Goal: Task Accomplishment & Management: Manage account settings

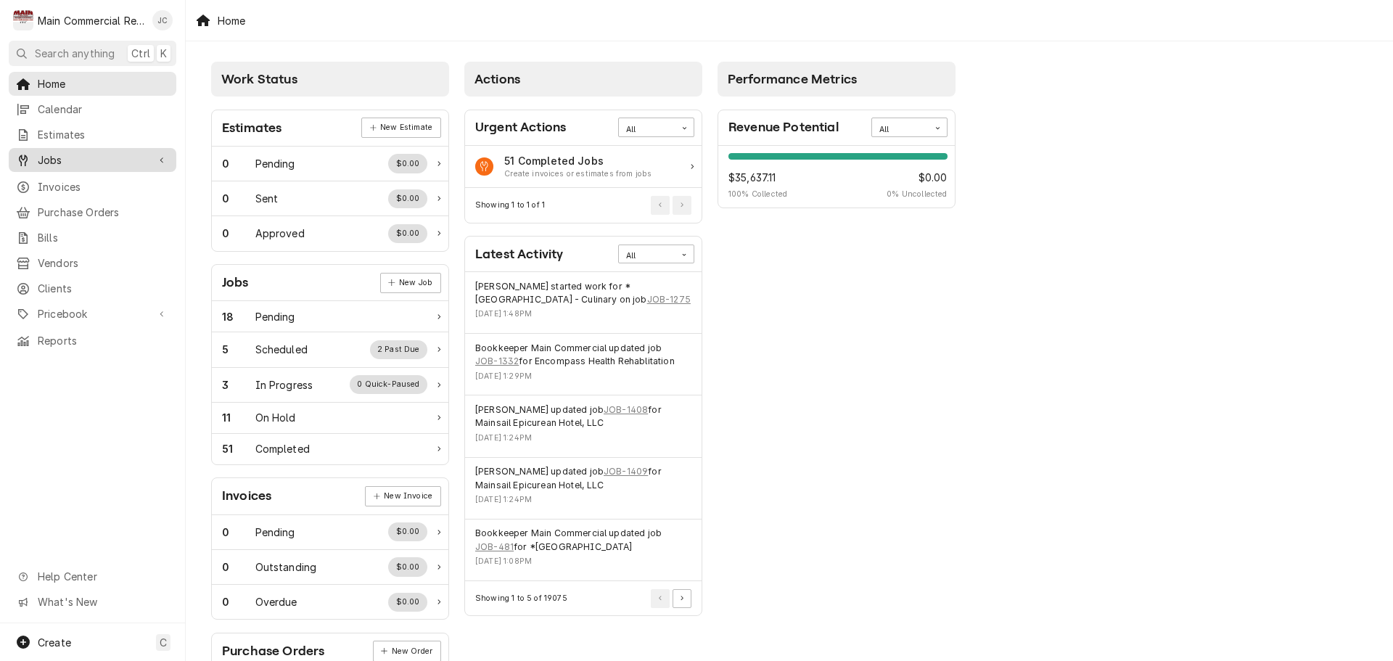
click at [57, 152] on span "Jobs" at bounding box center [93, 159] width 110 height 15
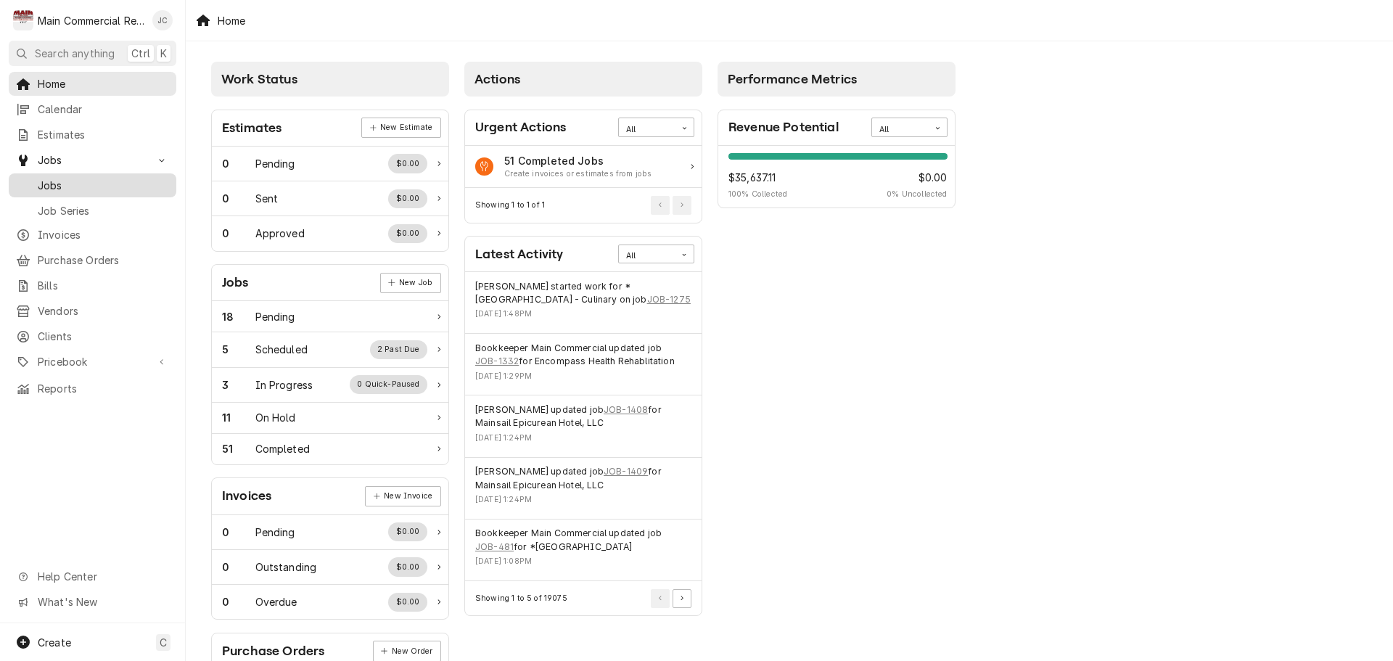
click at [53, 183] on span "Jobs" at bounding box center [103, 185] width 131 height 15
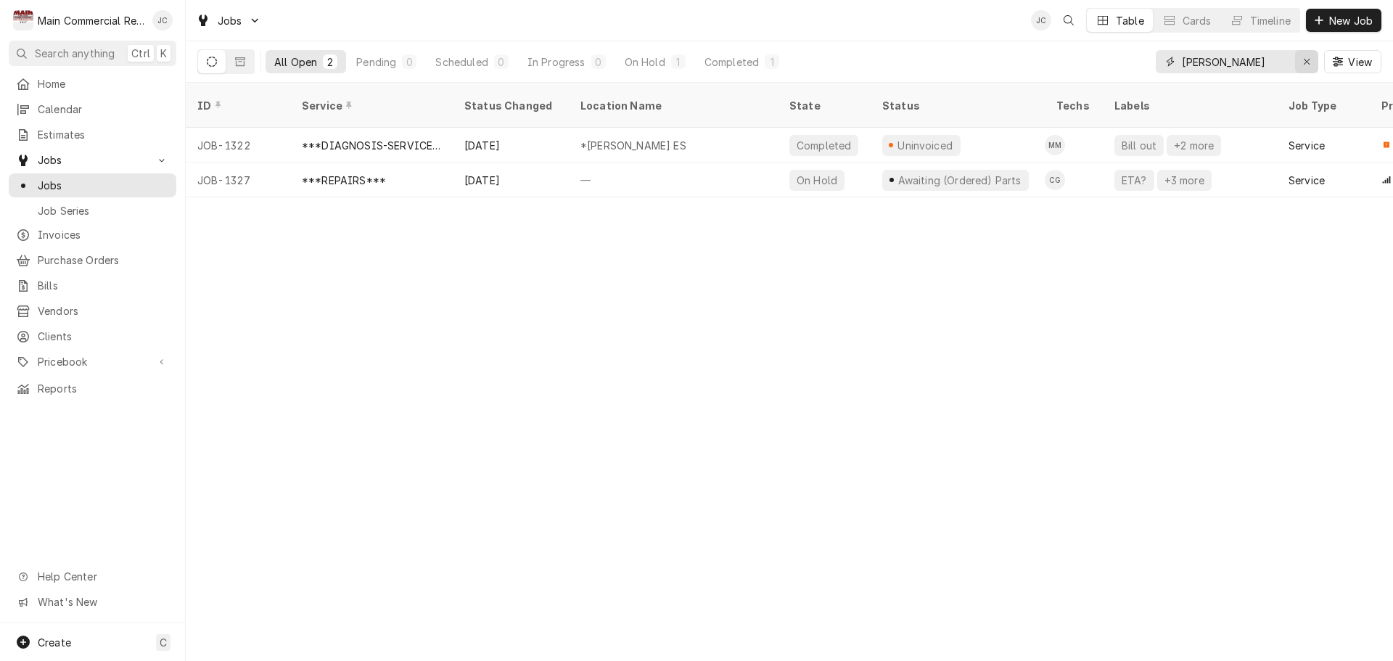
click at [1310, 67] on div "Erase input" at bounding box center [1306, 61] width 15 height 15
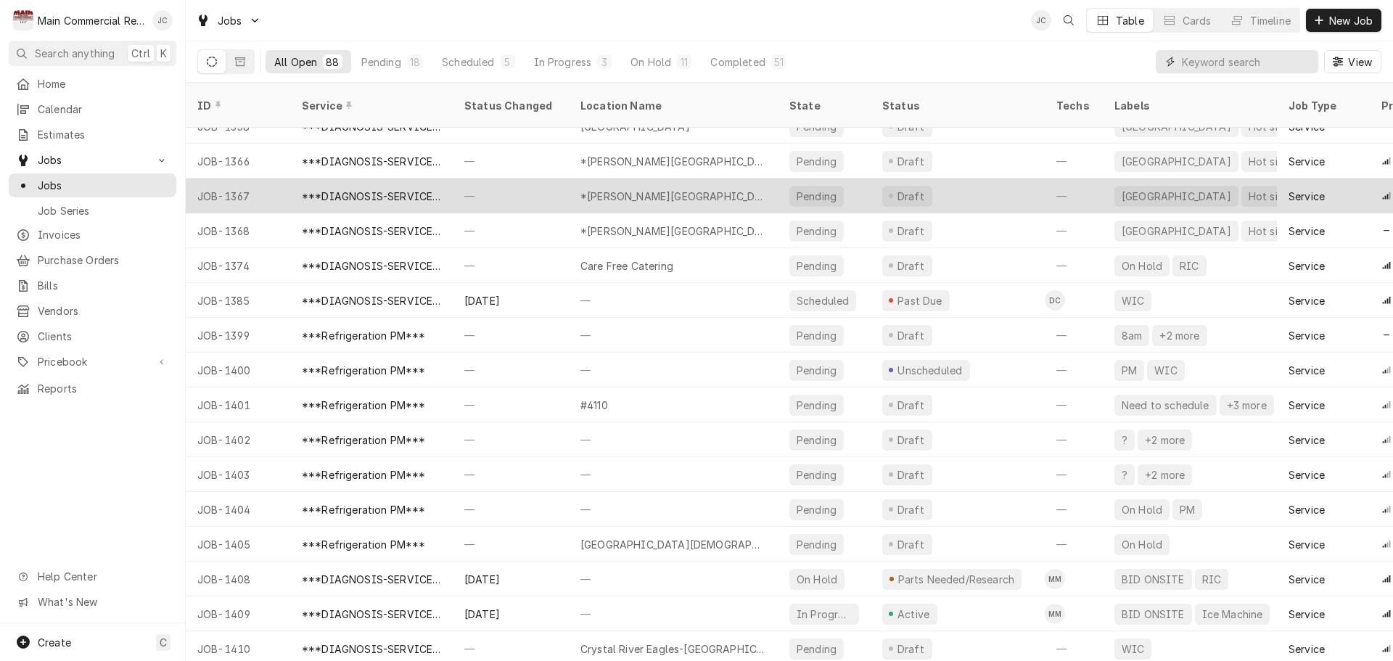
scroll to position [2525, 0]
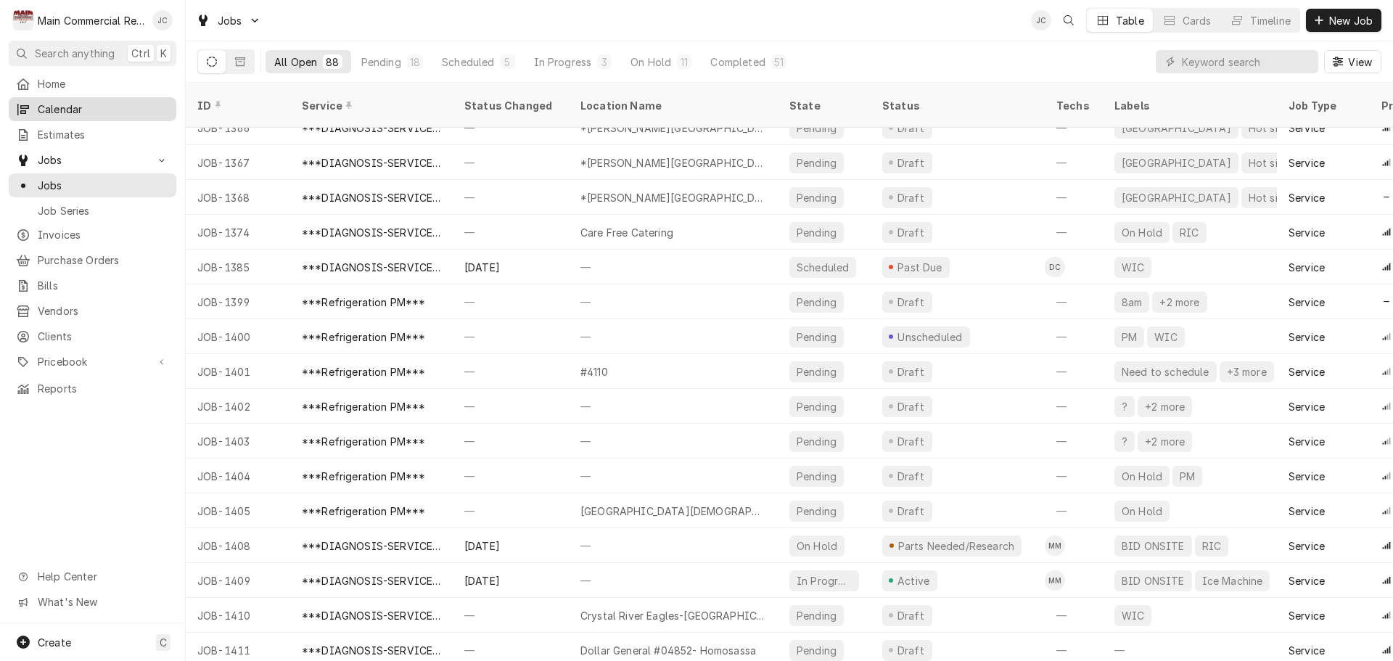
click at [73, 109] on span "Calendar" at bounding box center [103, 109] width 131 height 15
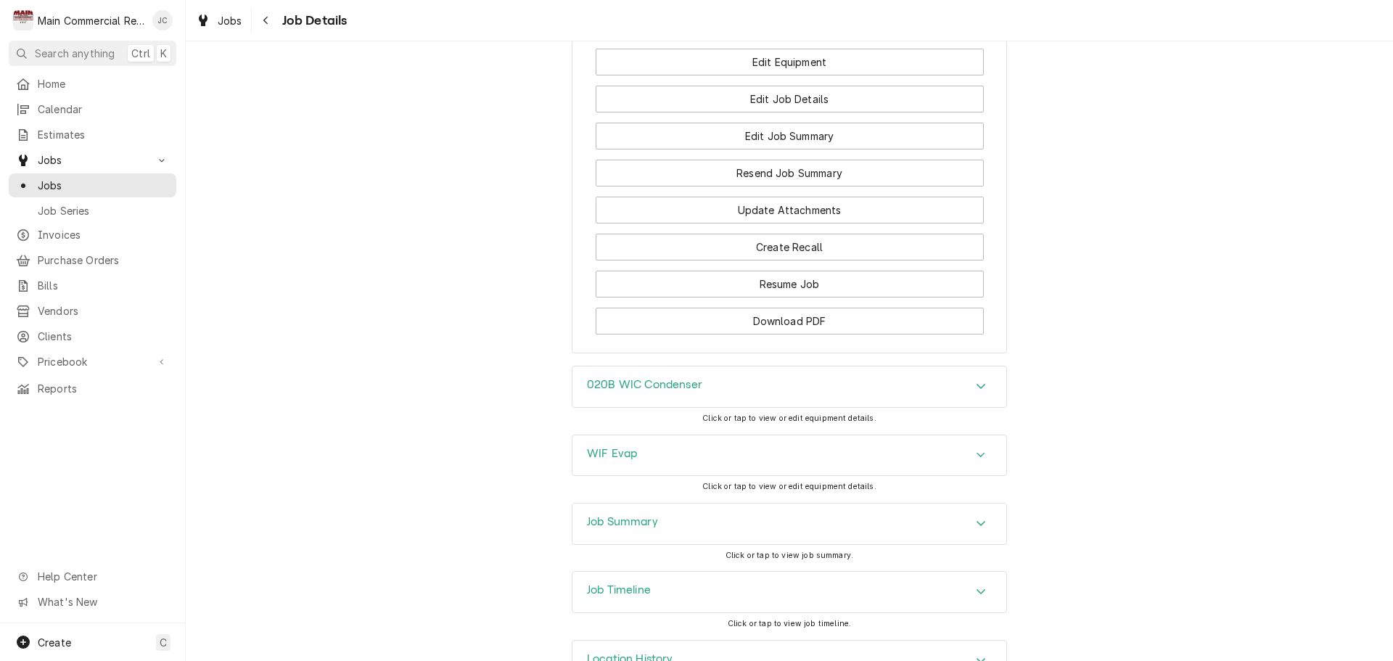
scroll to position [2000, 0]
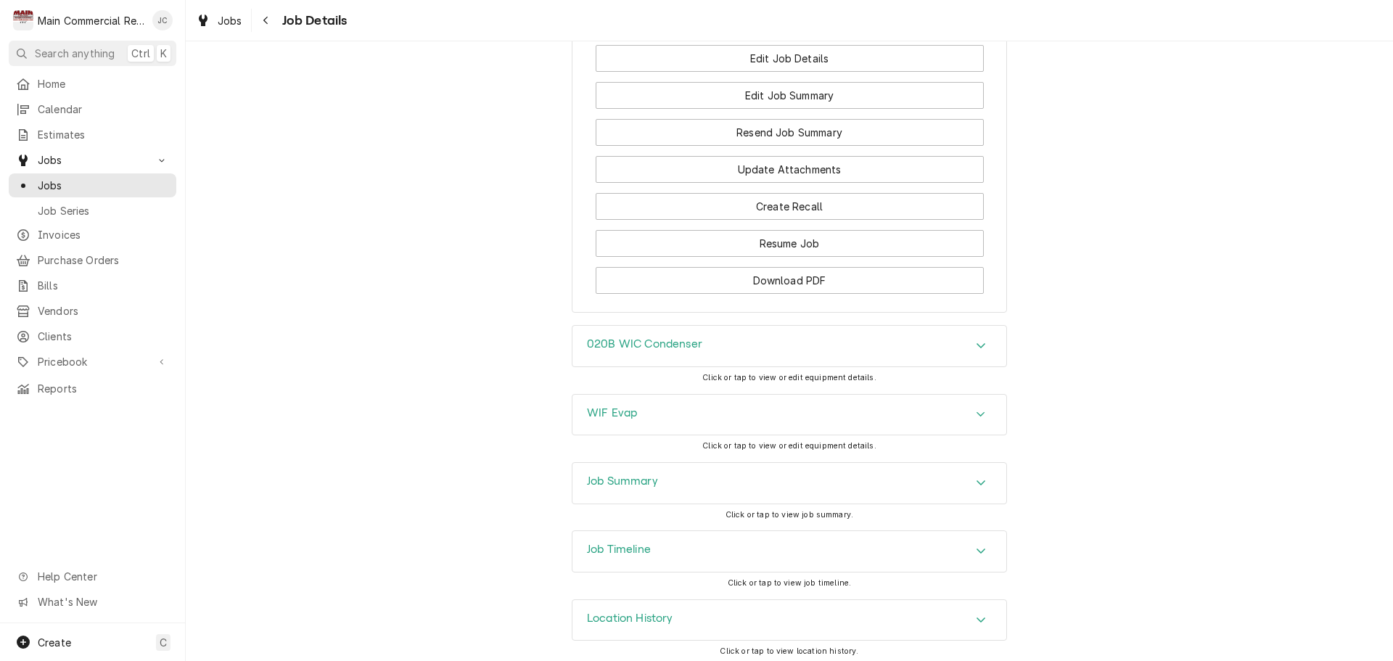
click at [850, 623] on div "Location History" at bounding box center [789, 620] width 434 height 41
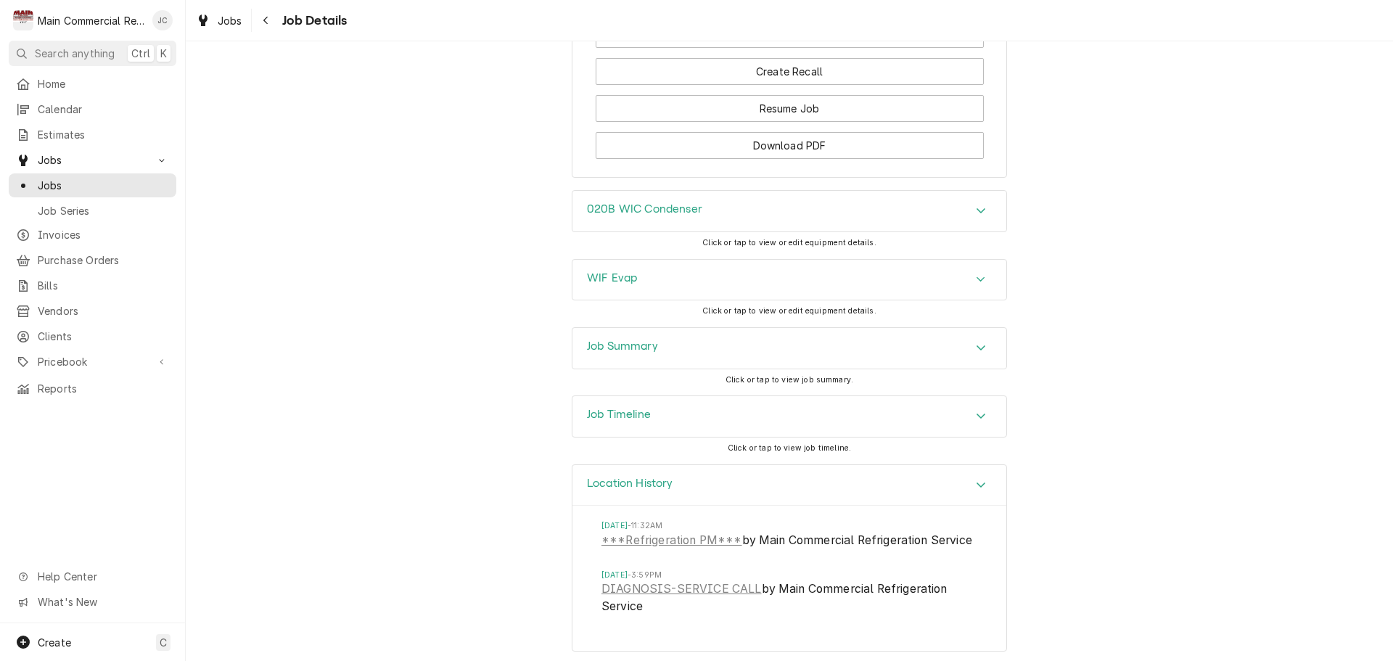
click at [724, 412] on div "Job Timeline" at bounding box center [789, 416] width 434 height 41
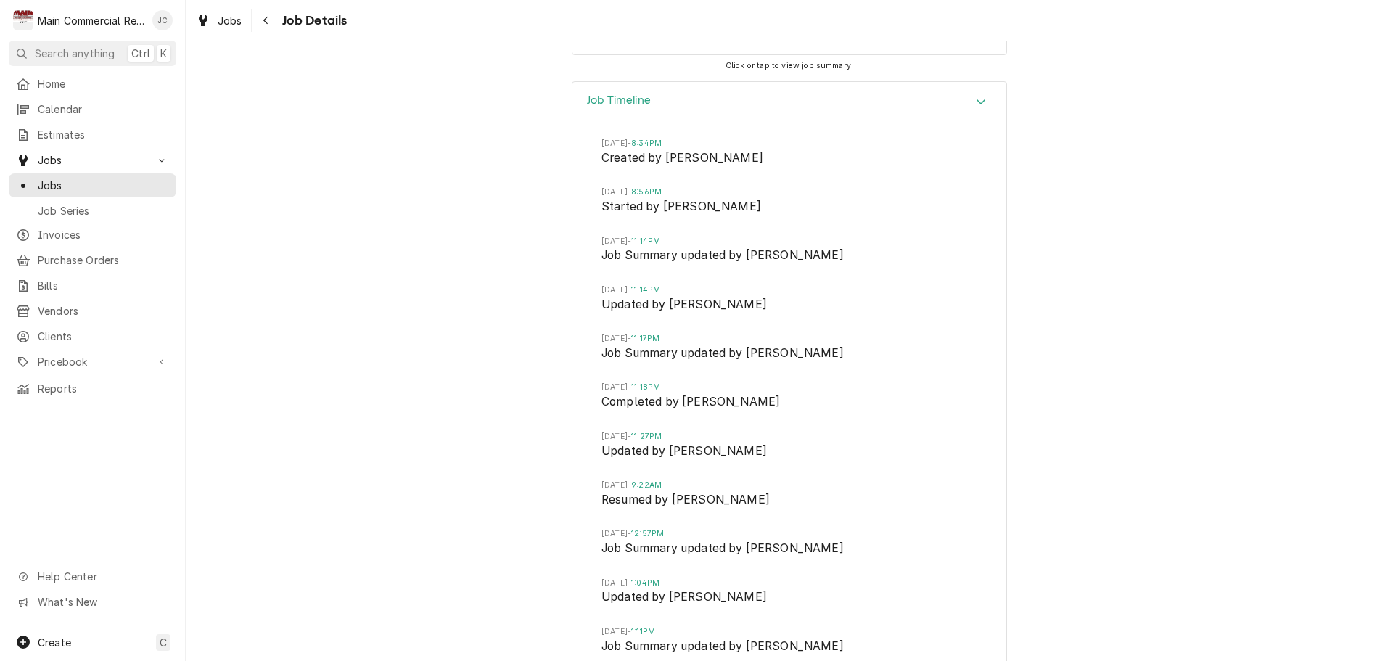
scroll to position [2481, 0]
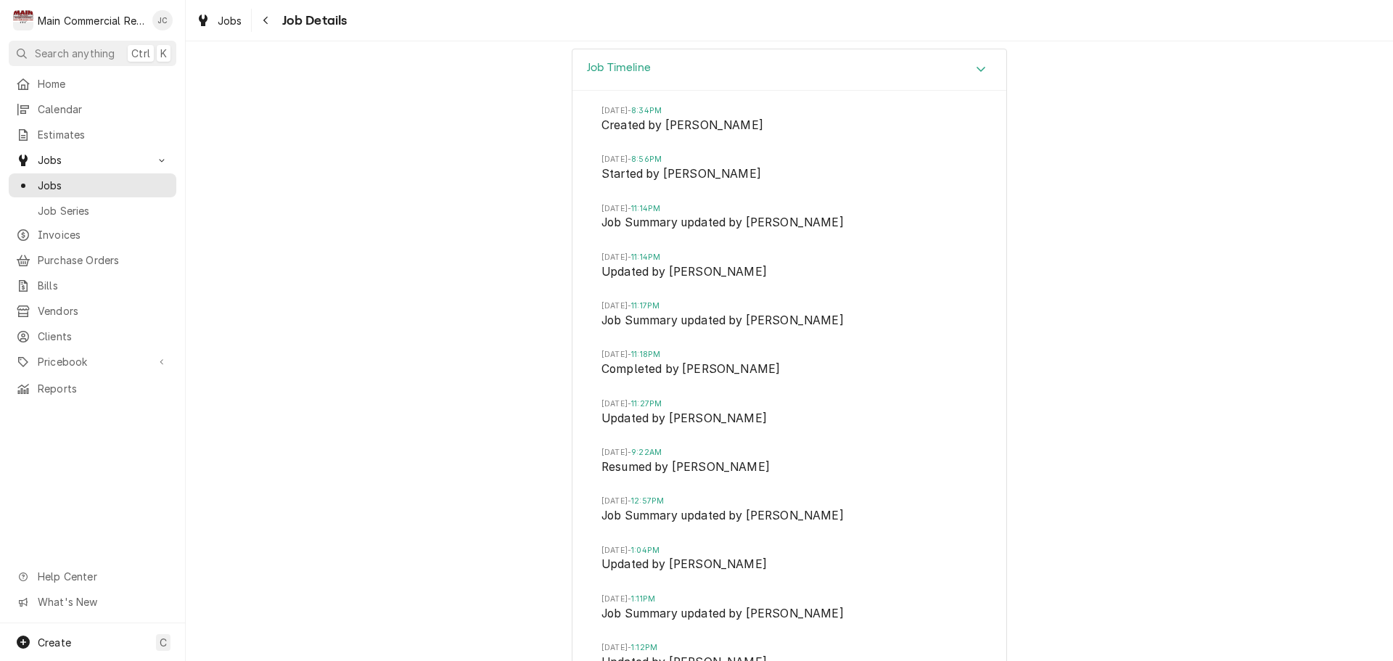
drag, startPoint x: 598, startPoint y: 206, endPoint x: 645, endPoint y: 204, distance: 47.2
click at [645, 204] on span "Wed, Aug 27, 2025 - 11:14PM" at bounding box center [789, 209] width 376 height 12
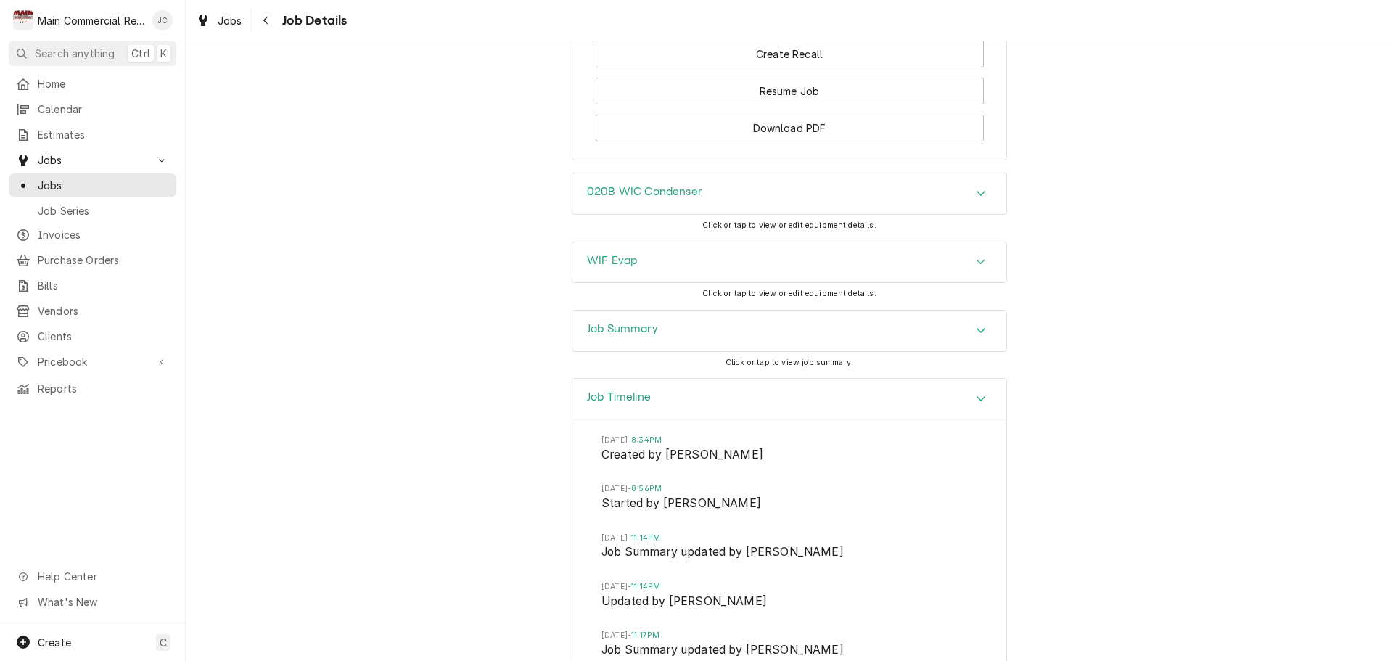
scroll to position [1973, 0]
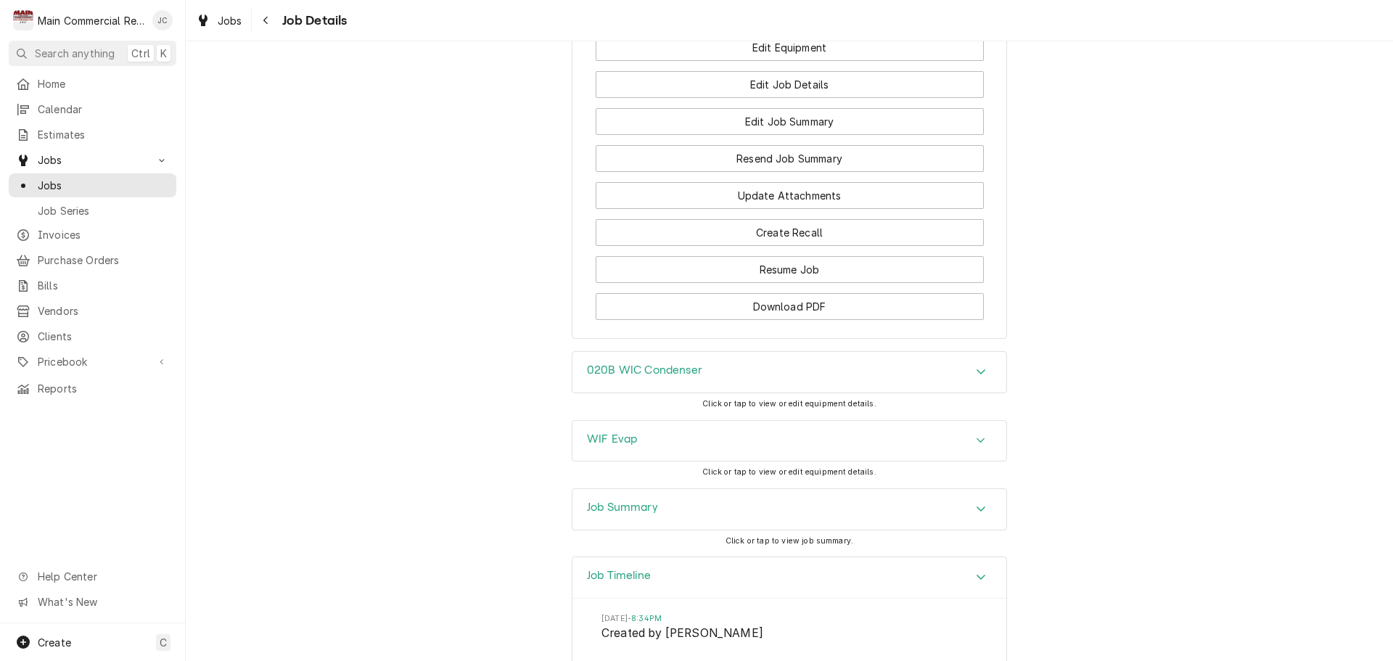
click at [872, 500] on div "Job Summary" at bounding box center [789, 509] width 434 height 41
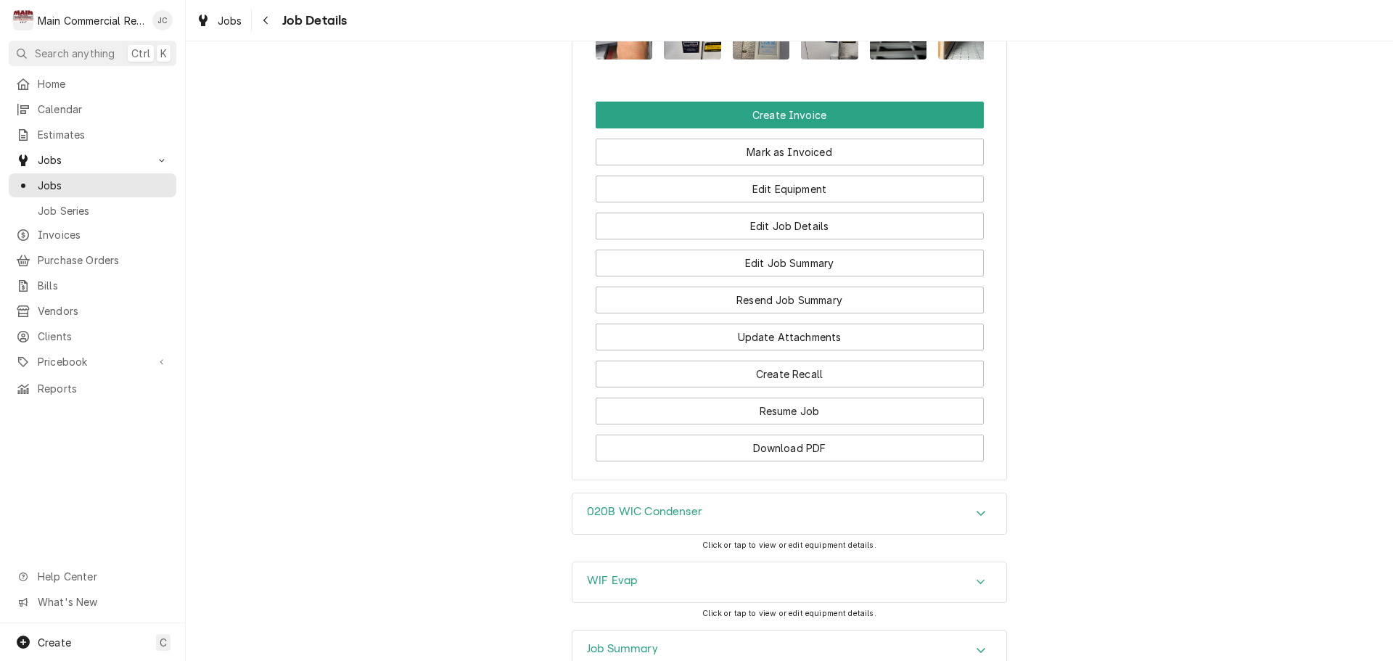
scroll to position [1687, 0]
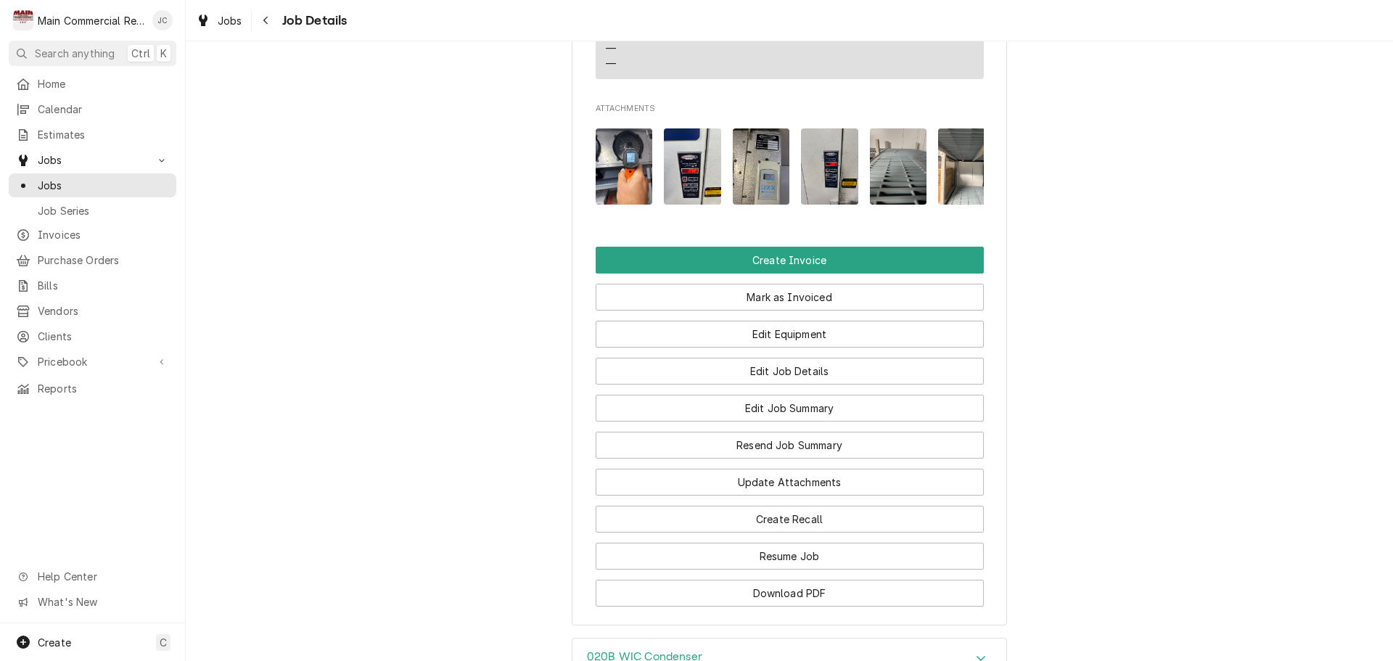
click at [664, 152] on img "Attachments" at bounding box center [692, 166] width 57 height 76
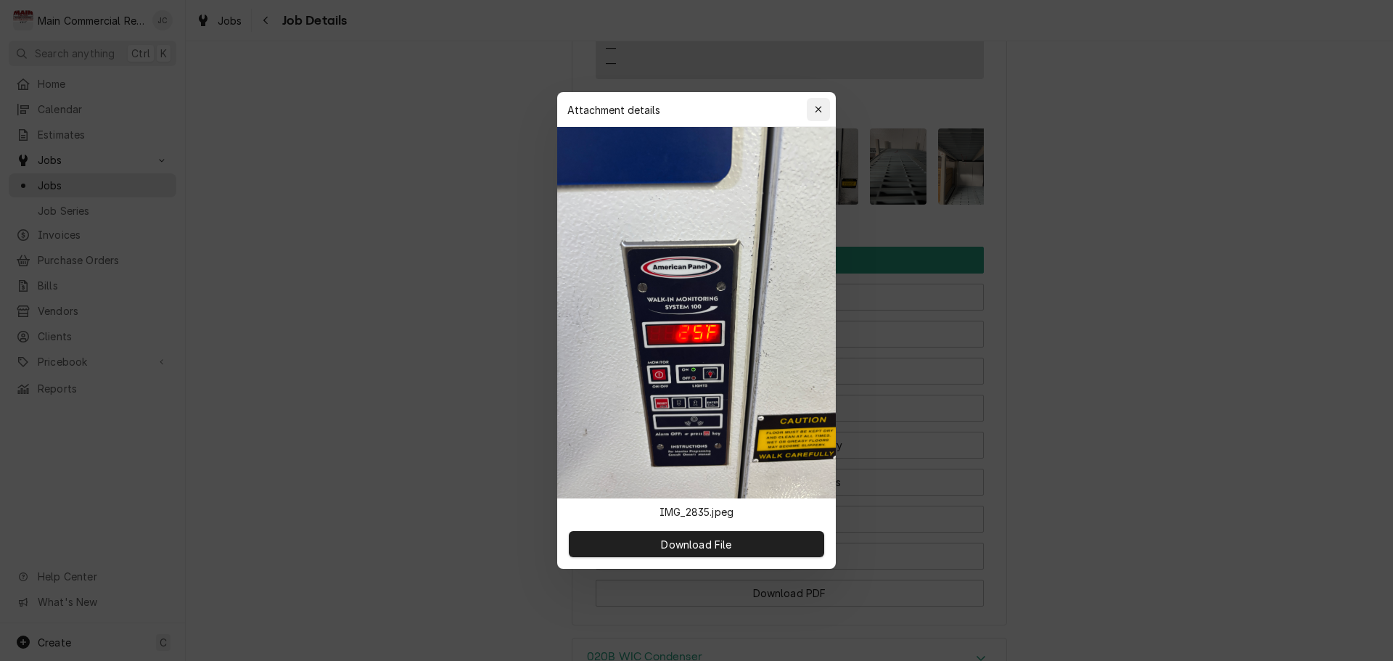
click at [818, 112] on icon "button" at bounding box center [819, 109] width 8 height 10
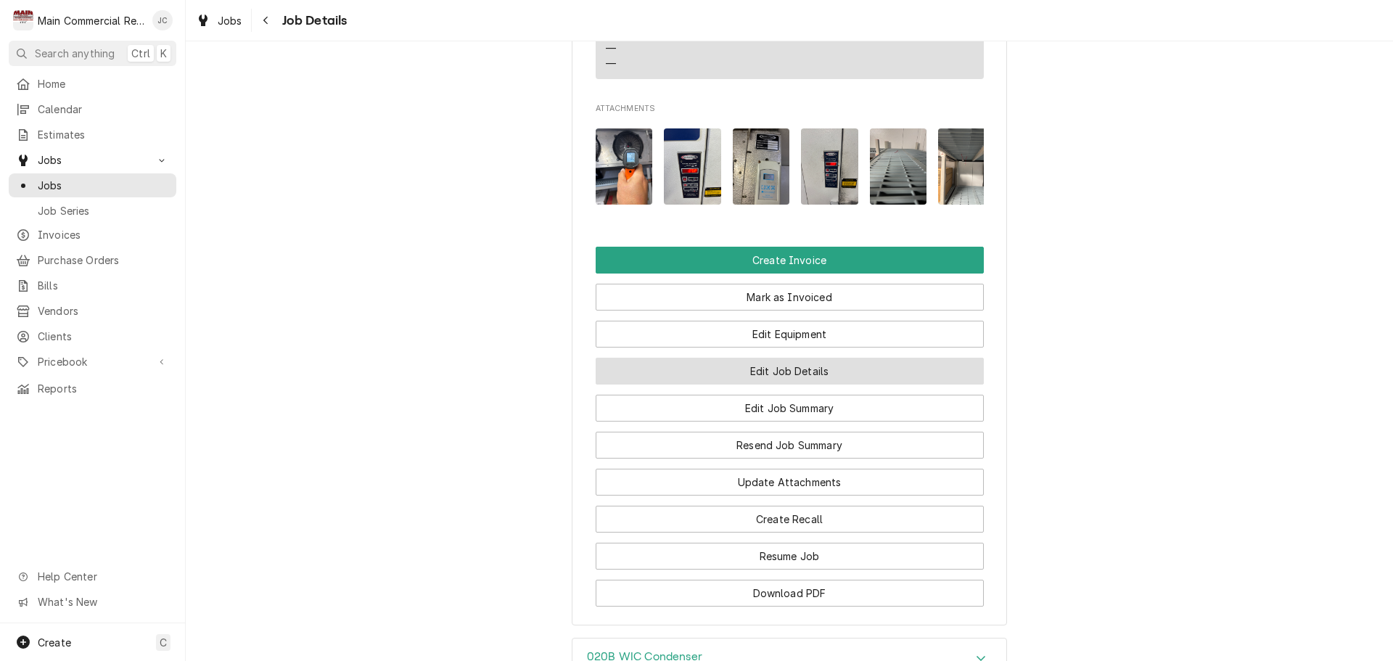
click at [797, 363] on button "Edit Job Details" at bounding box center [790, 371] width 388 height 27
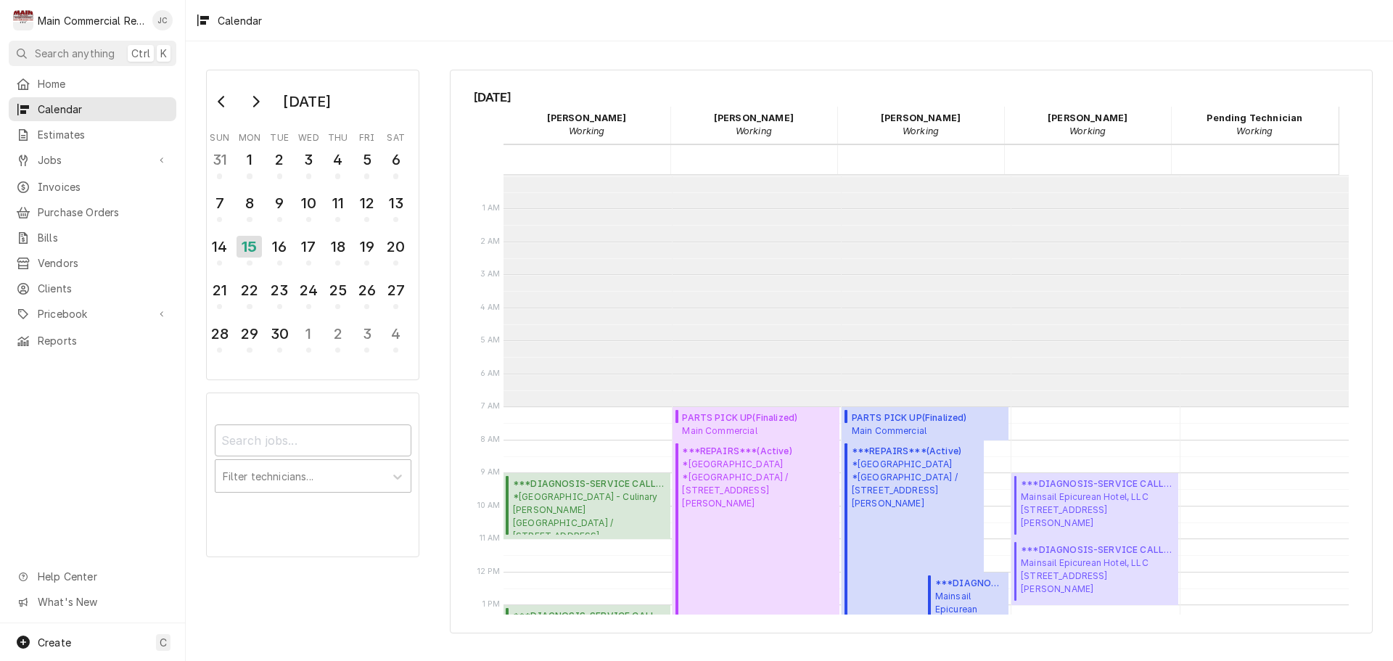
scroll to position [231, 0]
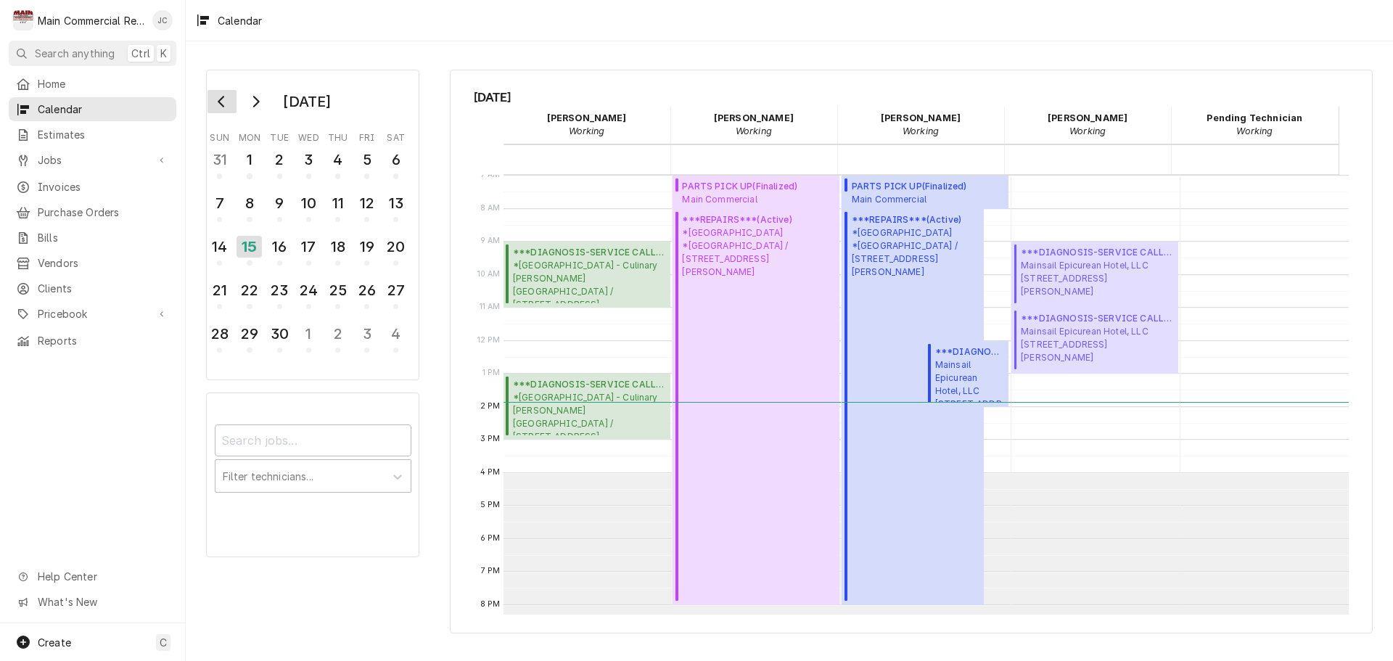
click at [223, 104] on icon "Go to previous month" at bounding box center [221, 102] width 7 height 12
click at [306, 334] on div "27" at bounding box center [308, 333] width 25 height 25
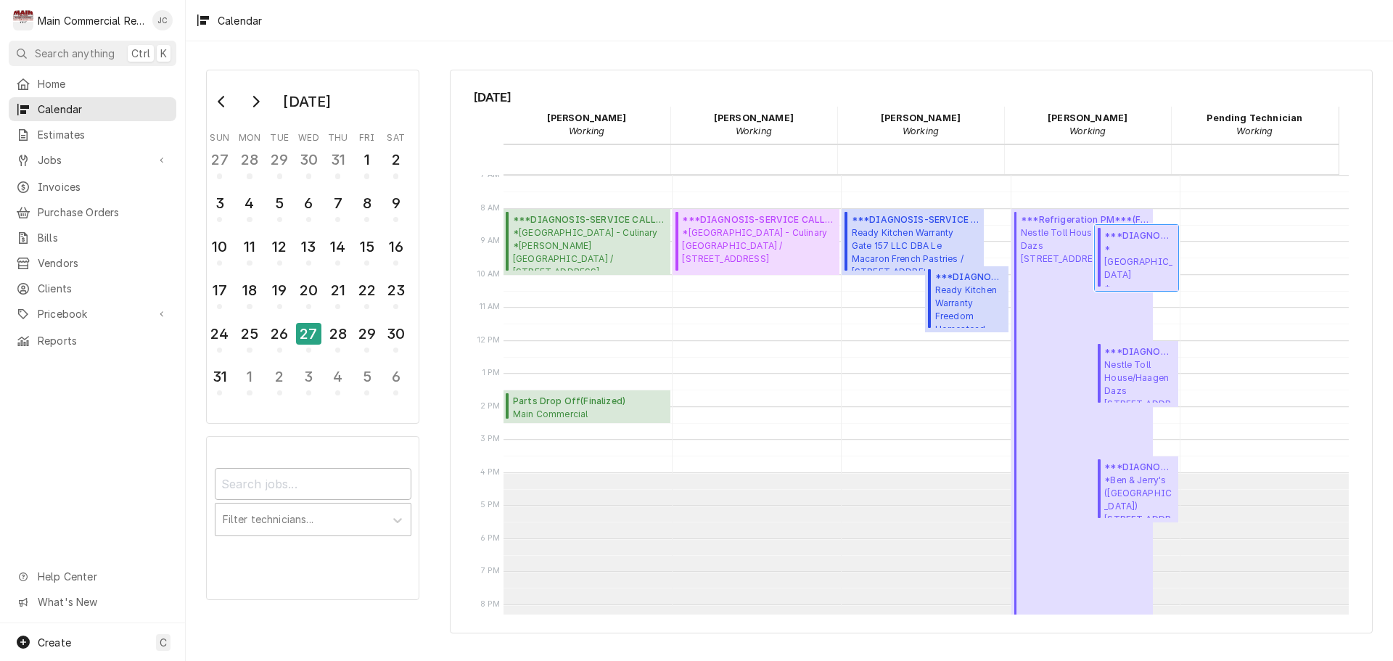
click at [1113, 264] on span "*Hernando County Public School *John D. Floyd ES / 3139 Dumont Ave, Spring Hill…" at bounding box center [1139, 264] width 70 height 44
click at [1023, 326] on div "***Refrigeration PM*** ( Finalized ) Nestle Toll House/Haagen Dazs 8035 Citrus …" at bounding box center [1085, 448] width 128 height 470
click at [1029, 304] on div "***Refrigeration PM*** ( Finalized ) Nestle Toll House/Haagen Dazs 8035 Citrus …" at bounding box center [1085, 448] width 128 height 470
click at [1143, 381] on span "Nestle Toll House/Haagen Dazs 8035 Citrus Park Town Center, Tampa, FL 33625" at bounding box center [1139, 380] width 70 height 44
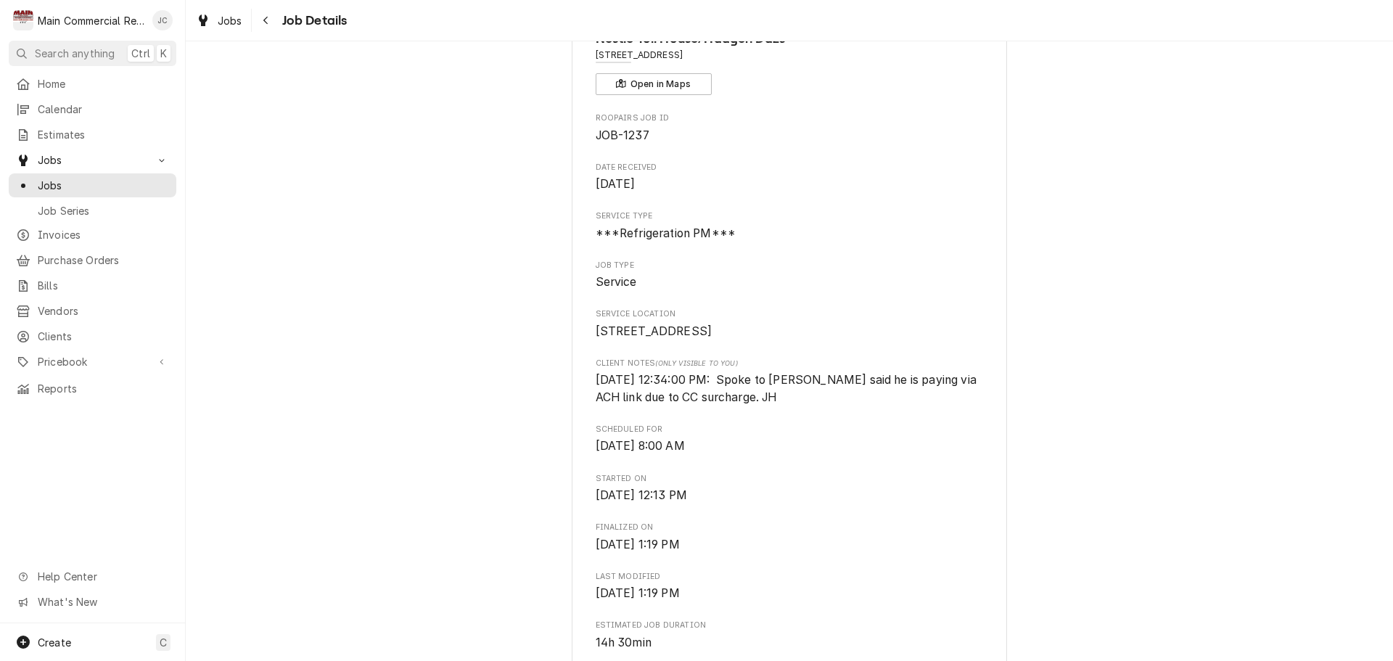
scroll to position [145, 0]
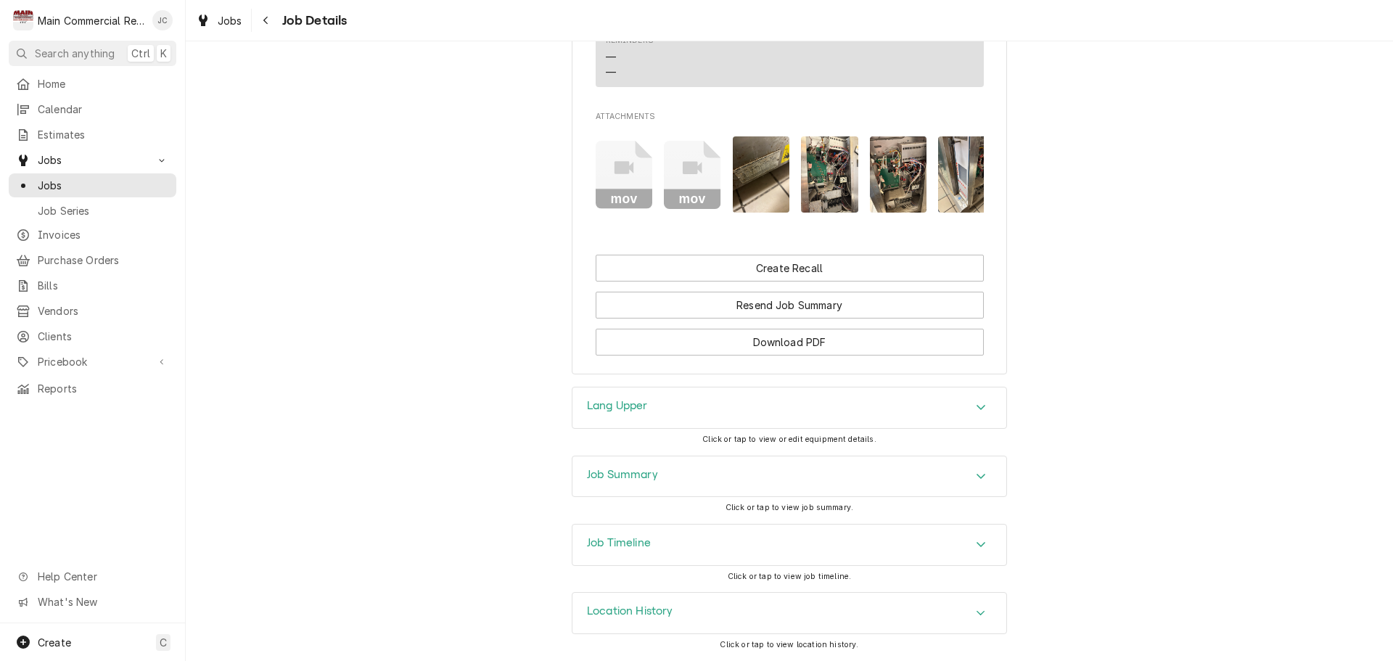
scroll to position [1306, 0]
click at [786, 537] on div "Job Timeline" at bounding box center [789, 545] width 434 height 41
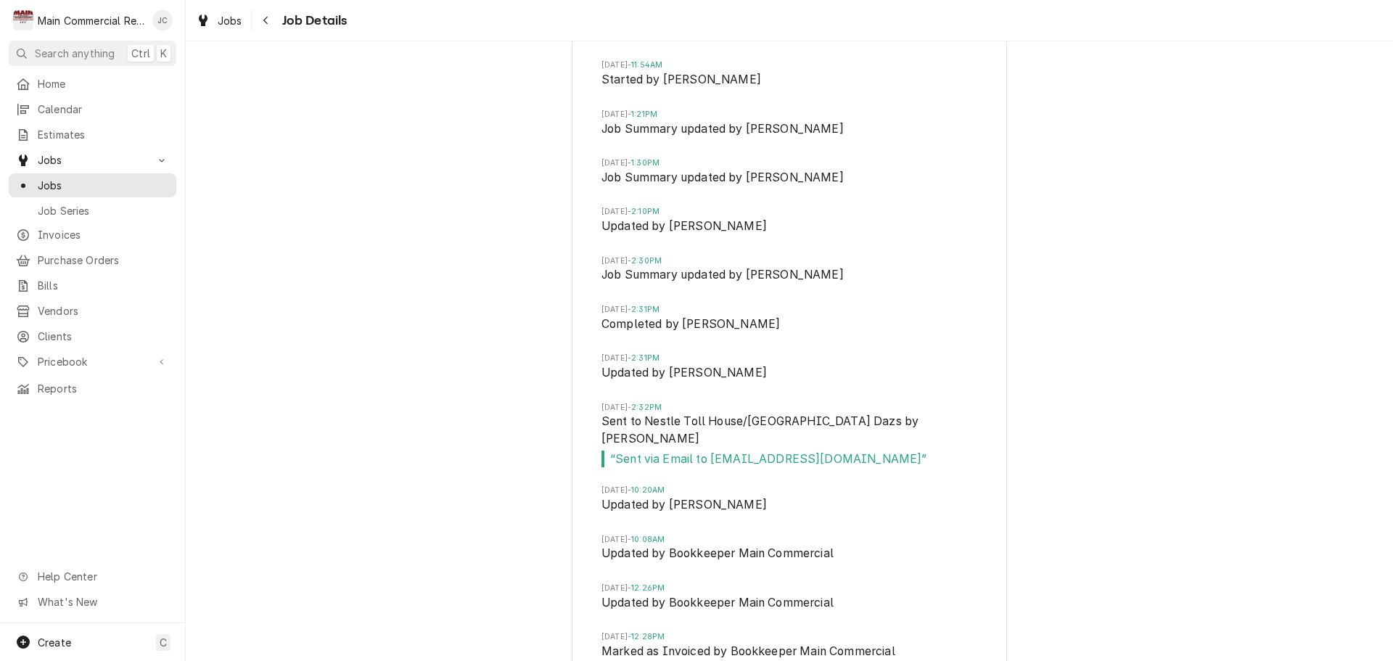
scroll to position [2104, 0]
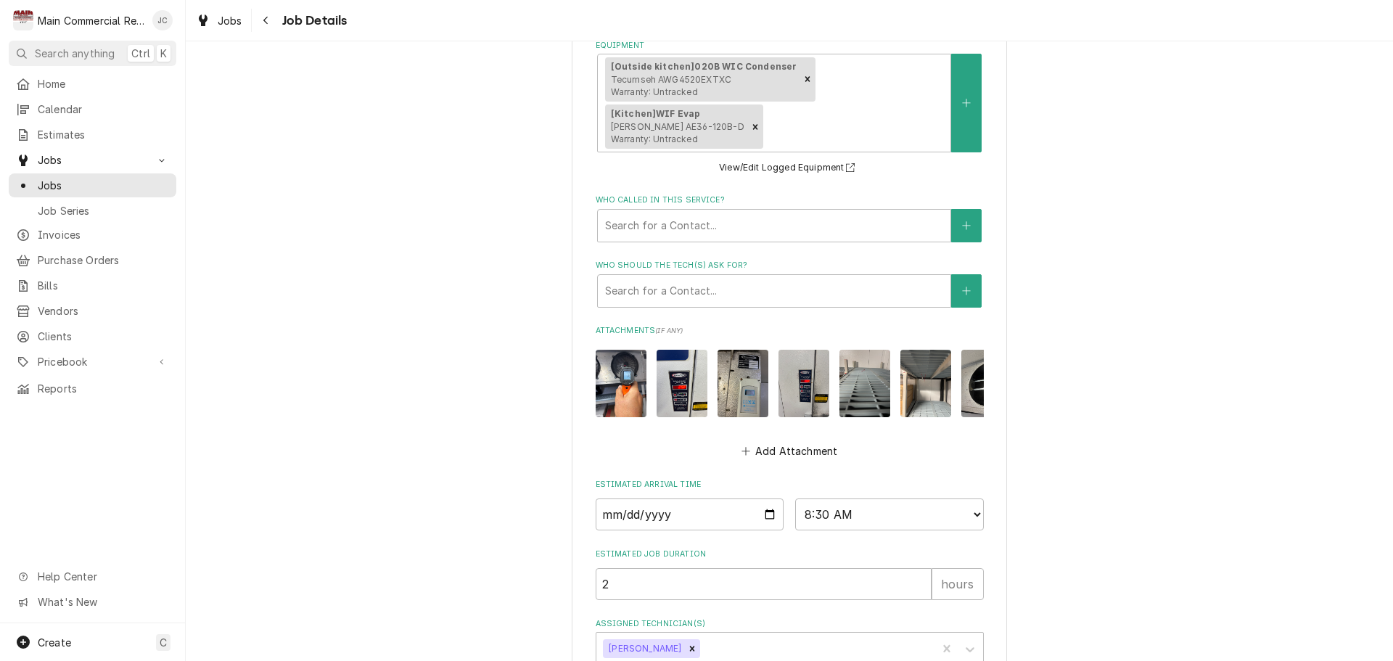
scroll to position [798, 0]
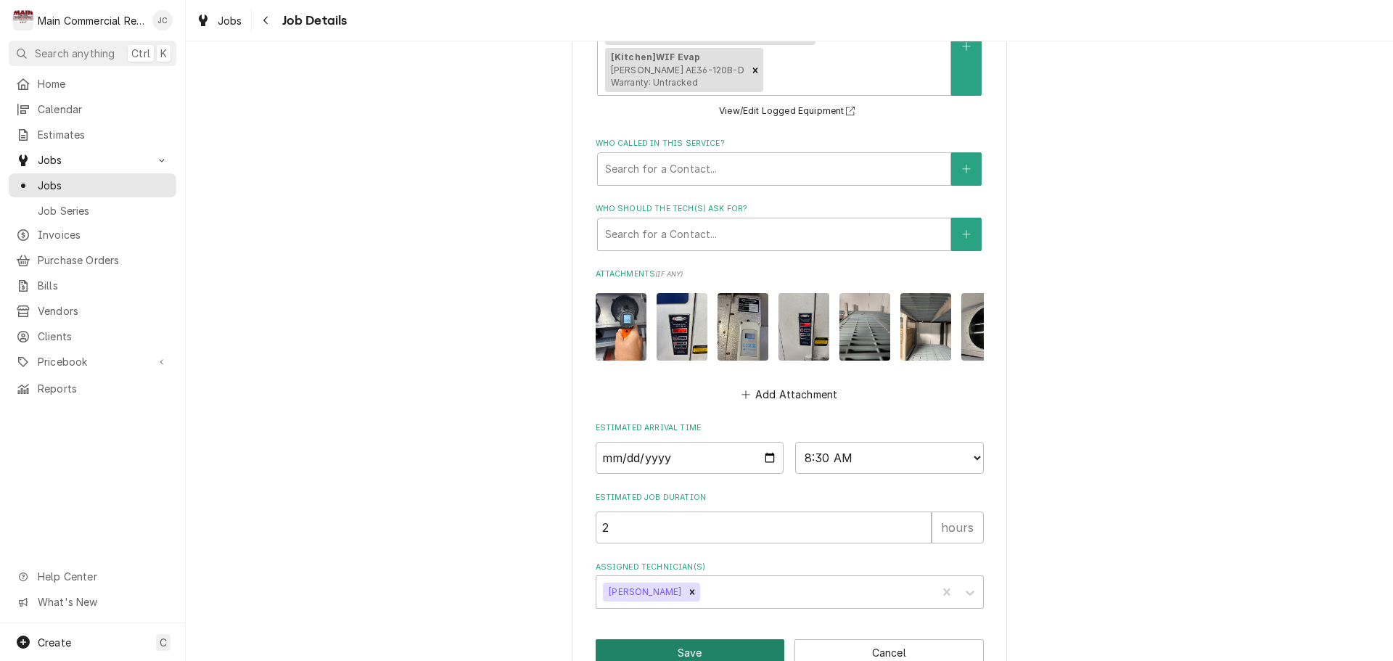
click at [681, 639] on button "Save" at bounding box center [690, 652] width 189 height 27
type textarea "x"
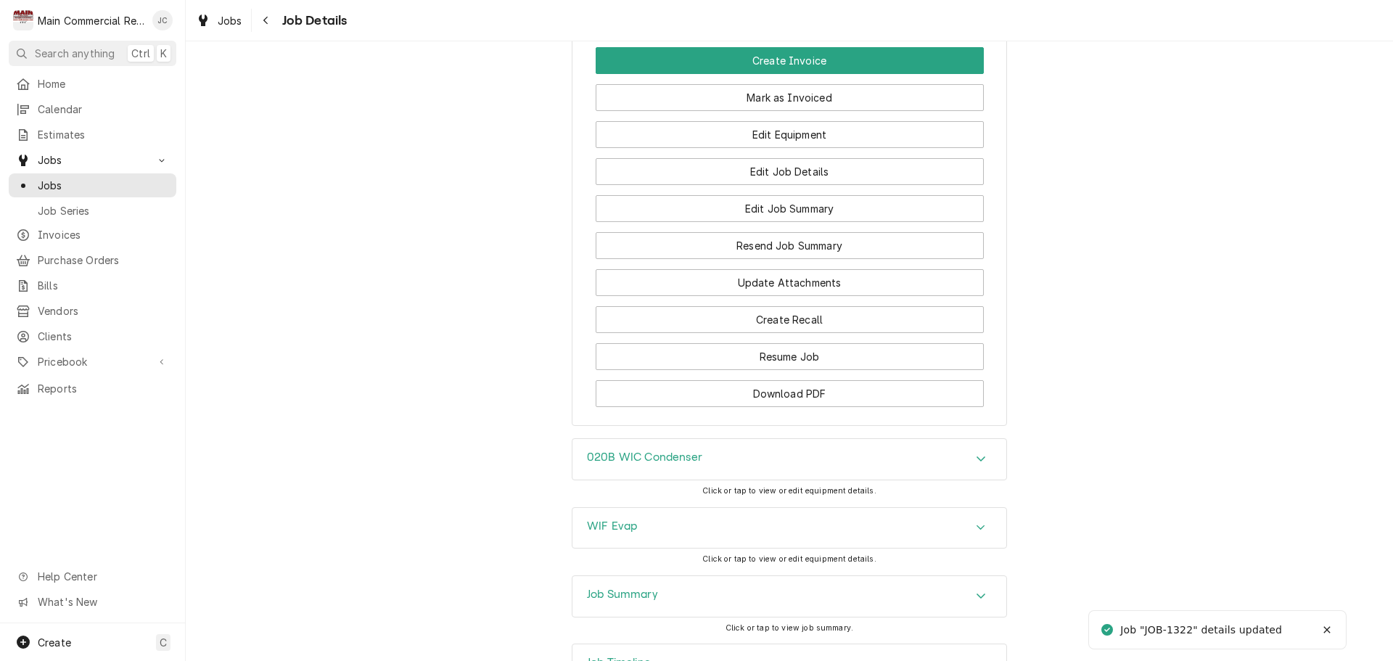
scroll to position [2000, 0]
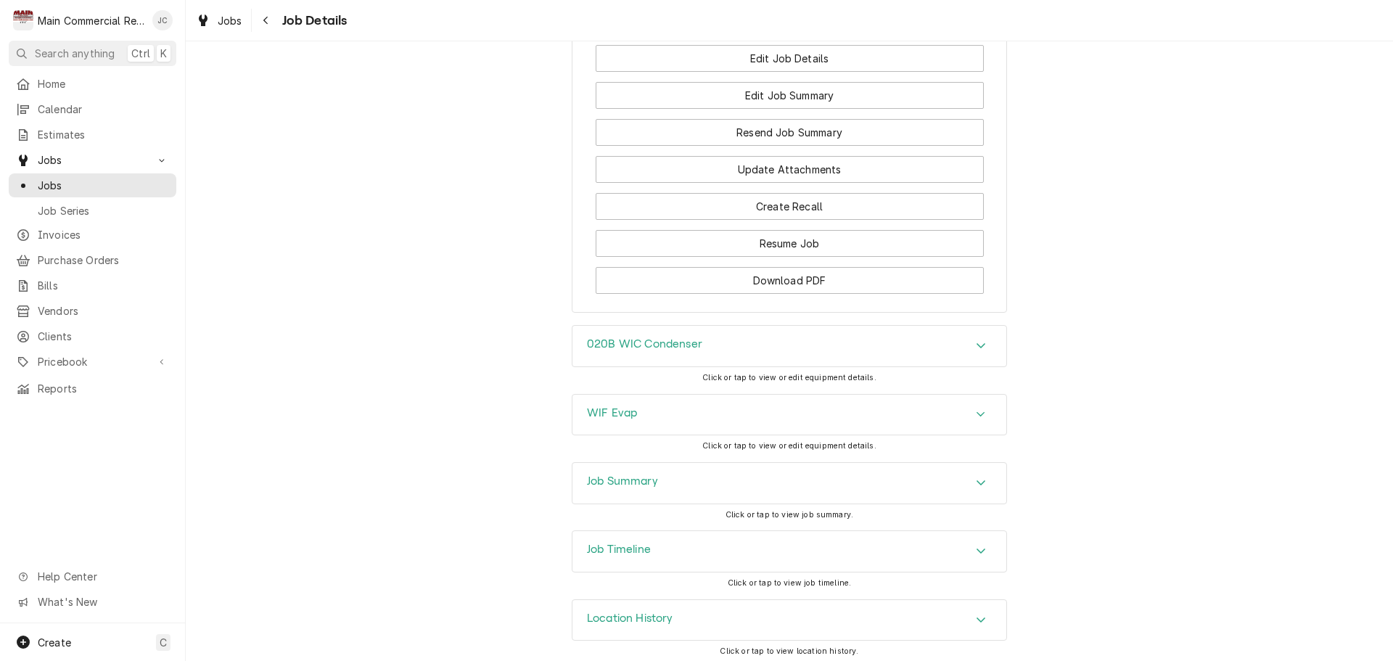
drag, startPoint x: 946, startPoint y: 414, endPoint x: 999, endPoint y: 406, distance: 53.6
click at [946, 414] on div "WIF Evap" at bounding box center [789, 415] width 434 height 41
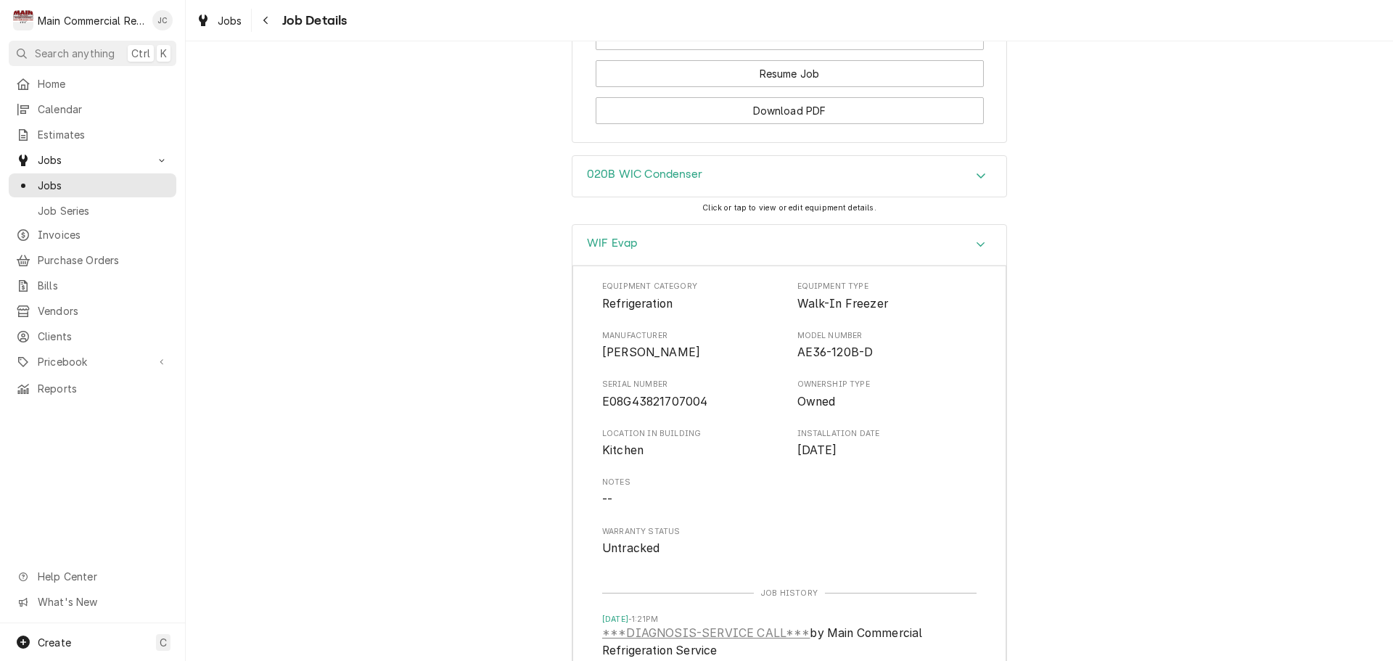
scroll to position [2217, 0]
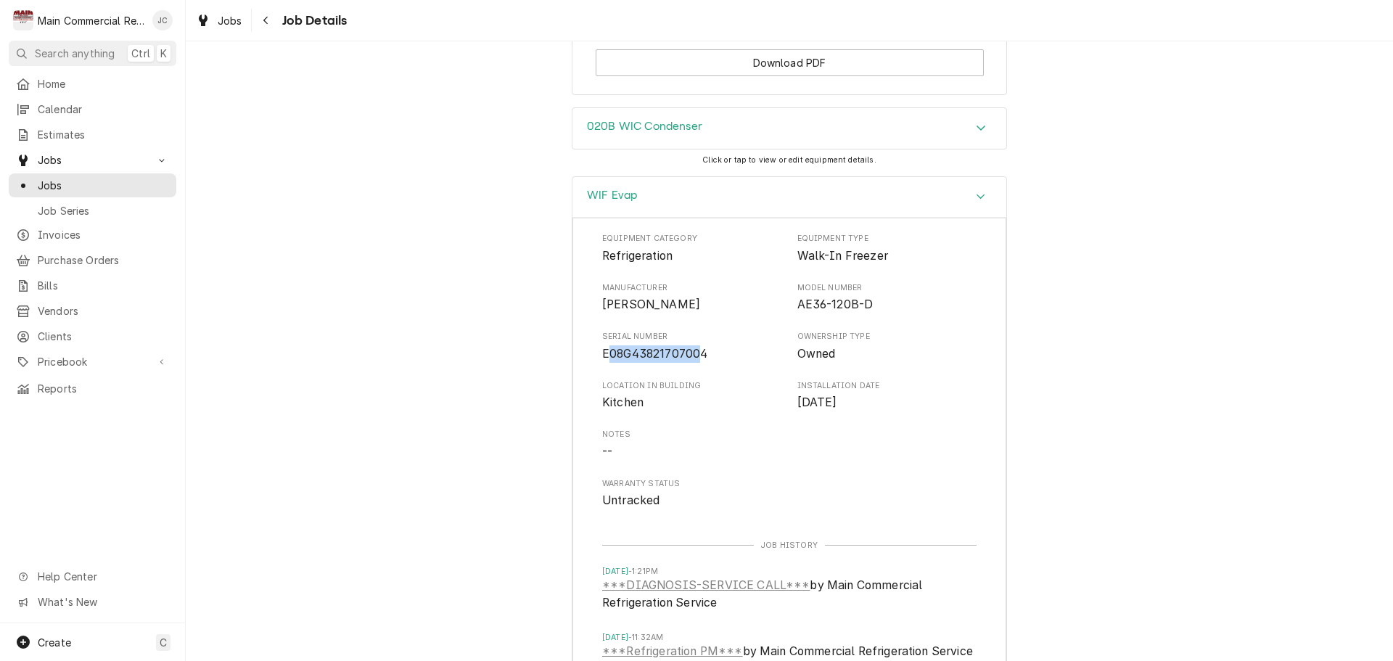
drag, startPoint x: 698, startPoint y: 348, endPoint x: 601, endPoint y: 350, distance: 96.5
click at [602, 350] on span "E08G43821707004" at bounding box center [654, 354] width 105 height 14
click at [596, 350] on div "Equipment Category Refrigeration Equipment Type Walk-In Freezer Manufacturer Ru…" at bounding box center [789, 473] width 434 height 511
drag, startPoint x: 598, startPoint y: 348, endPoint x: 702, endPoint y: 340, distance: 104.8
click at [702, 345] on span "E08G43821707004" at bounding box center [692, 353] width 180 height 17
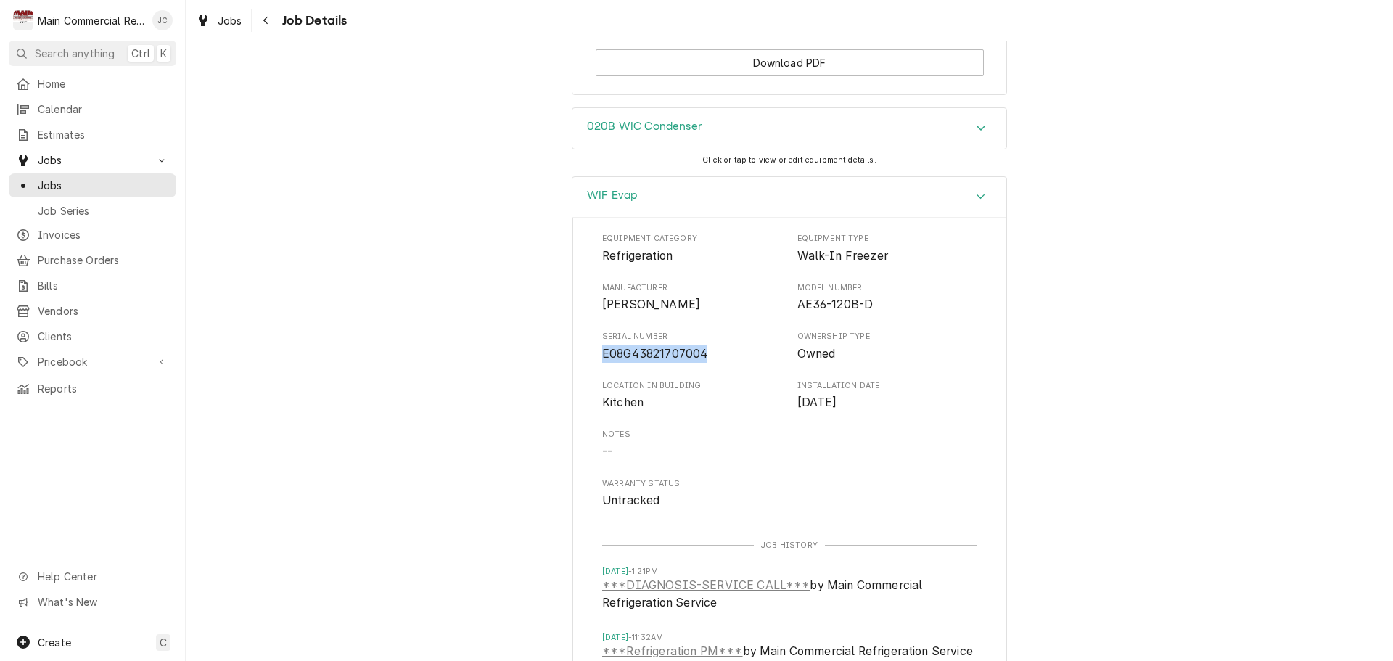
copy span "E08G43821707004"
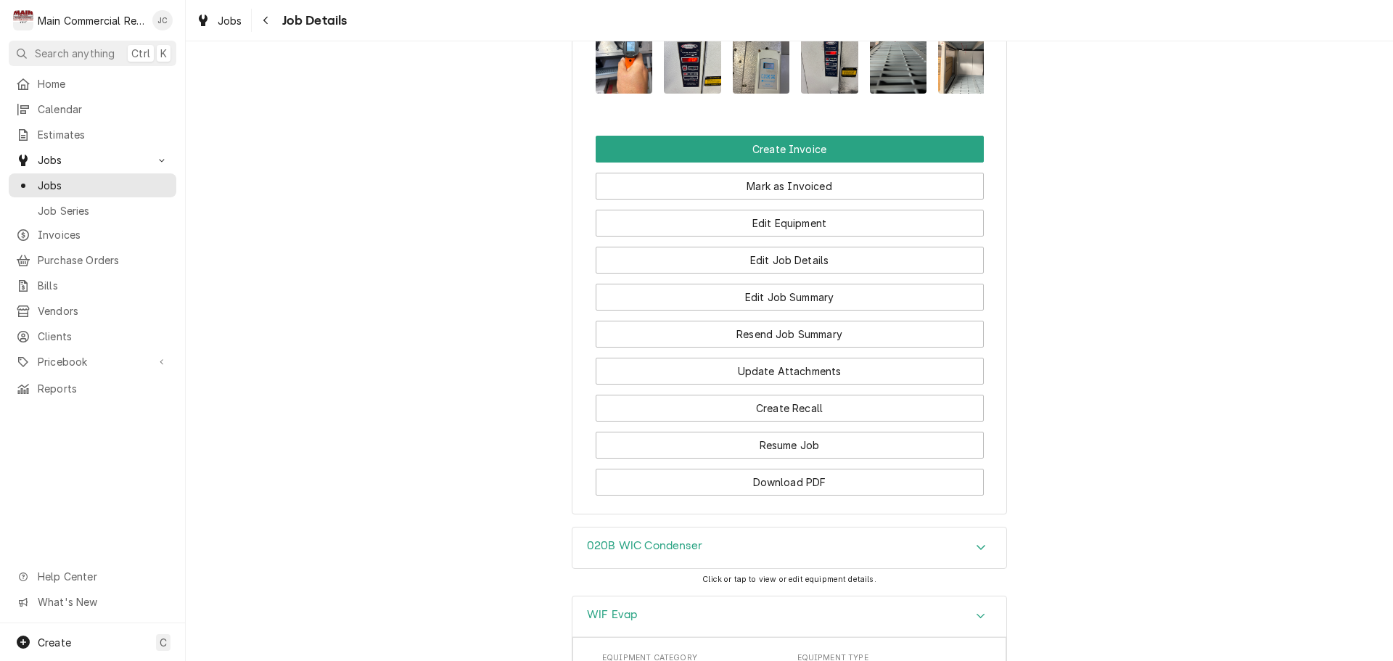
scroll to position [1847, 0]
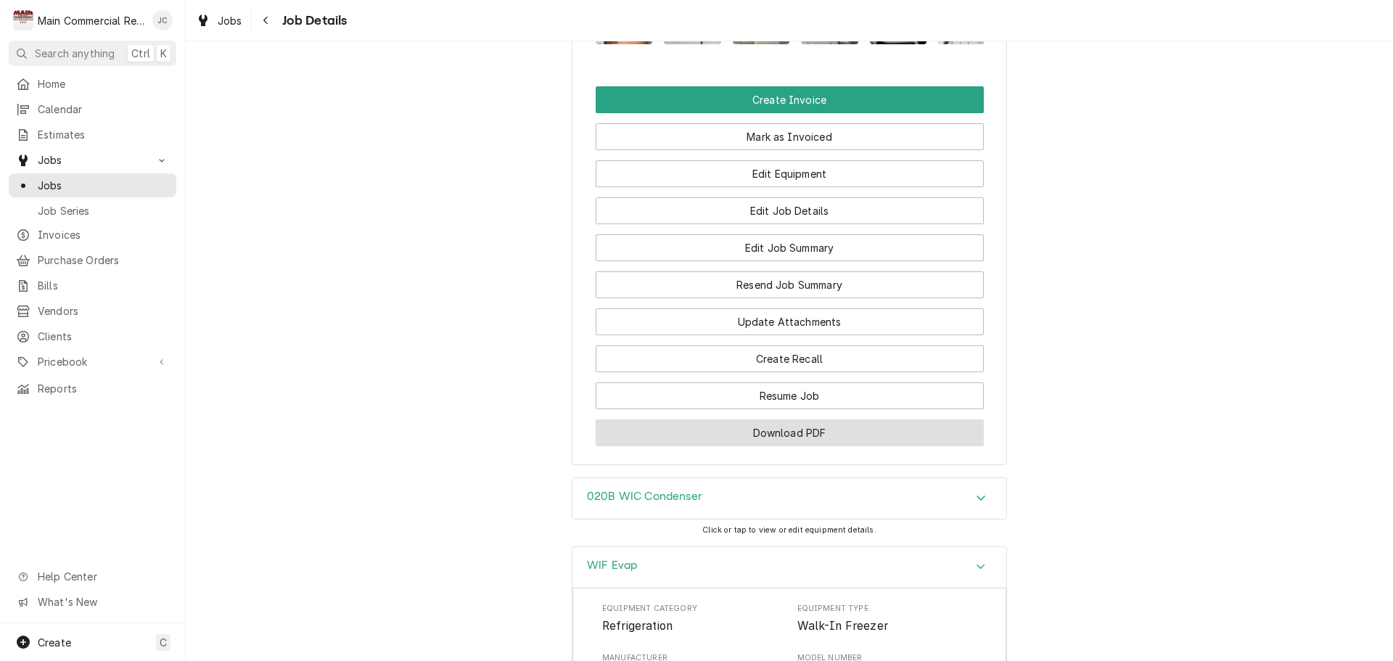
click at [823, 430] on button "Download PDF" at bounding box center [790, 432] width 388 height 27
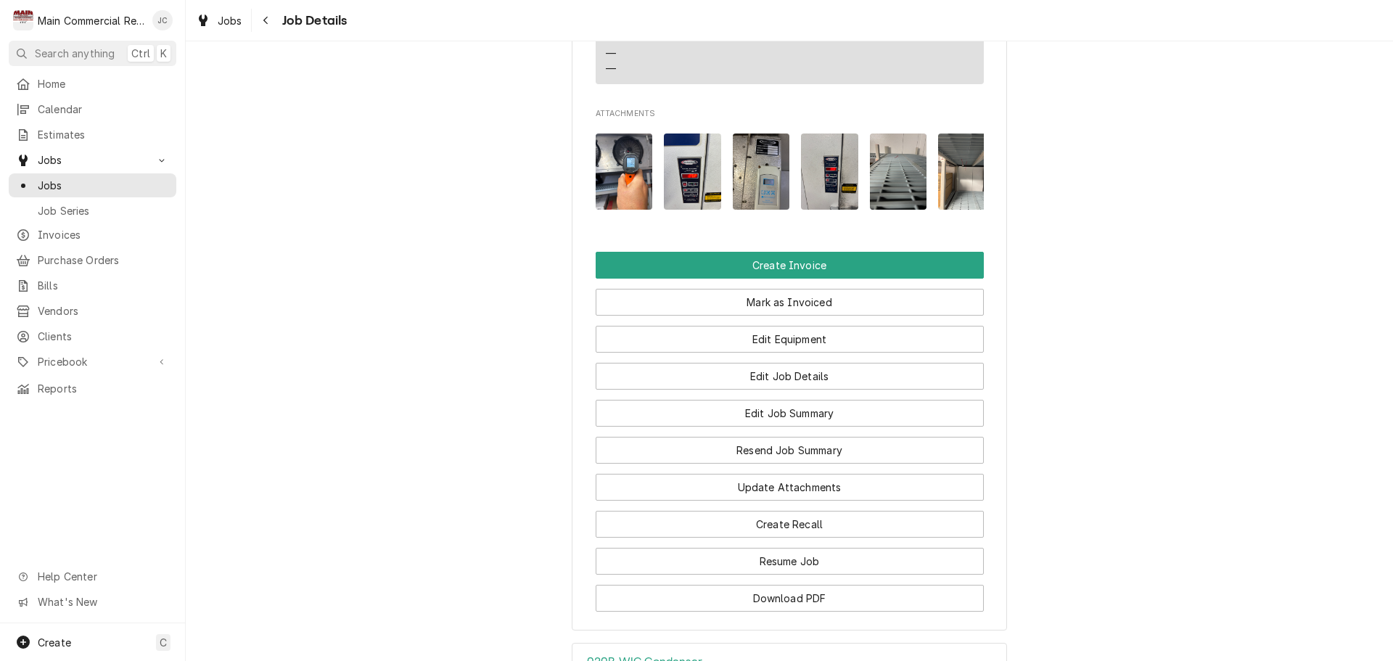
scroll to position [1702, 0]
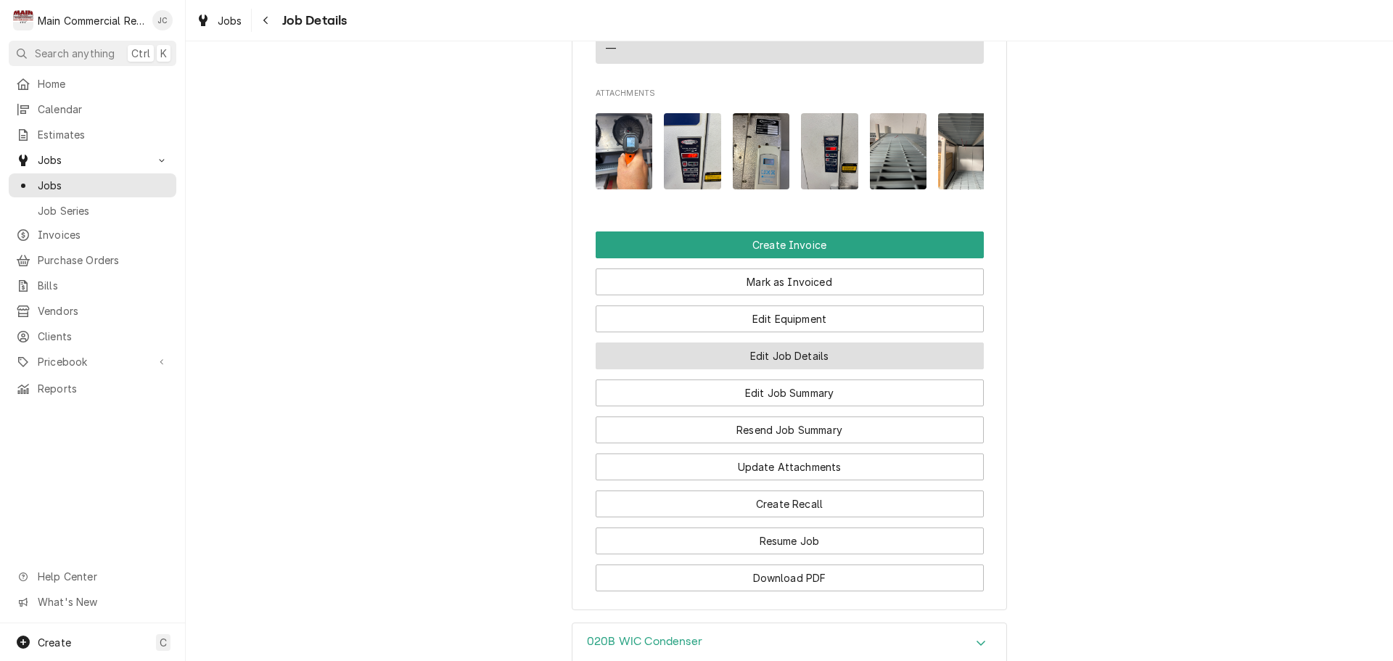
click at [800, 348] on button "Edit Job Details" at bounding box center [790, 355] width 388 height 27
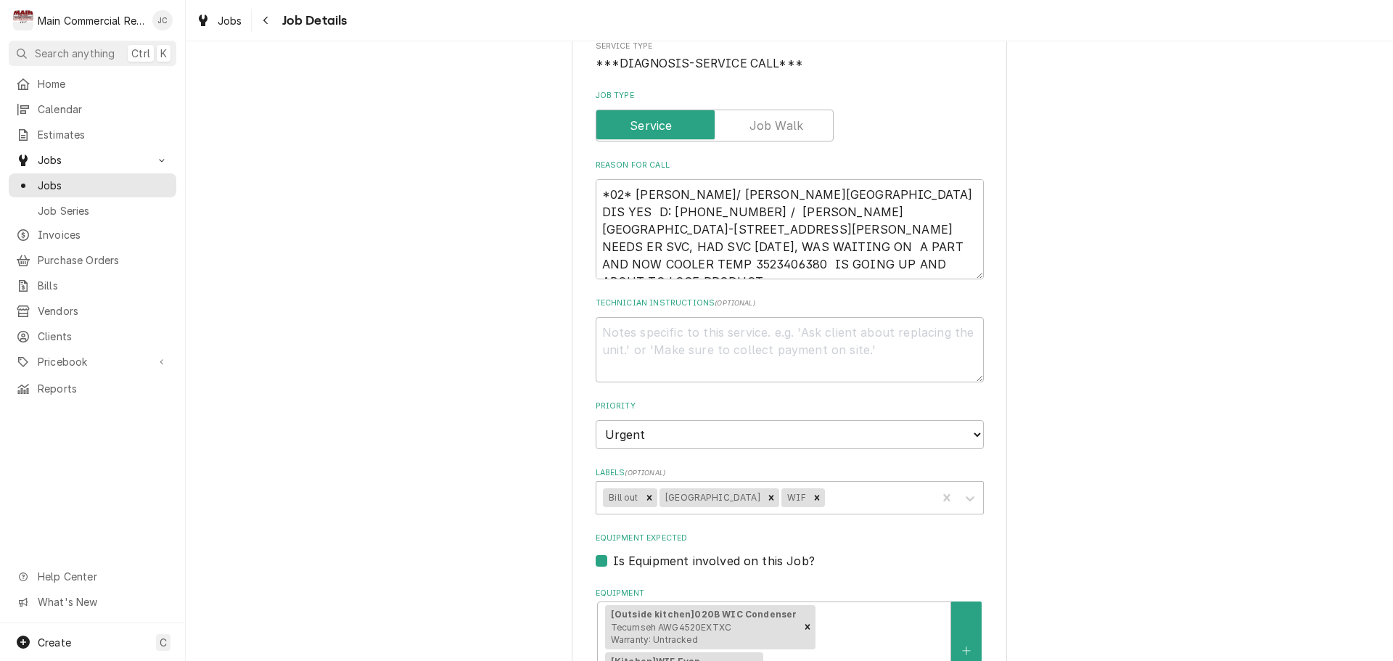
scroll to position [218, 0]
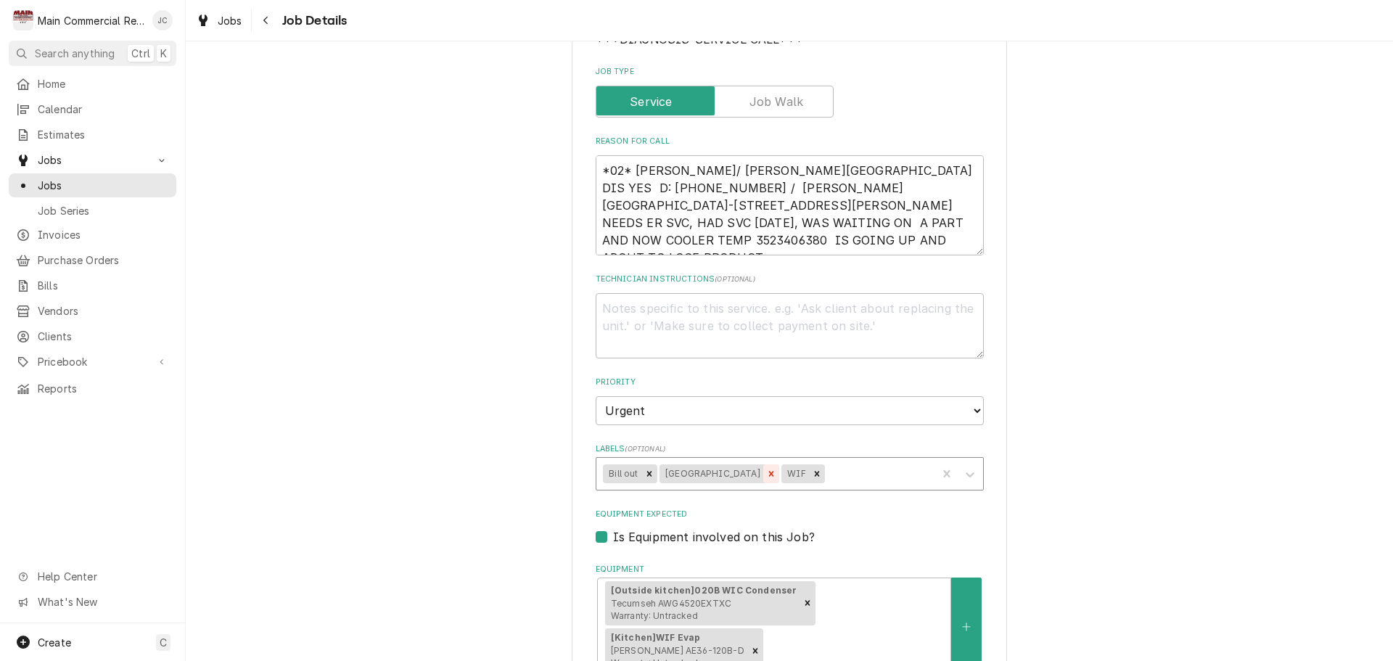
click at [768, 476] on icon "Remove Hernando School" at bounding box center [770, 473] width 5 height 5
click at [644, 476] on icon "Remove Bill out" at bounding box center [649, 474] width 10 height 10
type textarea "x"
type input "C"
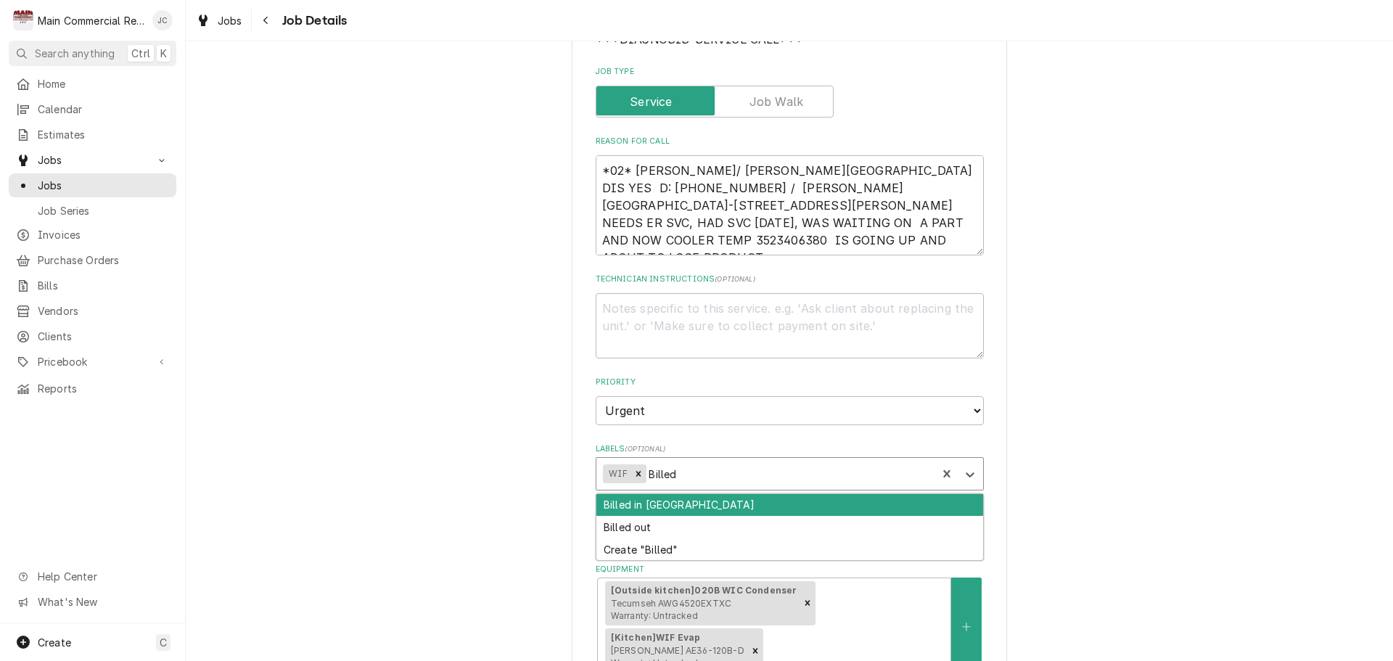
type input "Billed"
click at [671, 514] on div "Billed in [GEOGRAPHIC_DATA]" at bounding box center [789, 505] width 387 height 22
type textarea "x"
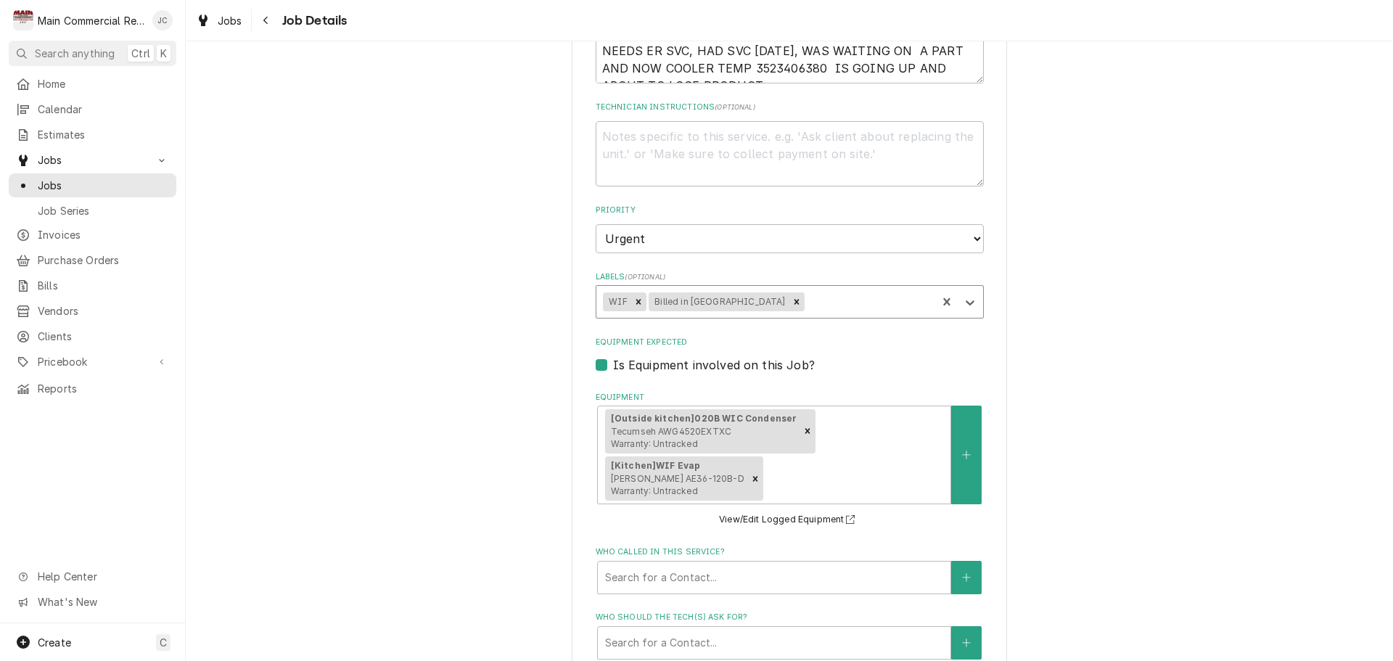
scroll to position [798, 0]
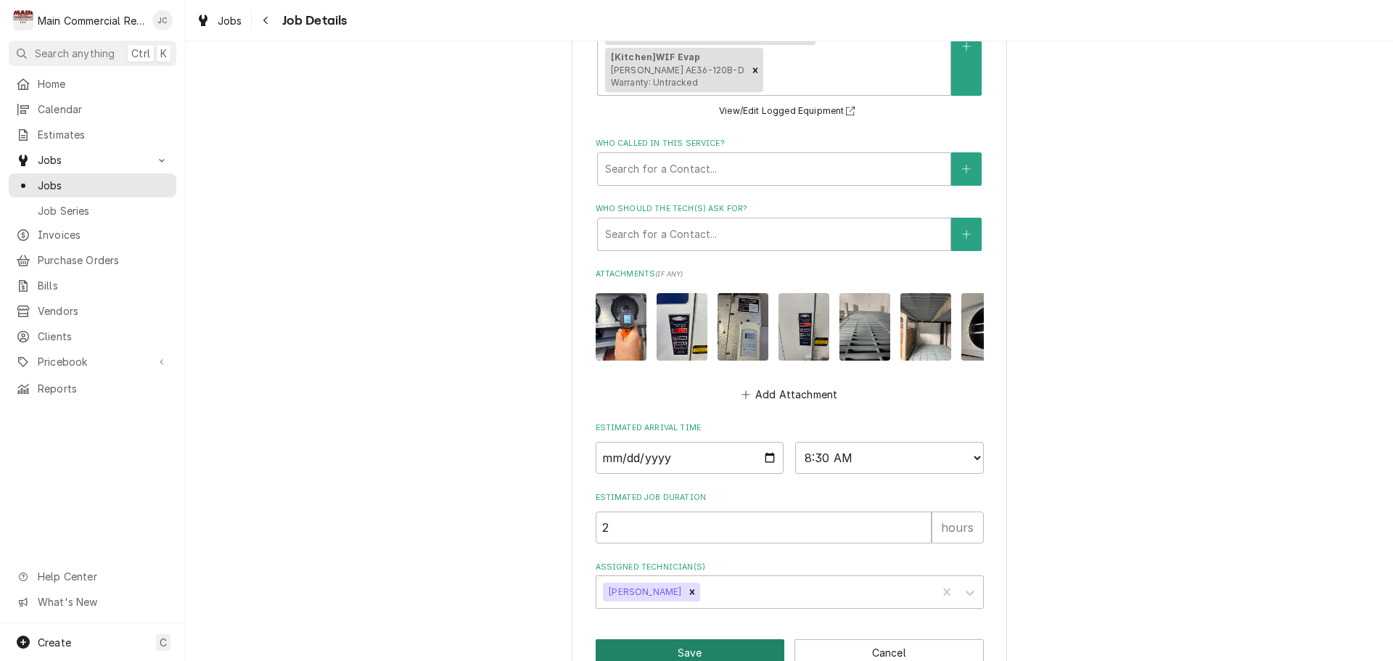
click at [728, 639] on button "Save" at bounding box center [690, 652] width 189 height 27
type textarea "x"
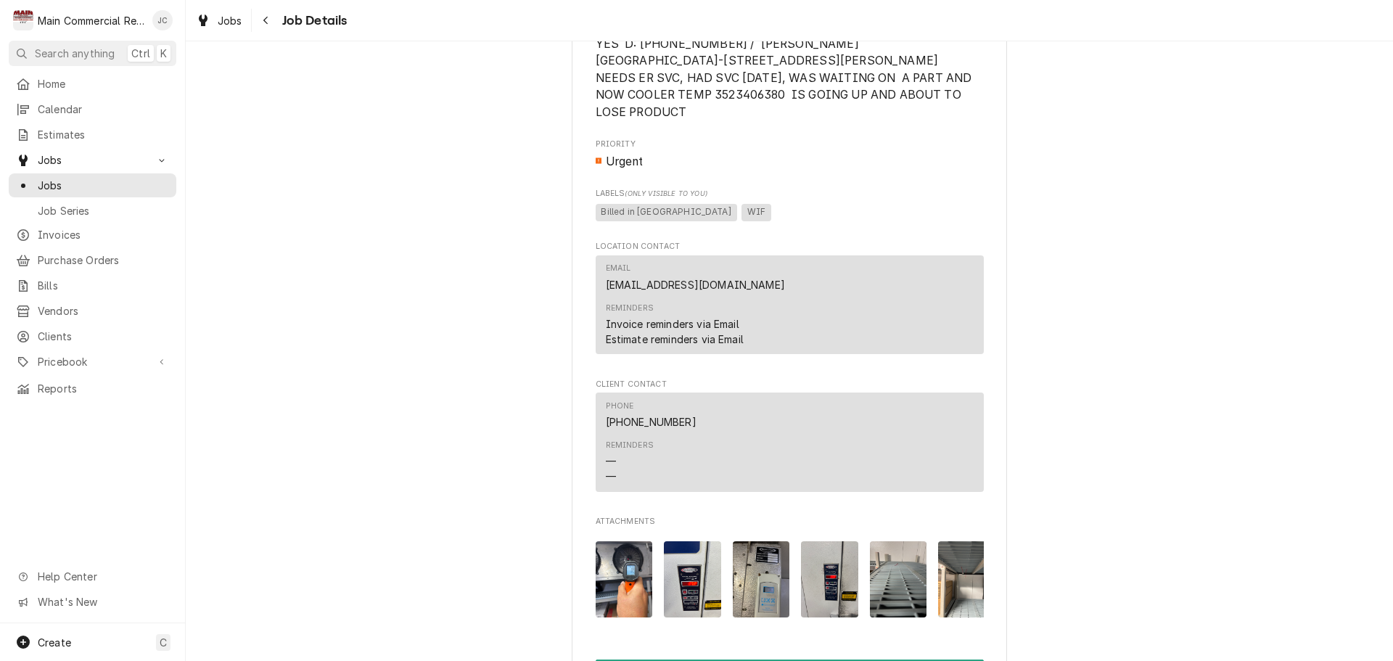
scroll to position [1709, 0]
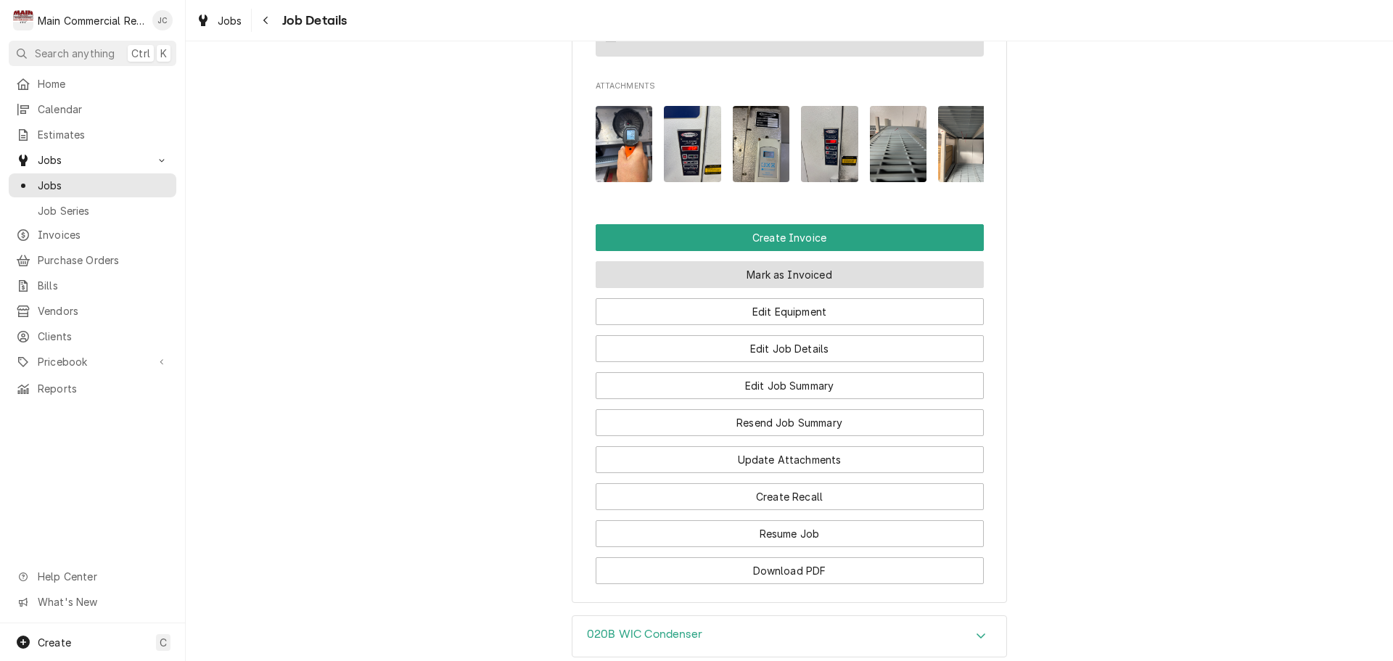
click at [805, 266] on button "Mark as Invoiced" at bounding box center [790, 274] width 388 height 27
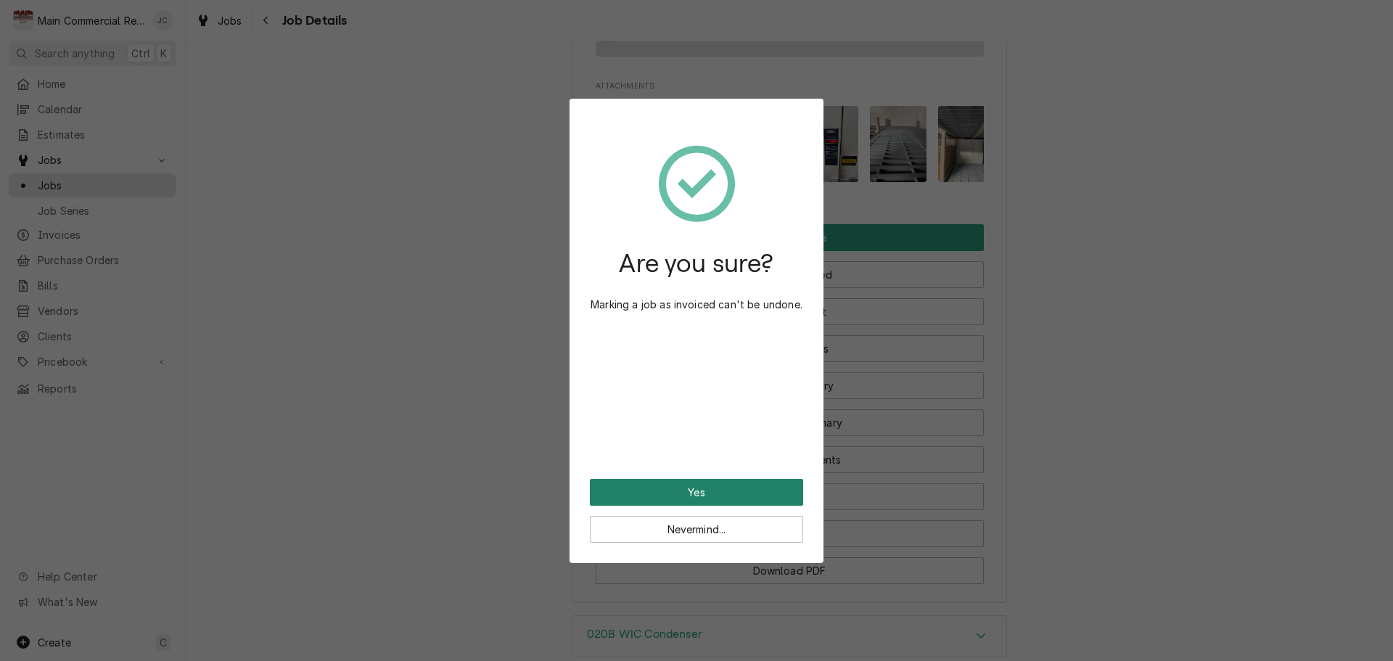
click at [650, 483] on button "Yes" at bounding box center [696, 492] width 213 height 27
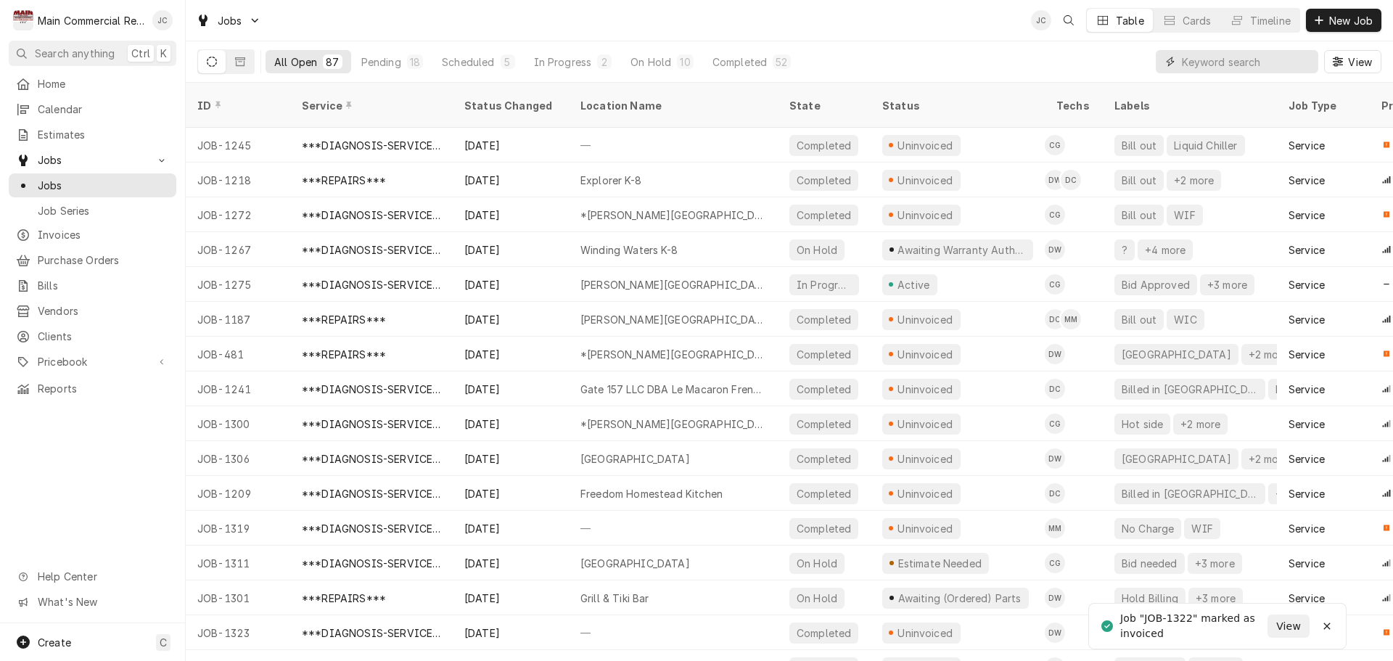
click at [1191, 59] on input "Dynamic Content Wrapper" at bounding box center [1246, 61] width 129 height 23
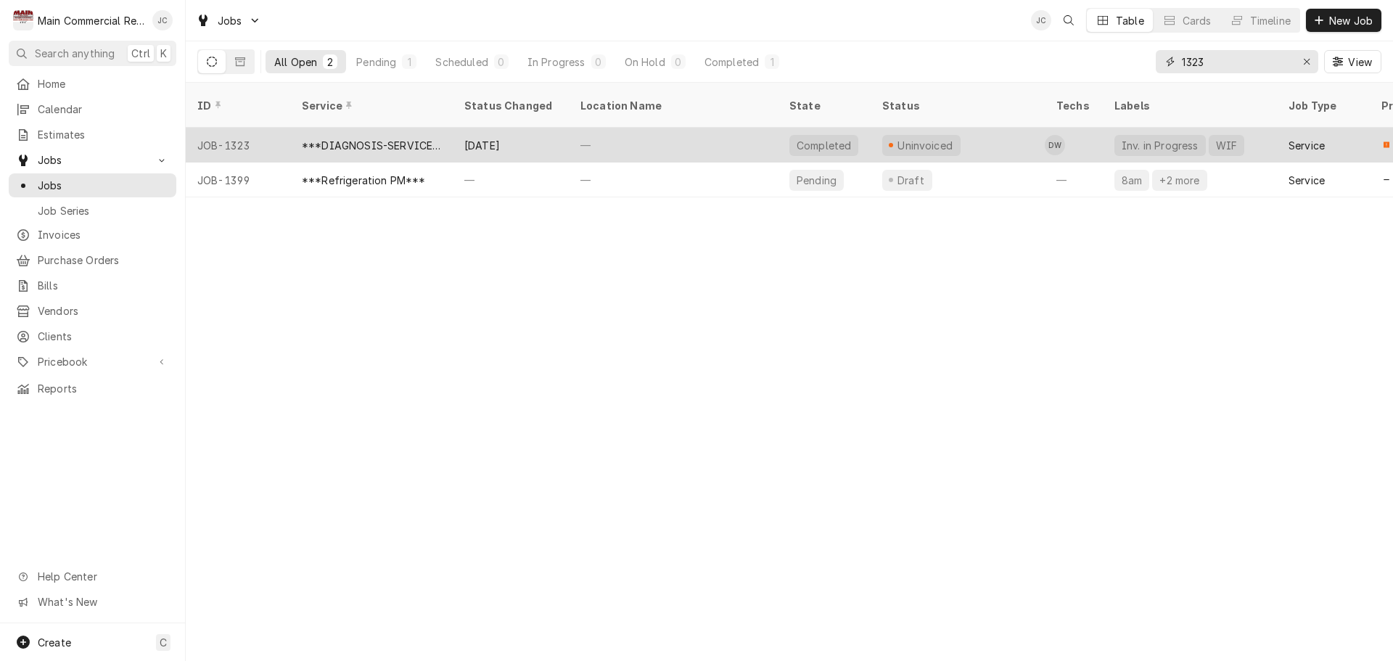
type input "1323"
click at [625, 131] on div "—" at bounding box center [673, 145] width 209 height 35
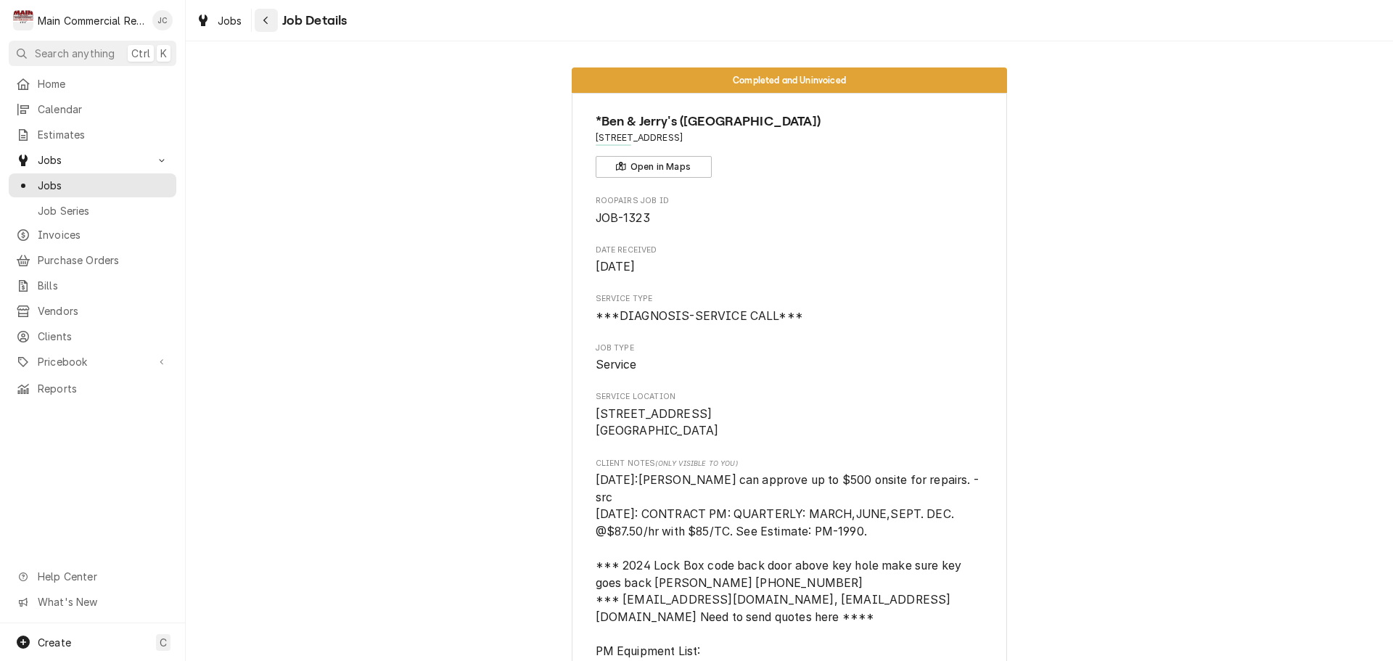
click at [271, 22] on div "Navigate back" at bounding box center [266, 20] width 15 height 15
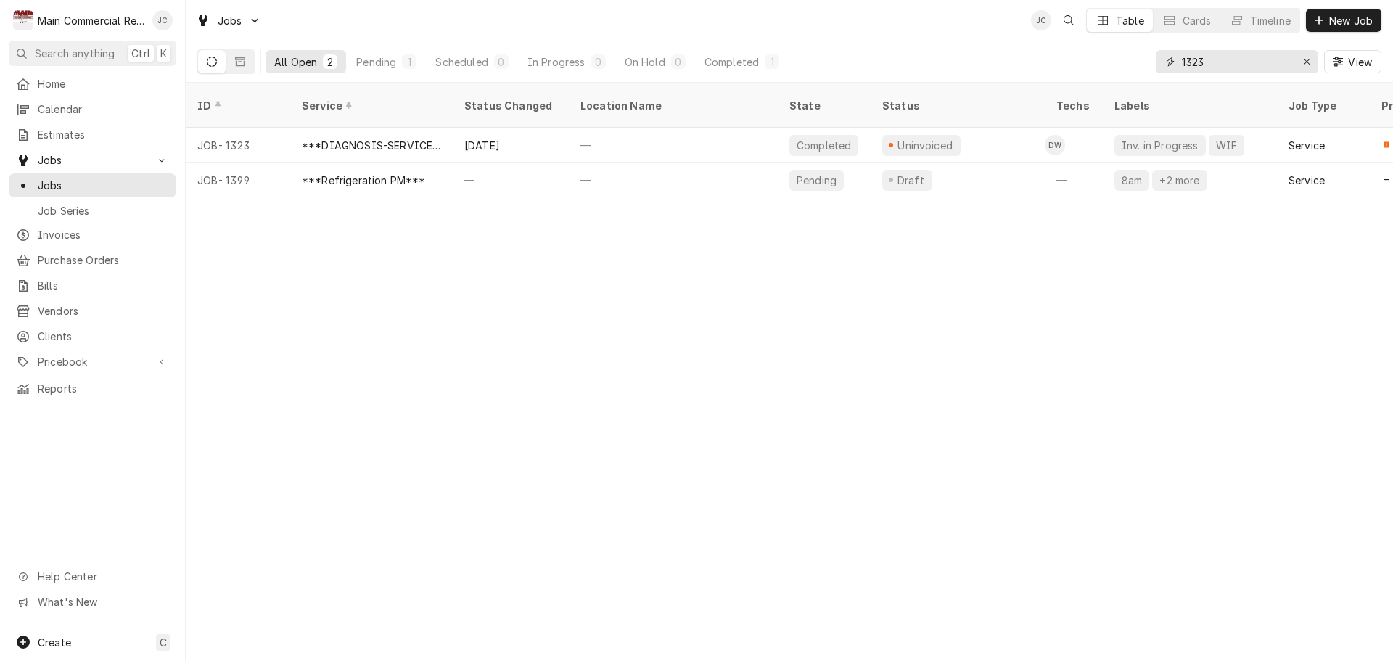
click at [1208, 62] on input "1323" at bounding box center [1236, 61] width 109 height 23
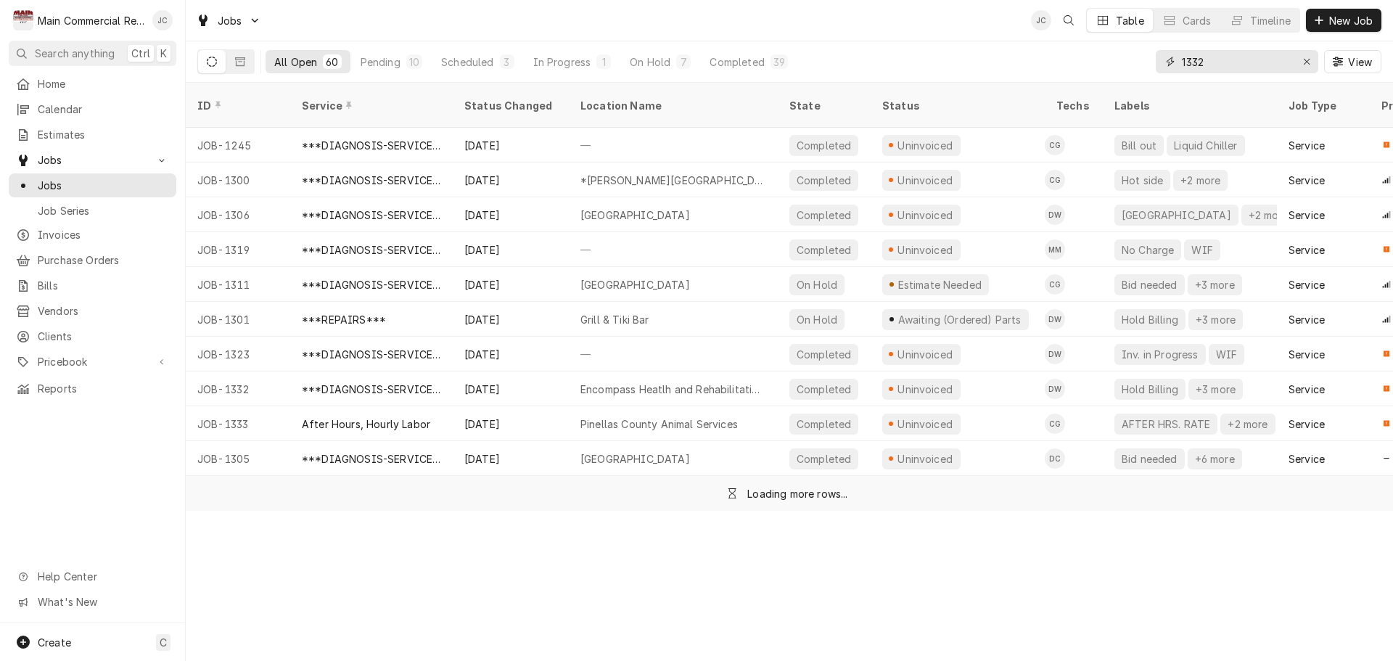
type input "1332"
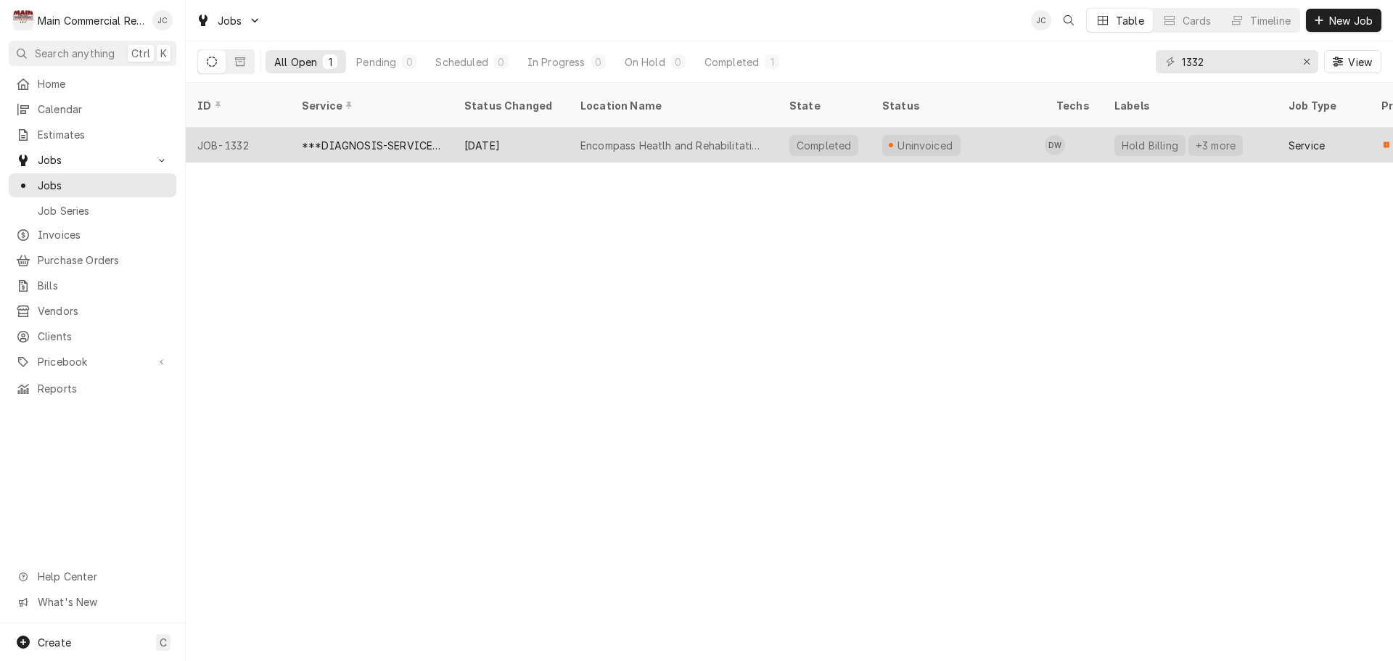
click at [661, 138] on div "Encompass Heatlh and Rehabilitation of Spring Hill" at bounding box center [673, 145] width 186 height 15
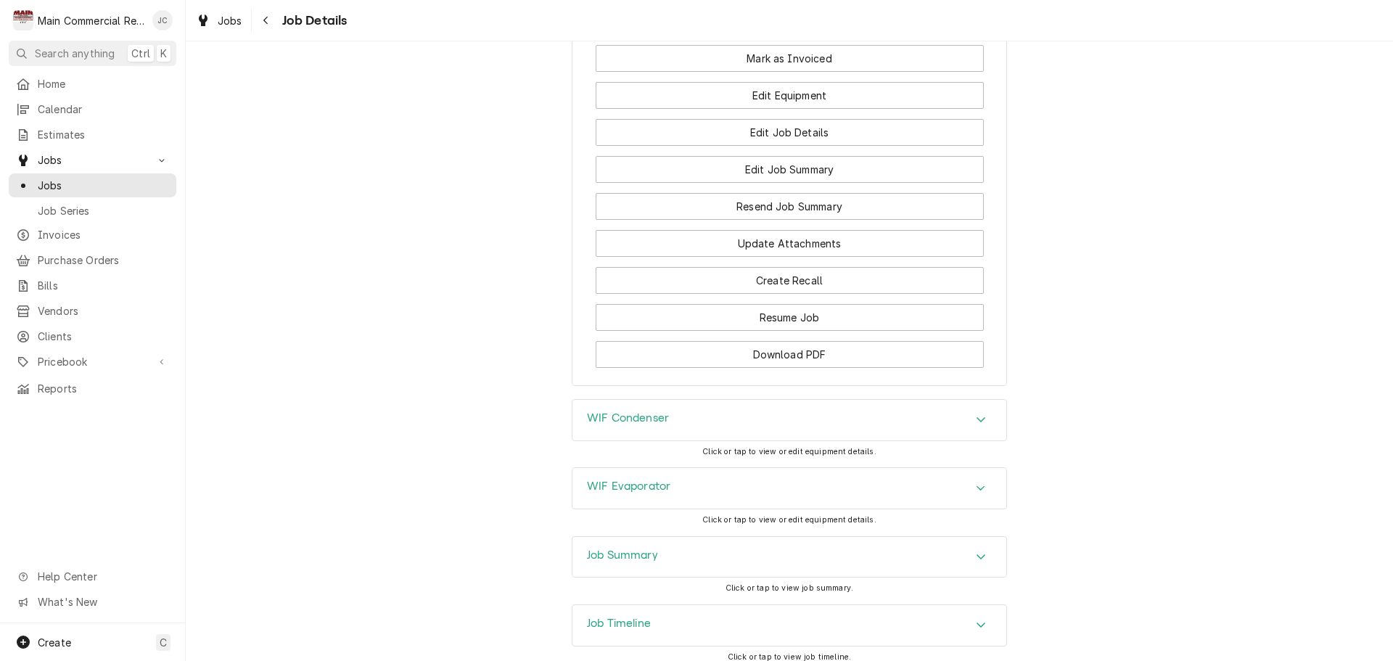
scroll to position [1667, 0]
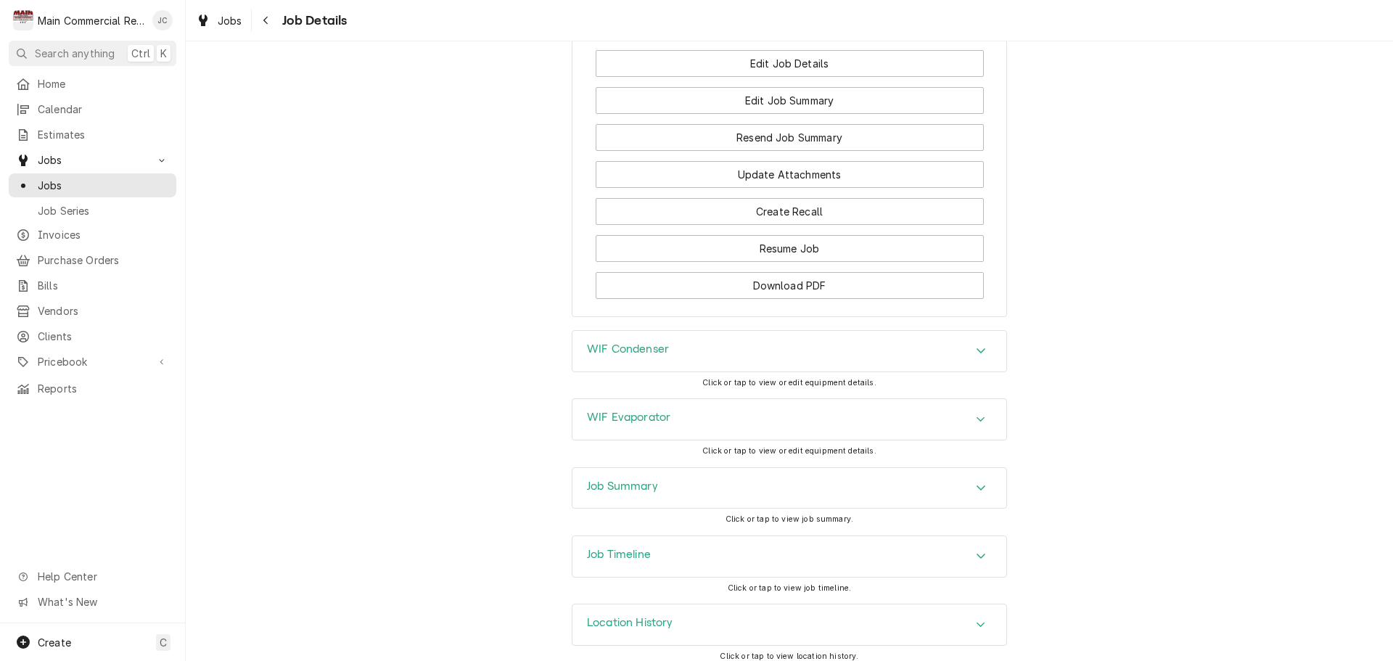
click at [889, 469] on div "Job Summary" at bounding box center [789, 488] width 434 height 41
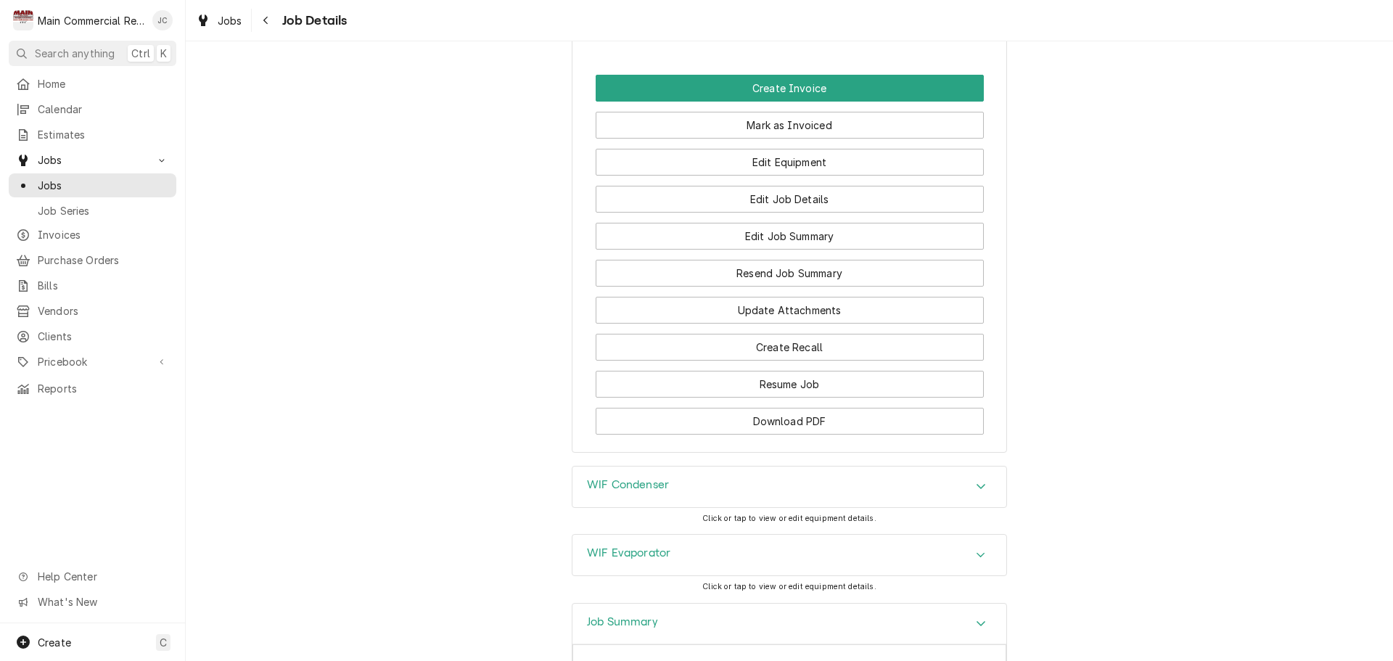
scroll to position [1336, 0]
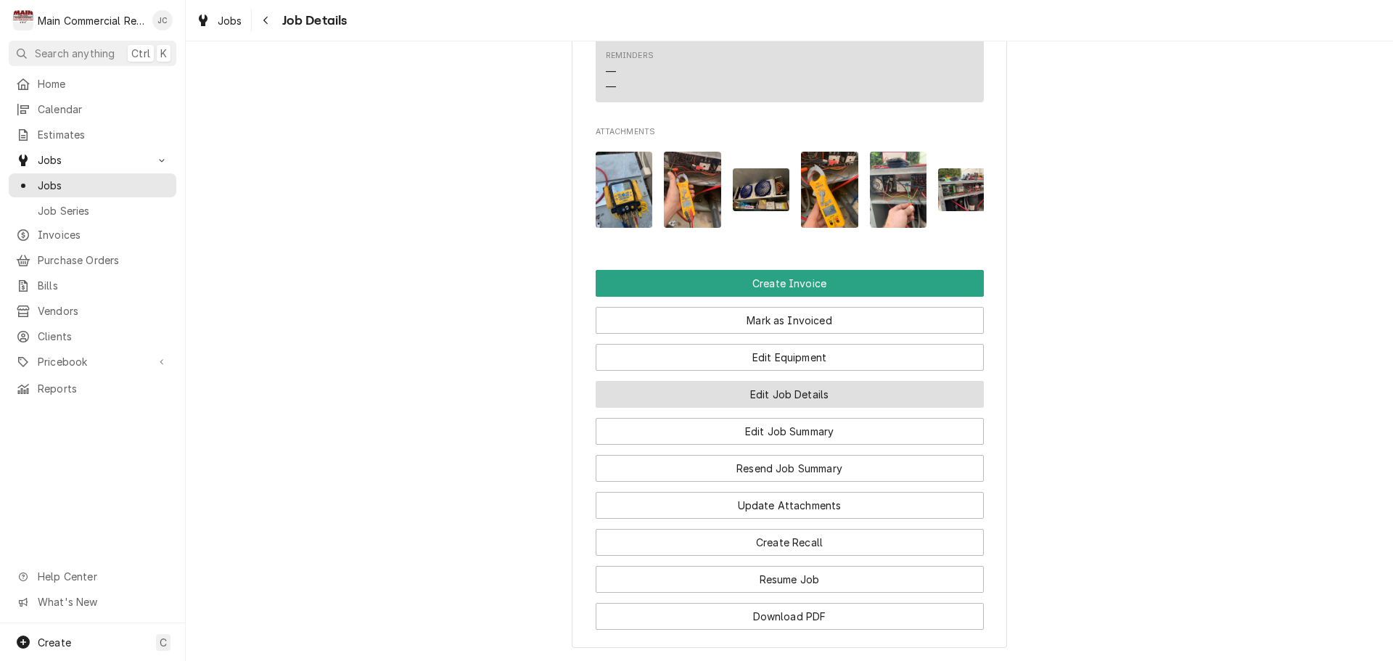
click at [801, 387] on button "Edit Job Details" at bounding box center [790, 394] width 388 height 27
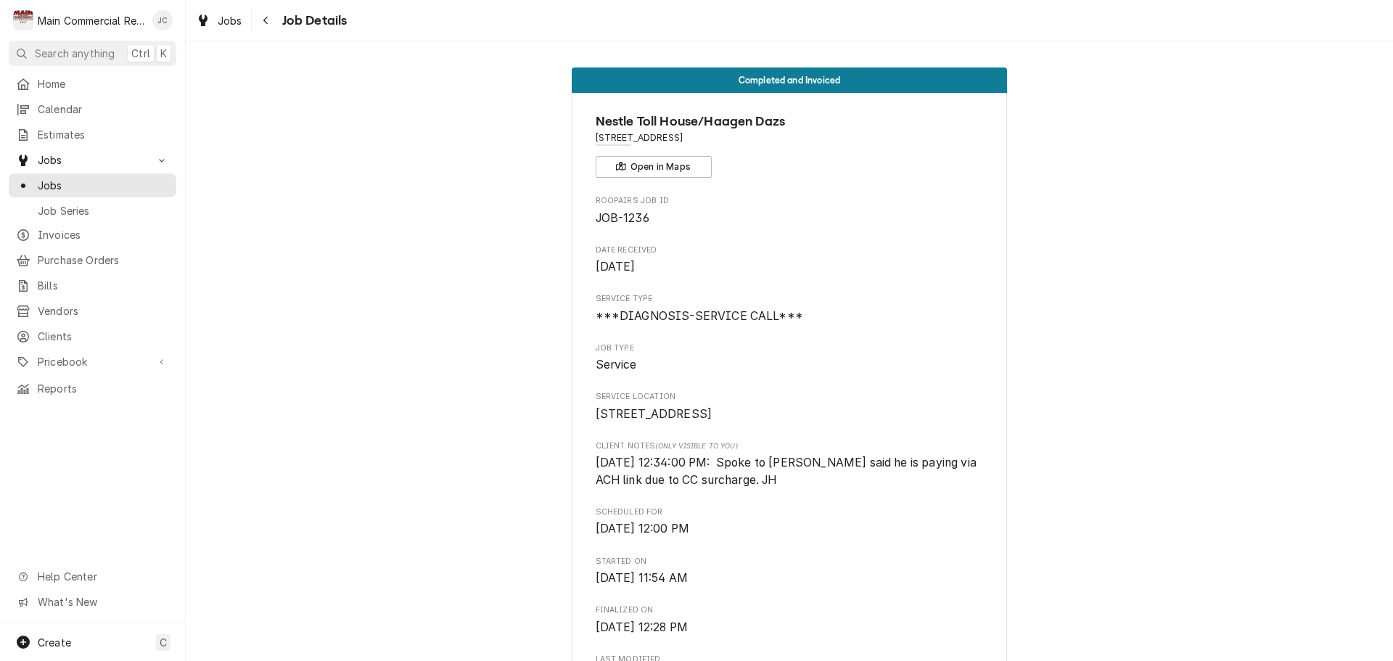
scroll to position [2104, 0]
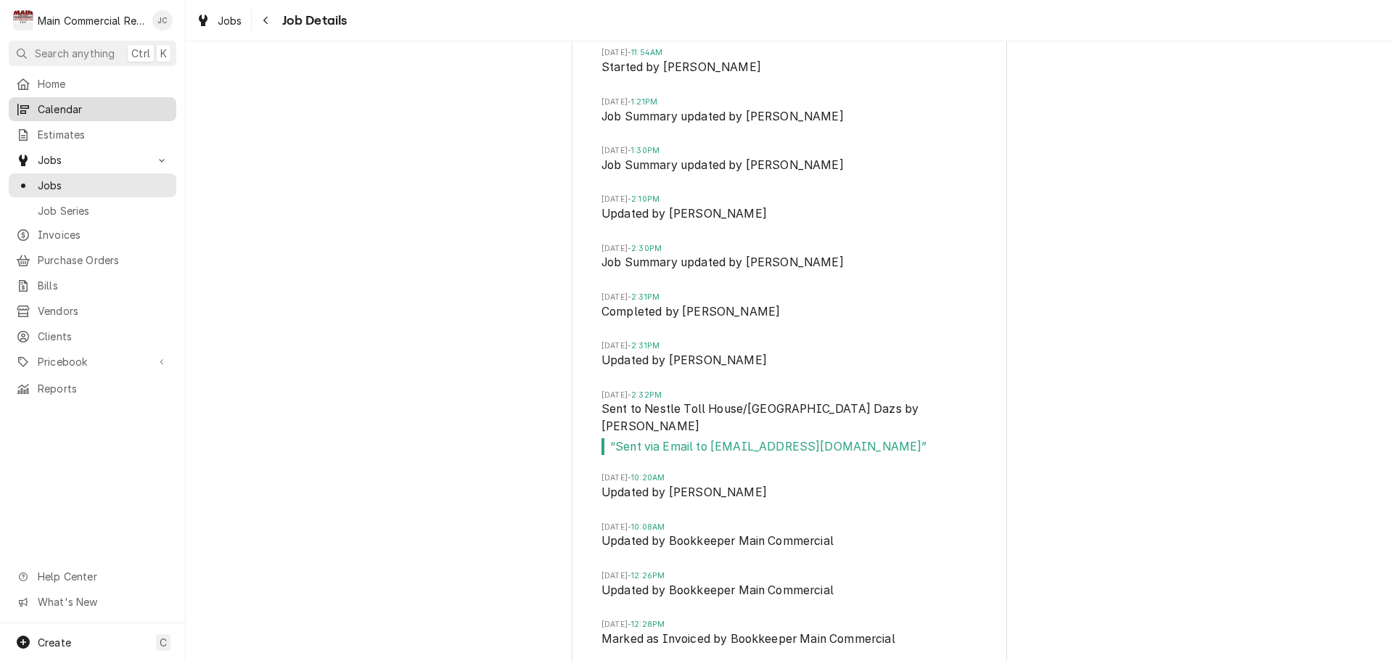
click at [81, 105] on span "Calendar" at bounding box center [103, 109] width 131 height 15
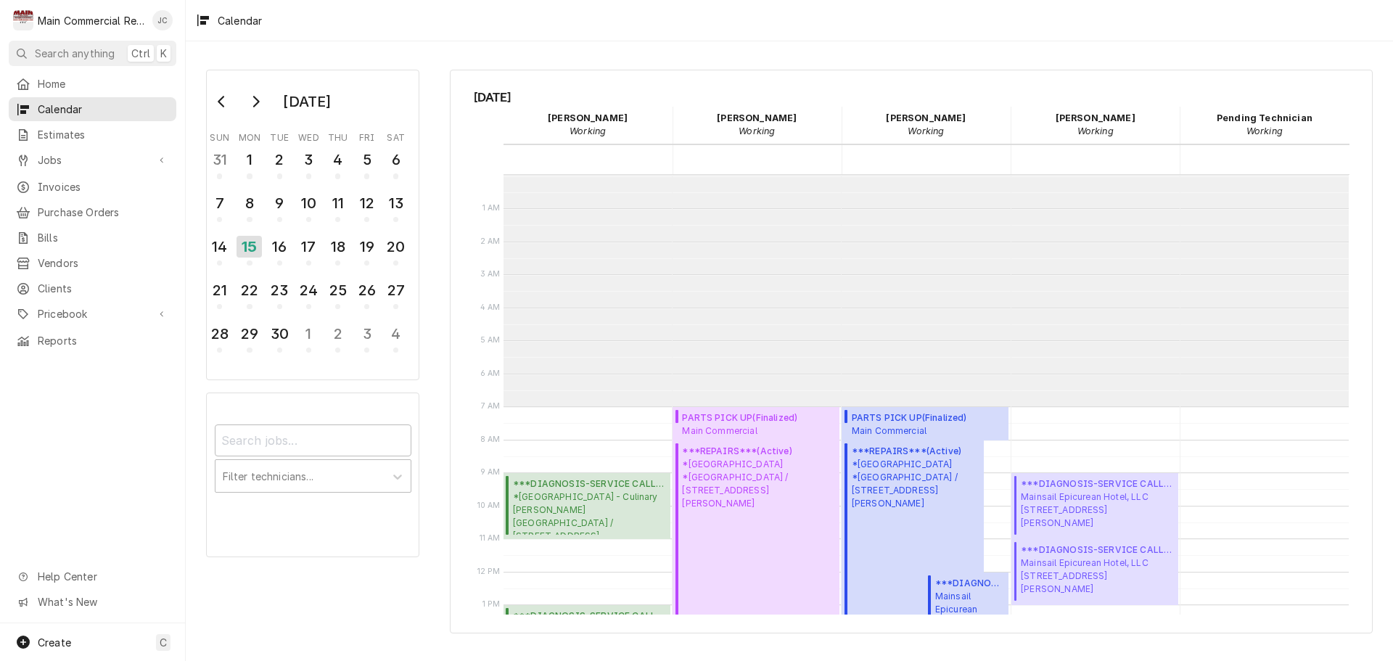
scroll to position [231, 0]
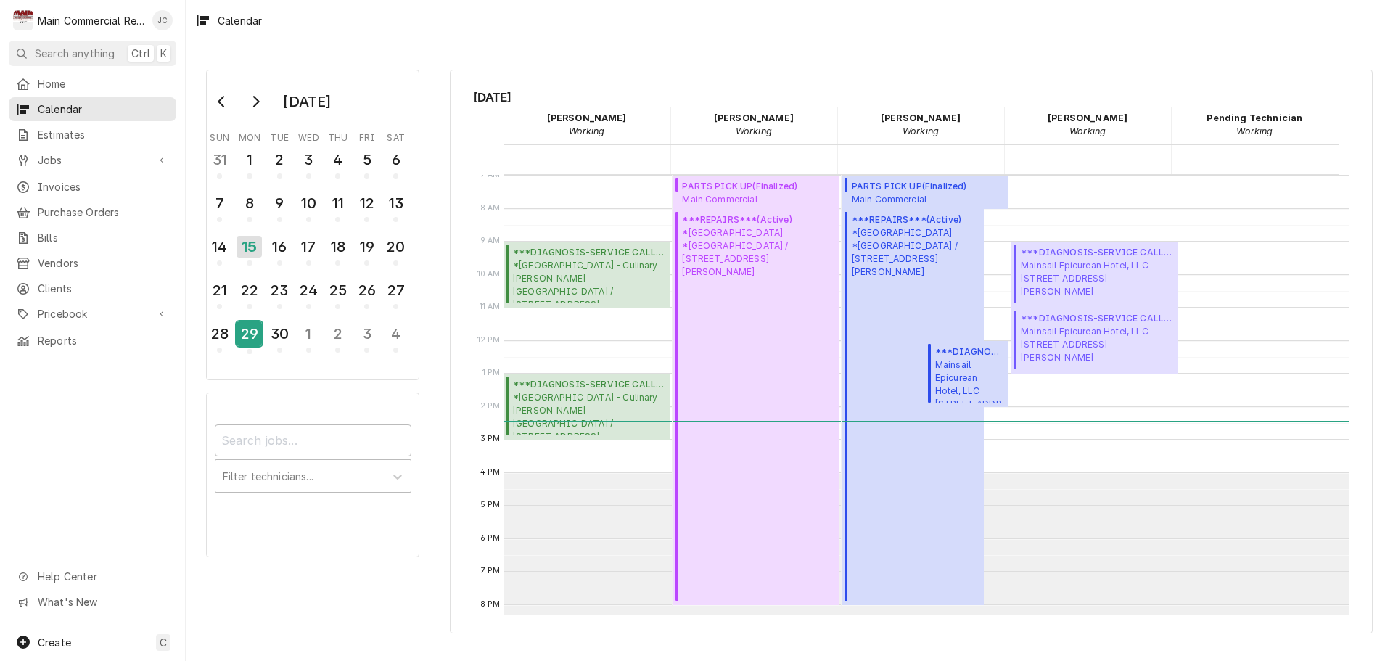
click at [258, 334] on div "29" at bounding box center [249, 333] width 25 height 25
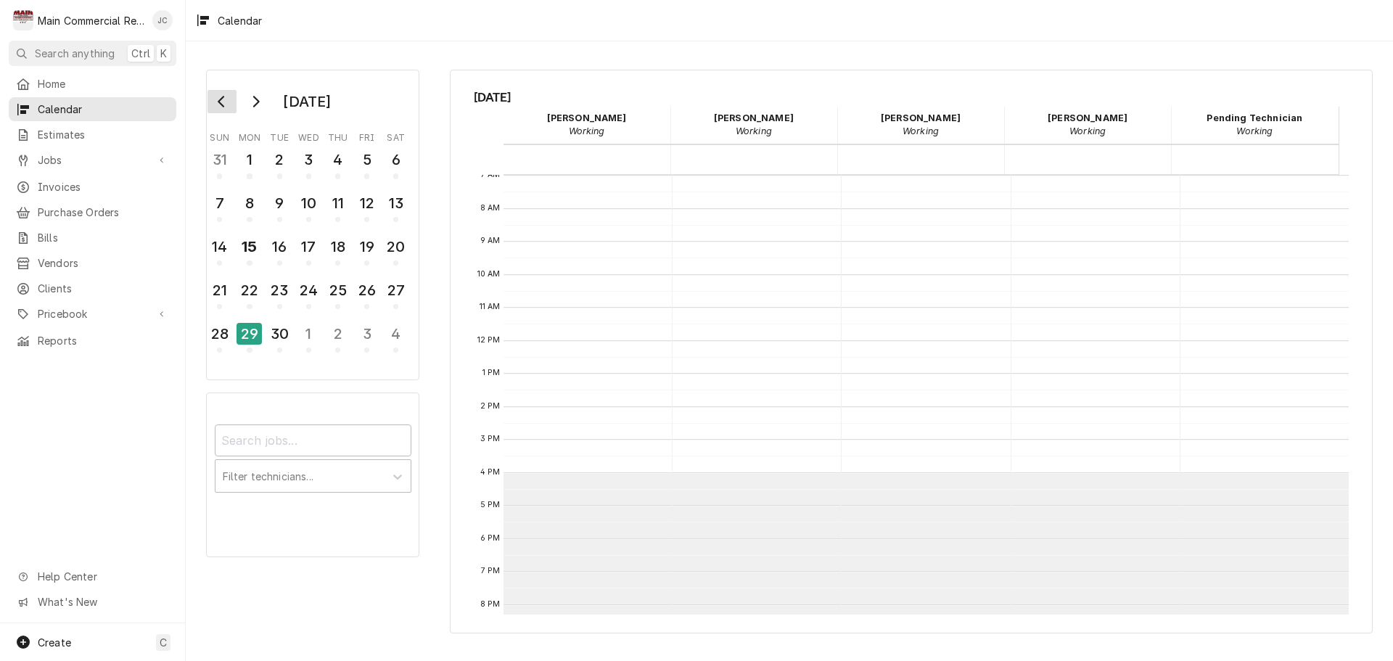
click at [223, 96] on icon "Go to previous month" at bounding box center [222, 102] width 12 height 12
click at [375, 341] on div "29" at bounding box center [366, 333] width 25 height 25
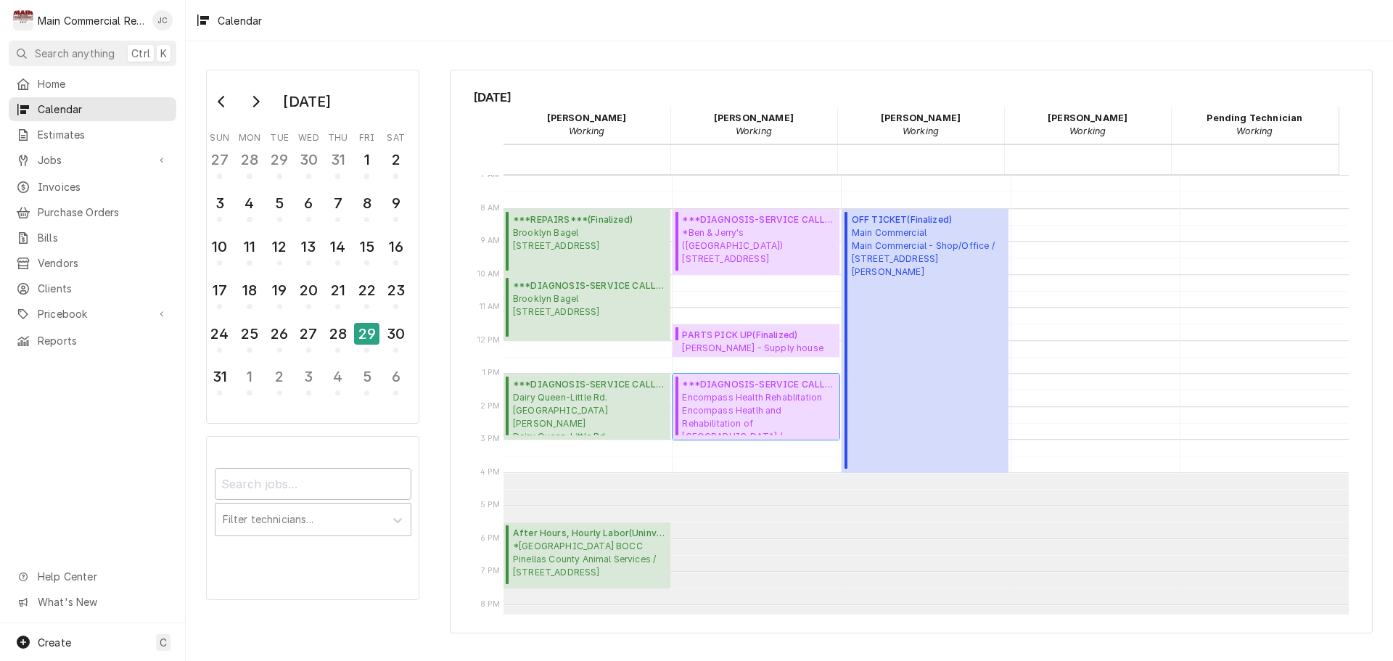
click at [760, 427] on span "Encompass Health Rehablitation Encompass Heatlh and Rehabilitation of Spring Hi…" at bounding box center [758, 413] width 153 height 44
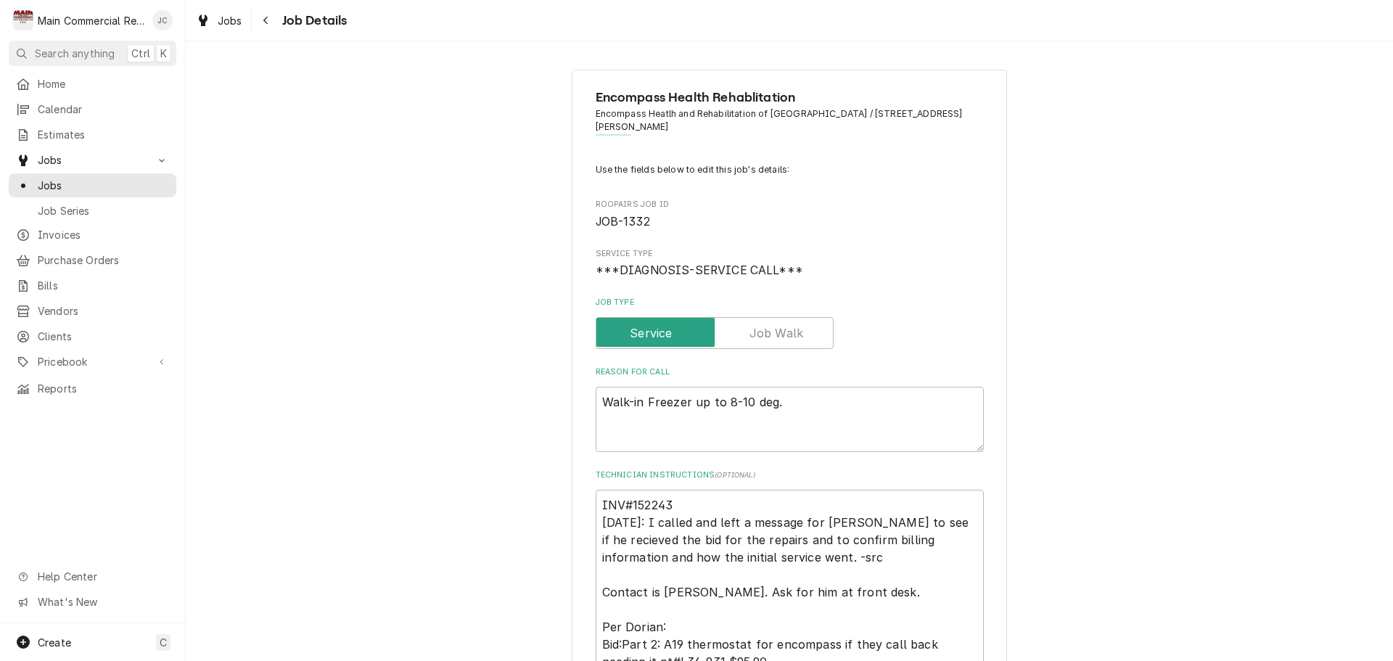
type textarea "x"
click at [263, 25] on icon "Navigate back" at bounding box center [266, 20] width 7 height 10
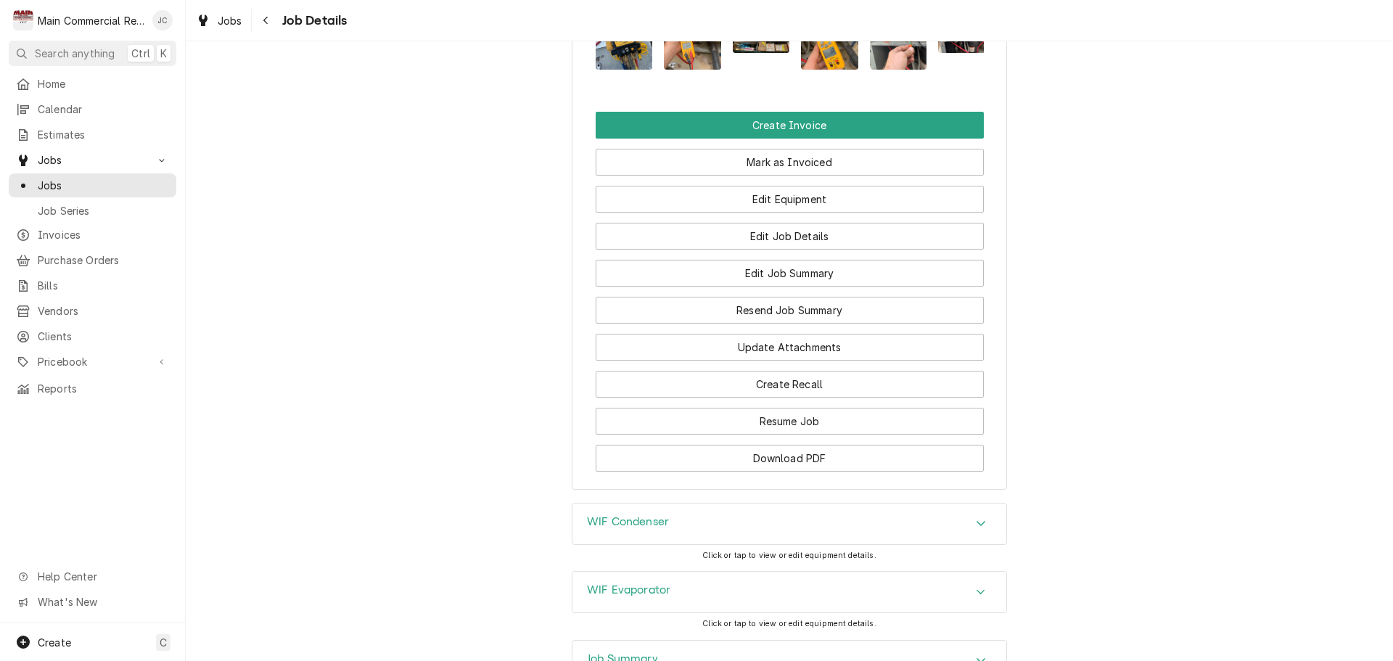
scroll to position [1449, 0]
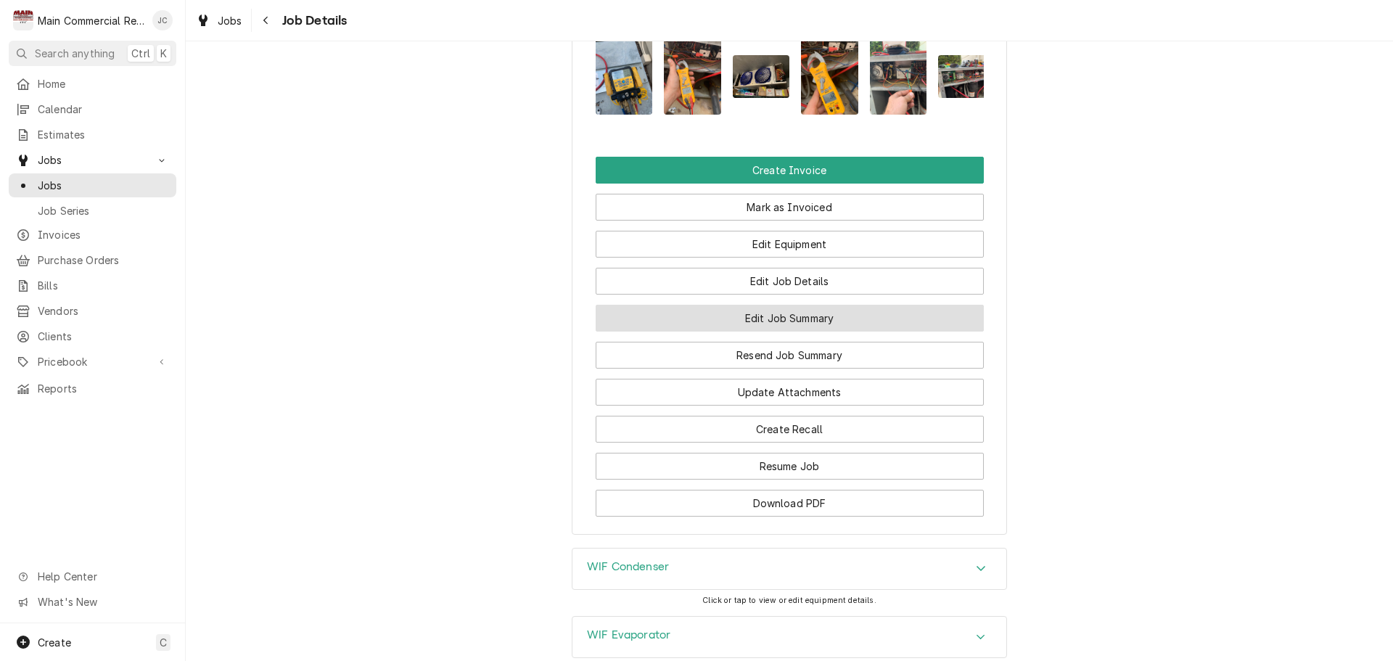
click at [805, 308] on button "Edit Job Summary" at bounding box center [790, 318] width 388 height 27
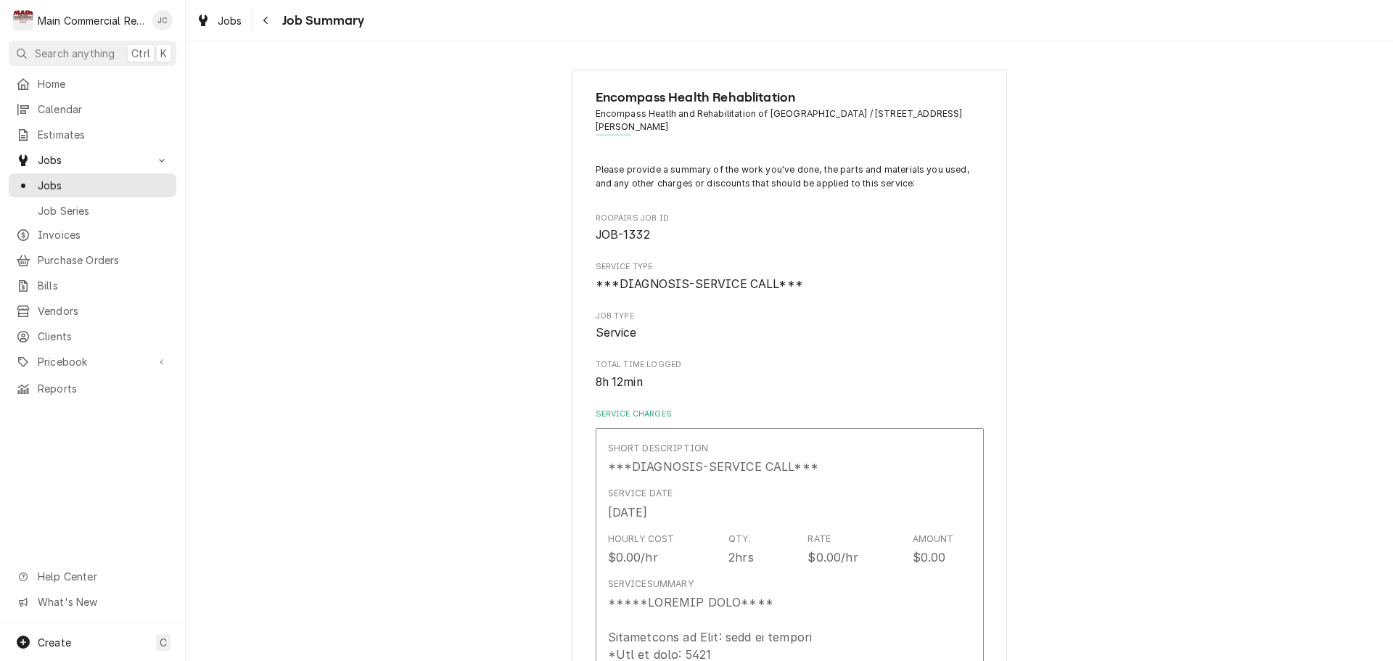
type textarea "x"
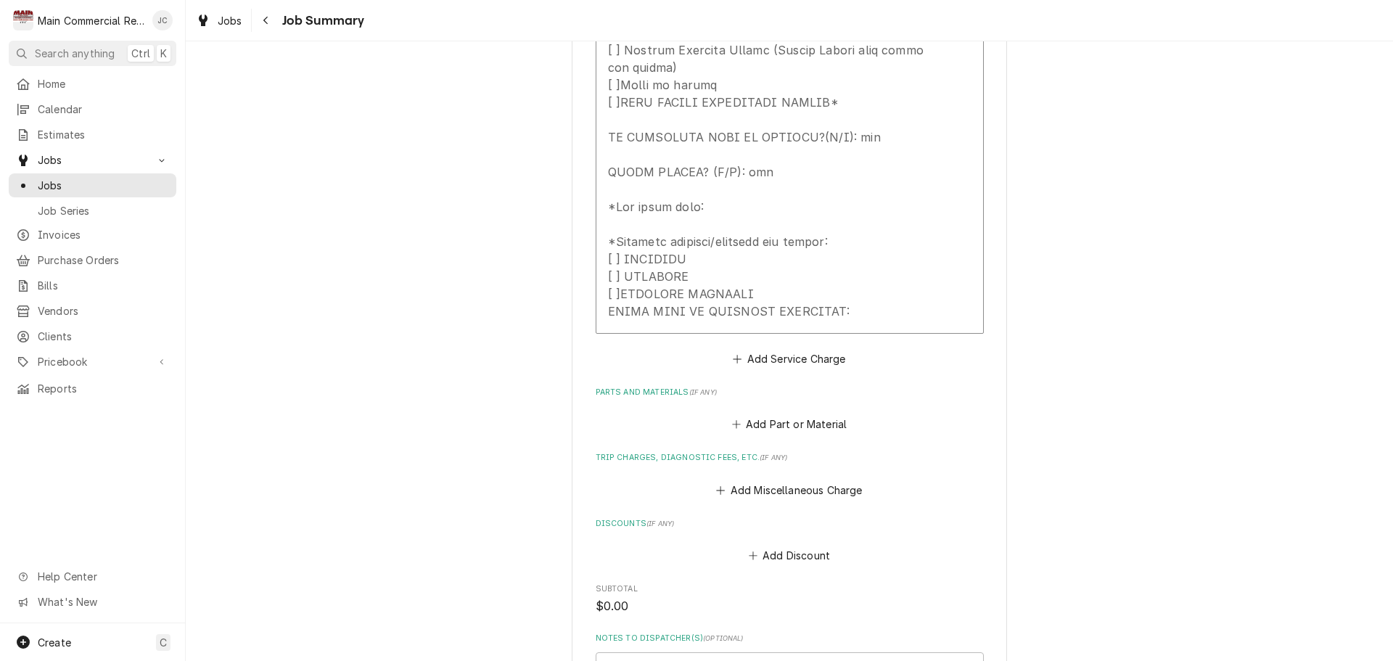
scroll to position [1886, 0]
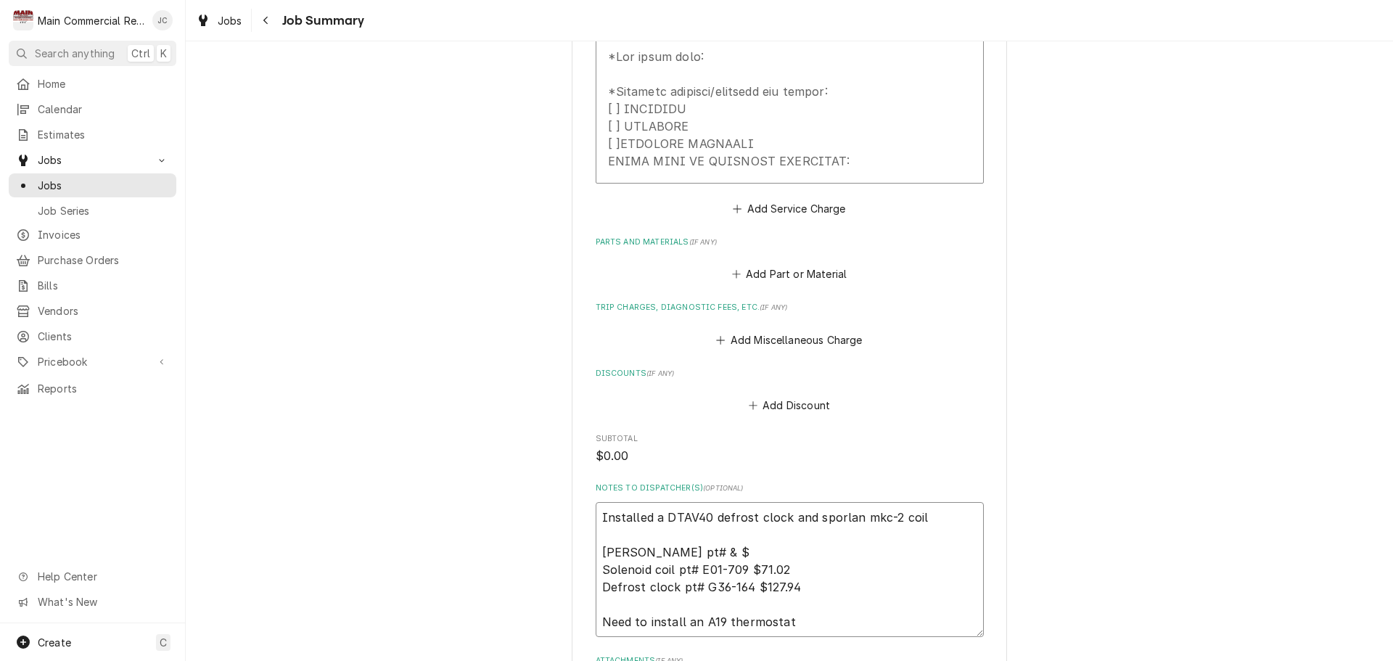
drag, startPoint x: 694, startPoint y: 552, endPoint x: 737, endPoint y: 554, distance: 43.6
click at [737, 554] on textarea "Installed a DTAV40 defrost clock and sporlan mkc-2 coil Johnstone pt# & $ Solen…" at bounding box center [790, 569] width 388 height 135
drag, startPoint x: 855, startPoint y: 498, endPoint x: 919, endPoint y: 499, distance: 63.1
click at [919, 502] on textarea "Installed a DTAV40 defrost clock and sporlan mkc-2 coil Johnstone pt# & $ Solen…" at bounding box center [790, 569] width 388 height 135
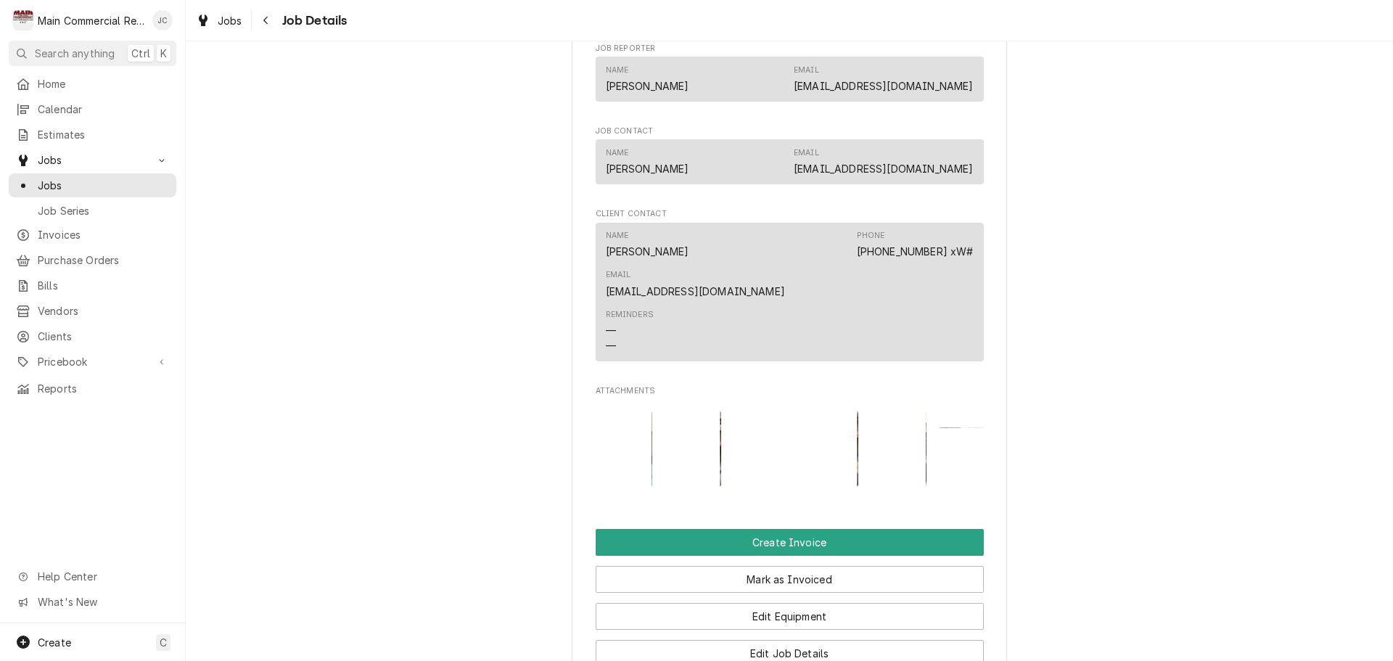
scroll to position [1233, 0]
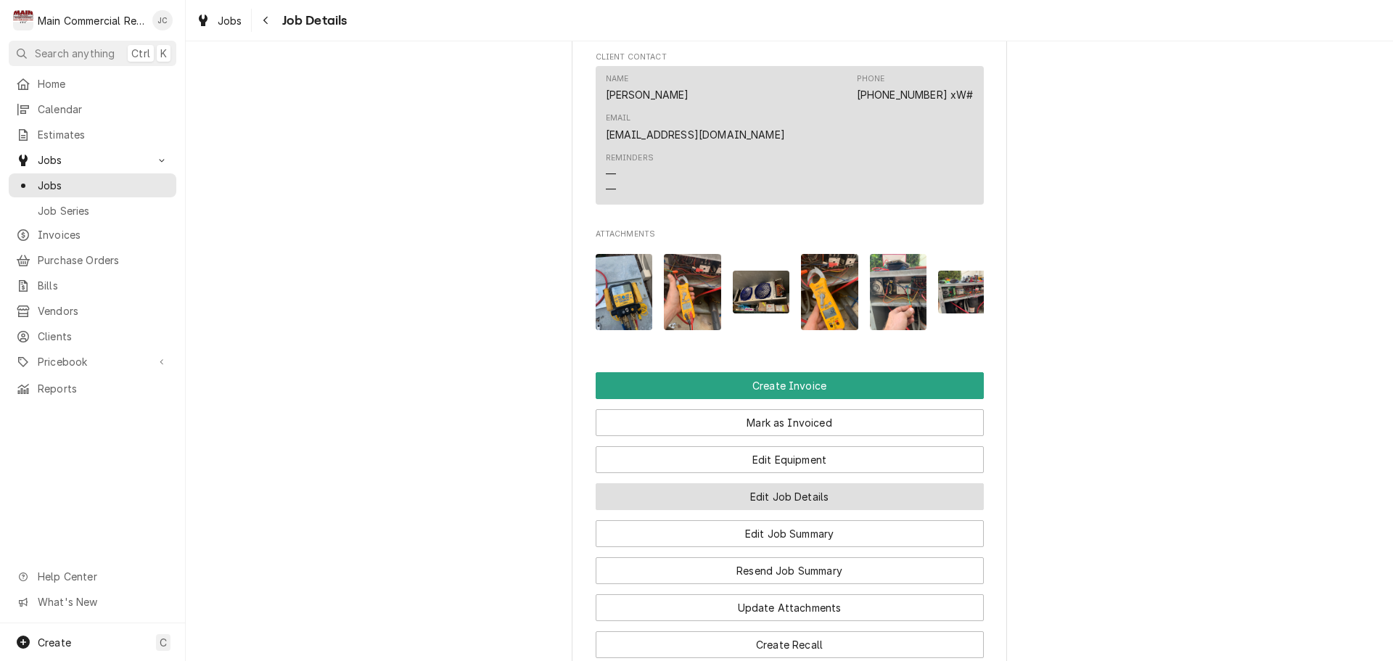
click at [818, 487] on button "Edit Job Details" at bounding box center [790, 496] width 388 height 27
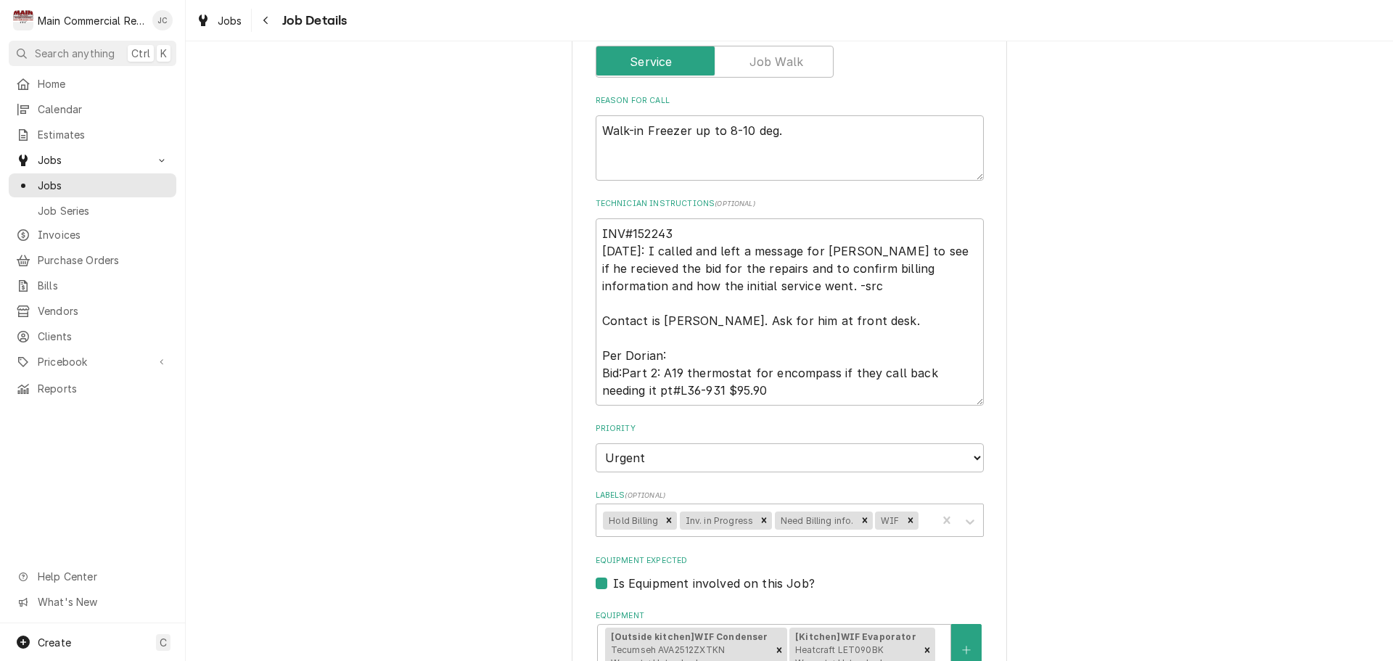
scroll to position [363, 0]
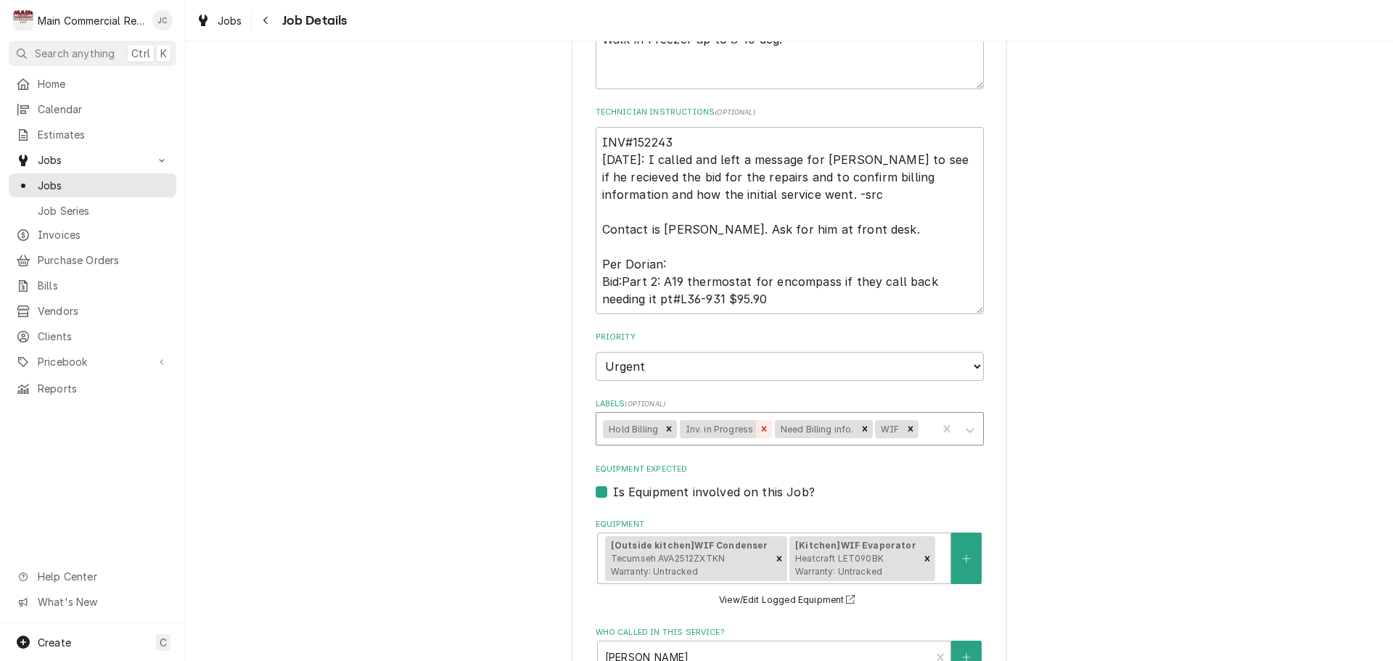
click at [759, 434] on icon "Remove Inv. in Progress" at bounding box center [764, 429] width 10 height 10
click at [765, 434] on icon "Remove Need Billing info." at bounding box center [770, 429] width 10 height 10
click at [667, 431] on icon "Remove Hold Billing" at bounding box center [669, 429] width 5 height 5
type textarea "x"
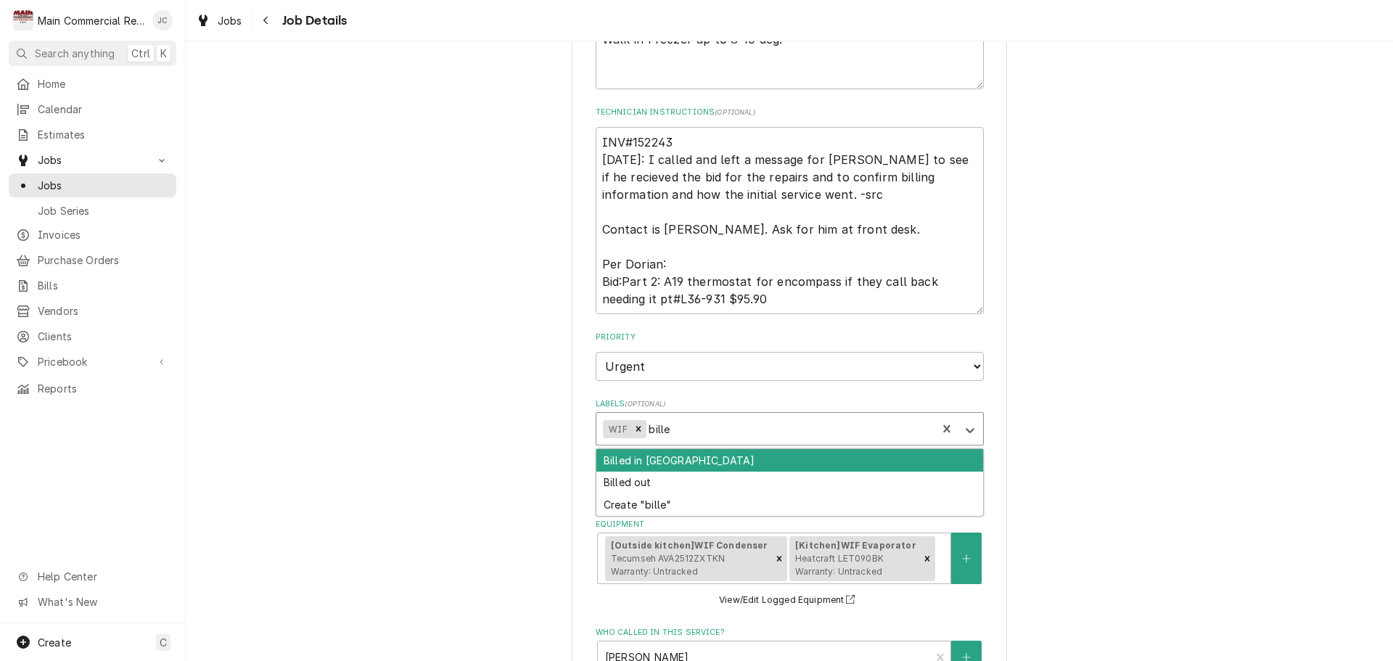
type input "billed"
click at [683, 457] on div "Billed in QBO" at bounding box center [789, 460] width 387 height 22
type textarea "x"
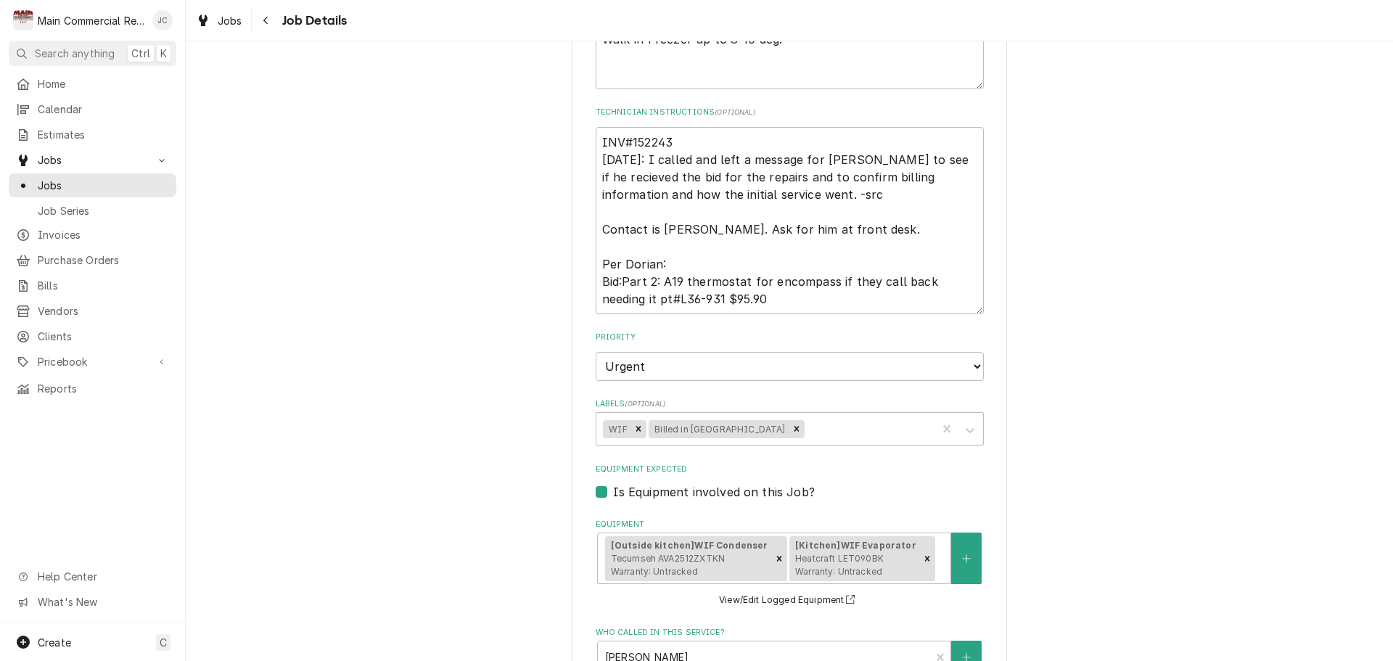
click at [1030, 457] on div "Encompass Health Rehablitation Encompass Heatlh and Rehabilitation of Spring Hi…" at bounding box center [789, 440] width 1207 height 1492
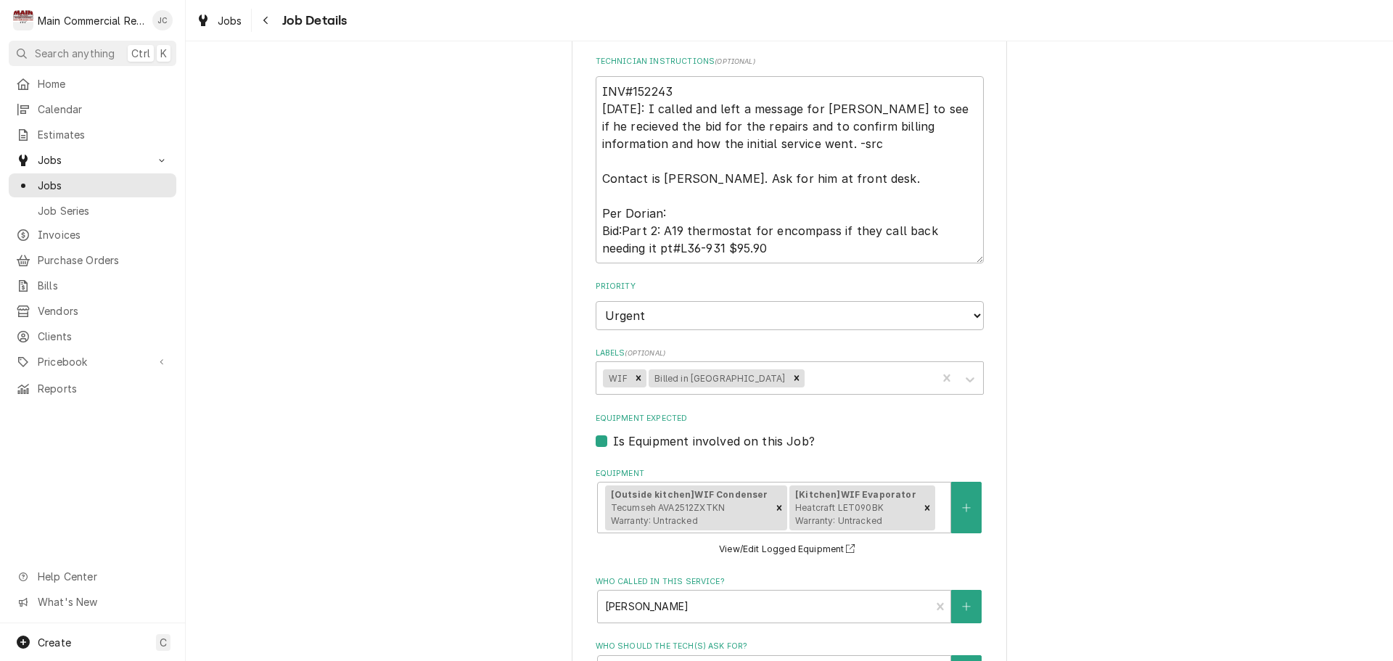
scroll to position [898, 0]
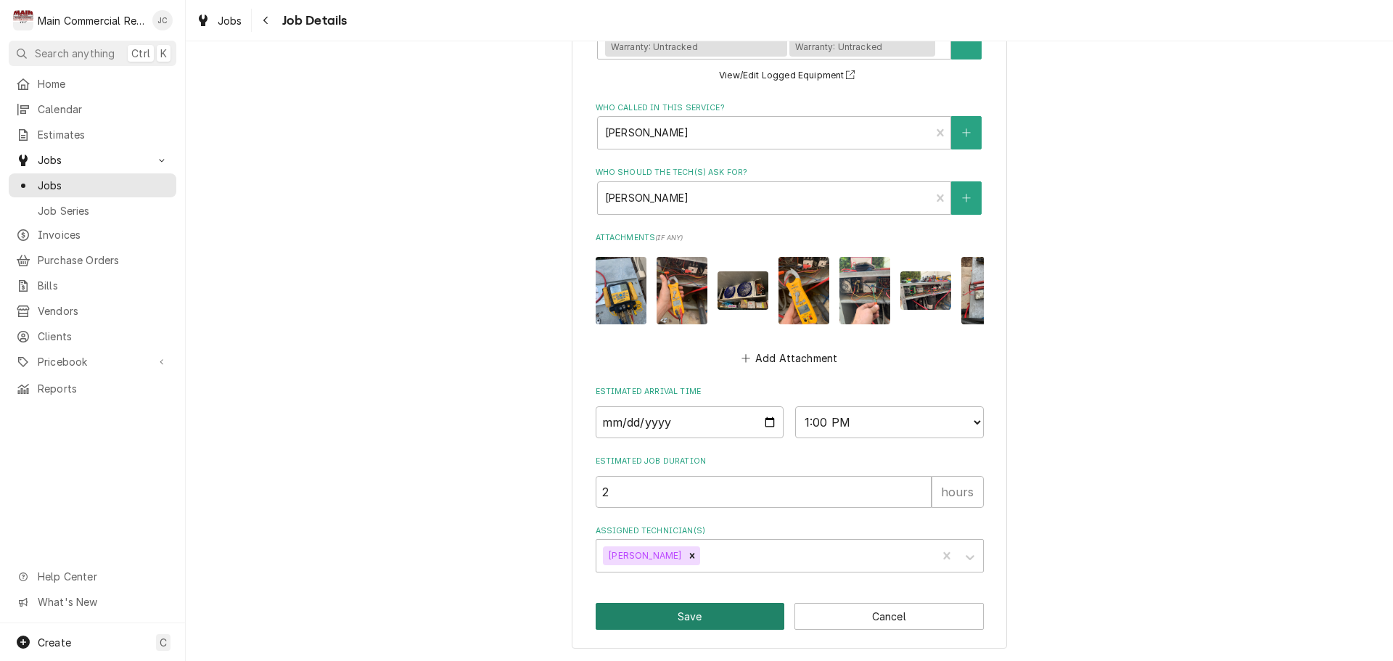
click at [691, 622] on button "Save" at bounding box center [690, 616] width 189 height 27
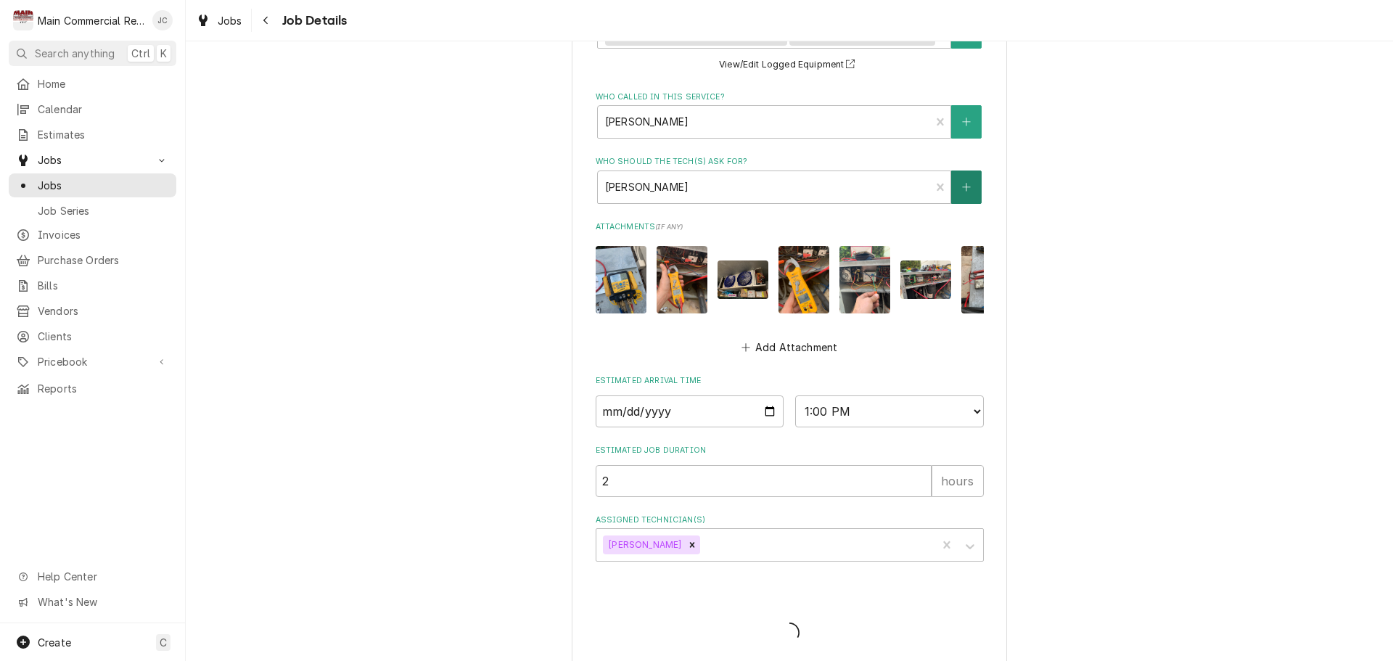
type textarea "x"
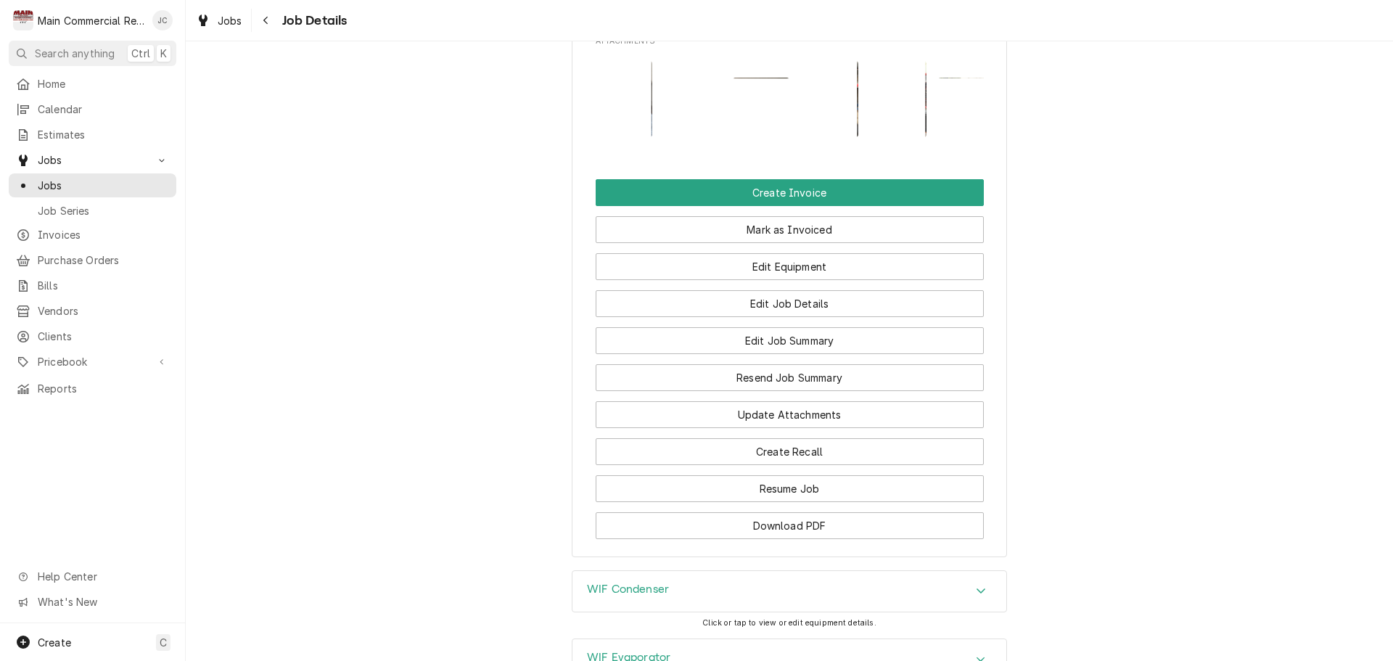
scroll to position [1233, 0]
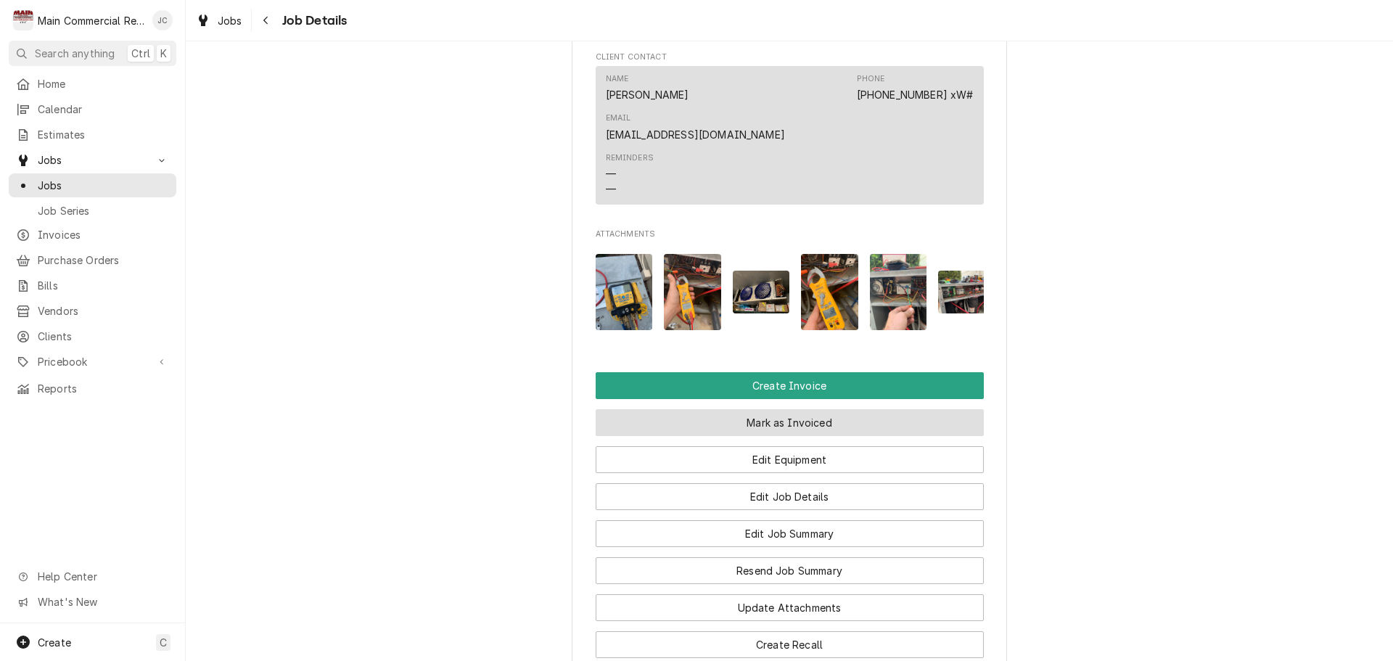
click at [777, 413] on button "Mark as Invoiced" at bounding box center [790, 422] width 388 height 27
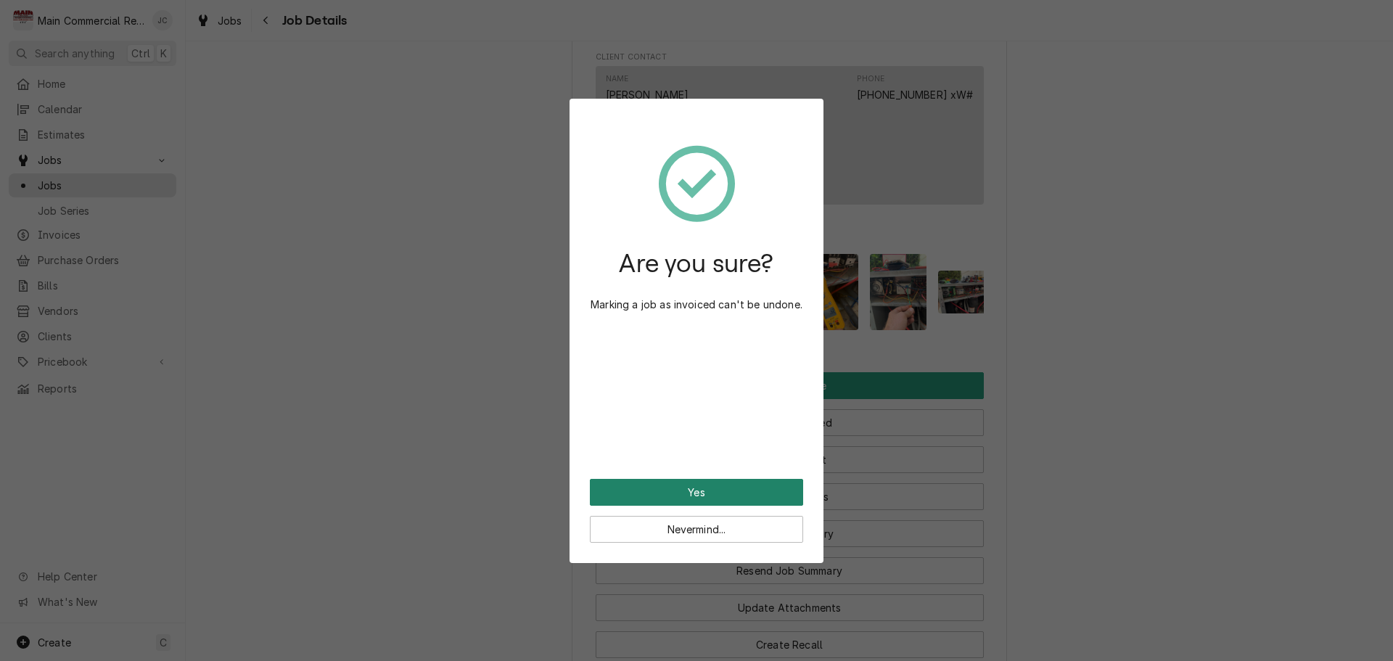
click at [715, 487] on button "Yes" at bounding box center [696, 492] width 213 height 27
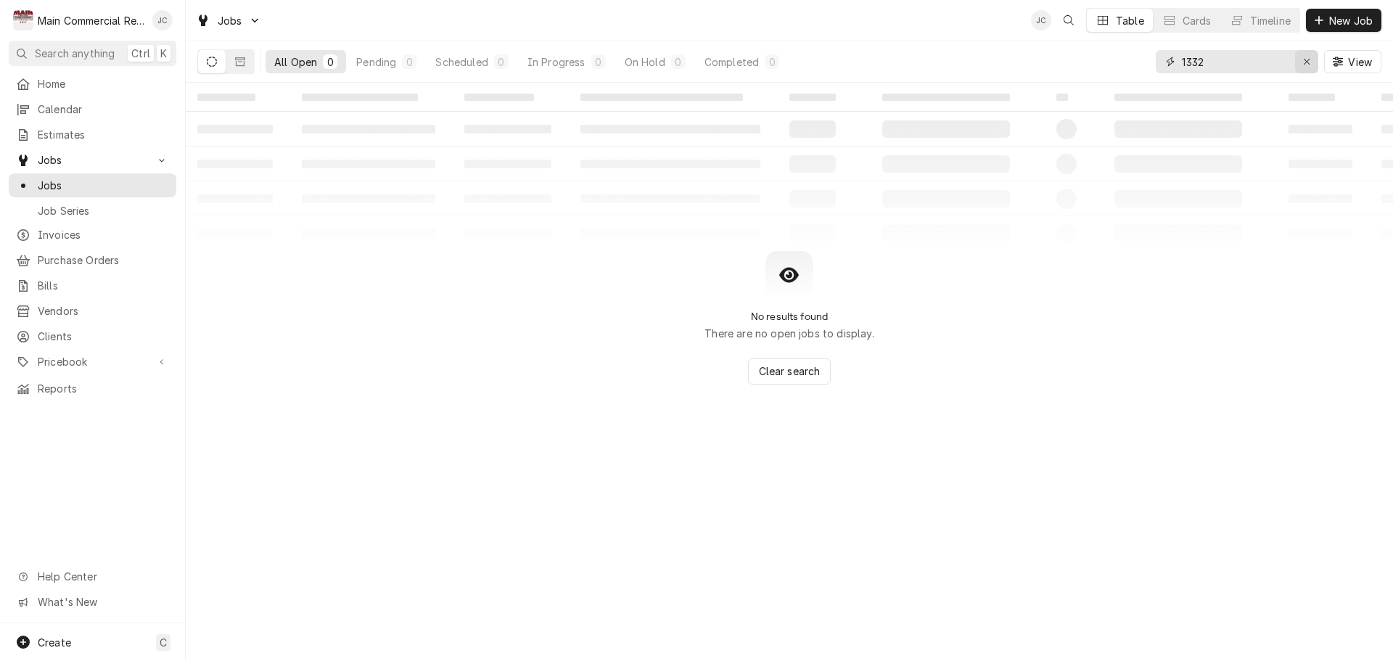
click at [1303, 69] on button "Erase input" at bounding box center [1306, 61] width 23 height 23
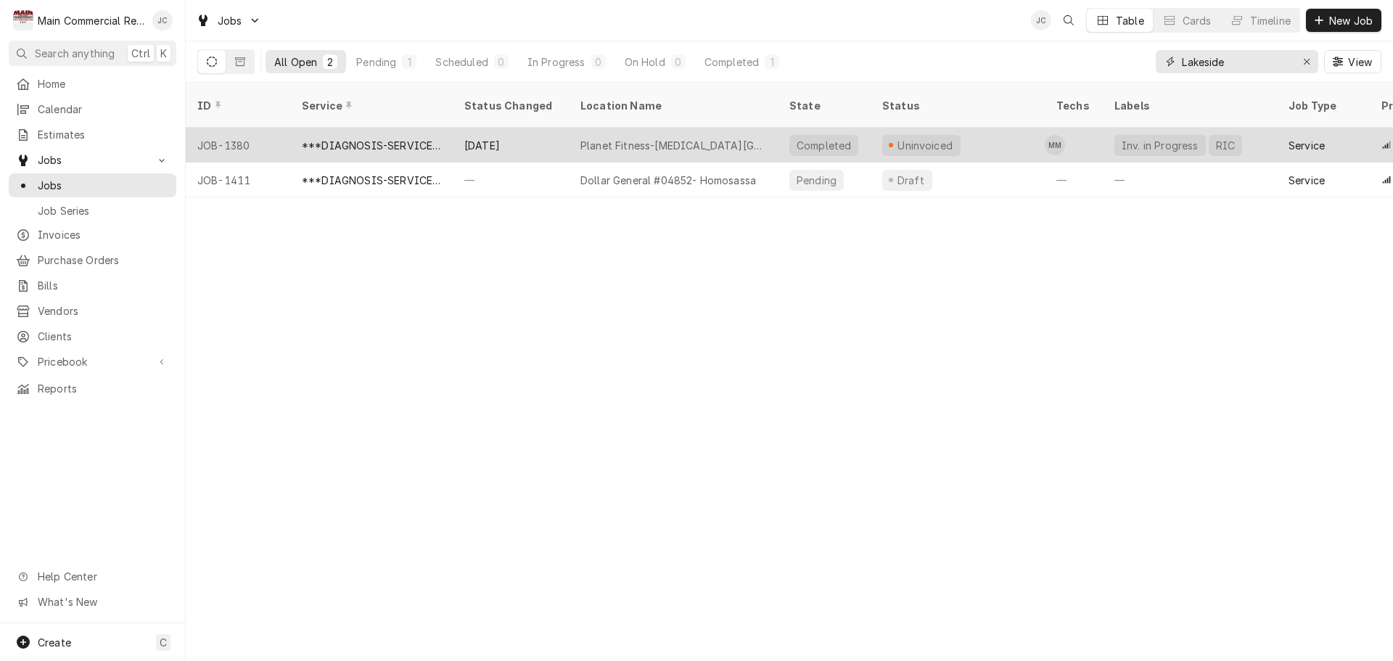
type input "Lakeside"
click at [657, 138] on div "Planet Fitness-[MEDICAL_DATA][GEOGRAPHIC_DATA]" at bounding box center [673, 145] width 186 height 15
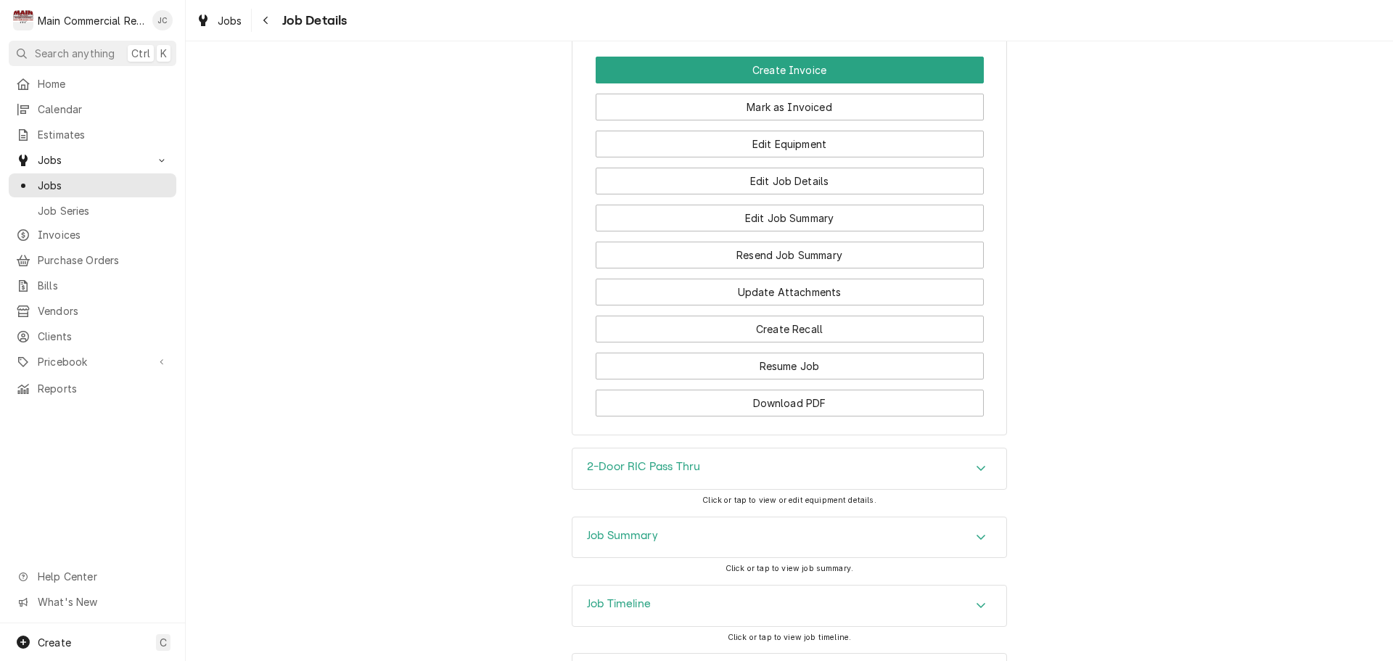
scroll to position [1979, 0]
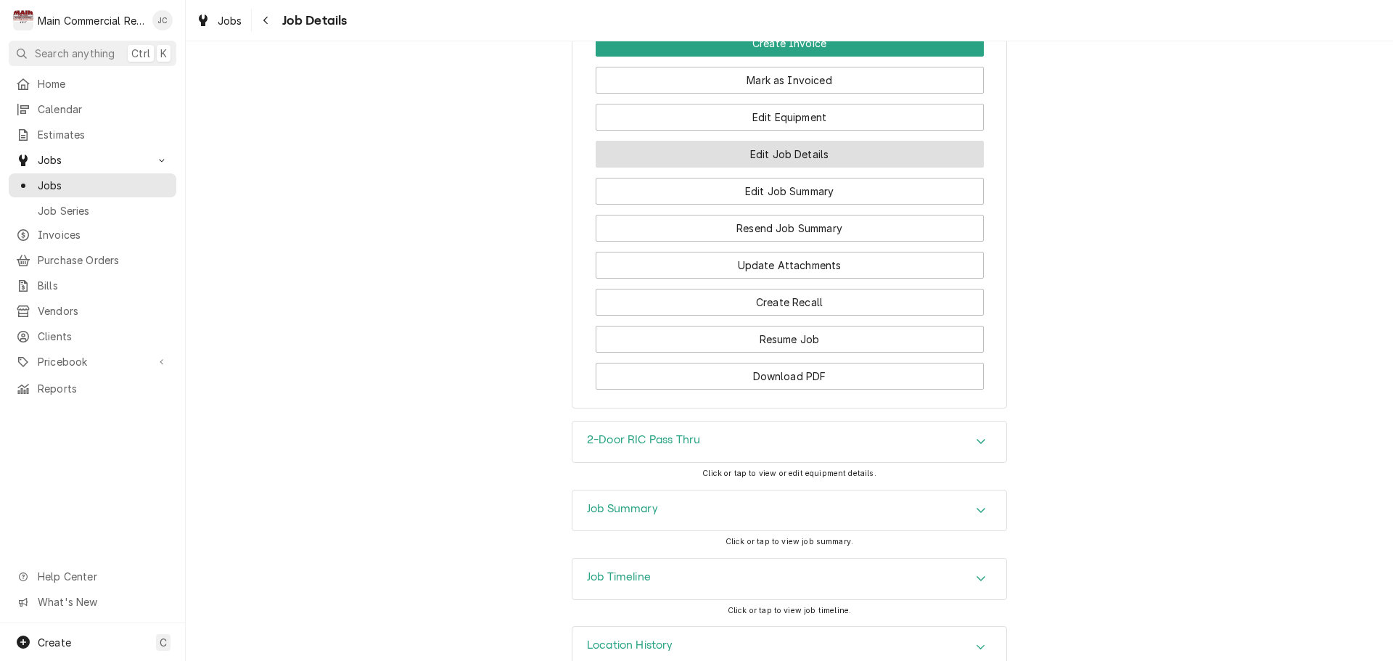
click at [801, 141] on button "Edit Job Details" at bounding box center [790, 154] width 388 height 27
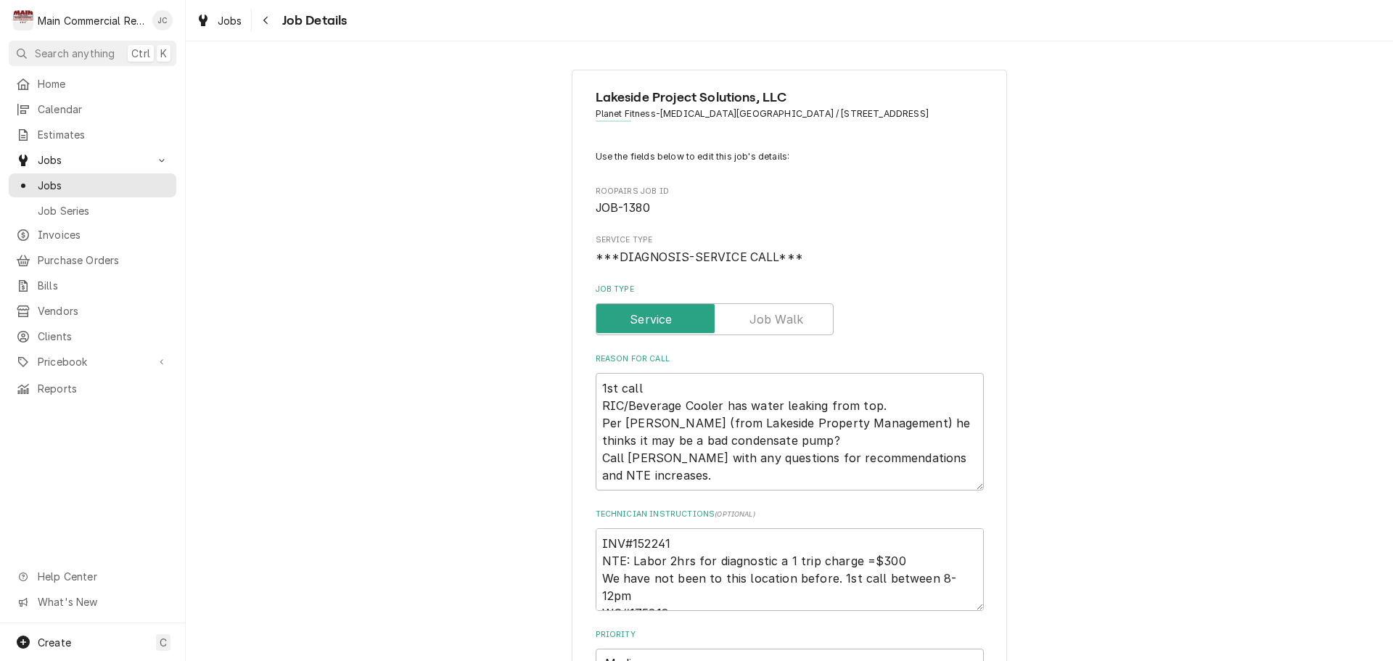
type textarea "x"
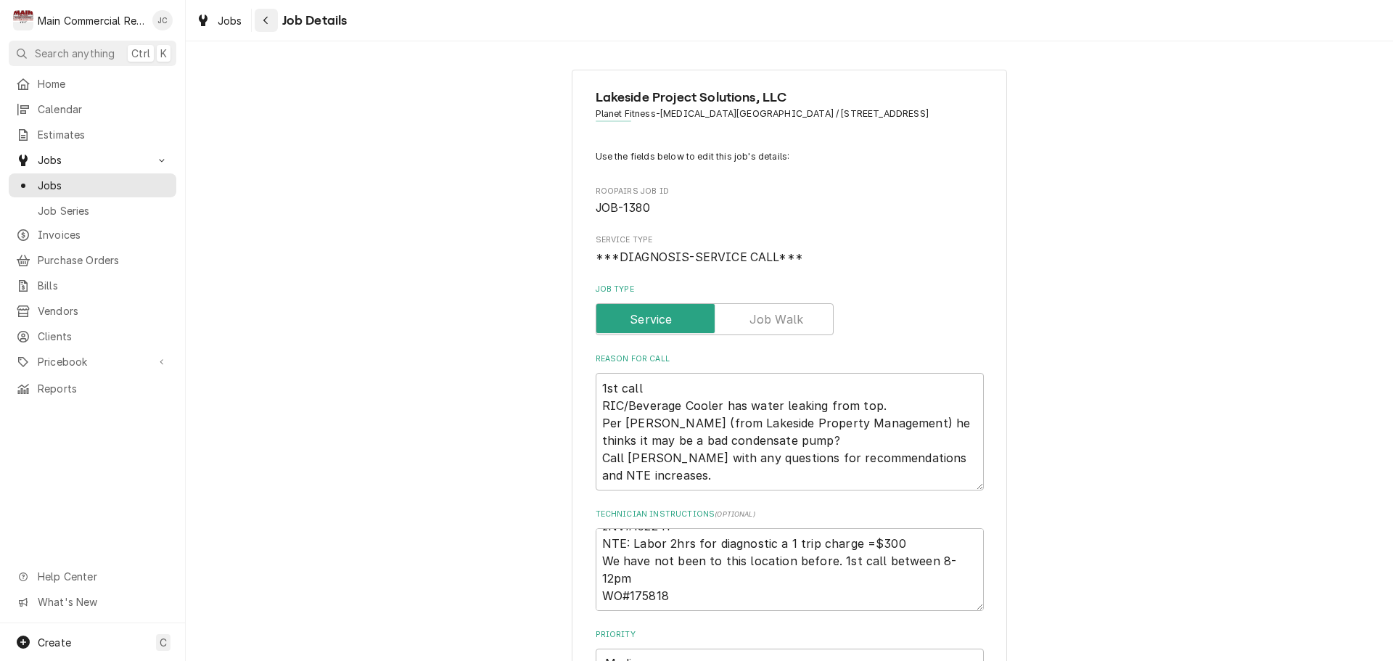
click at [264, 27] on button "Navigate back" at bounding box center [266, 20] width 23 height 23
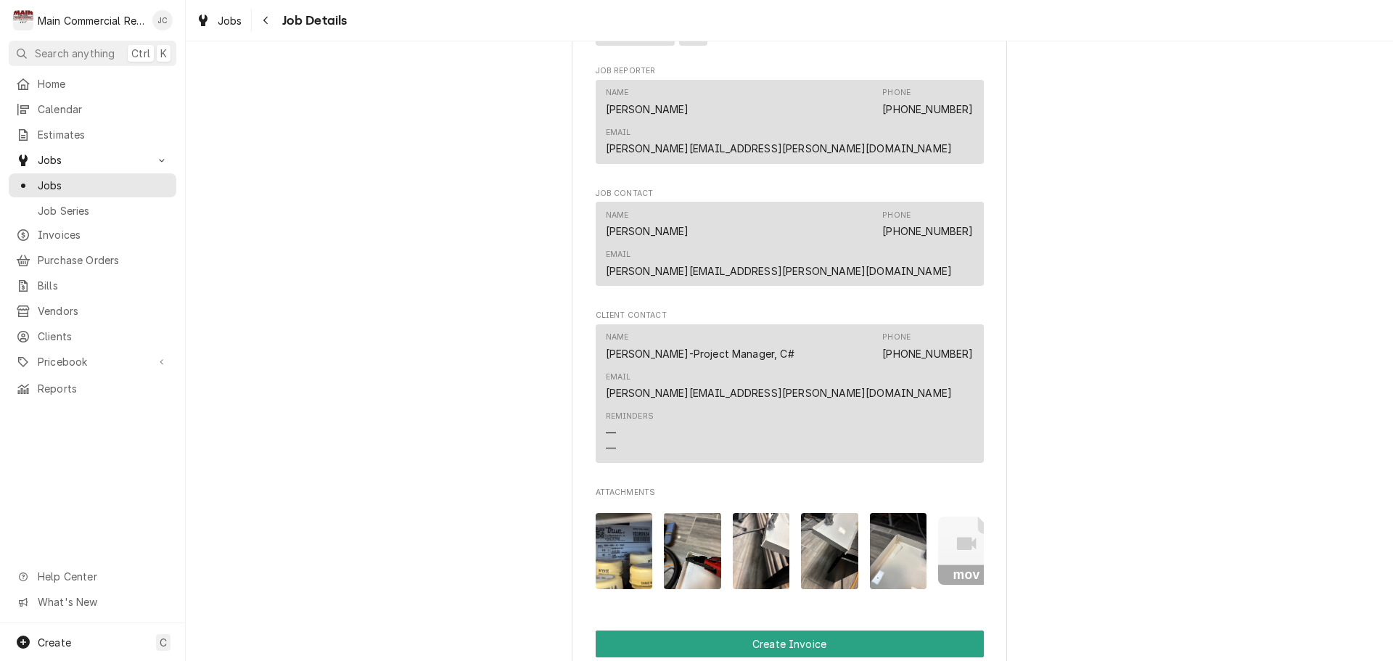
scroll to position [871, 0]
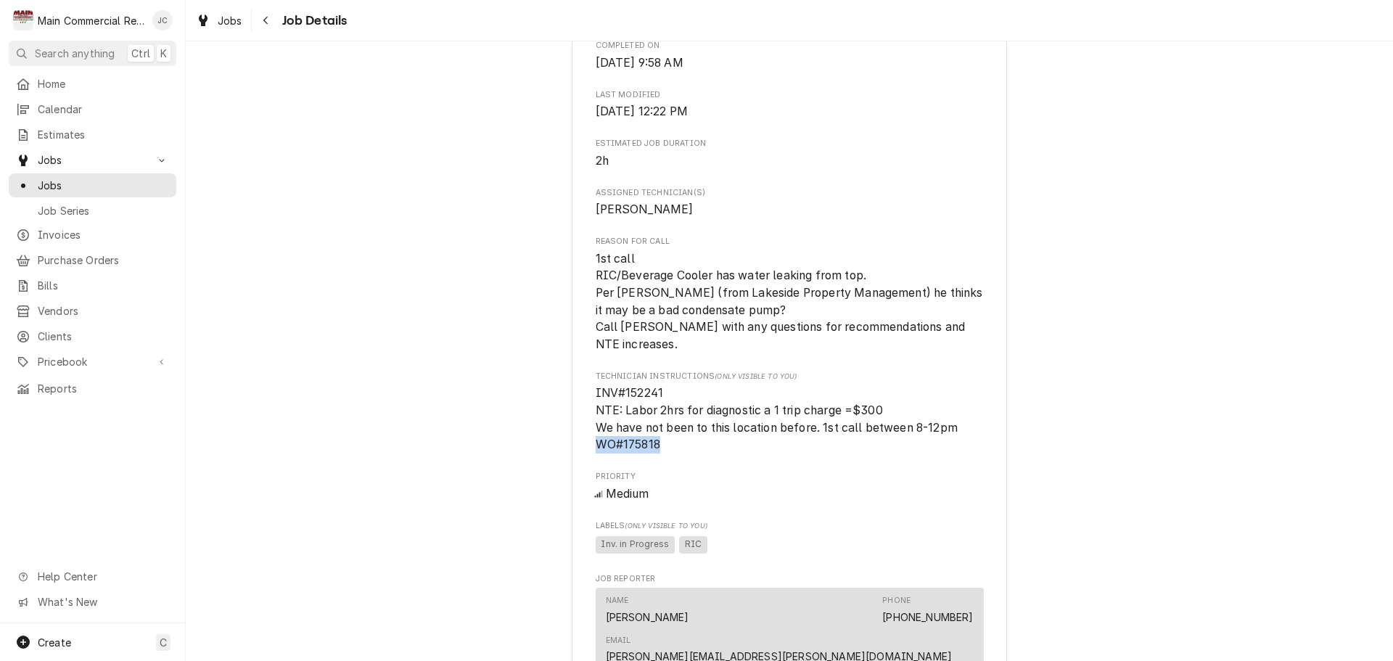
drag, startPoint x: 662, startPoint y: 477, endPoint x: 588, endPoint y: 479, distance: 73.3
click at [588, 479] on div "Lakeside Project Solutions, LLC Planet Fitness-[MEDICAL_DATA][GEOGRAPHIC_DATA] …" at bounding box center [789, 369] width 435 height 2295
copy span "WO#175818"
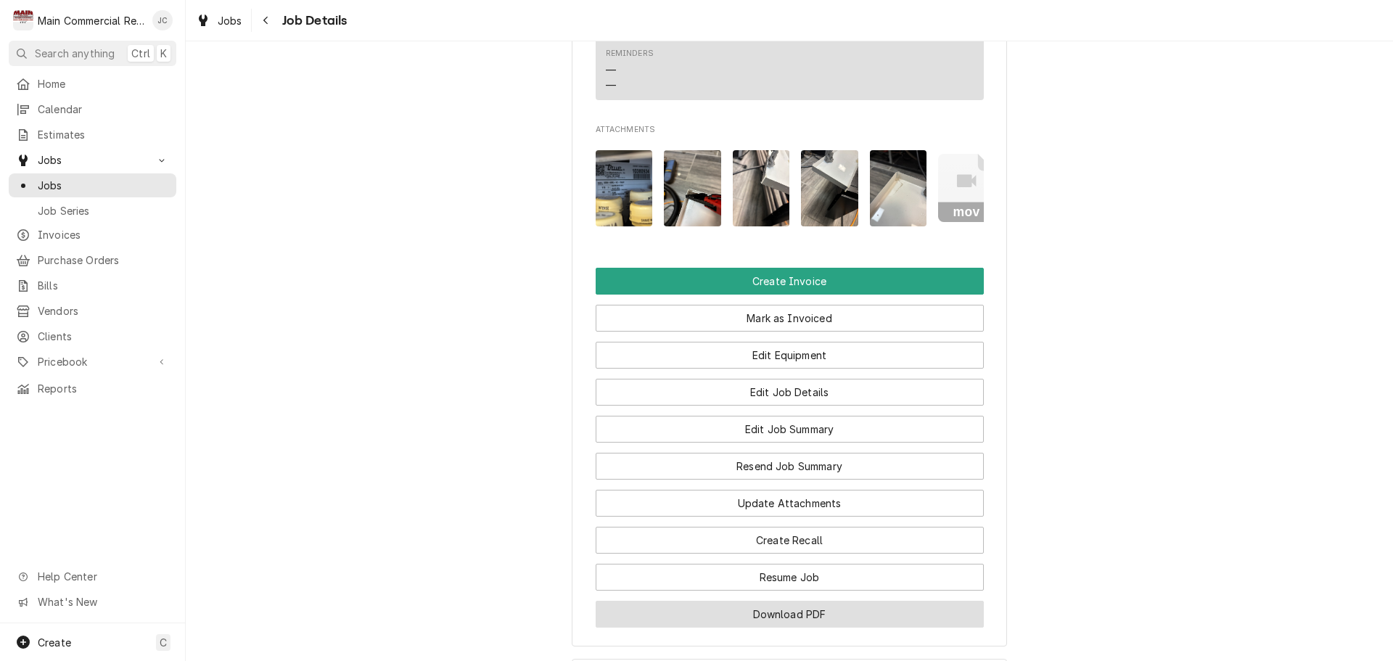
scroll to position [1979, 0]
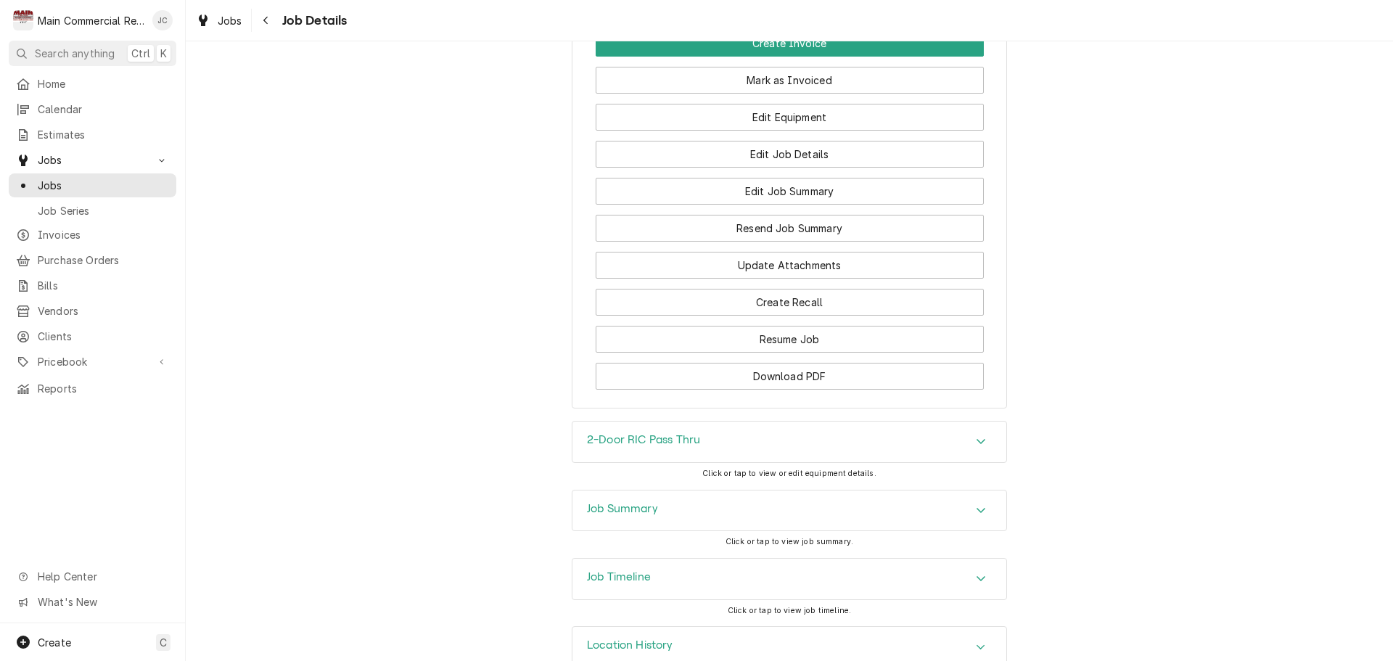
click at [934, 490] on div "Job Summary" at bounding box center [789, 510] width 434 height 41
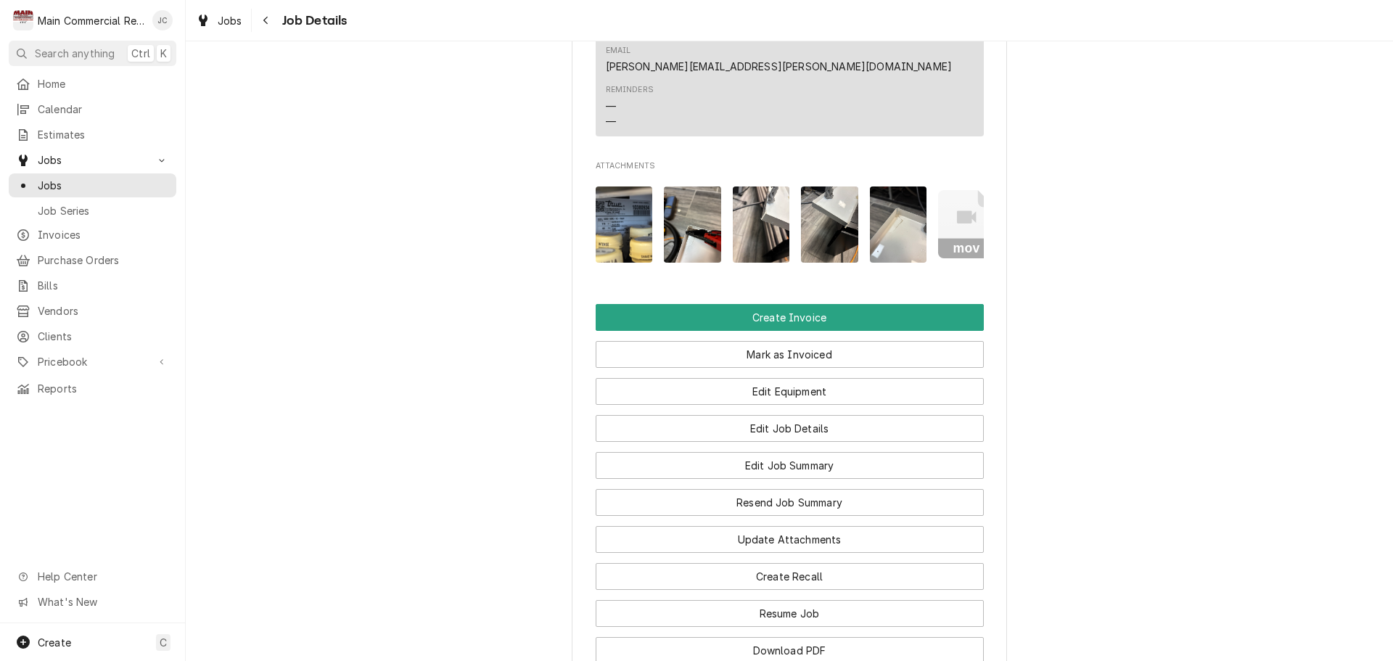
scroll to position [1651, 0]
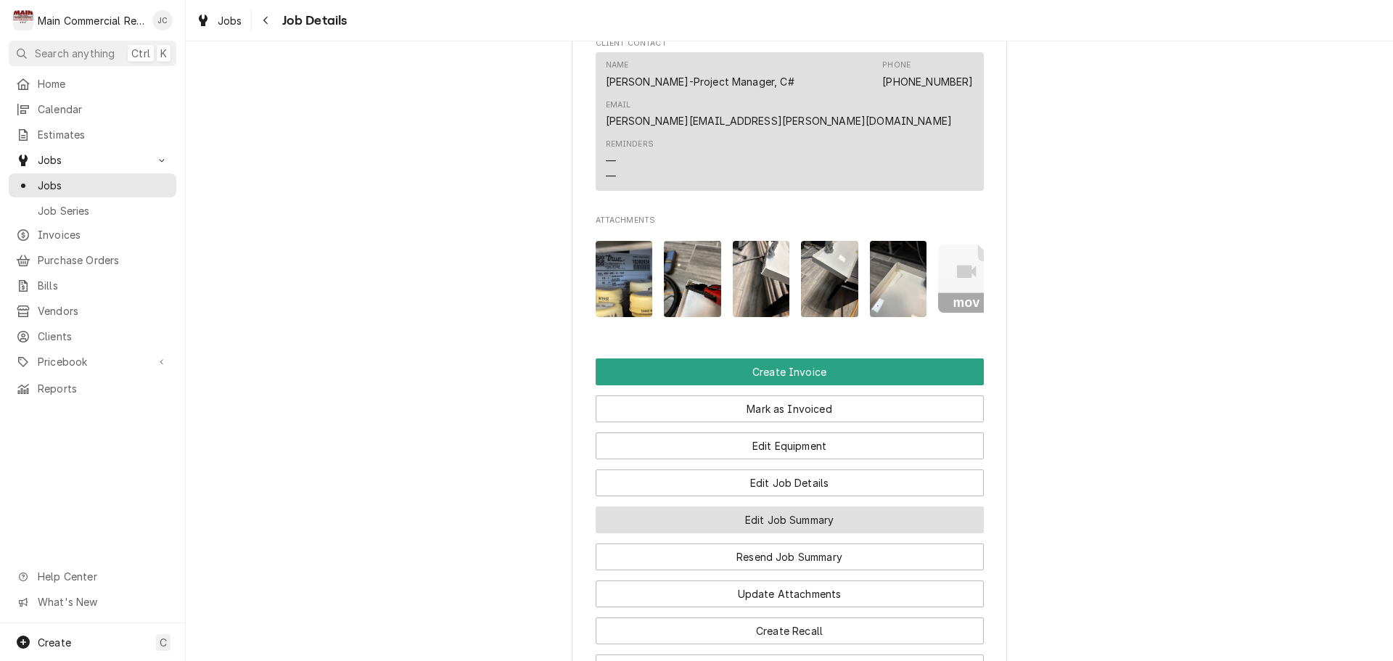
click at [802, 506] on button "Edit Job Summary" at bounding box center [790, 519] width 388 height 27
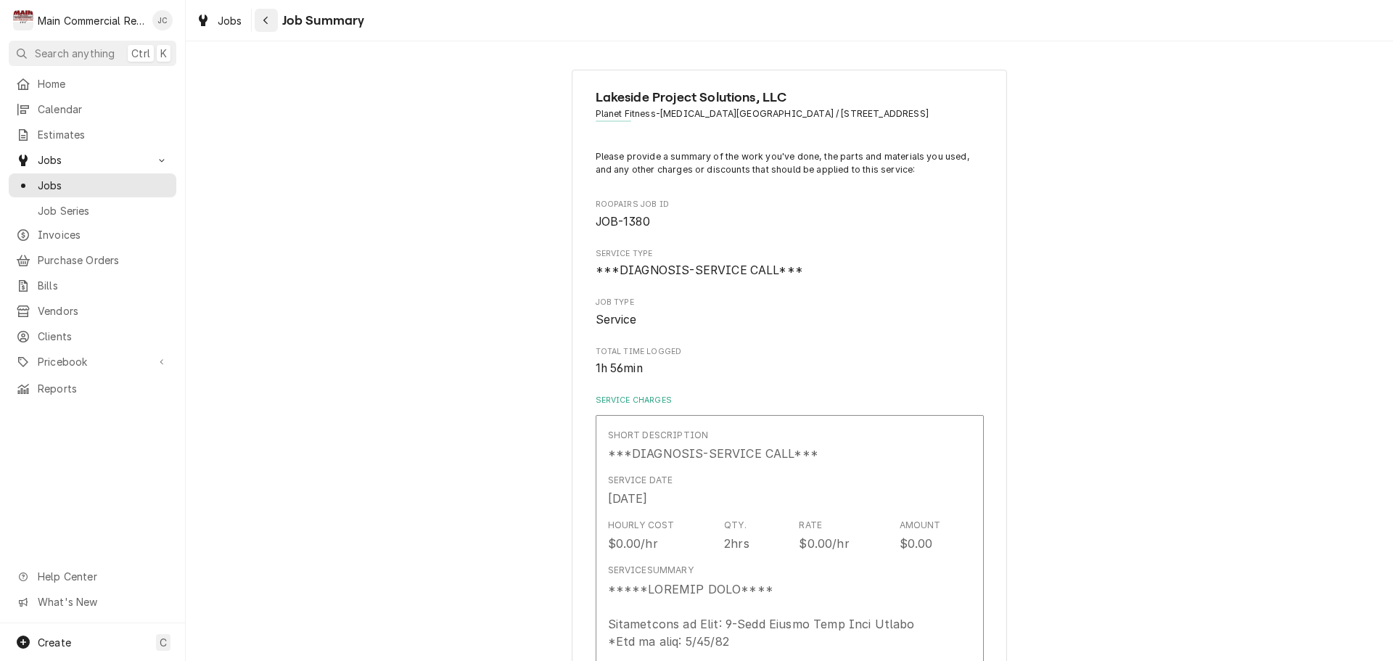
click at [268, 22] on icon "Navigate back" at bounding box center [266, 20] width 7 height 10
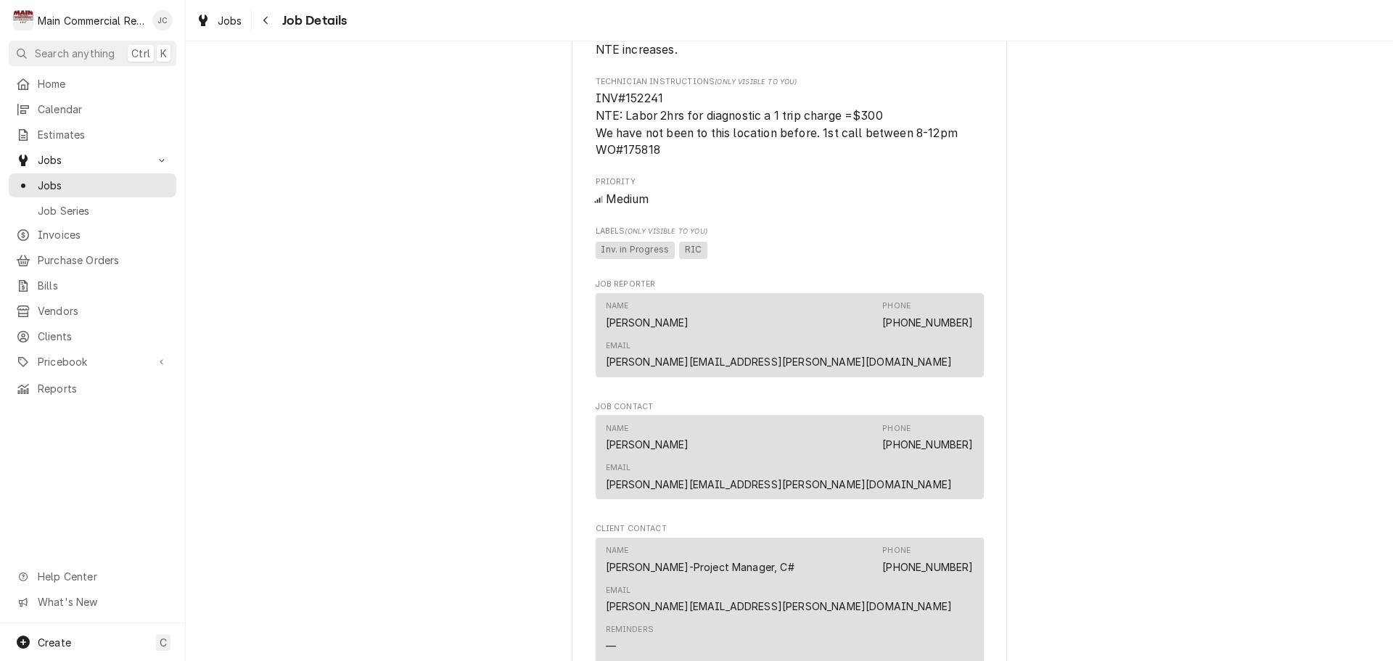
scroll to position [1306, 0]
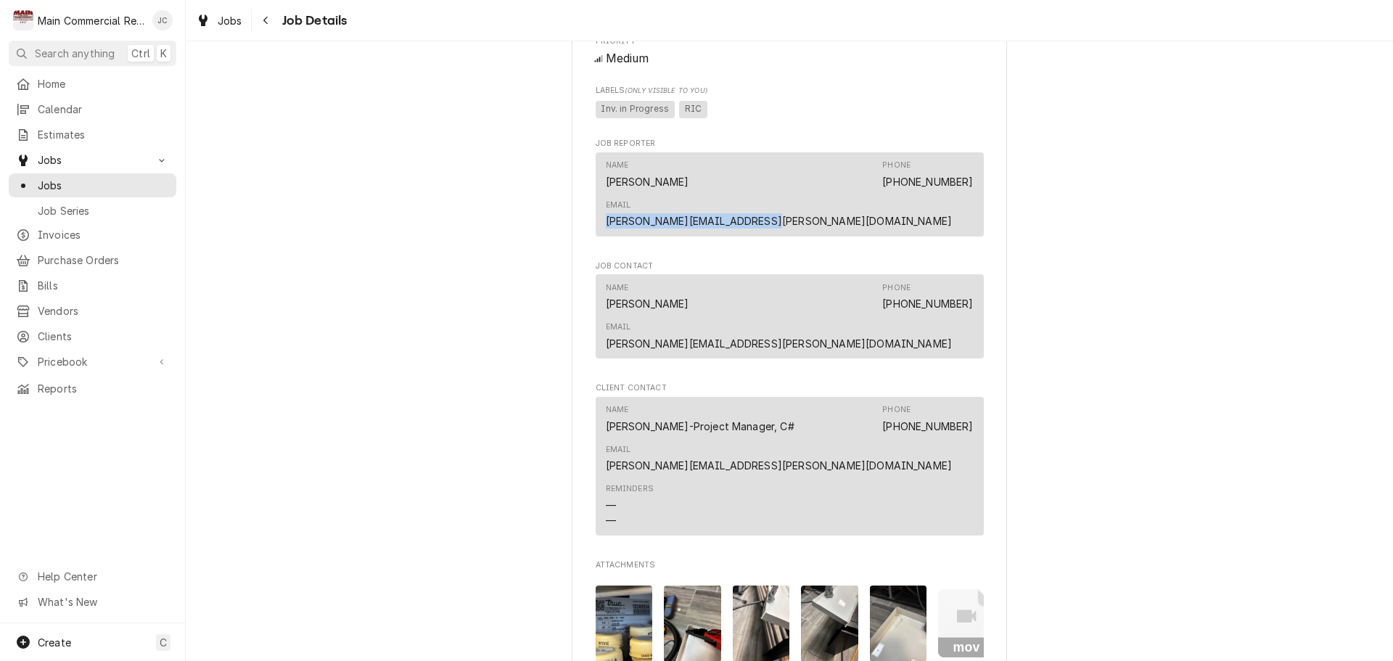
drag, startPoint x: 813, startPoint y: 217, endPoint x: 980, endPoint y: 215, distance: 167.6
copy link "jared.cassels@alkesideps.com"
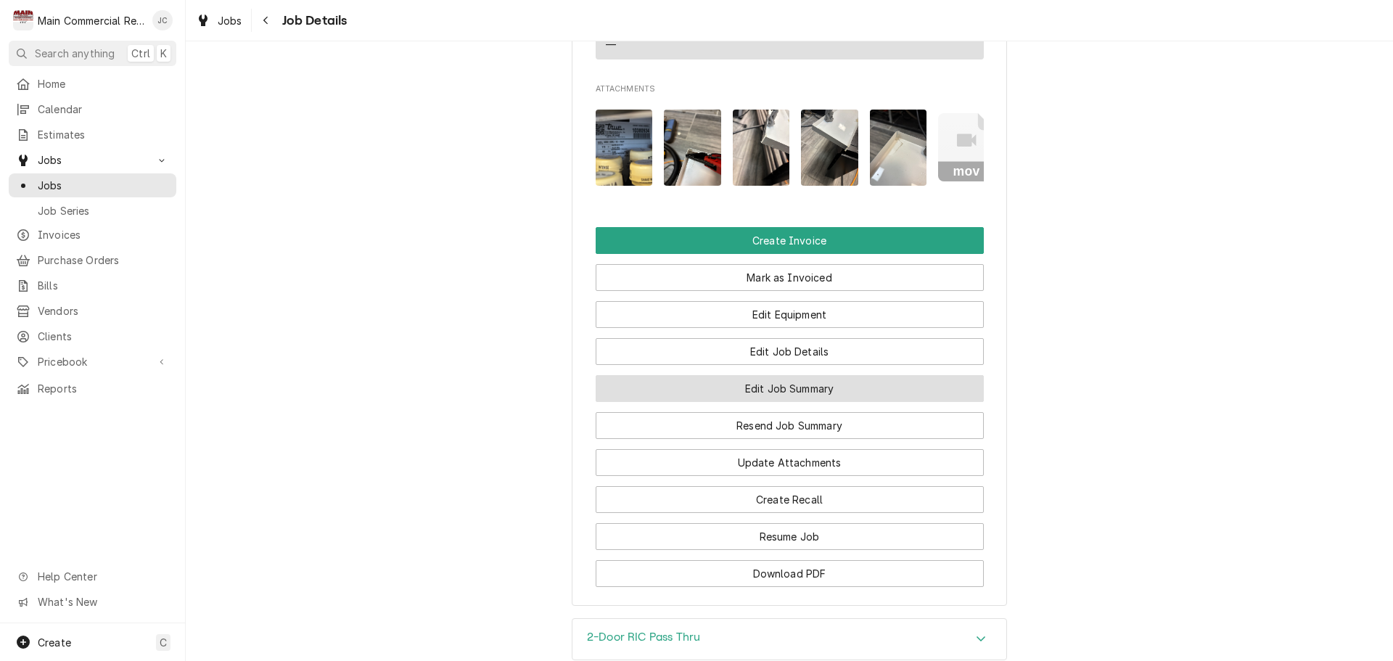
scroll to position [1959, 0]
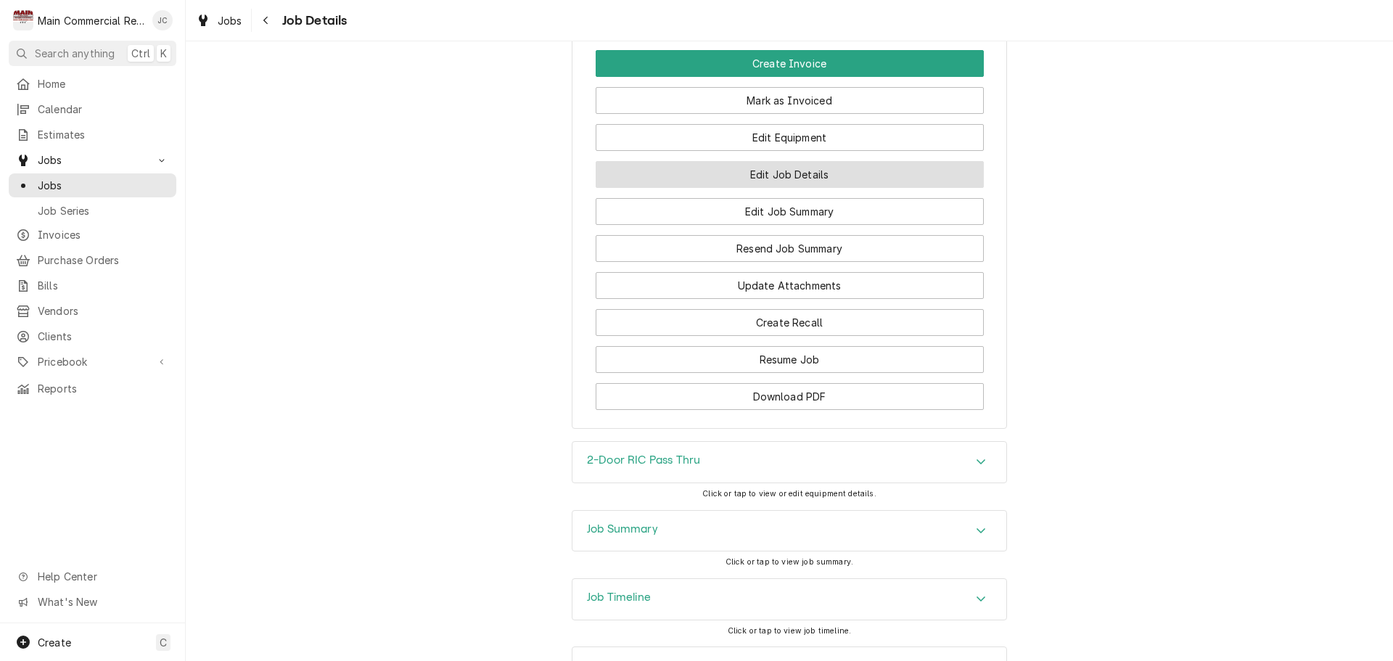
click at [760, 161] on button "Edit Job Details" at bounding box center [790, 174] width 388 height 27
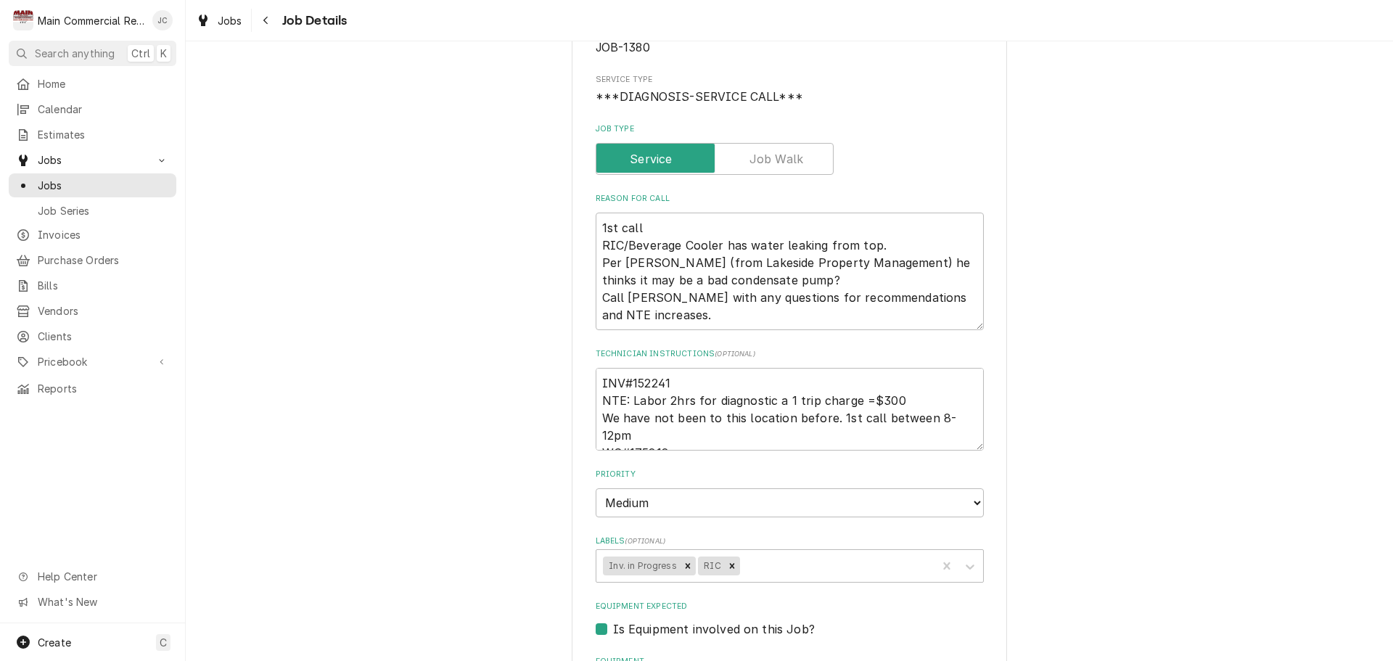
scroll to position [363, 0]
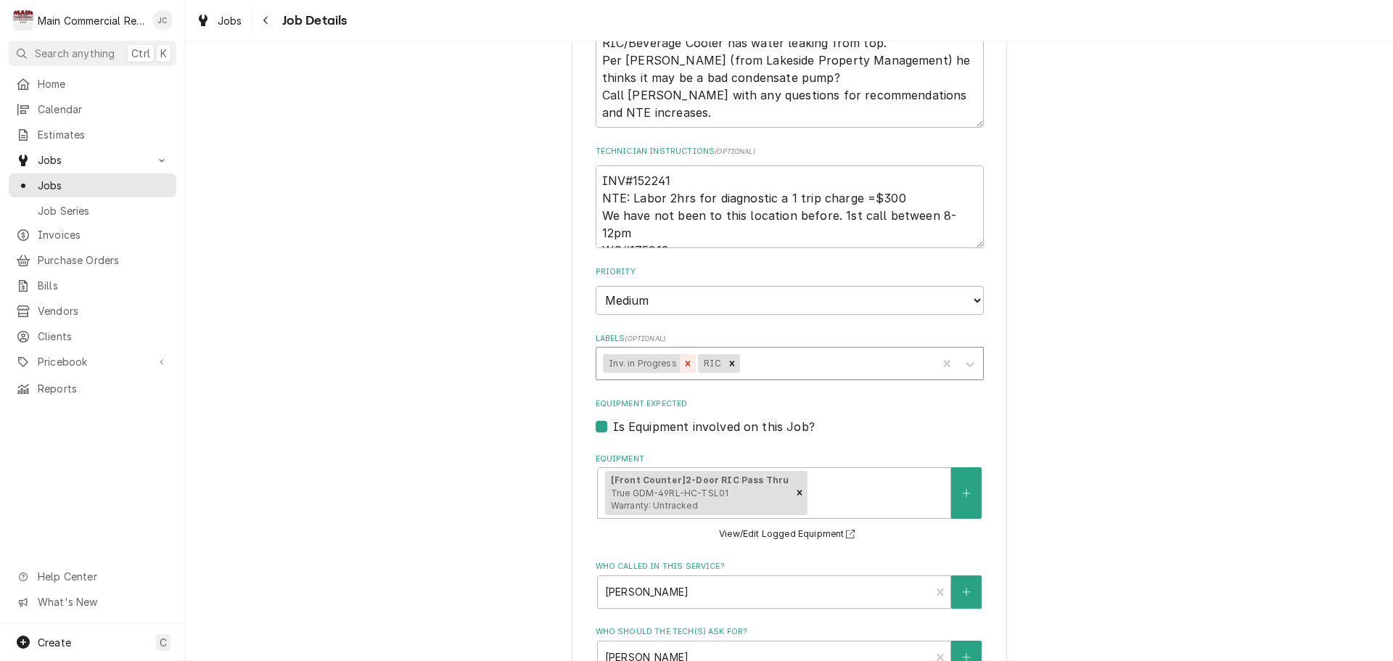
click at [683, 366] on icon "Remove Inv. in Progress" at bounding box center [688, 363] width 10 height 10
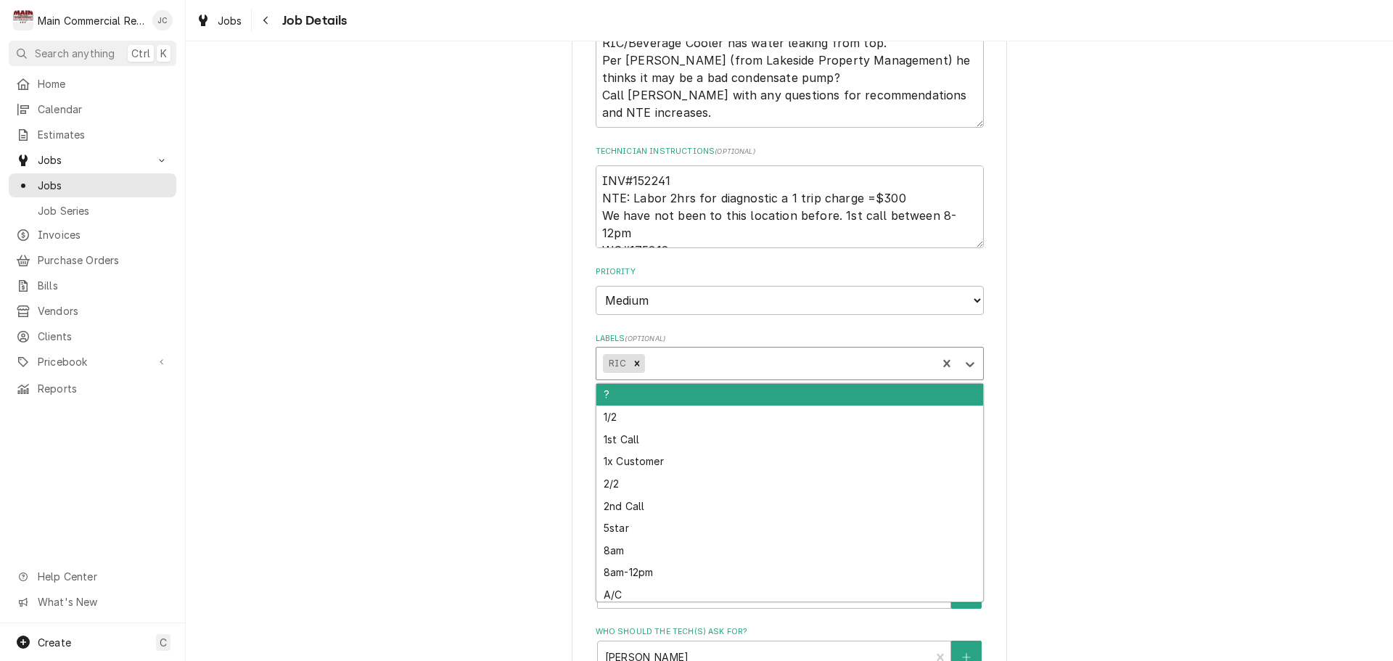
click at [692, 364] on div "Labels" at bounding box center [788, 363] width 282 height 26
type textarea "x"
type input "bille"
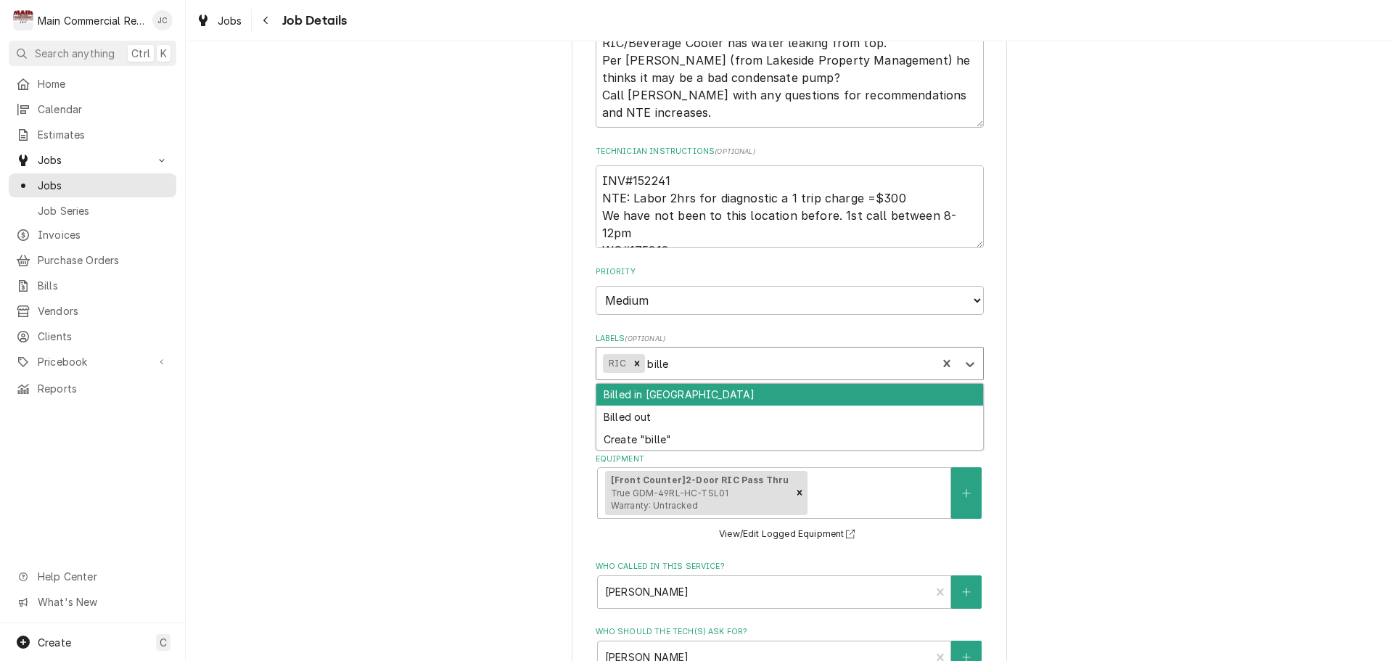
click at [667, 394] on div "Billed in QBO" at bounding box center [789, 395] width 387 height 22
type textarea "x"
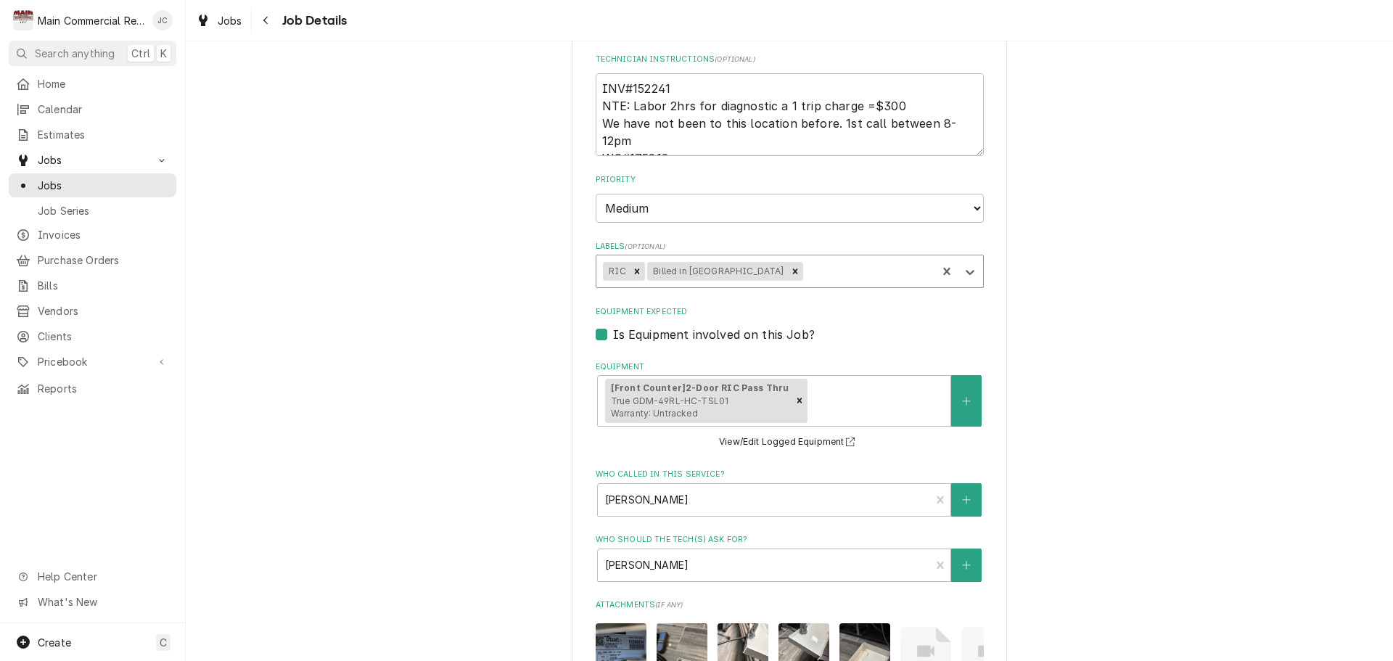
scroll to position [726, 0]
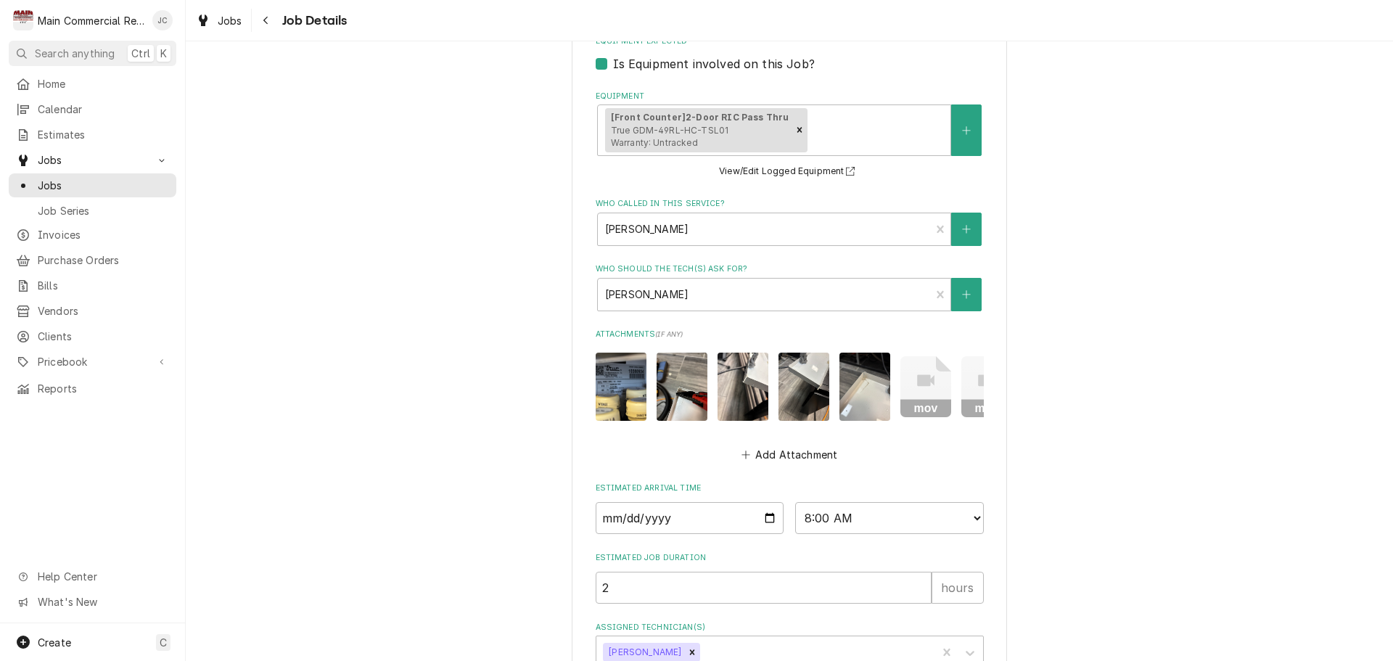
drag, startPoint x: 1133, startPoint y: 518, endPoint x: 1059, endPoint y: 544, distance: 78.5
click at [1132, 518] on div "Lakeside Project Solutions, LLC Planet Fitness-Bayonet Point / 12225 US-19, Hud…" at bounding box center [789, 44] width 1207 height 1426
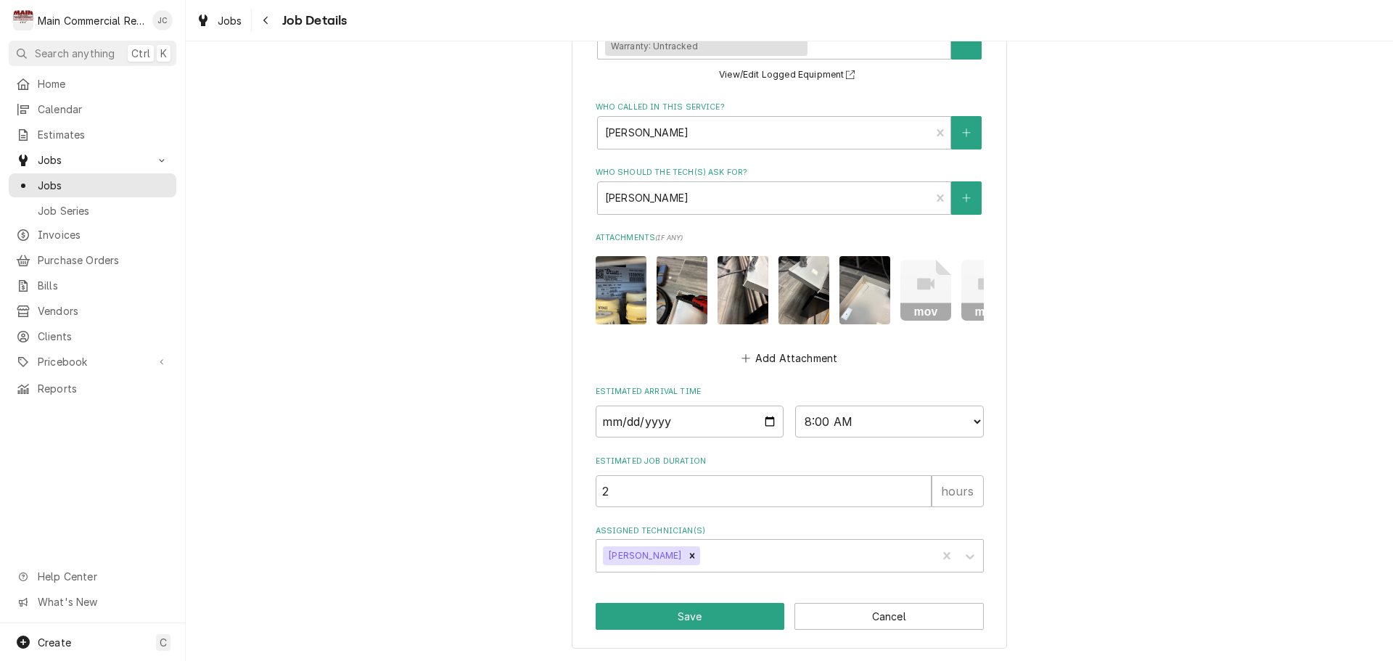
scroll to position [833, 0]
click at [686, 619] on button "Save" at bounding box center [690, 616] width 189 height 27
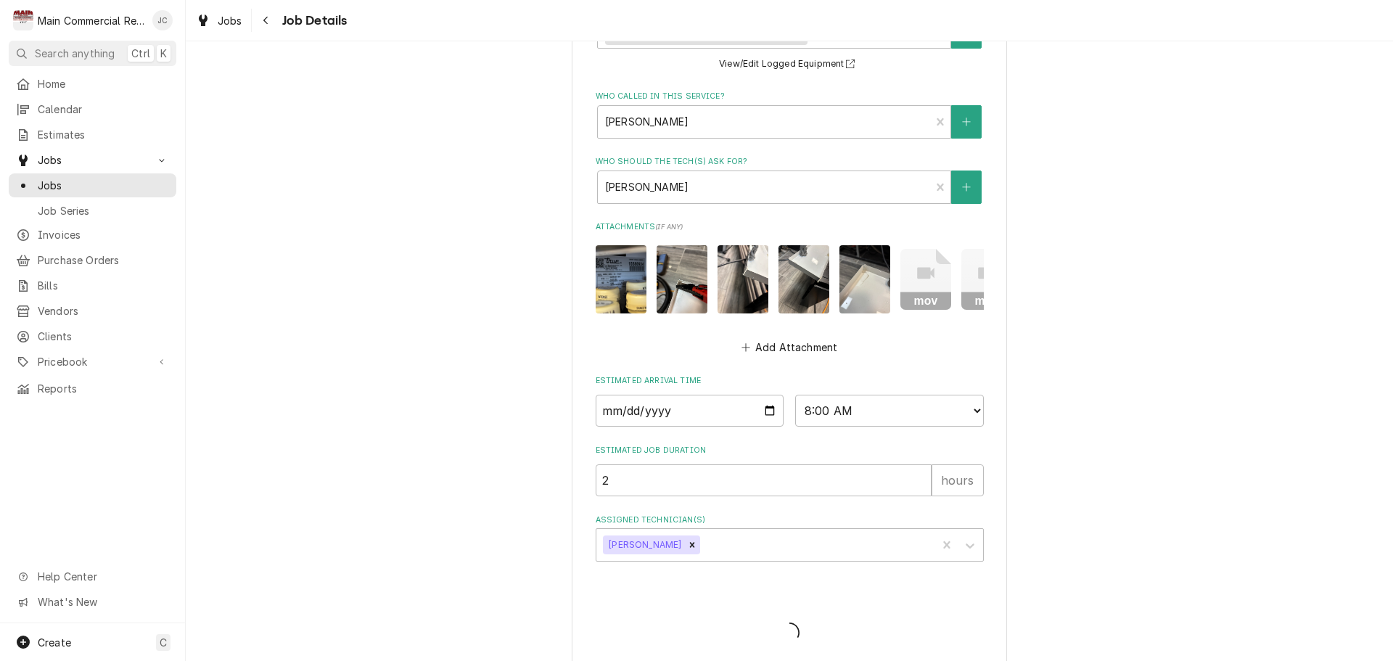
type textarea "x"
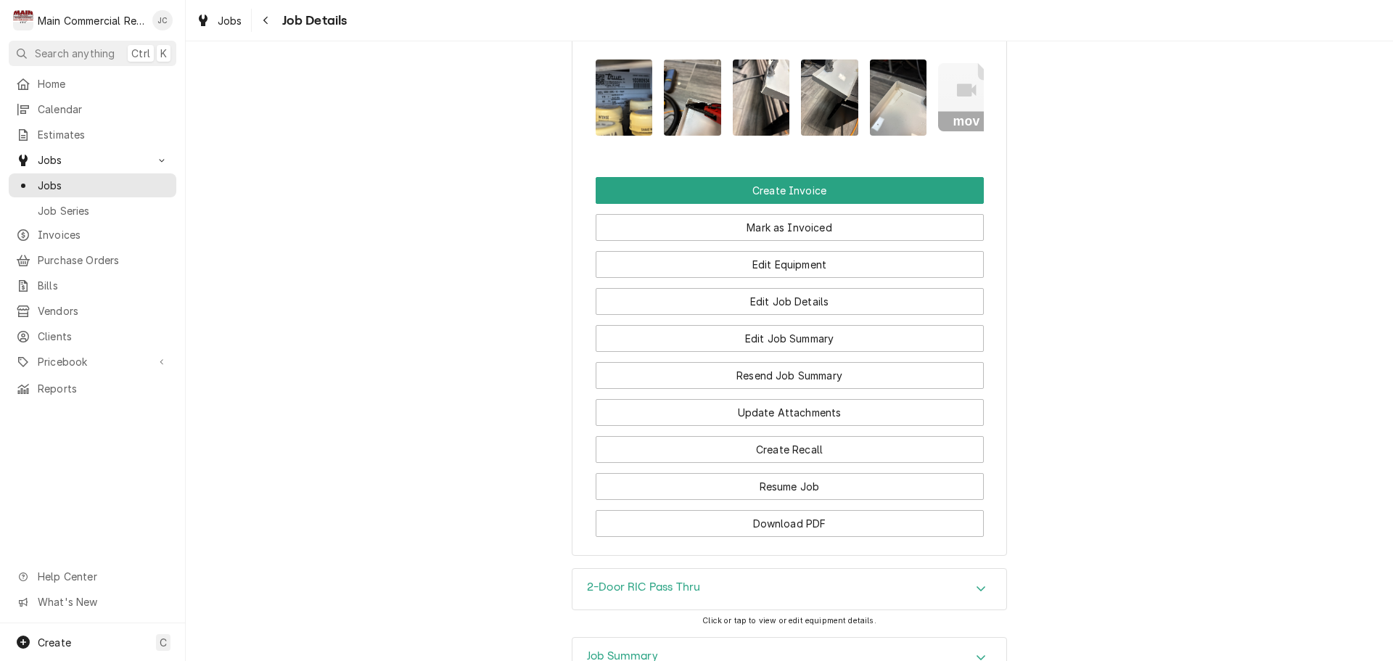
scroll to position [1616, 0]
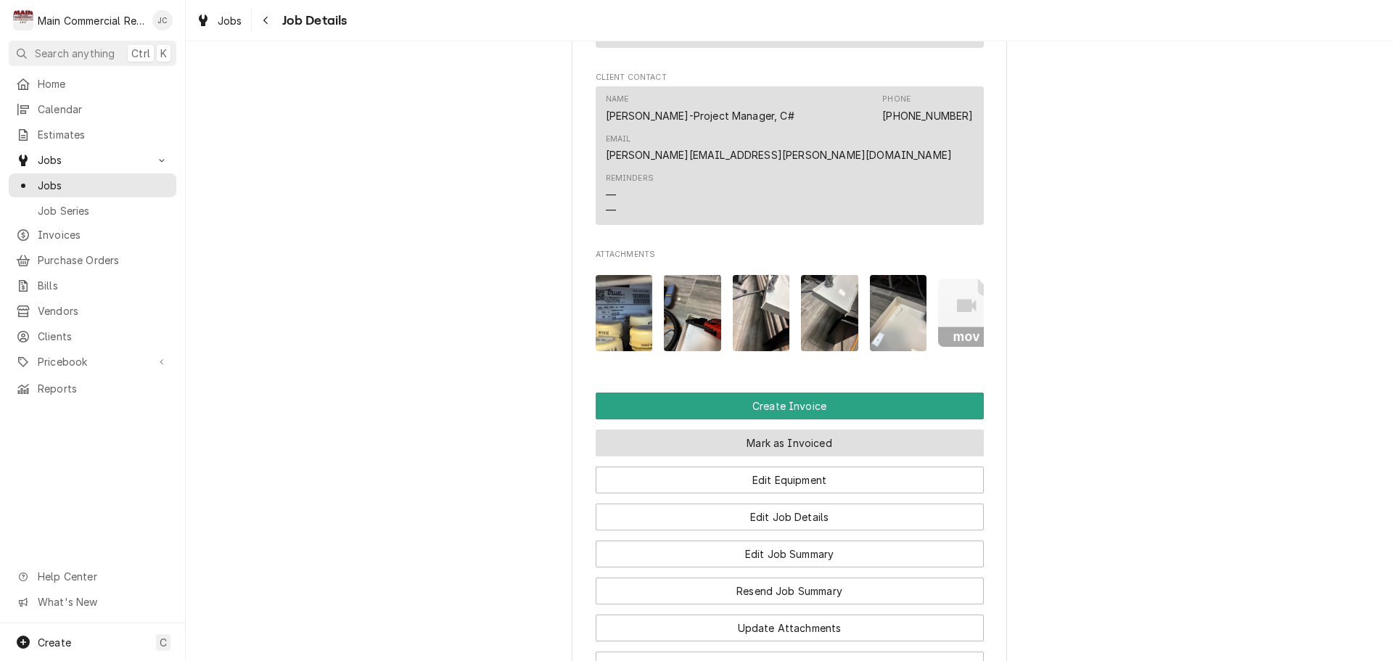
click at [756, 430] on button "Mark as Invoiced" at bounding box center [790, 443] width 388 height 27
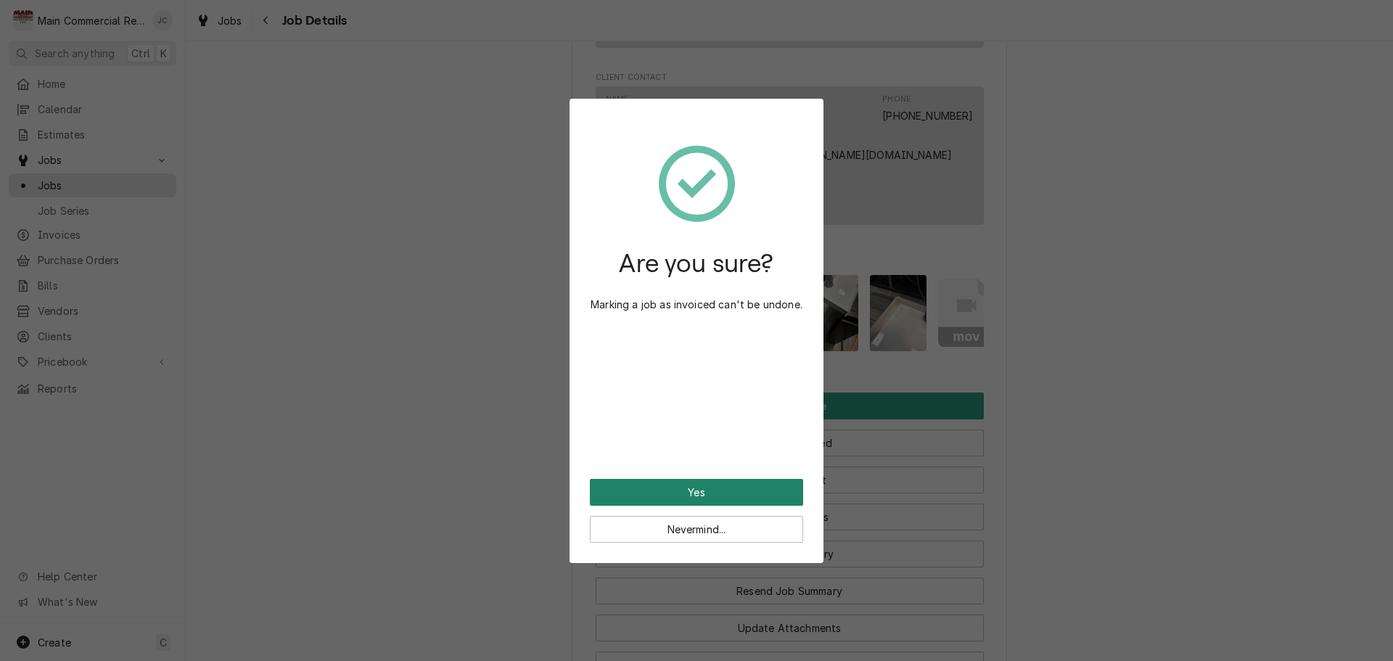
click at [700, 493] on button "Yes" at bounding box center [696, 492] width 213 height 27
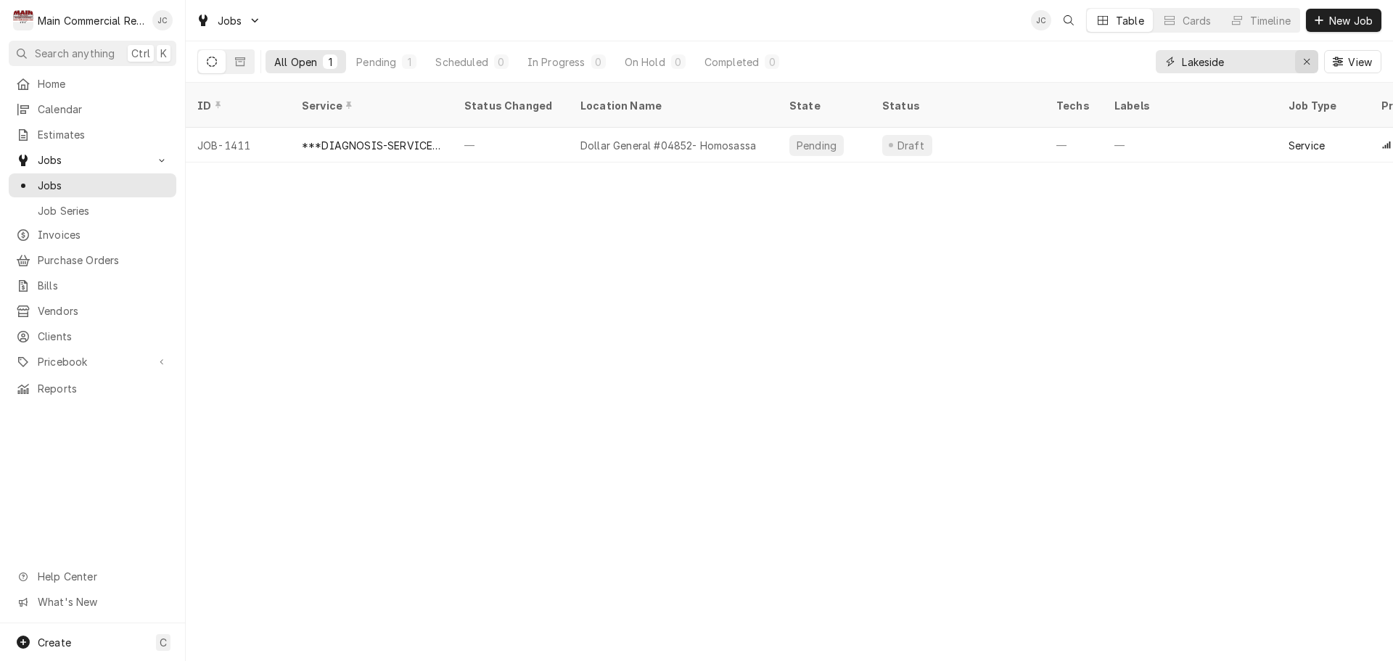
click at [1307, 64] on icon "Erase input" at bounding box center [1307, 62] width 8 height 10
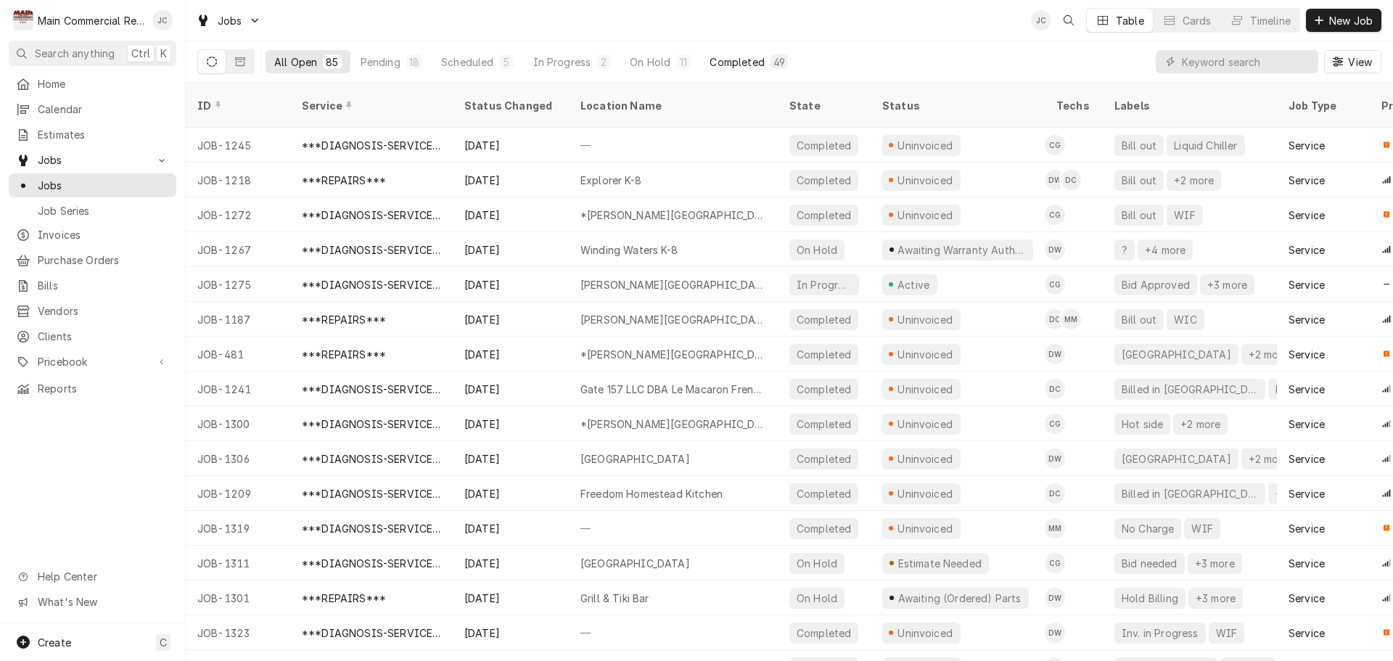
click at [728, 54] on button "Completed 49" at bounding box center [749, 61] width 96 height 23
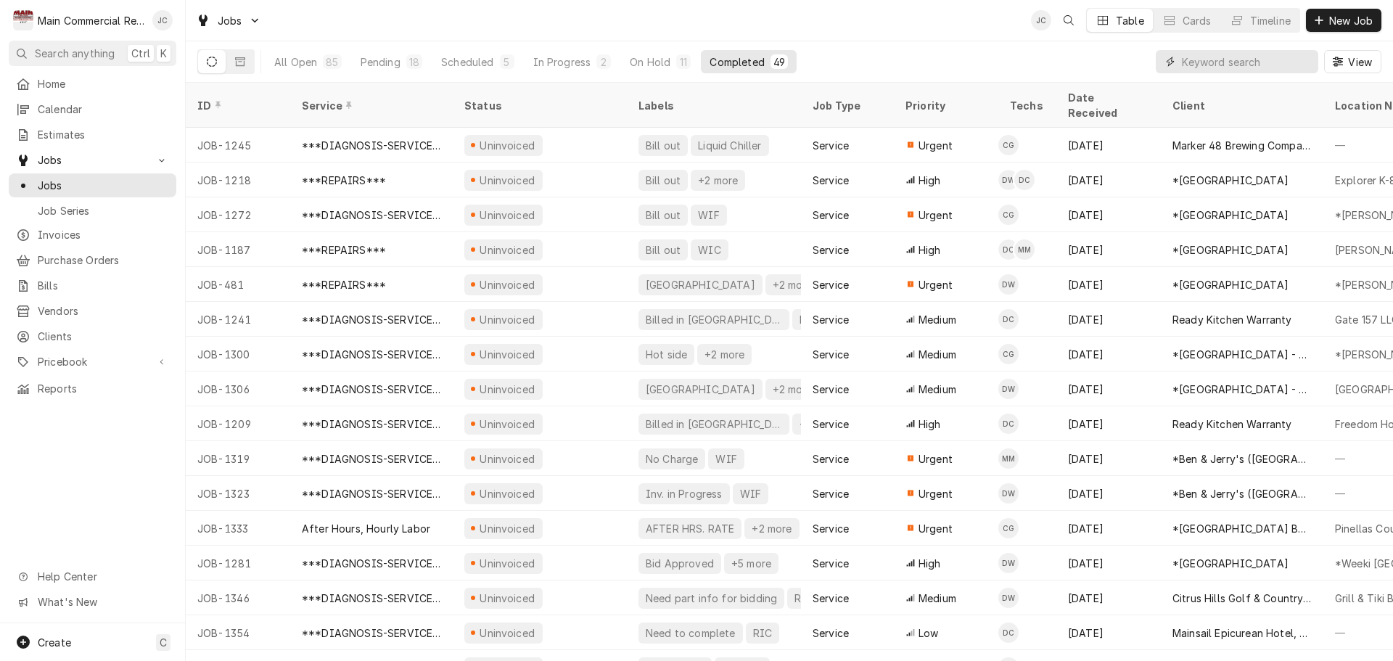
click at [1259, 65] on input "Dynamic Content Wrapper" at bounding box center [1246, 61] width 129 height 23
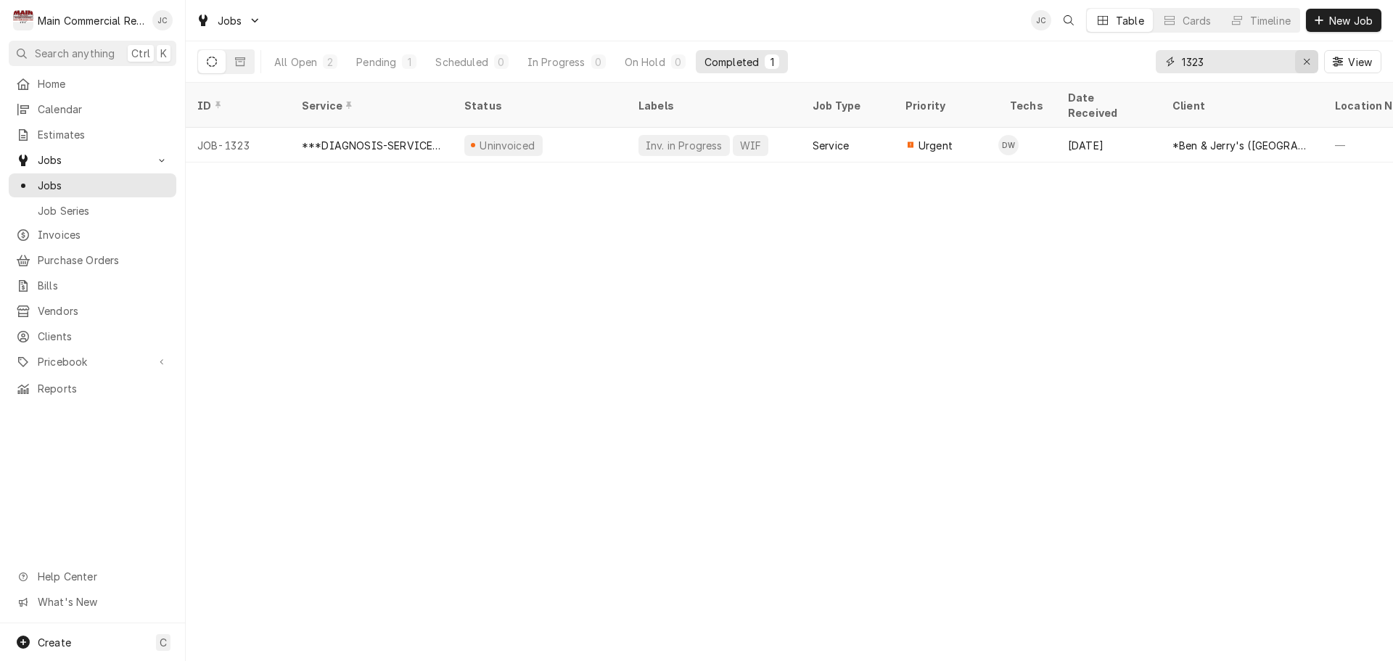
type input "1323"
click at [1303, 67] on div "Erase input" at bounding box center [1306, 61] width 15 height 15
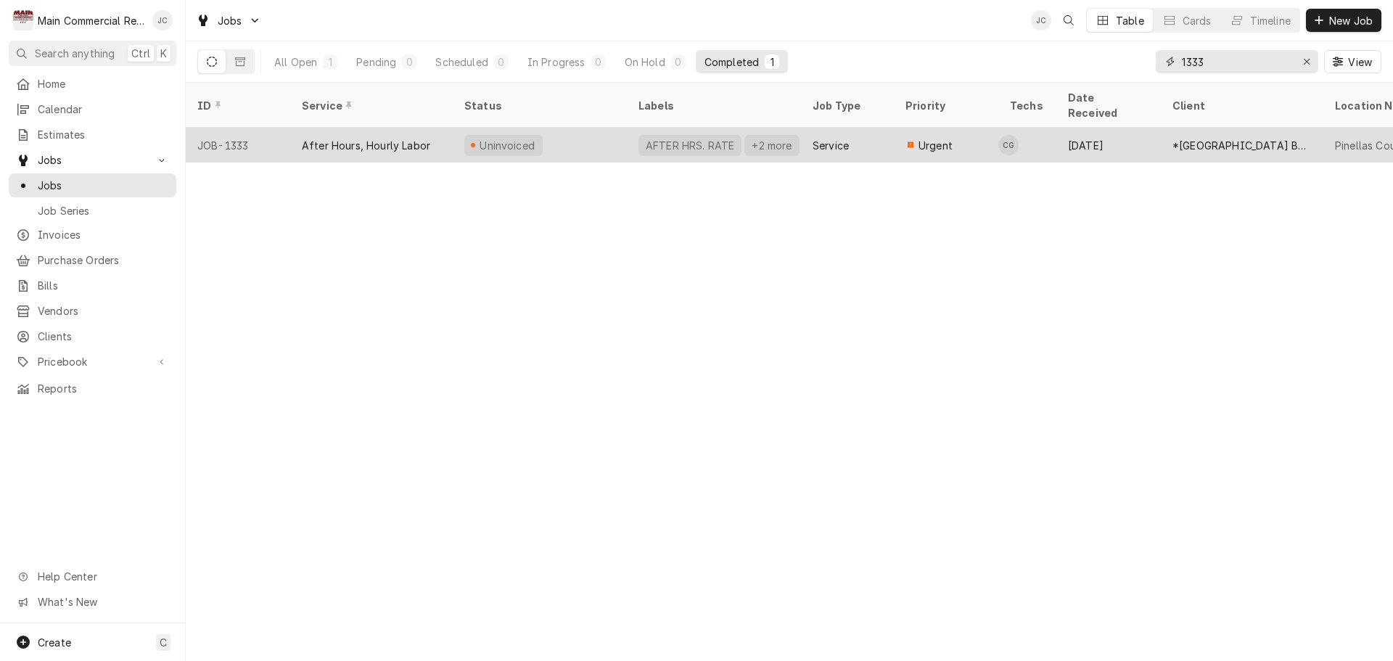
type input "1333"
click at [395, 138] on div "After Hours, Hourly Labor" at bounding box center [366, 145] width 128 height 15
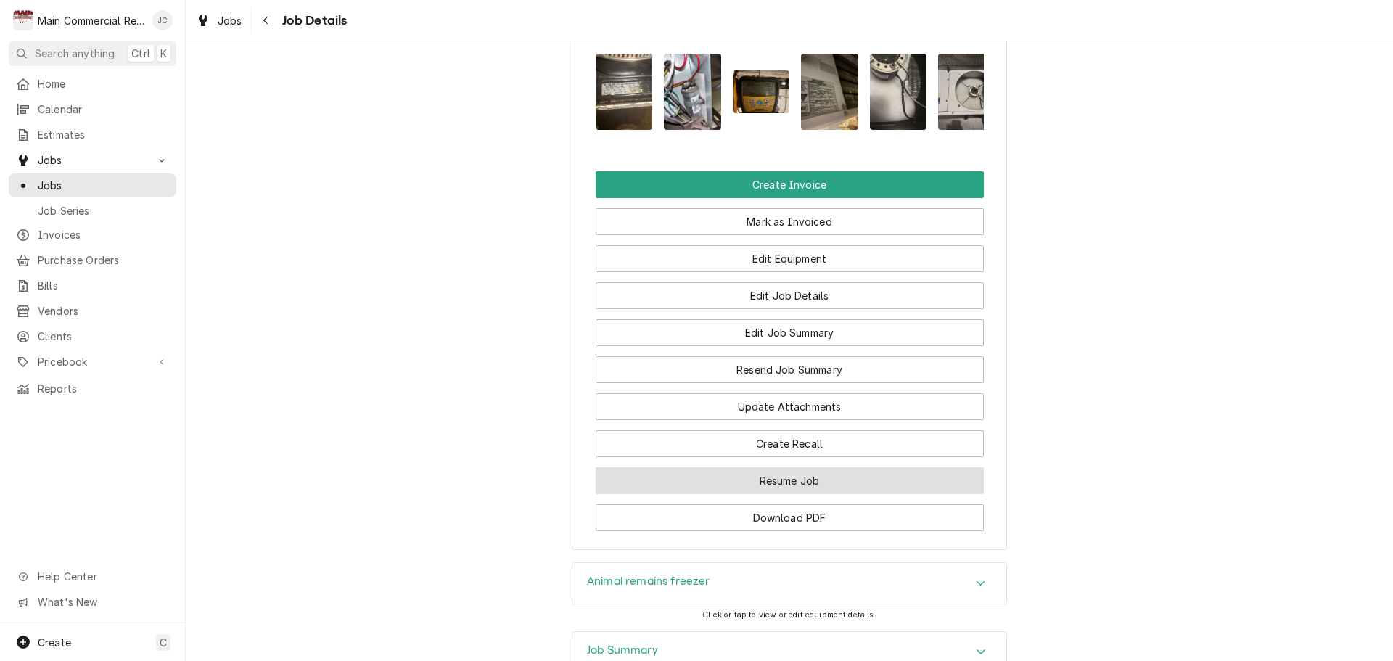
scroll to position [1451, 0]
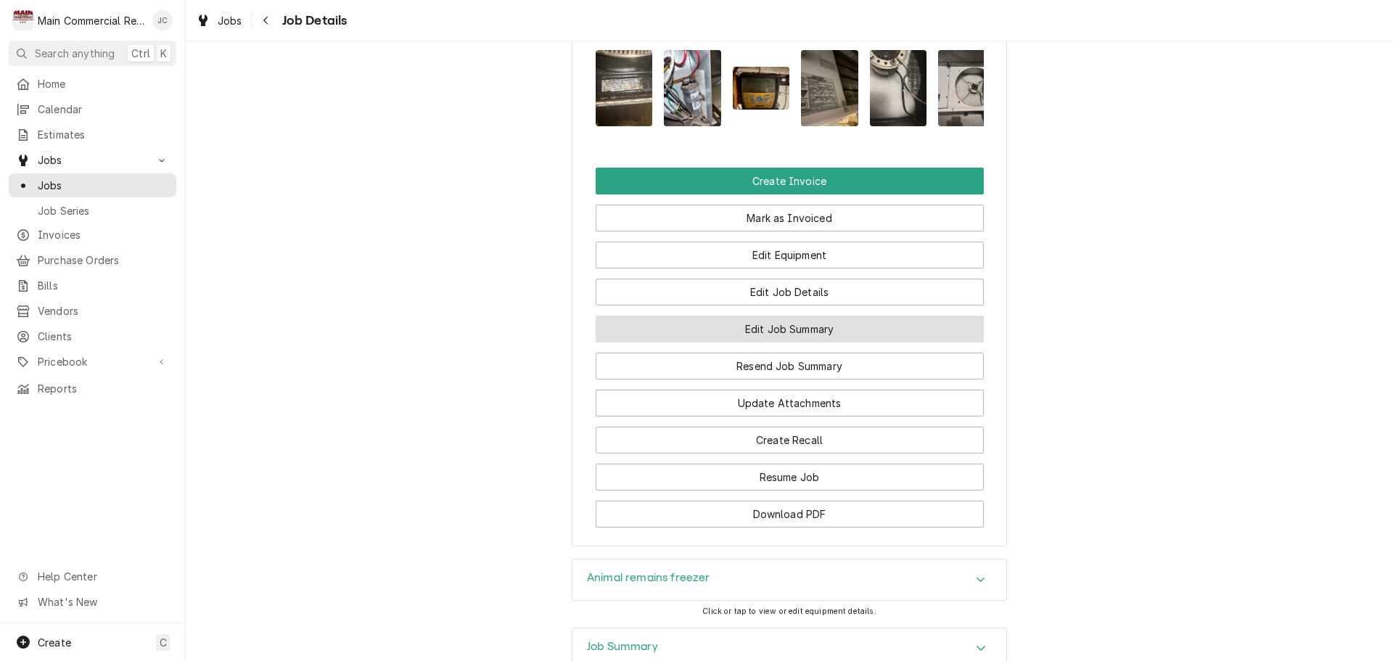
click at [812, 342] on button "Edit Job Summary" at bounding box center [790, 329] width 388 height 27
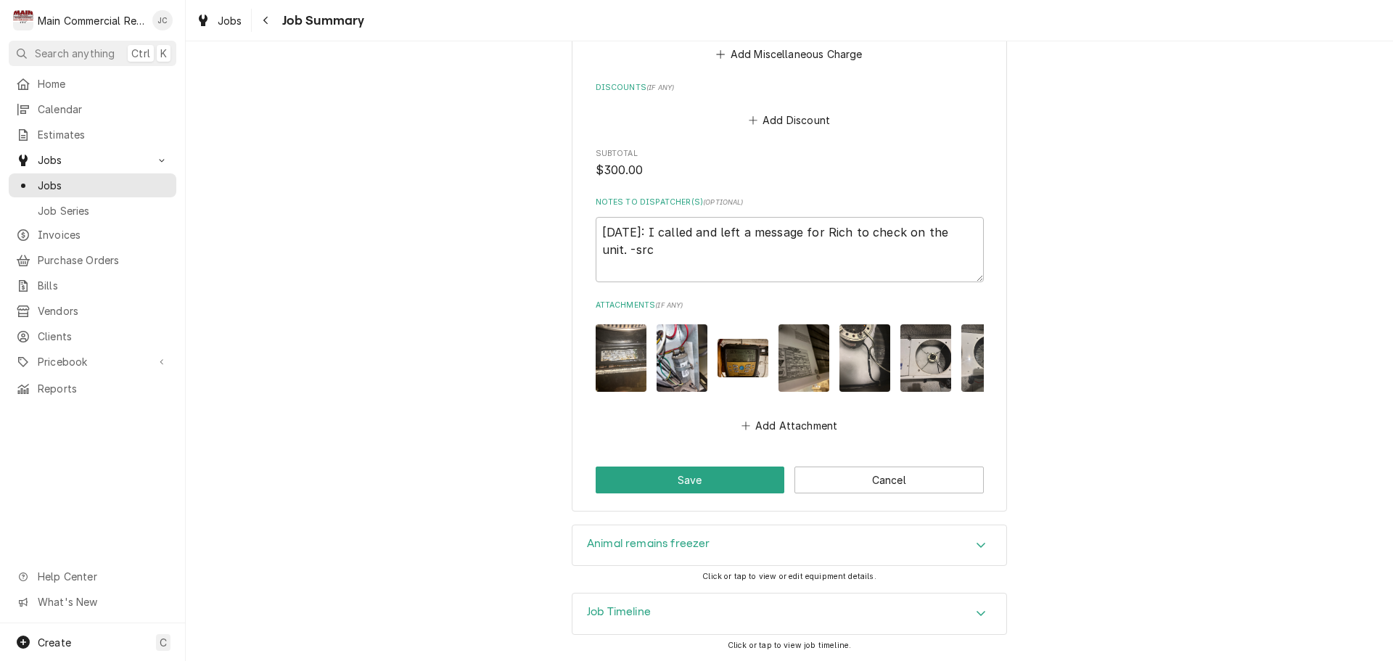
scroll to position [1508, 0]
click at [976, 548] on icon "Accordion Header" at bounding box center [981, 545] width 10 height 12
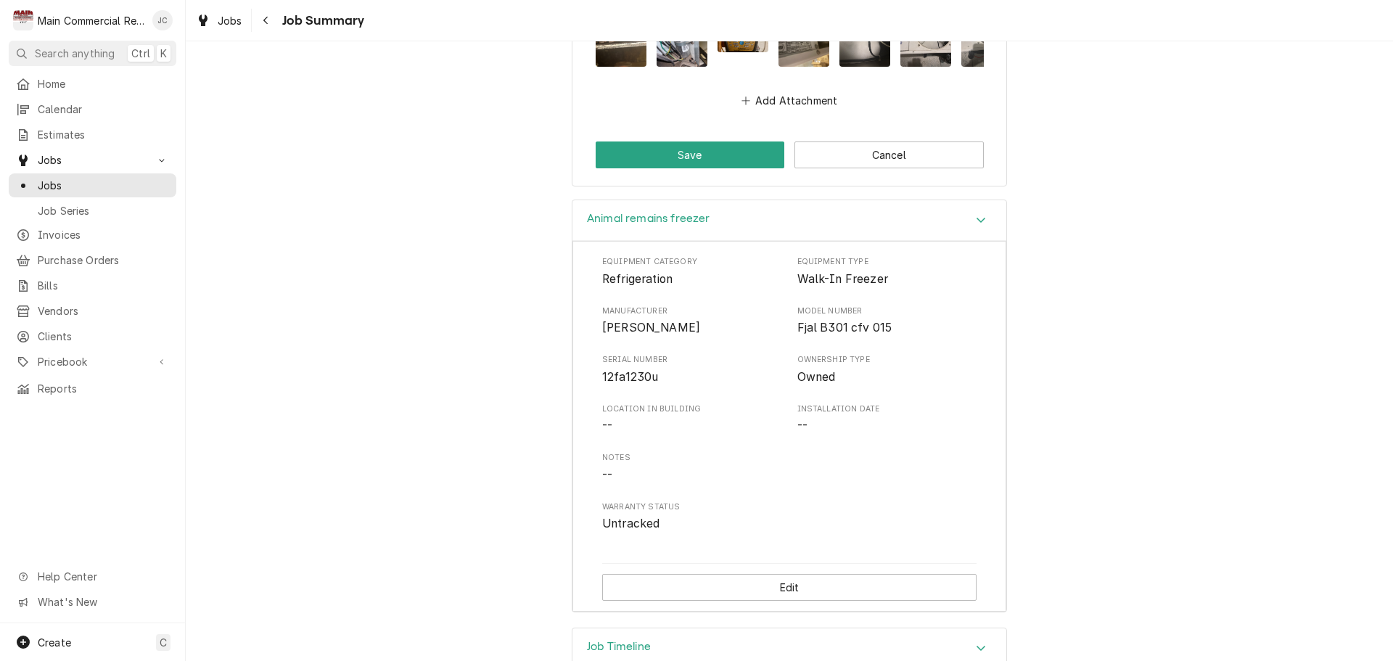
scroll to position [1867, 0]
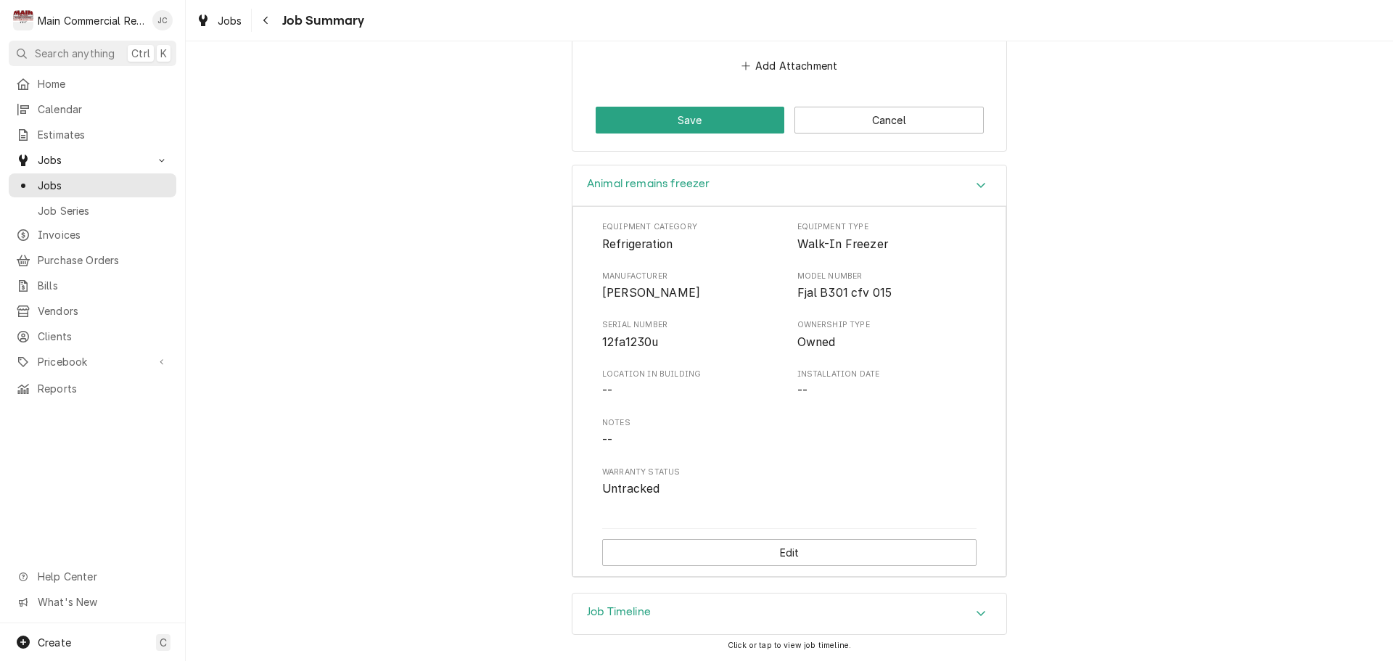
click at [960, 607] on div "Job Timeline" at bounding box center [789, 613] width 434 height 41
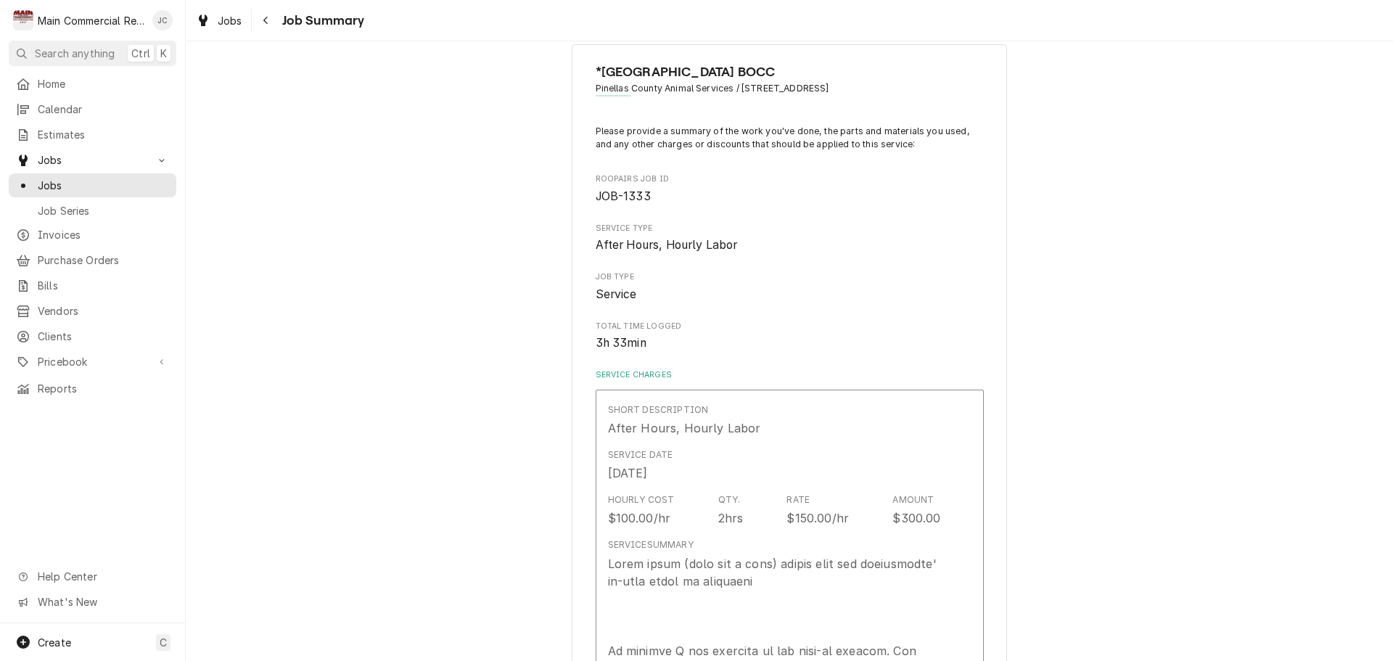
scroll to position [0, 0]
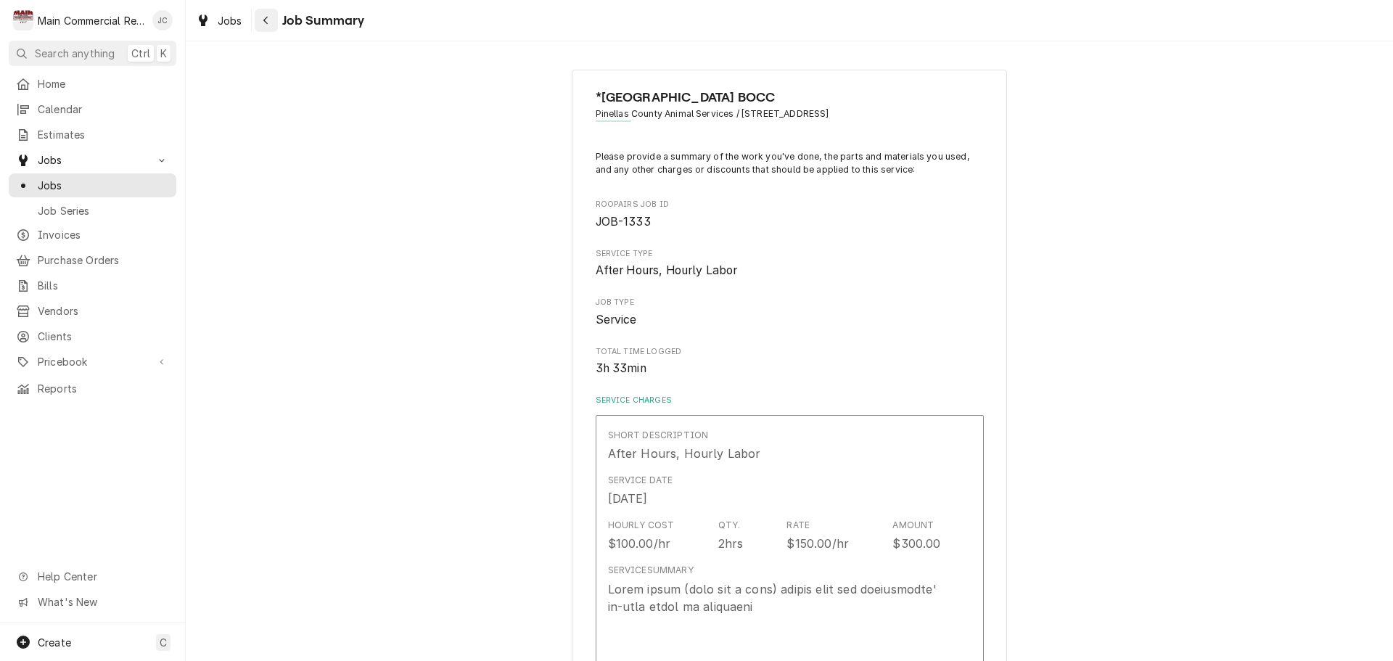
click at [266, 23] on icon "Navigate back" at bounding box center [265, 21] width 4 height 8
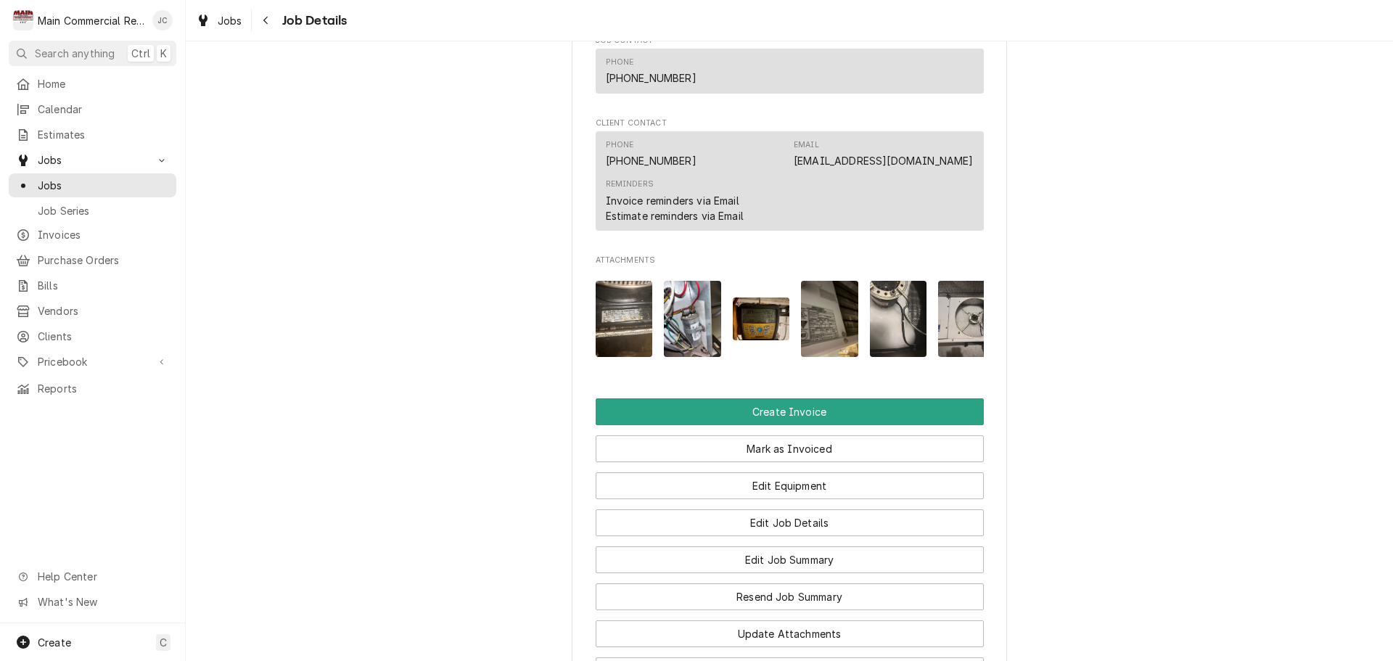
scroll to position [1378, 0]
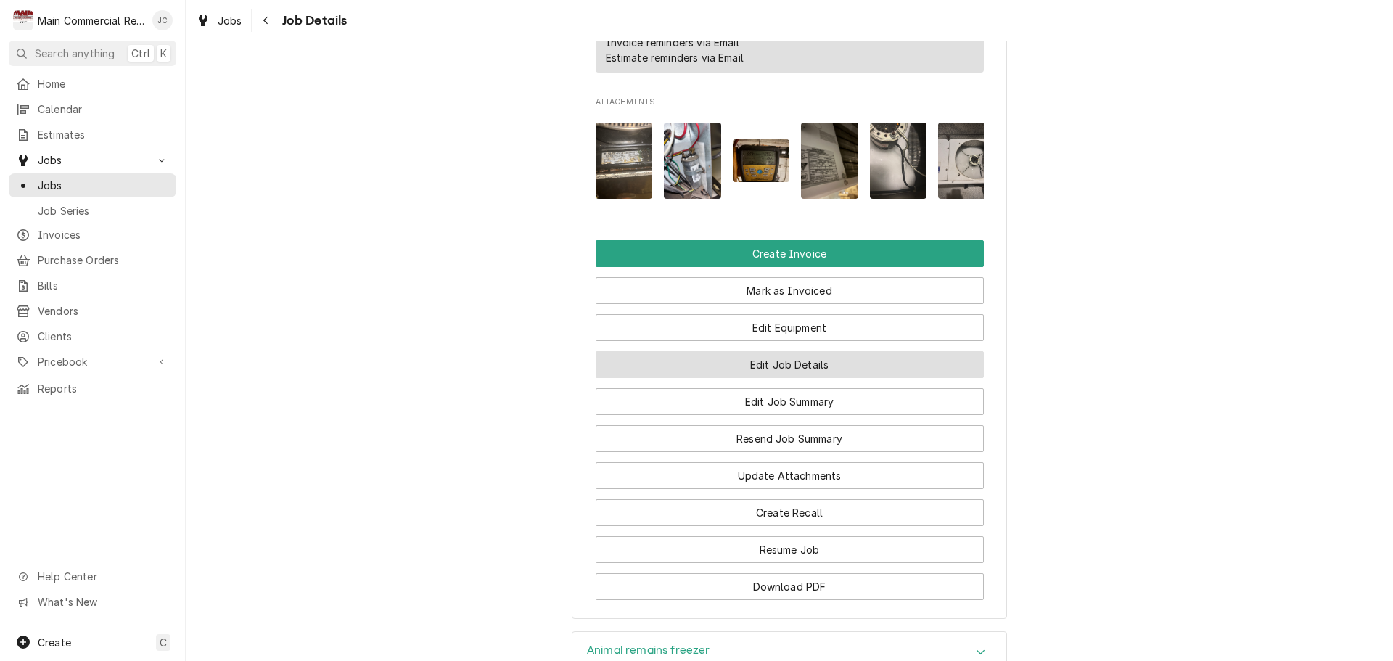
click at [784, 378] on button "Edit Job Details" at bounding box center [790, 364] width 388 height 27
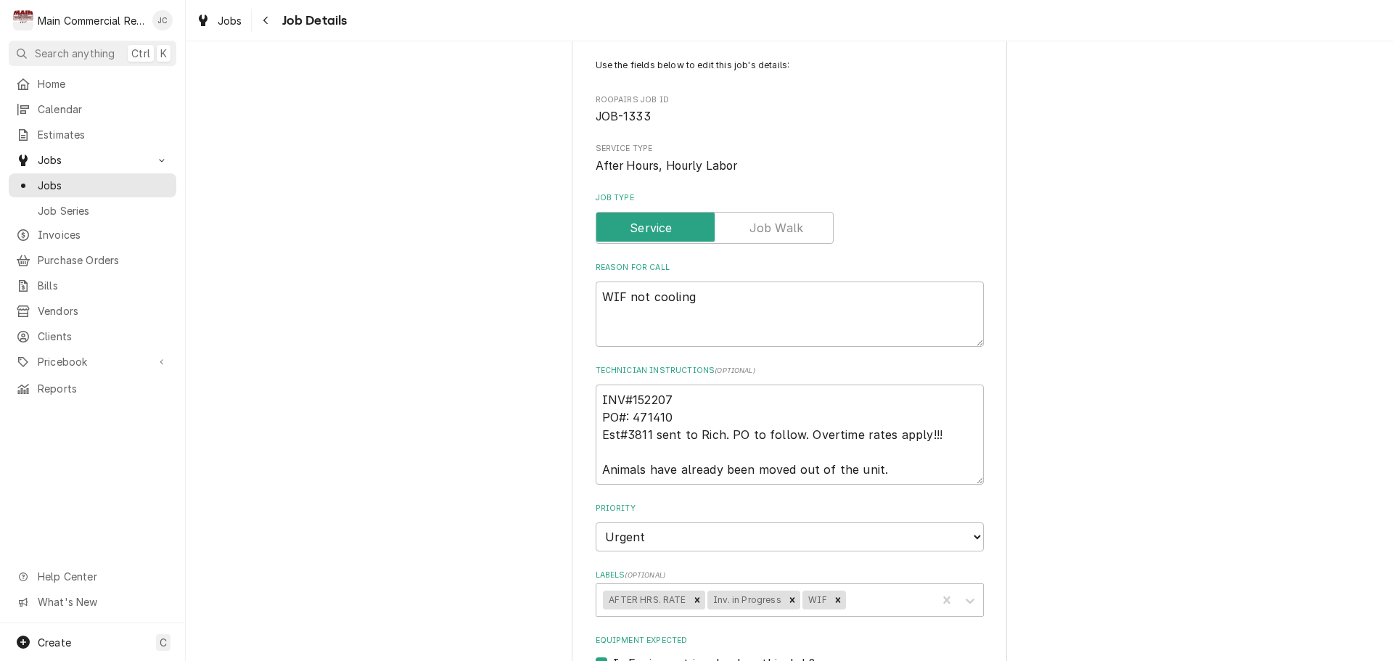
scroll to position [290, 0]
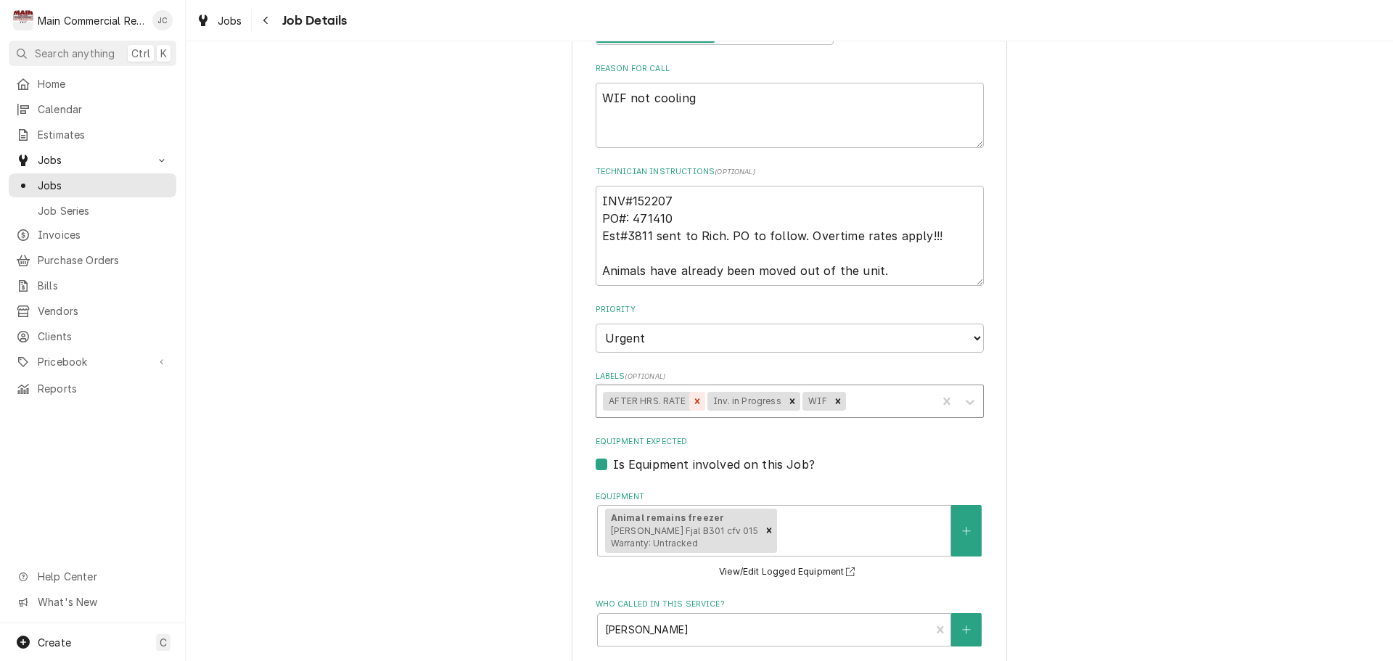
click at [694, 403] on icon "Remove AFTER HRS. RATE" at bounding box center [696, 400] width 5 height 5
click at [683, 404] on icon "Remove Inv. in Progress" at bounding box center [688, 401] width 10 height 10
click at [691, 405] on div "Labels" at bounding box center [789, 401] width 281 height 26
type textarea "x"
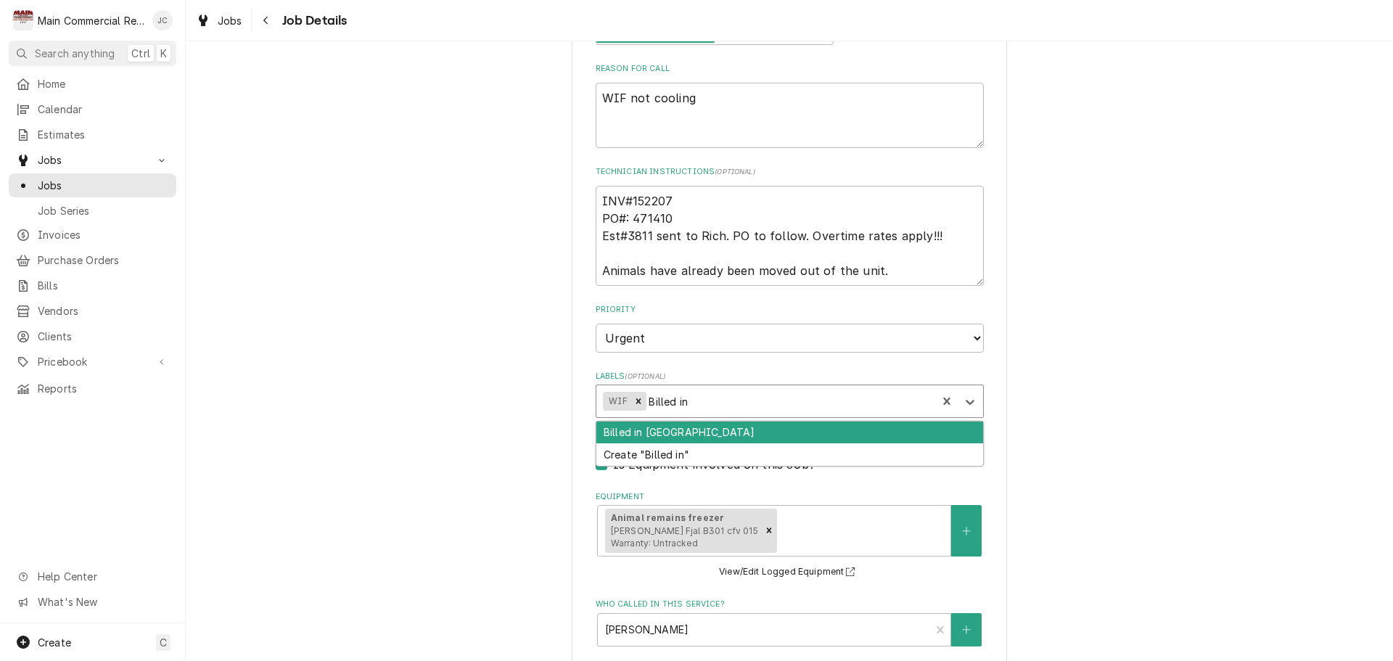
type input "Billed in"
click at [723, 434] on div "Billed in QBO" at bounding box center [789, 433] width 387 height 22
type textarea "x"
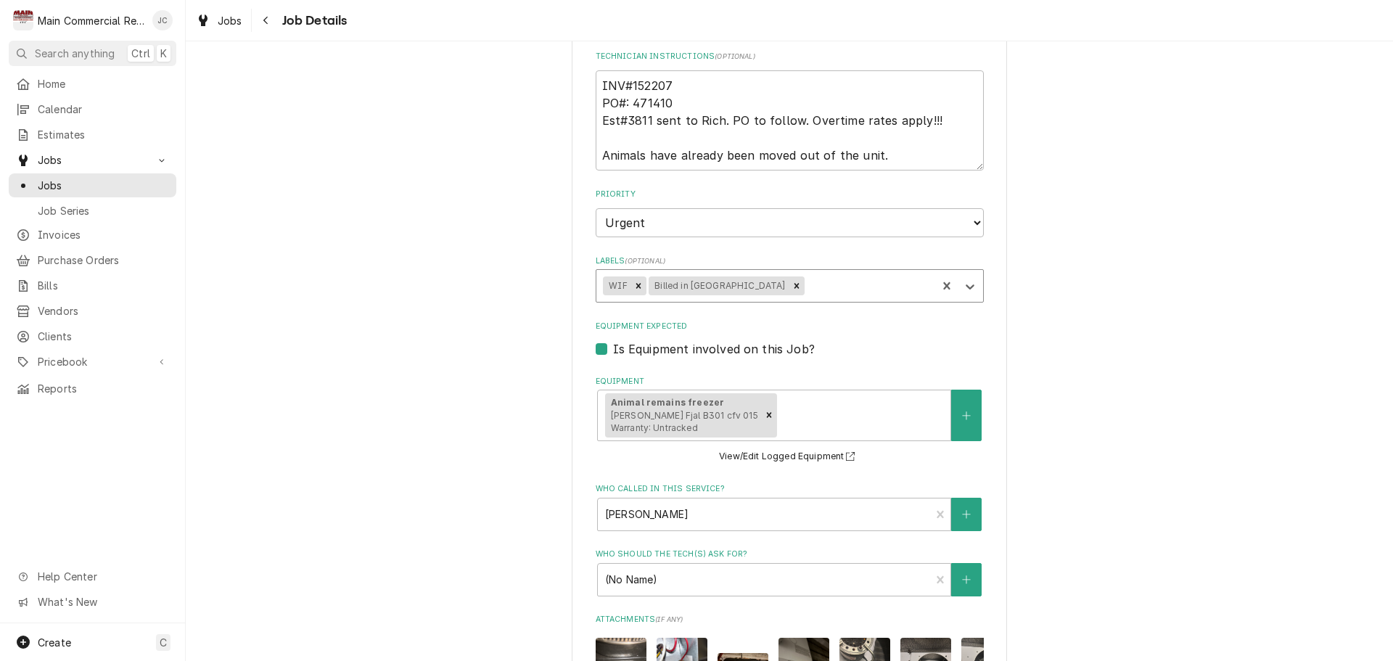
scroll to position [798, 0]
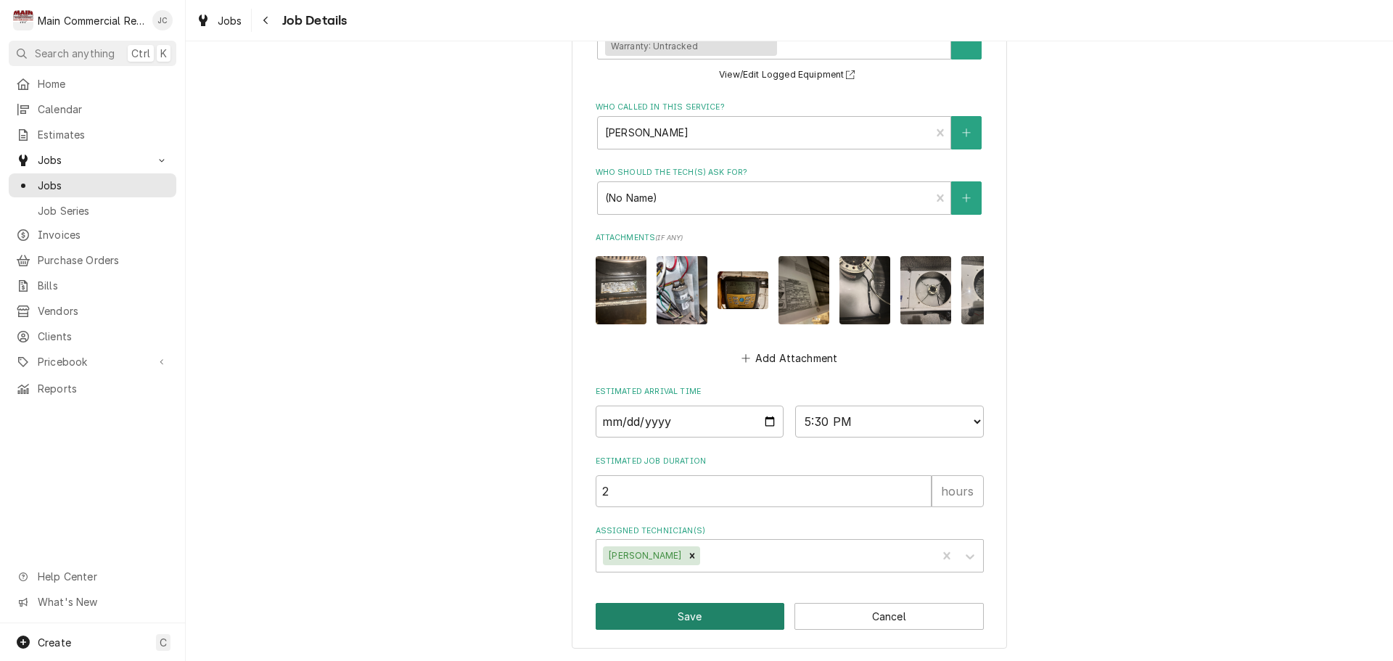
click at [674, 614] on button "Save" at bounding box center [690, 616] width 189 height 27
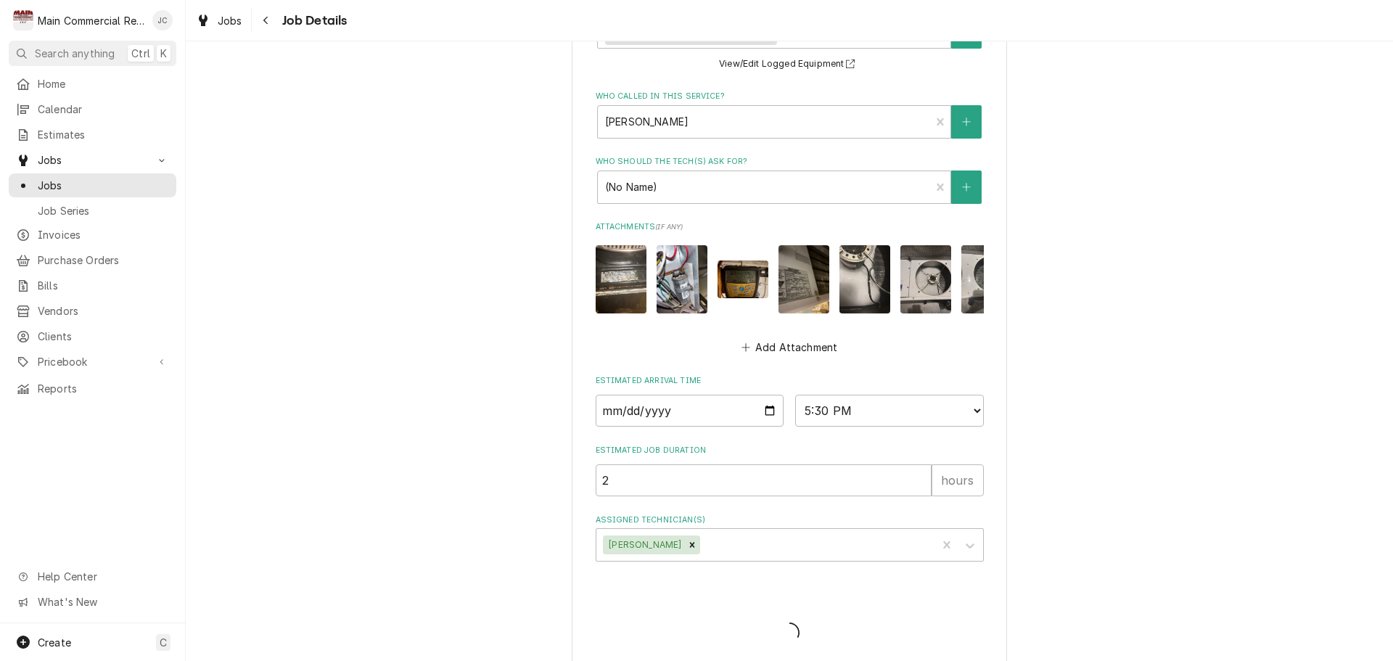
type textarea "x"
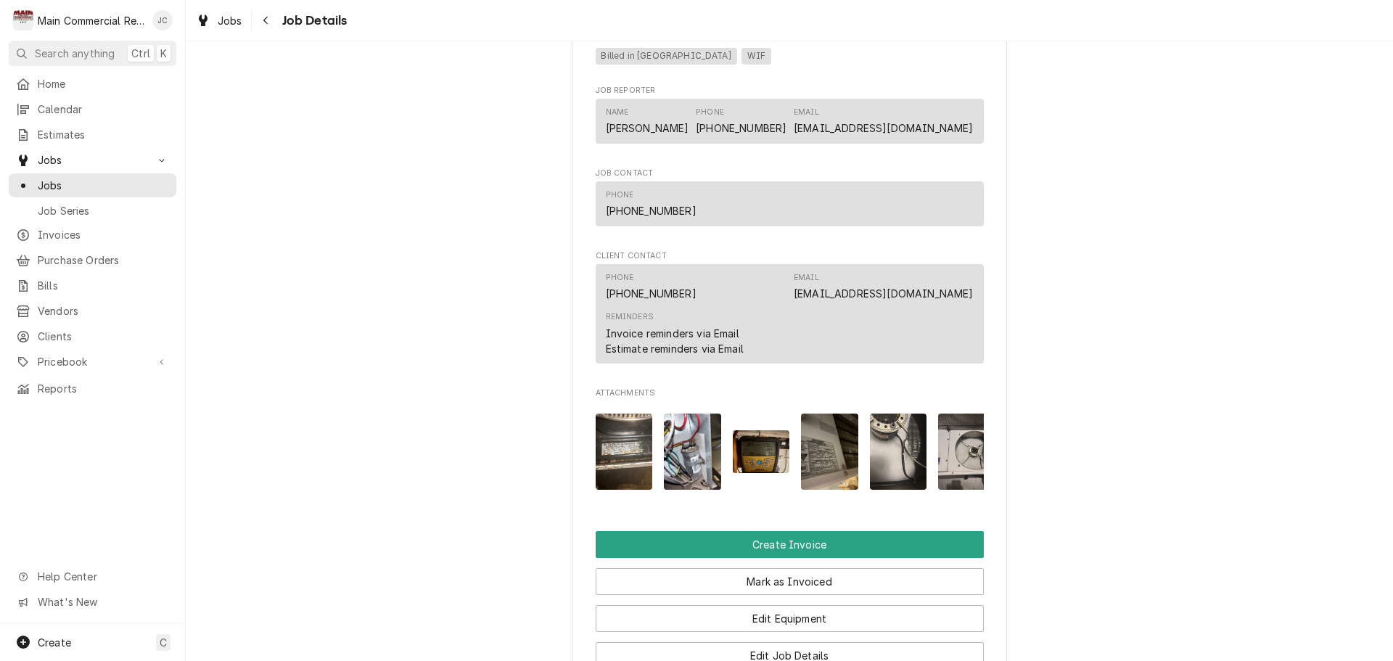
scroll to position [1233, 0]
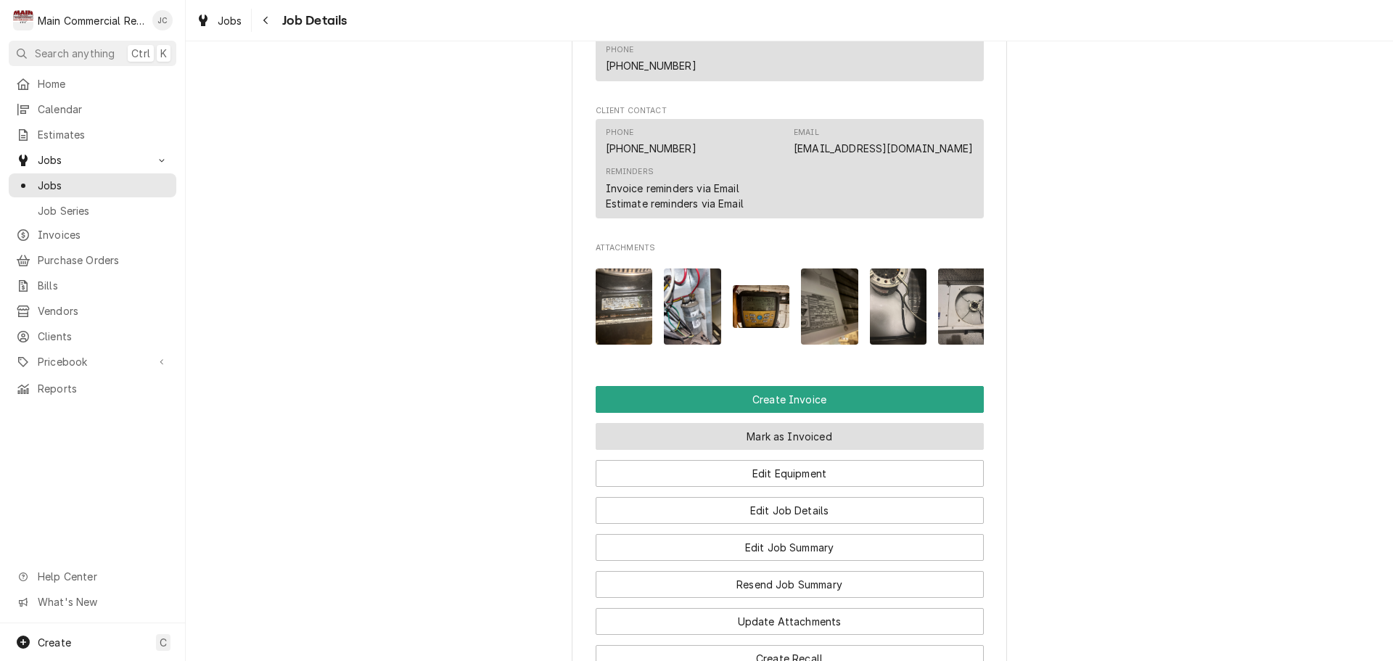
click at [805, 450] on button "Mark as Invoiced" at bounding box center [790, 436] width 388 height 27
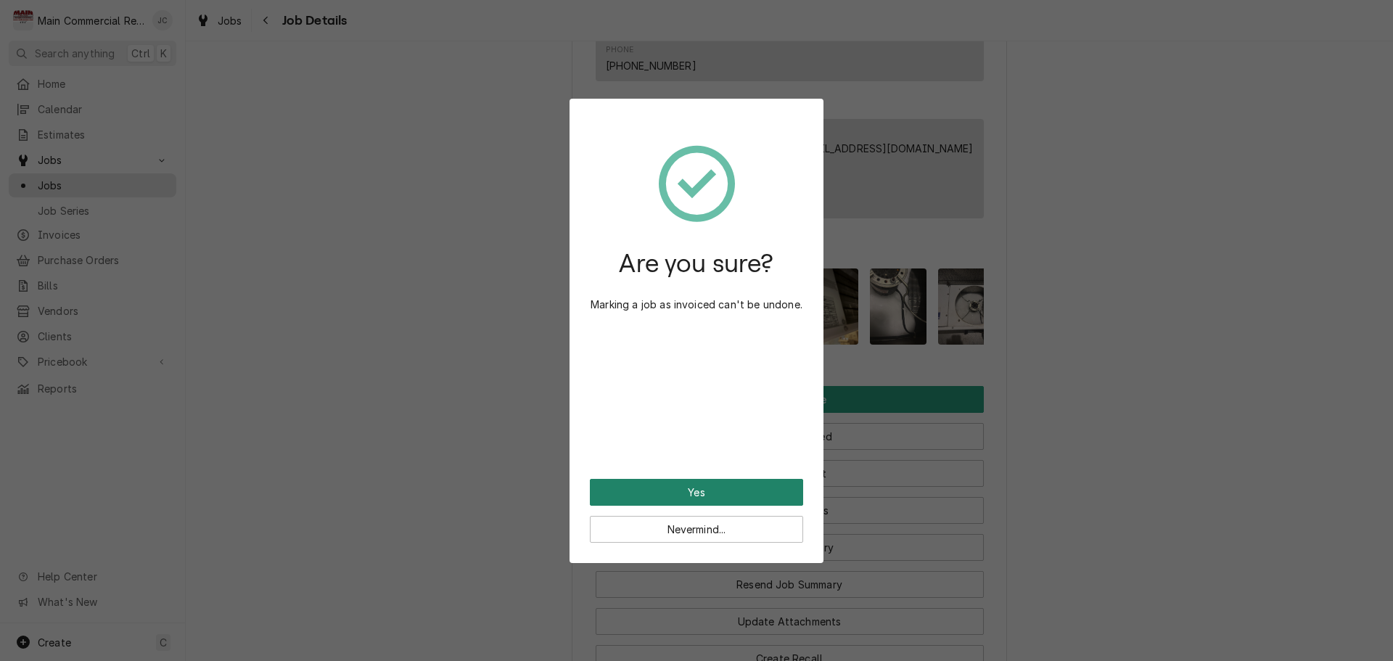
click at [740, 493] on button "Yes" at bounding box center [696, 492] width 213 height 27
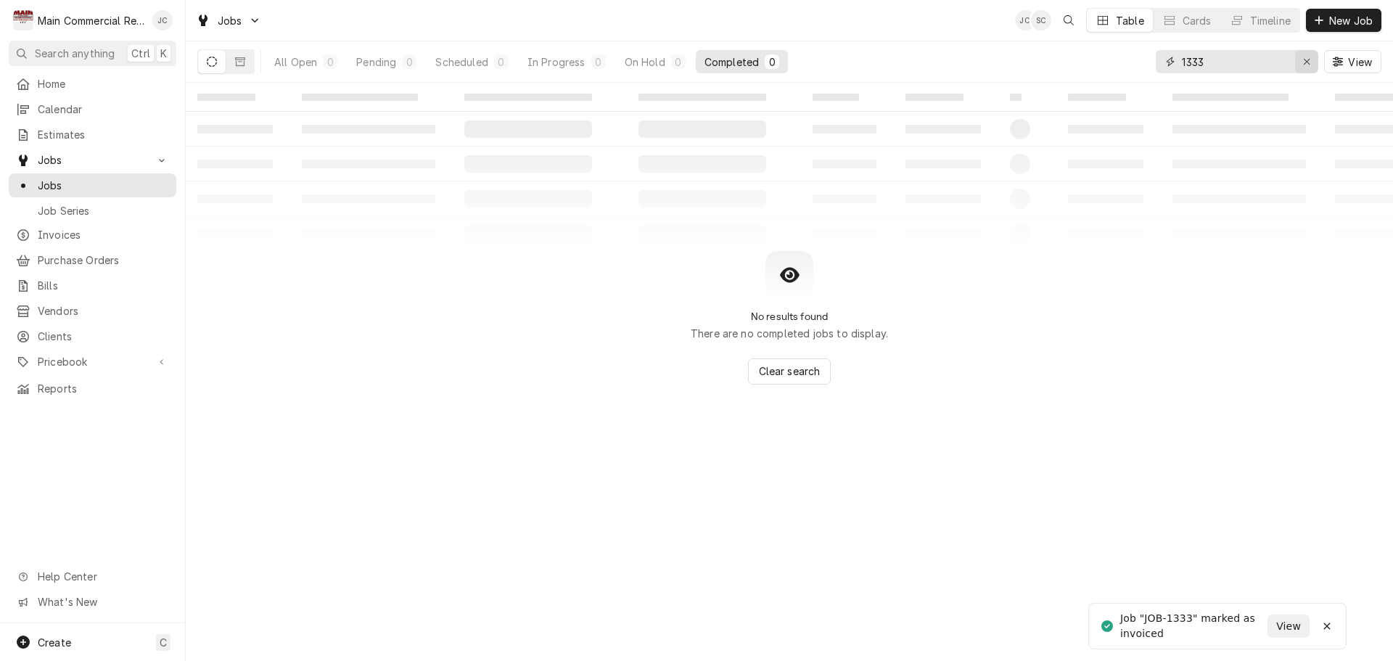
click at [1306, 64] on icon "Erase input" at bounding box center [1307, 62] width 8 height 10
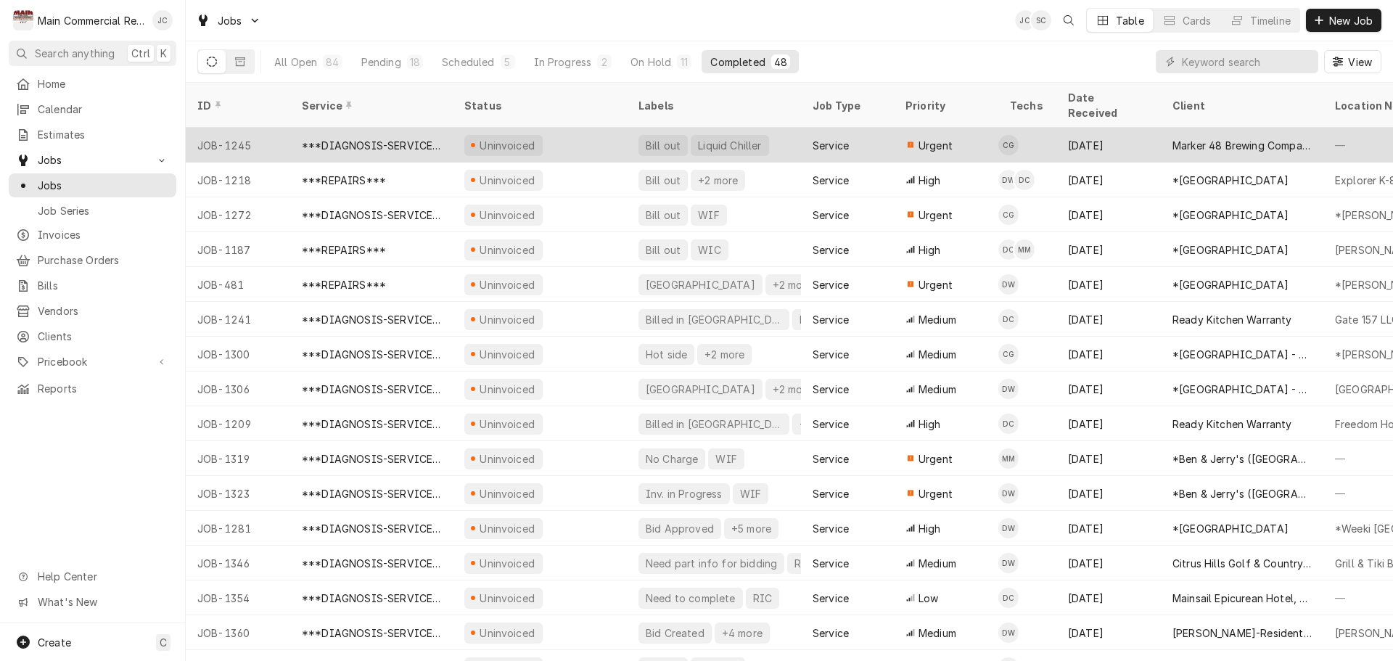
click at [591, 128] on div "Uninvoiced" at bounding box center [540, 145] width 174 height 35
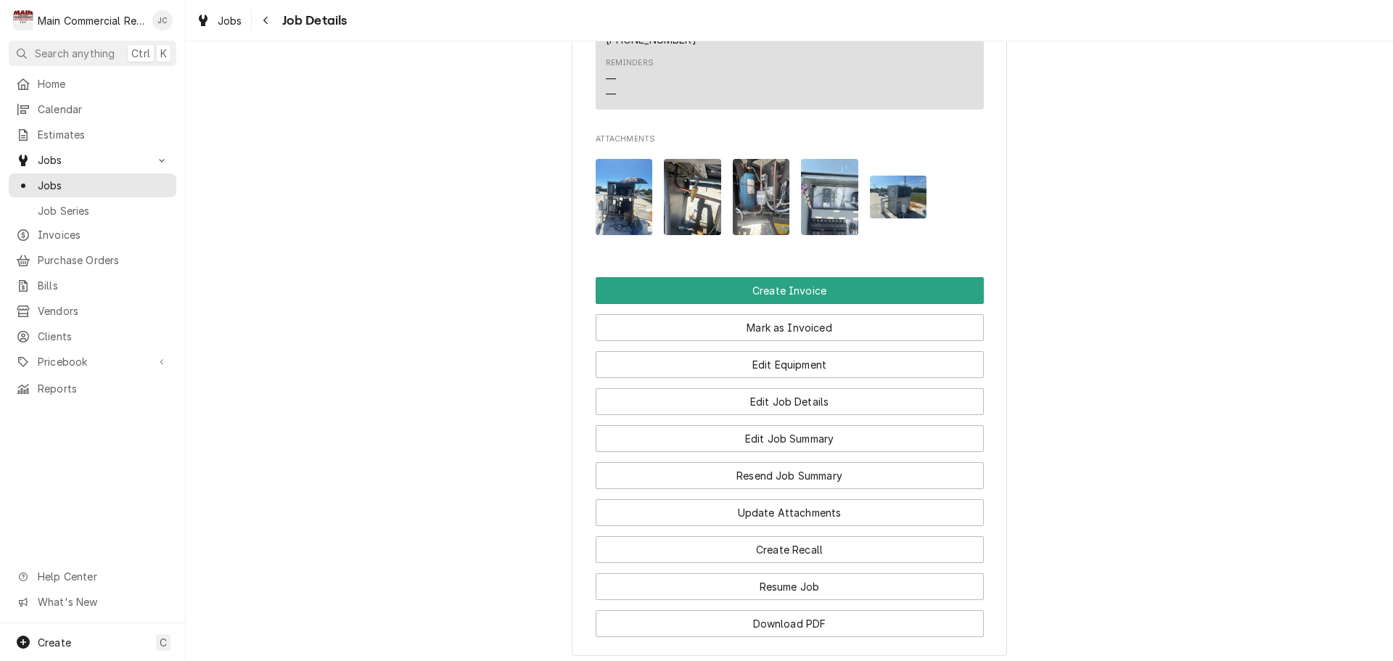
scroll to position [1451, 0]
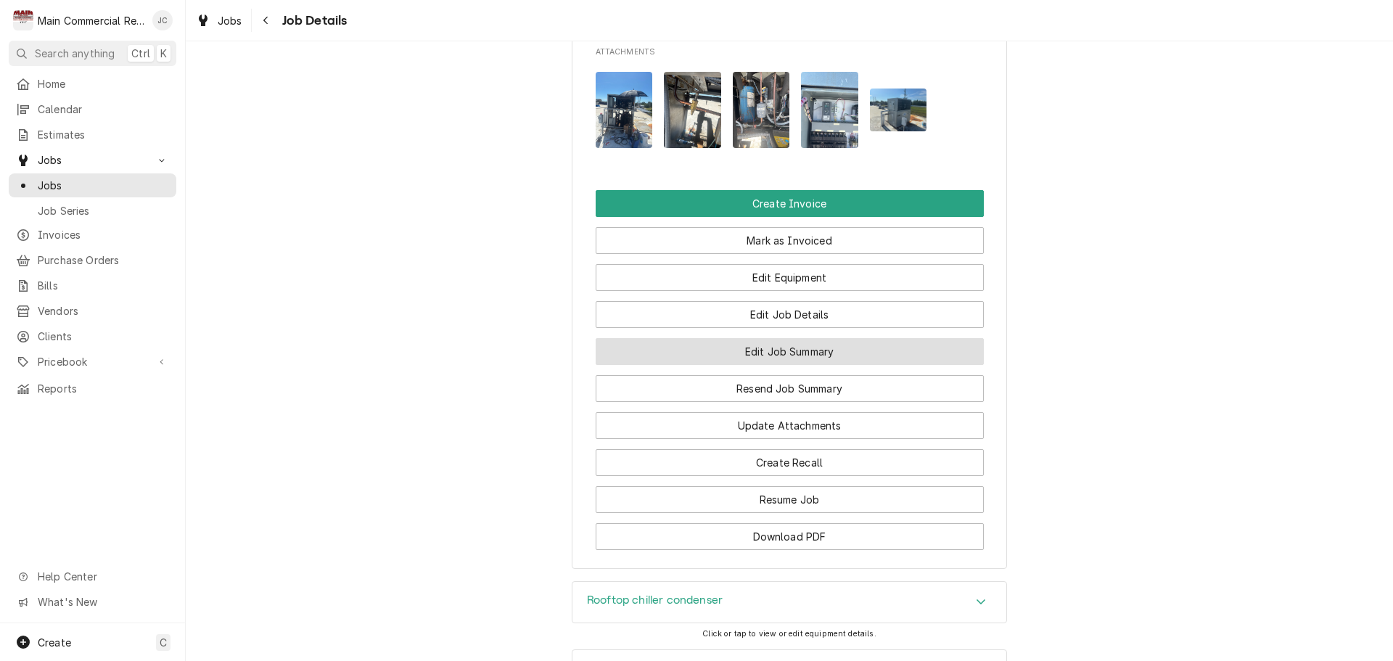
click at [815, 338] on button "Edit Job Summary" at bounding box center [790, 351] width 388 height 27
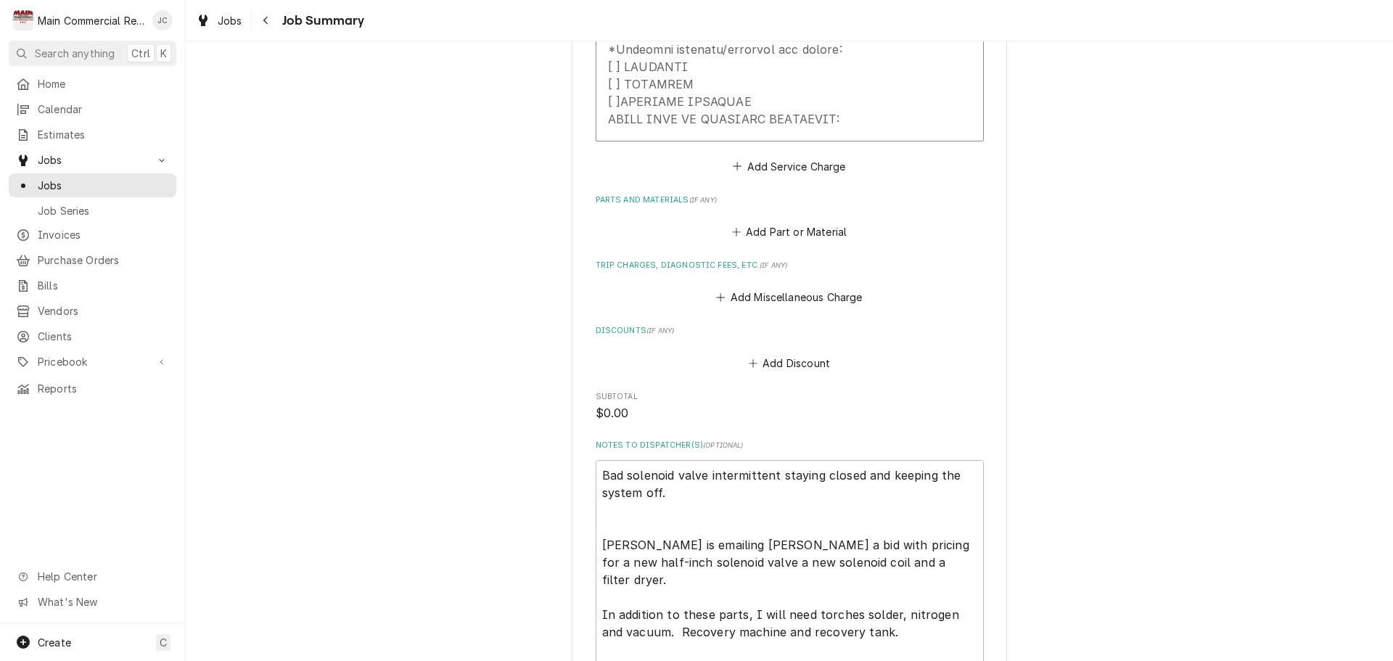
scroll to position [2158, 0]
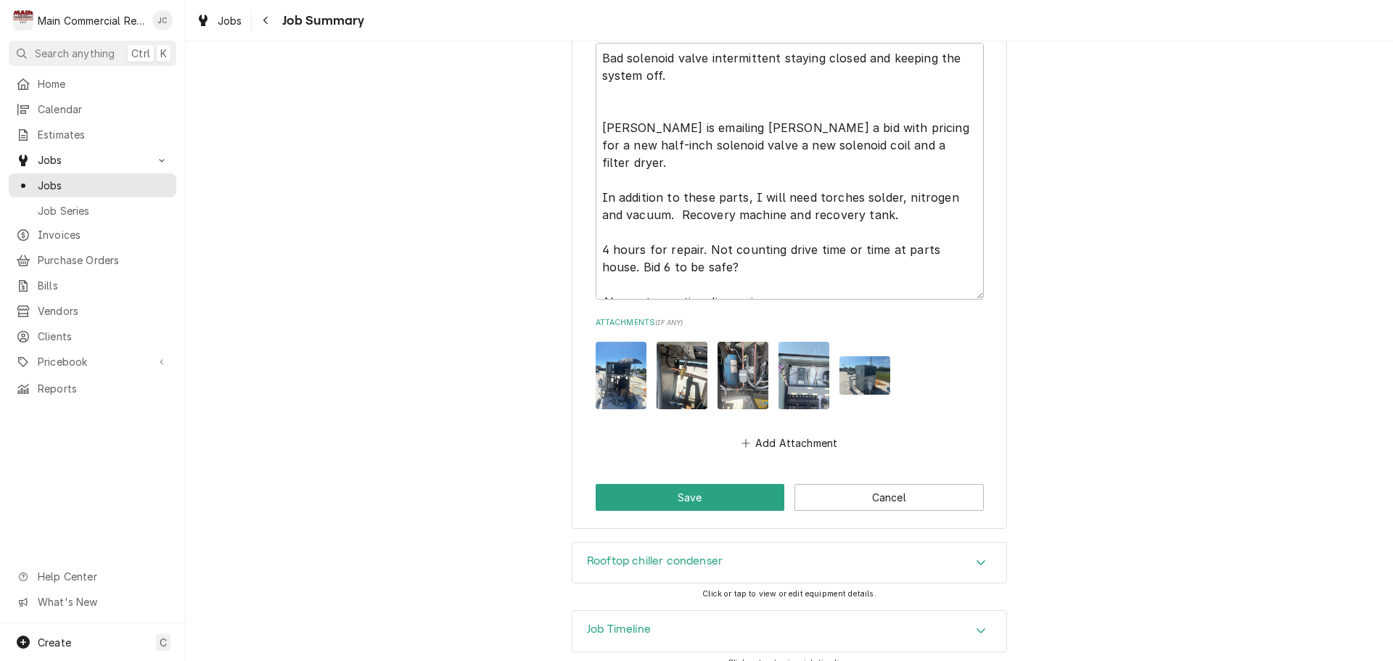
click at [966, 626] on div "Job Timeline" at bounding box center [789, 631] width 434 height 41
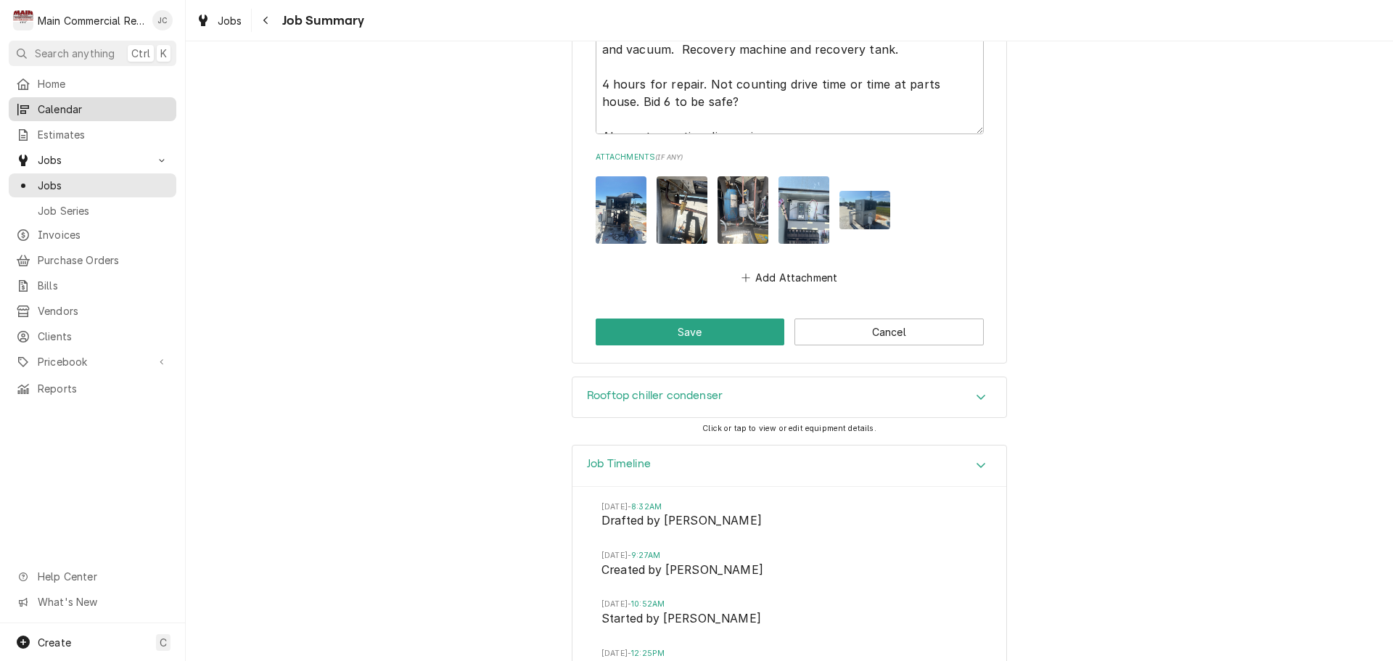
scroll to position [2366, 0]
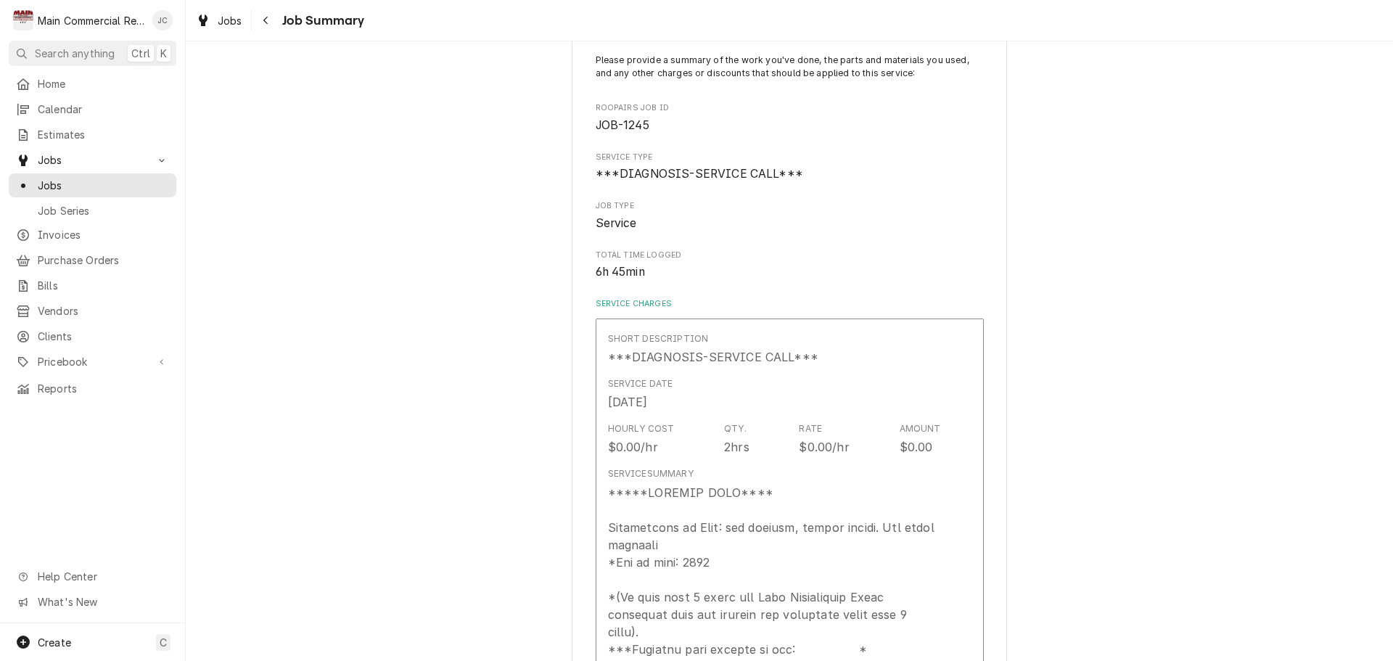
scroll to position [0, 0]
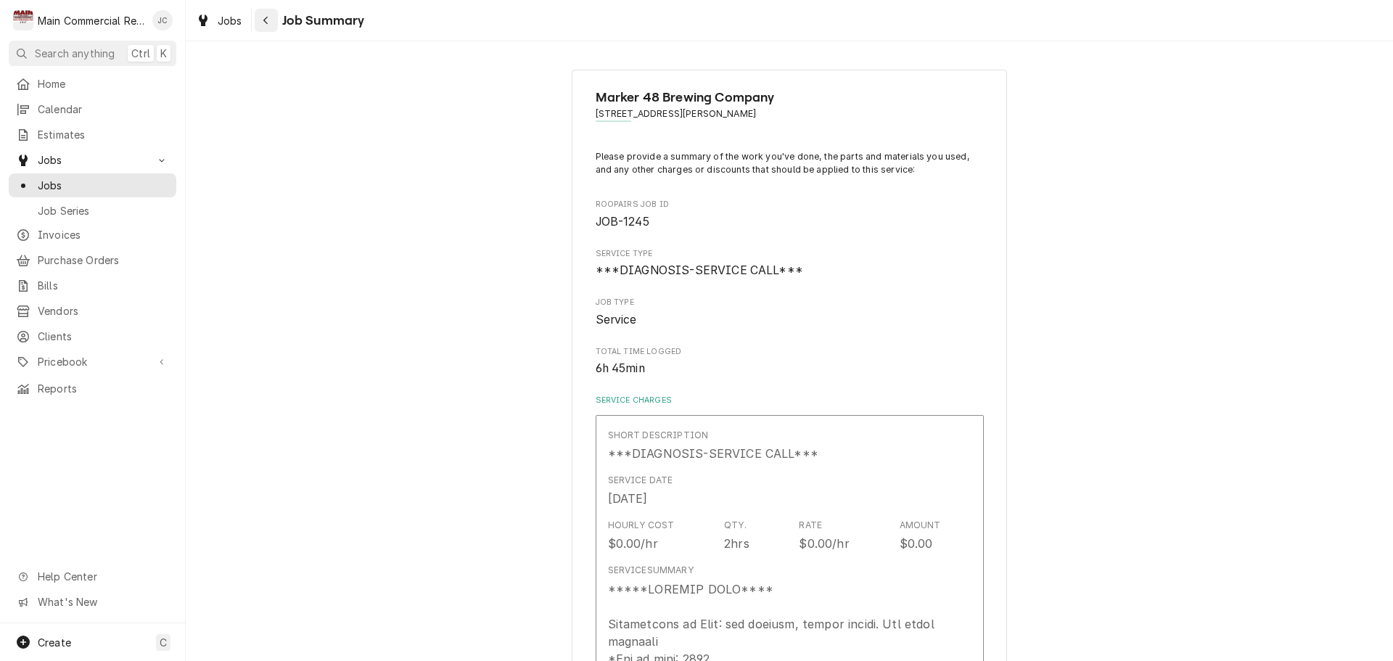
click at [266, 21] on icon "Navigate back" at bounding box center [266, 20] width 7 height 10
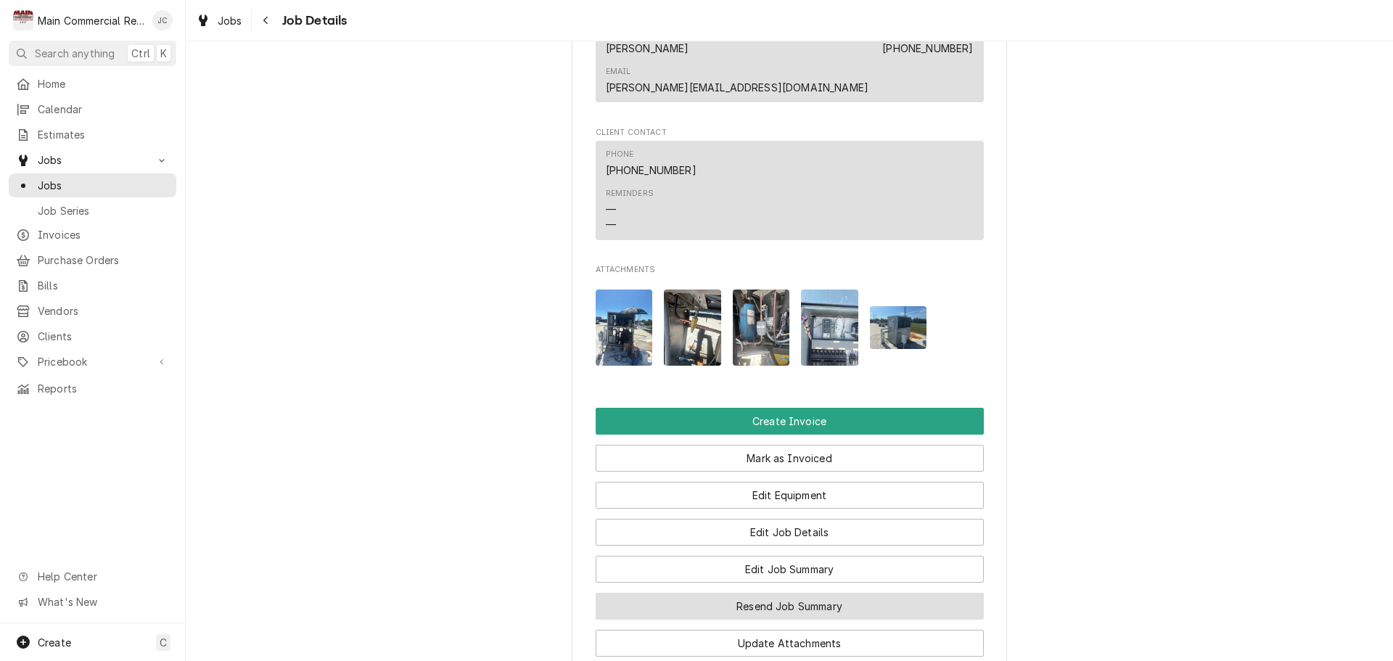
scroll to position [1524, 0]
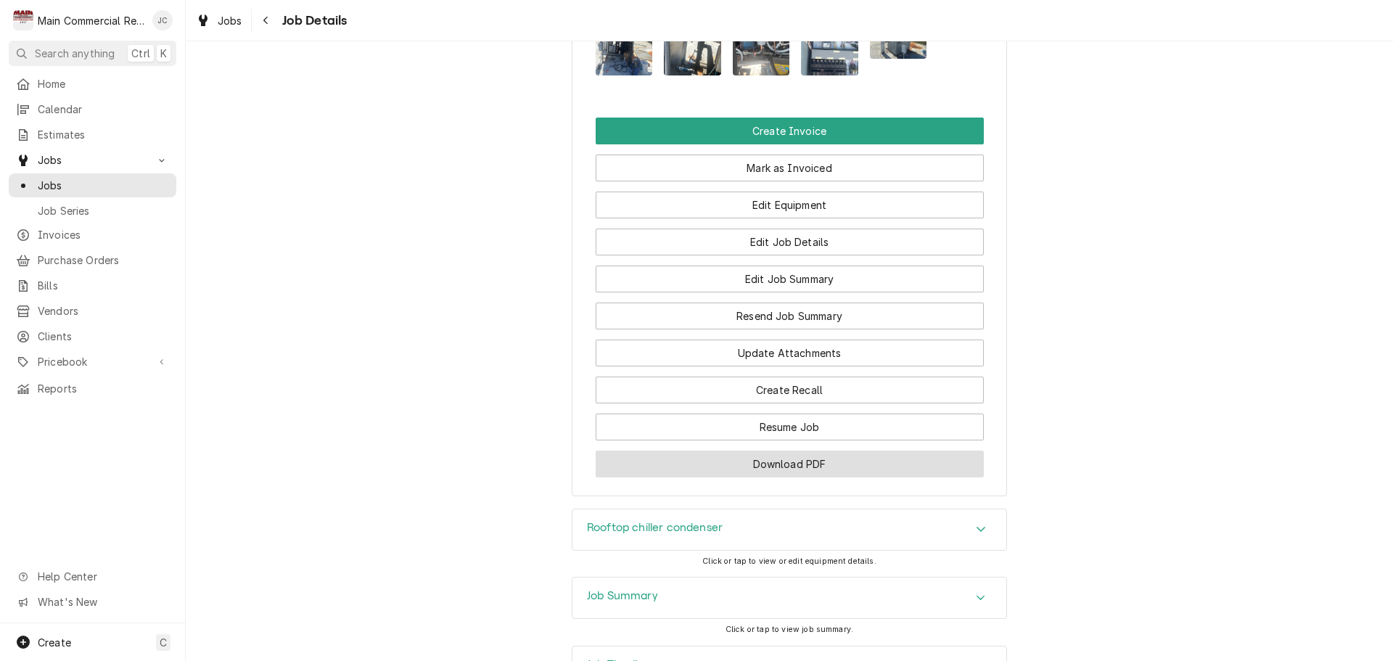
click at [817, 451] on button "Download PDF" at bounding box center [790, 464] width 388 height 27
click at [791, 509] on div "Rooftop chiller condenser" at bounding box center [789, 529] width 434 height 41
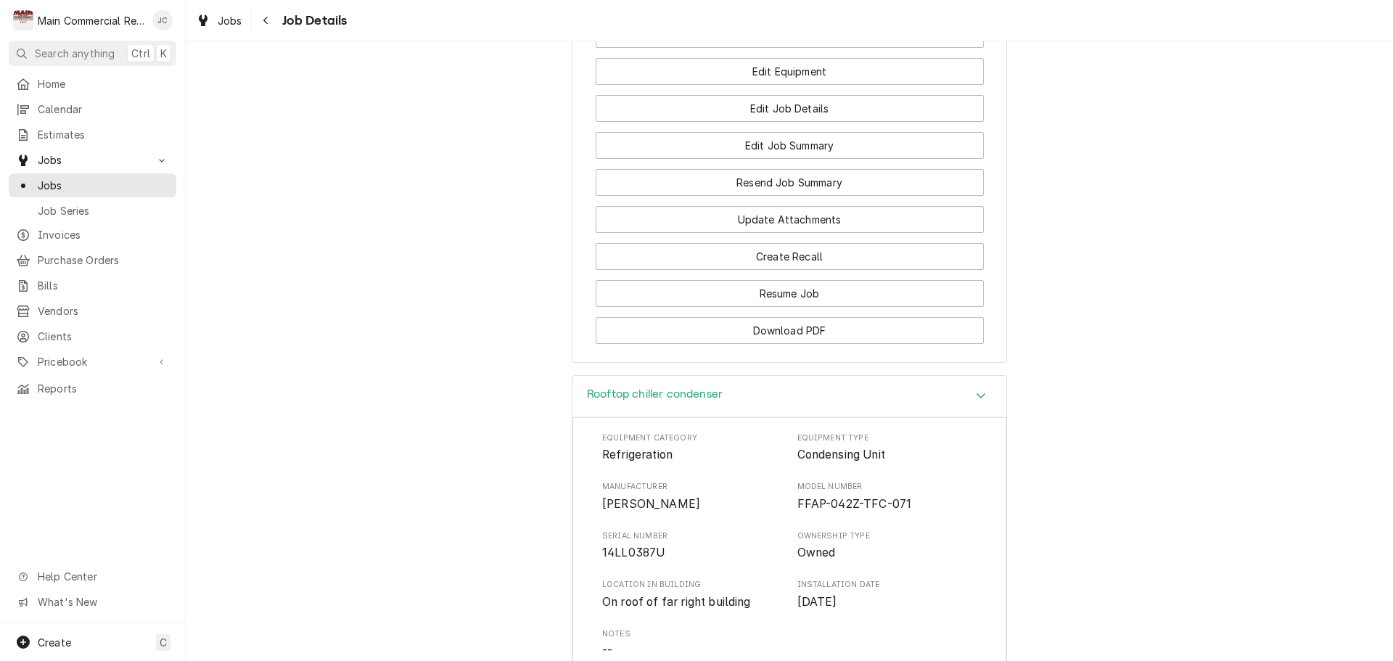
scroll to position [1669, 0]
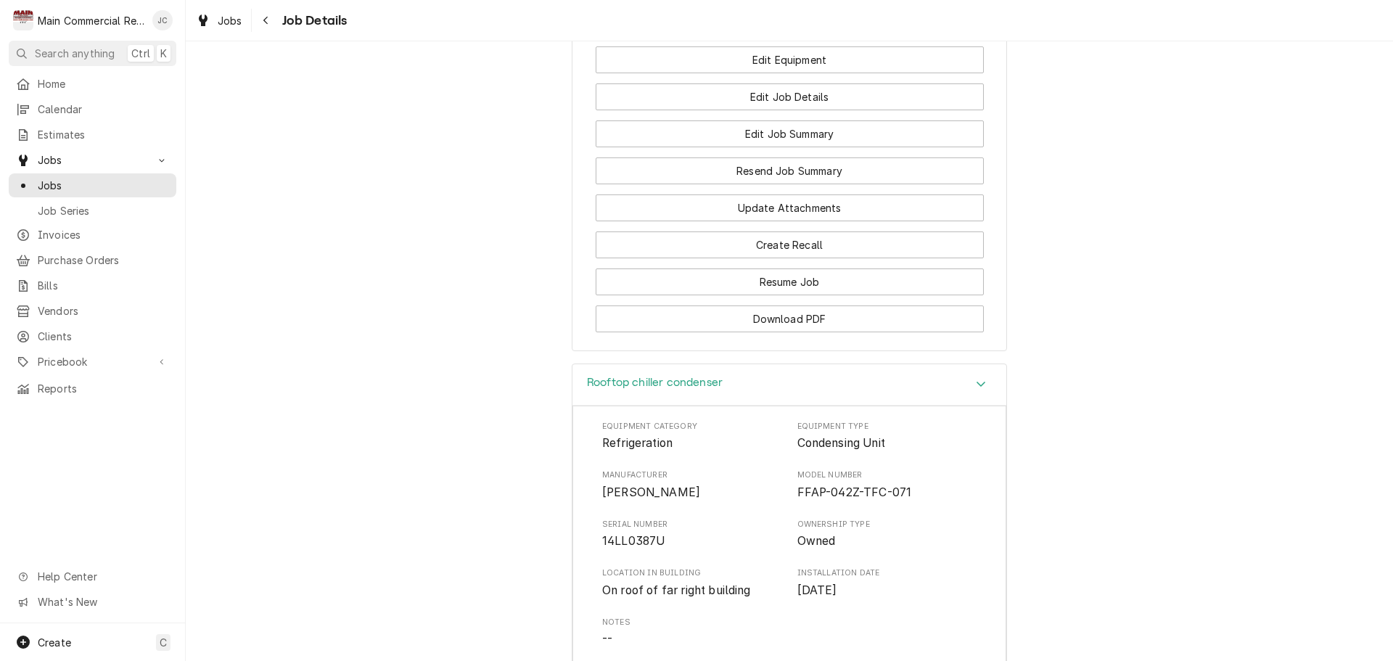
drag, startPoint x: 798, startPoint y: 440, endPoint x: 791, endPoint y: 437, distance: 8.1
click at [798, 485] on span "FFAP-042Z-TFC-071" at bounding box center [854, 492] width 115 height 14
drag, startPoint x: 790, startPoint y: 436, endPoint x: 906, endPoint y: 441, distance: 116.2
click at [908, 469] on div "Manufacturer Copeland Model Number FFAP-042Z-TFC-071" at bounding box center [789, 484] width 374 height 31
copy span "FFAP-042Z-TFC-071"
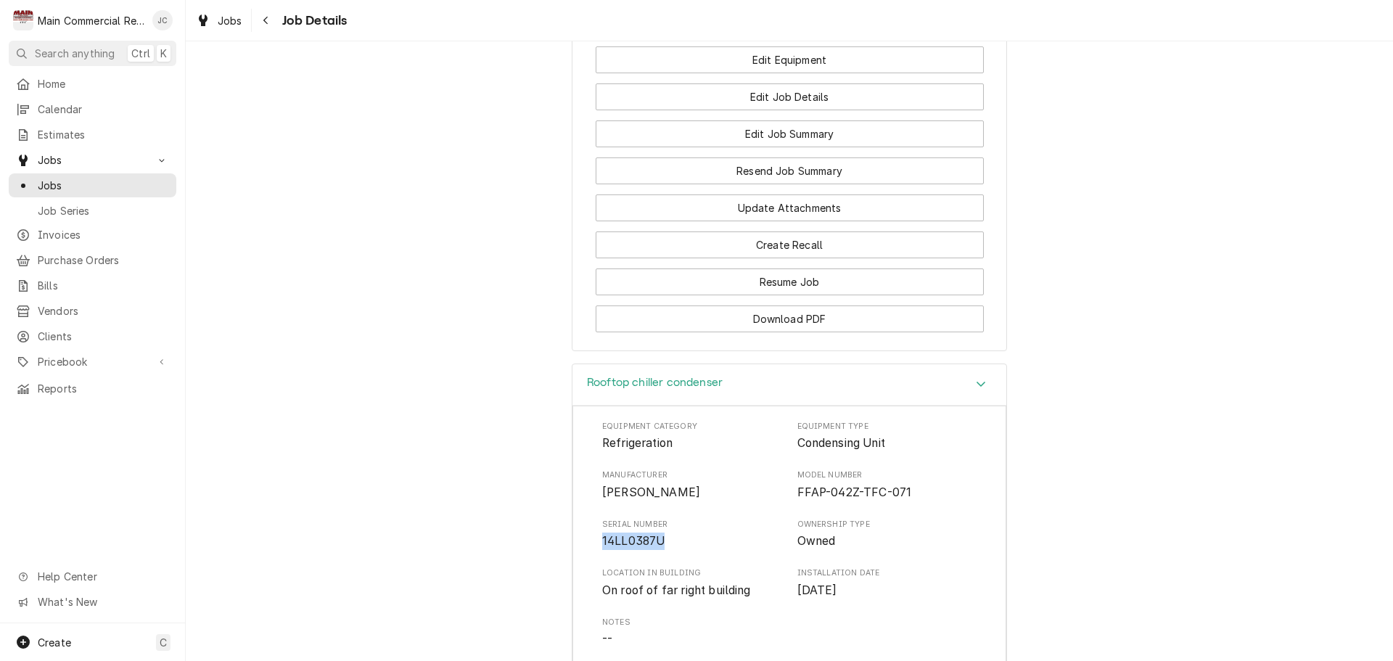
drag, startPoint x: 597, startPoint y: 480, endPoint x: 658, endPoint y: 486, distance: 61.2
click at [658, 534] on span "14LL0387U" at bounding box center [633, 541] width 62 height 14
copy span "14LL0387U"
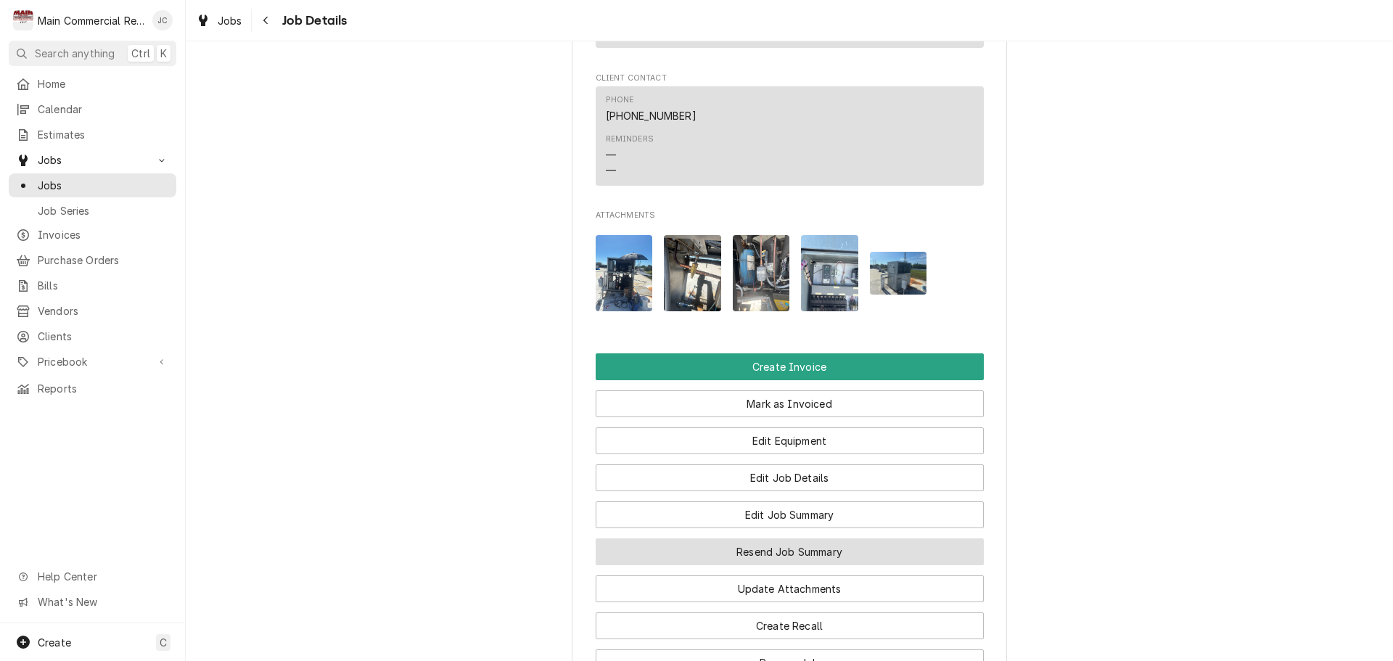
scroll to position [1378, 0]
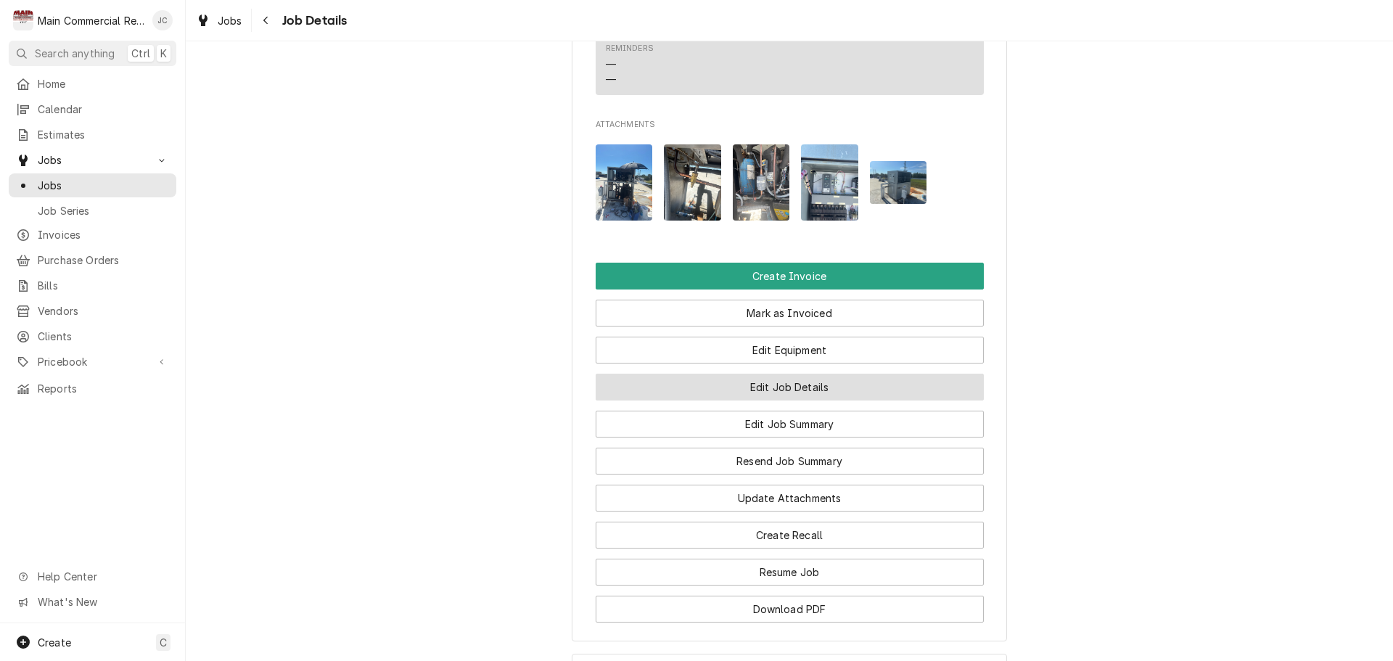
click at [786, 374] on button "Edit Job Details" at bounding box center [790, 387] width 388 height 27
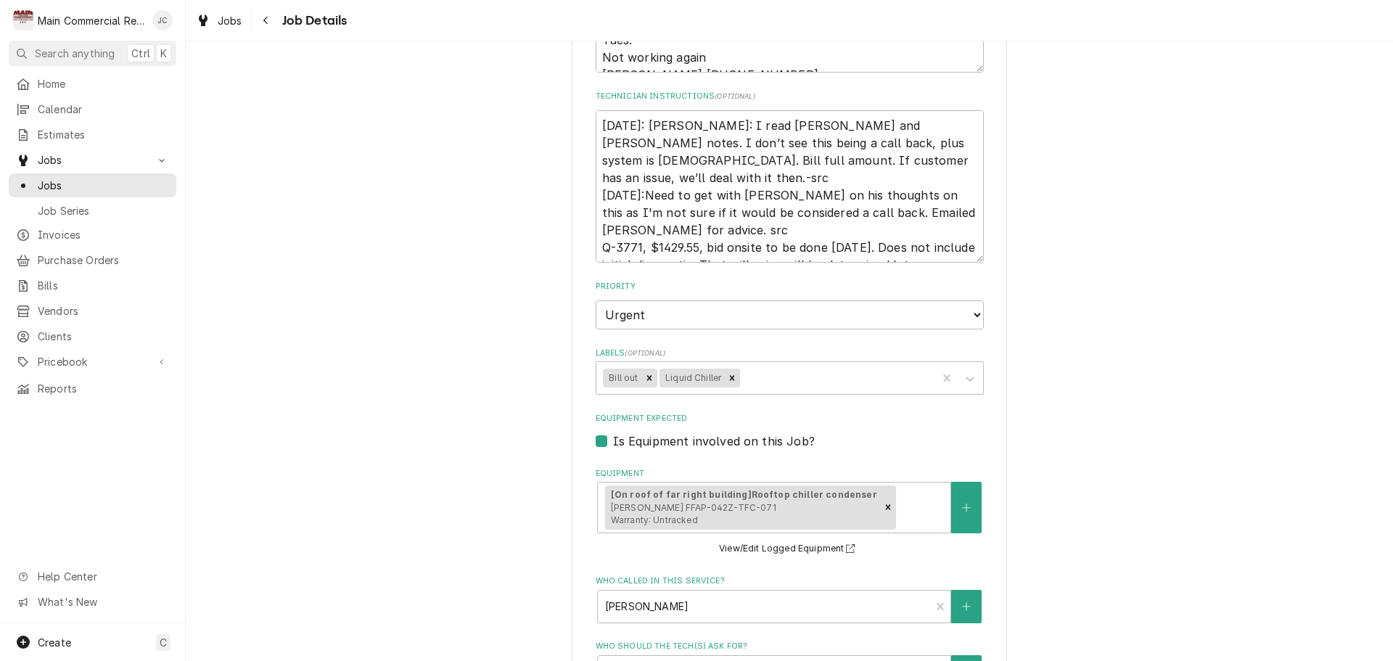
scroll to position [435, 0]
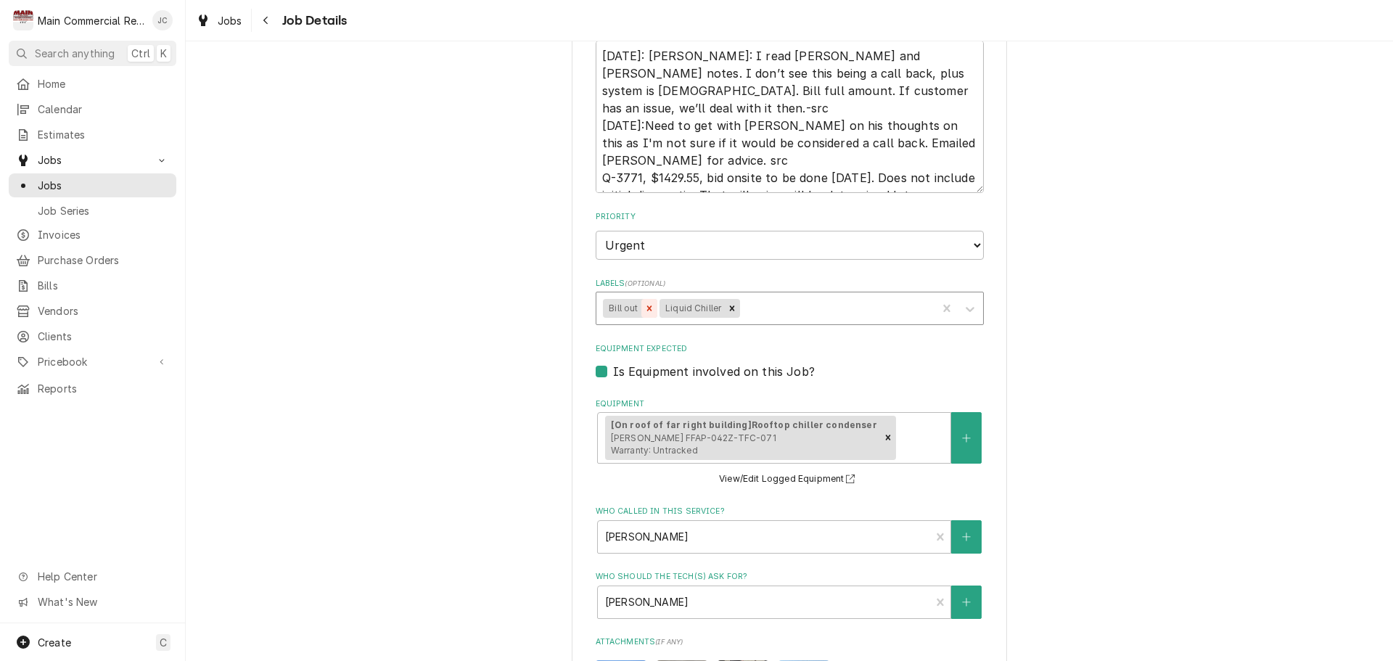
click at [644, 311] on icon "Remove Bill out" at bounding box center [649, 308] width 10 height 10
type textarea "x"
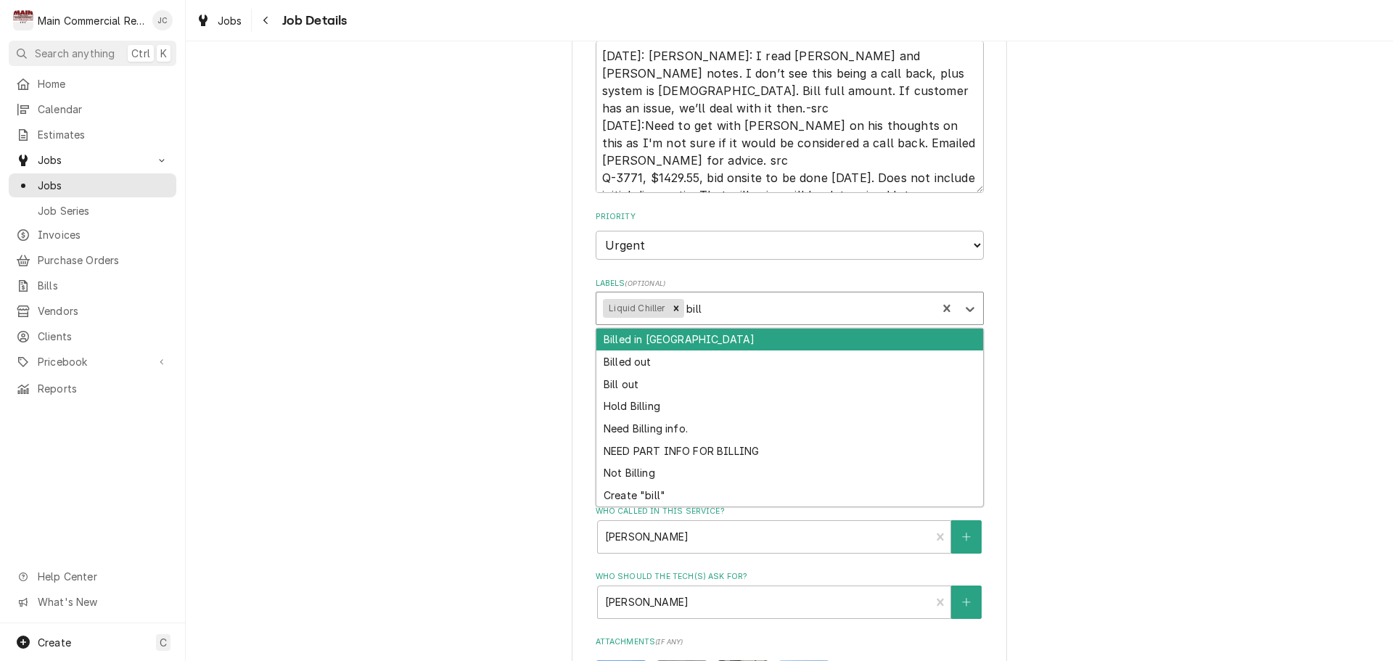
type input "bille"
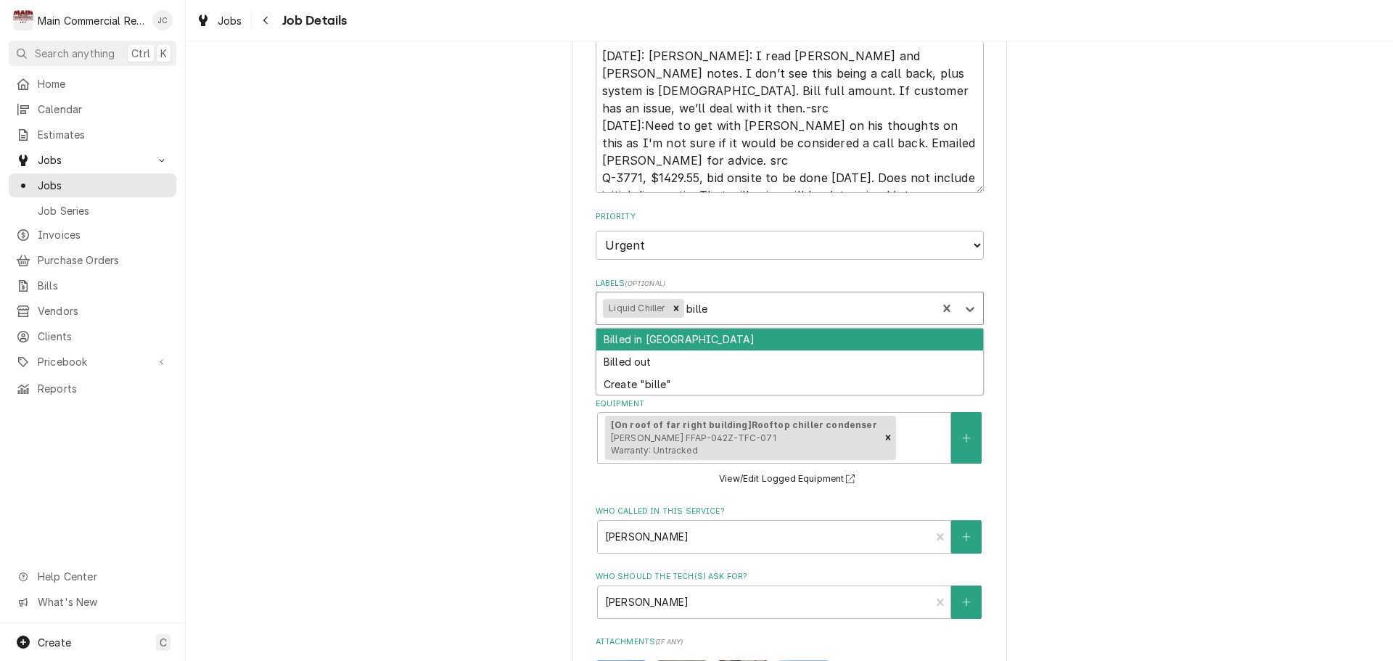
click at [740, 333] on div "Billed in QBO" at bounding box center [789, 340] width 387 height 22
type textarea "x"
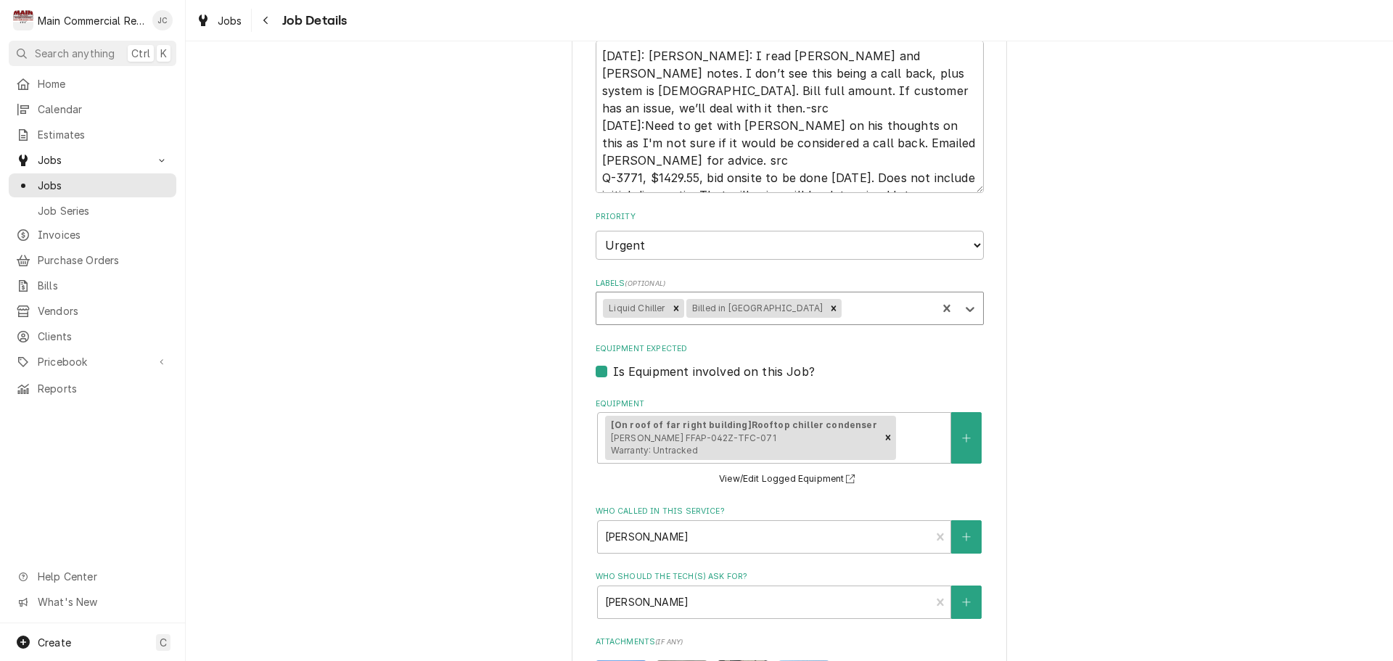
scroll to position [839, 0]
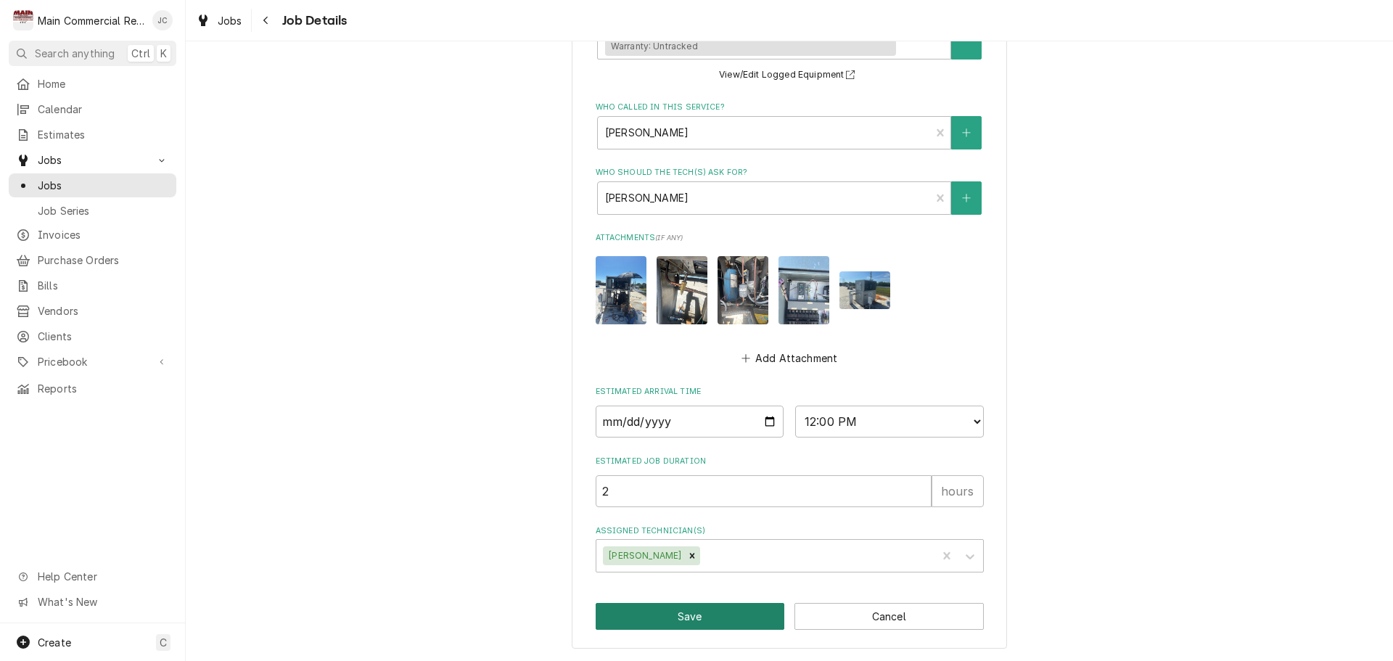
click at [717, 617] on button "Save" at bounding box center [690, 616] width 189 height 27
type textarea "x"
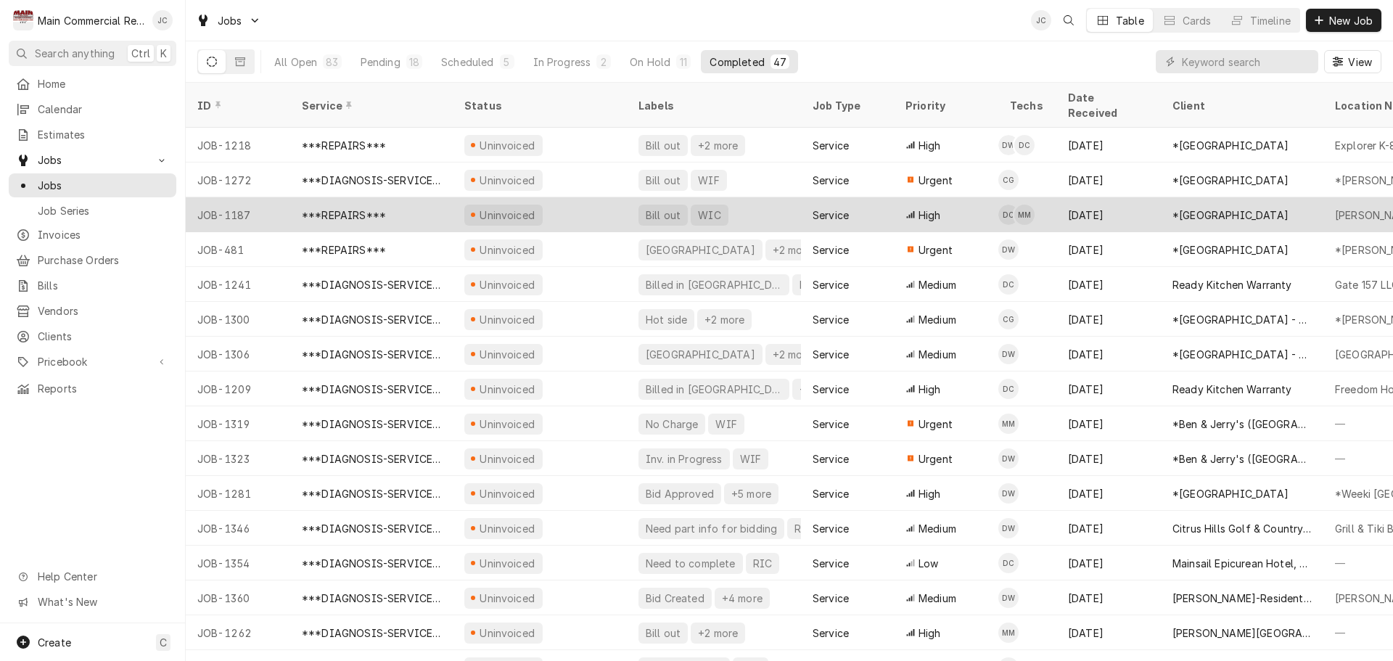
click at [1205, 207] on div "*[GEOGRAPHIC_DATA]" at bounding box center [1230, 214] width 116 height 15
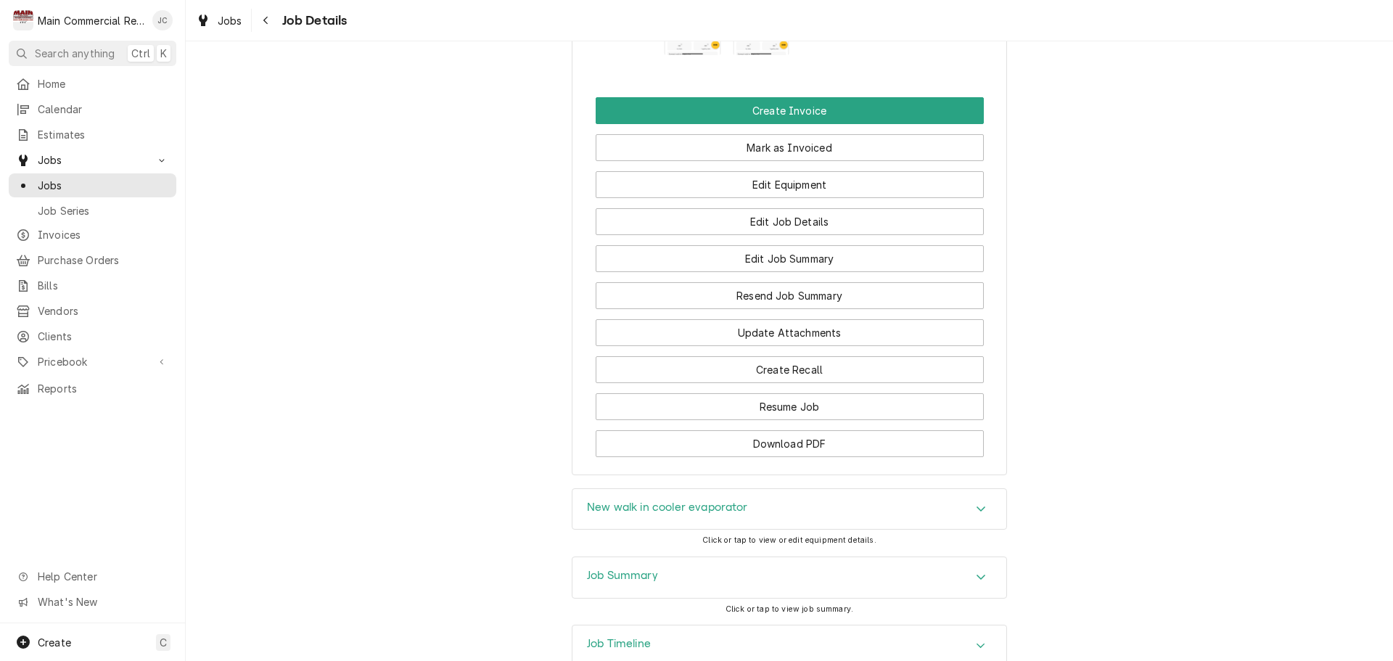
scroll to position [2348, 0]
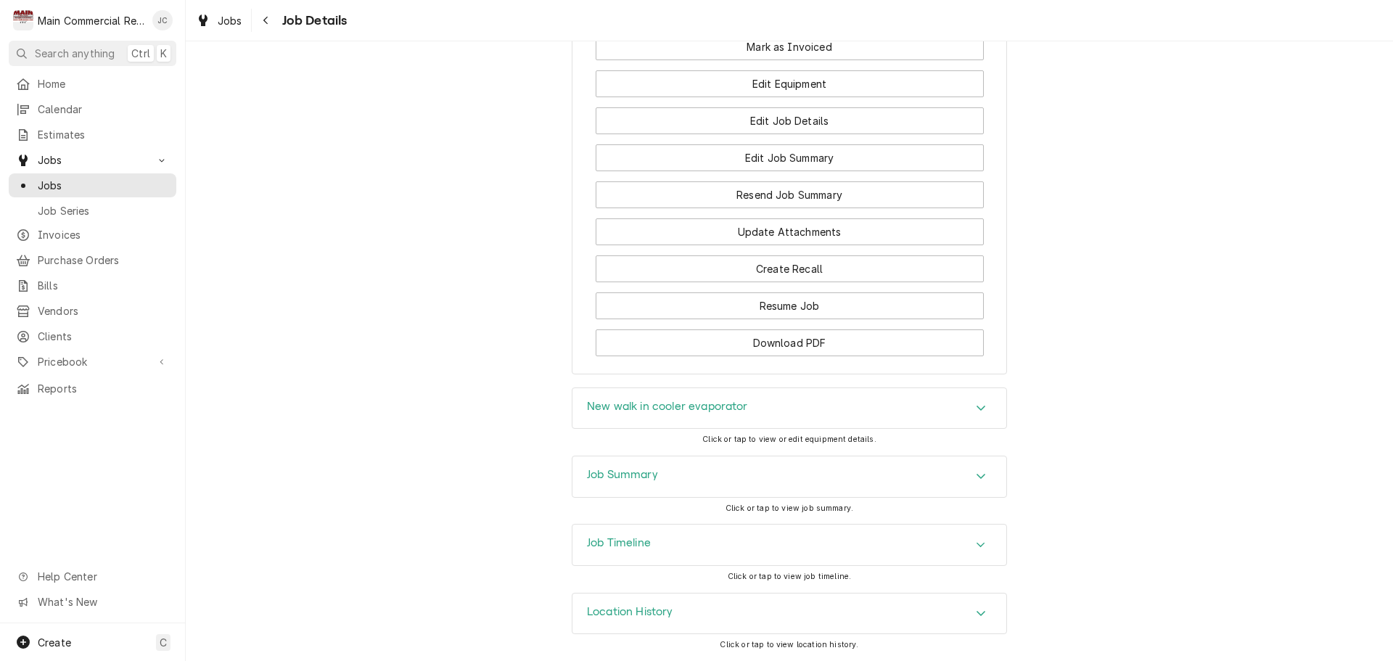
click at [949, 469] on div "Job Summary" at bounding box center [789, 476] width 434 height 41
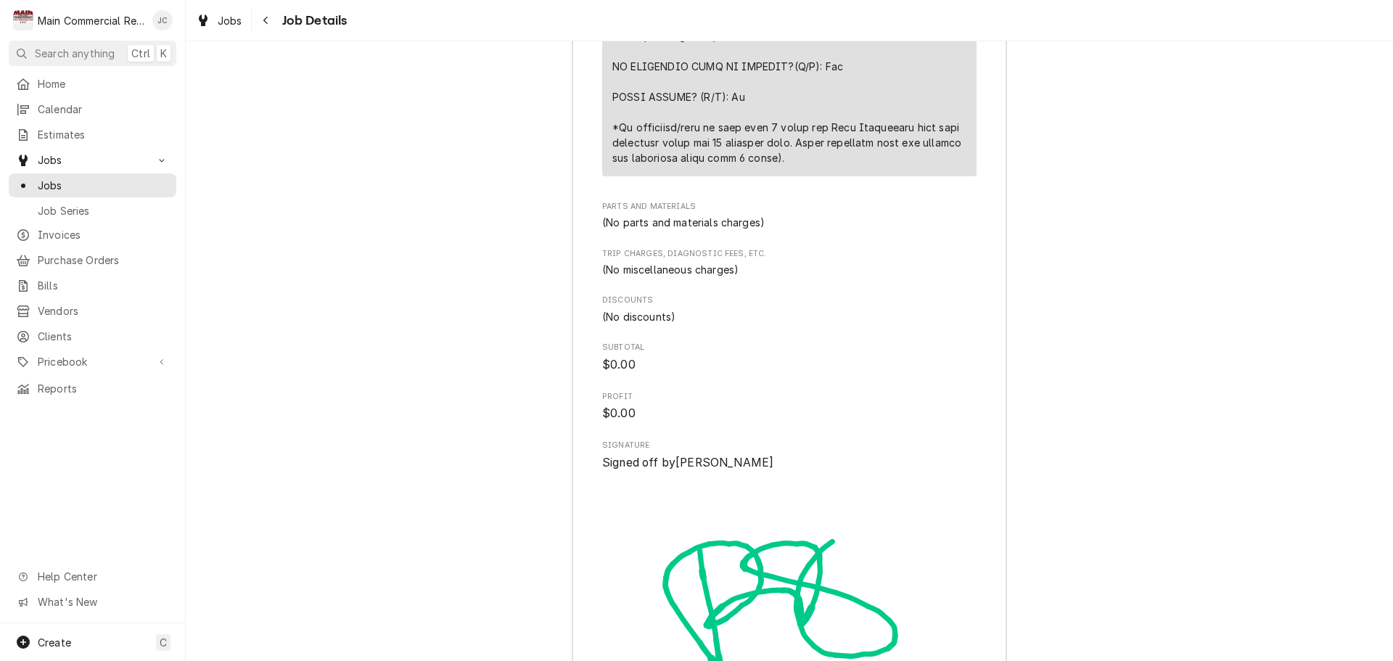
scroll to position [4431, 0]
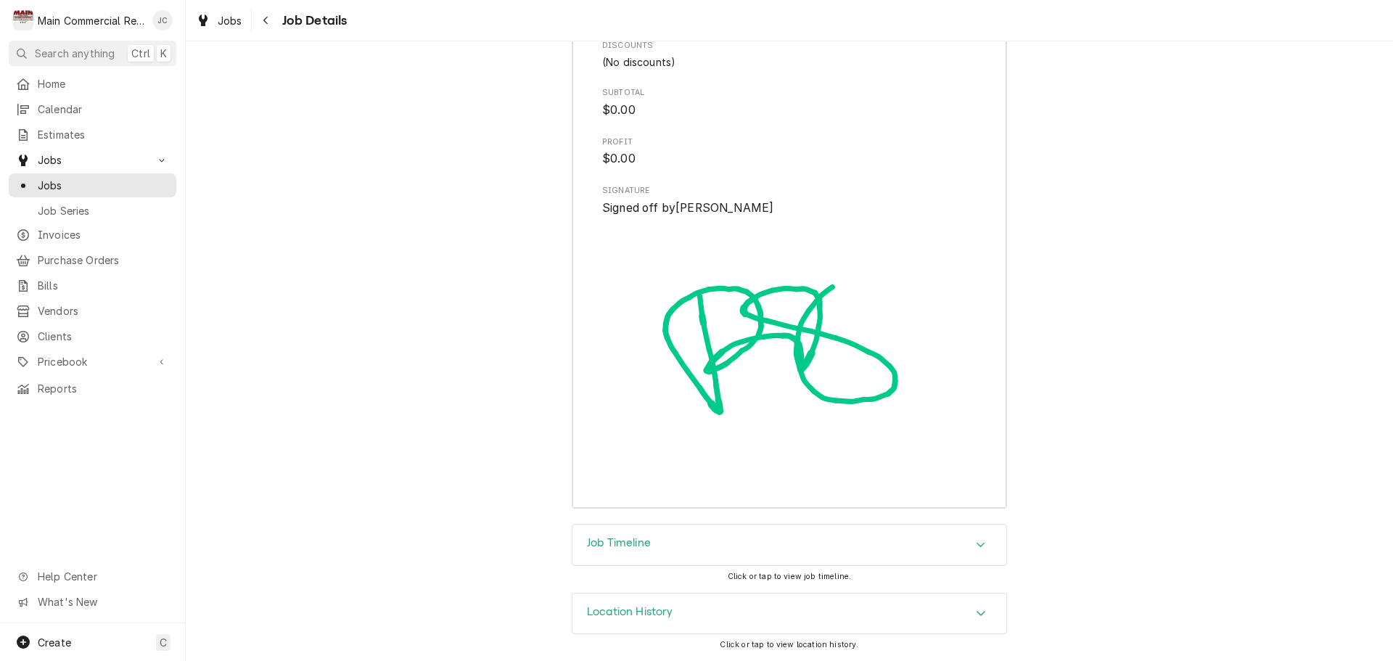
click at [873, 542] on div "Job Timeline" at bounding box center [789, 545] width 434 height 41
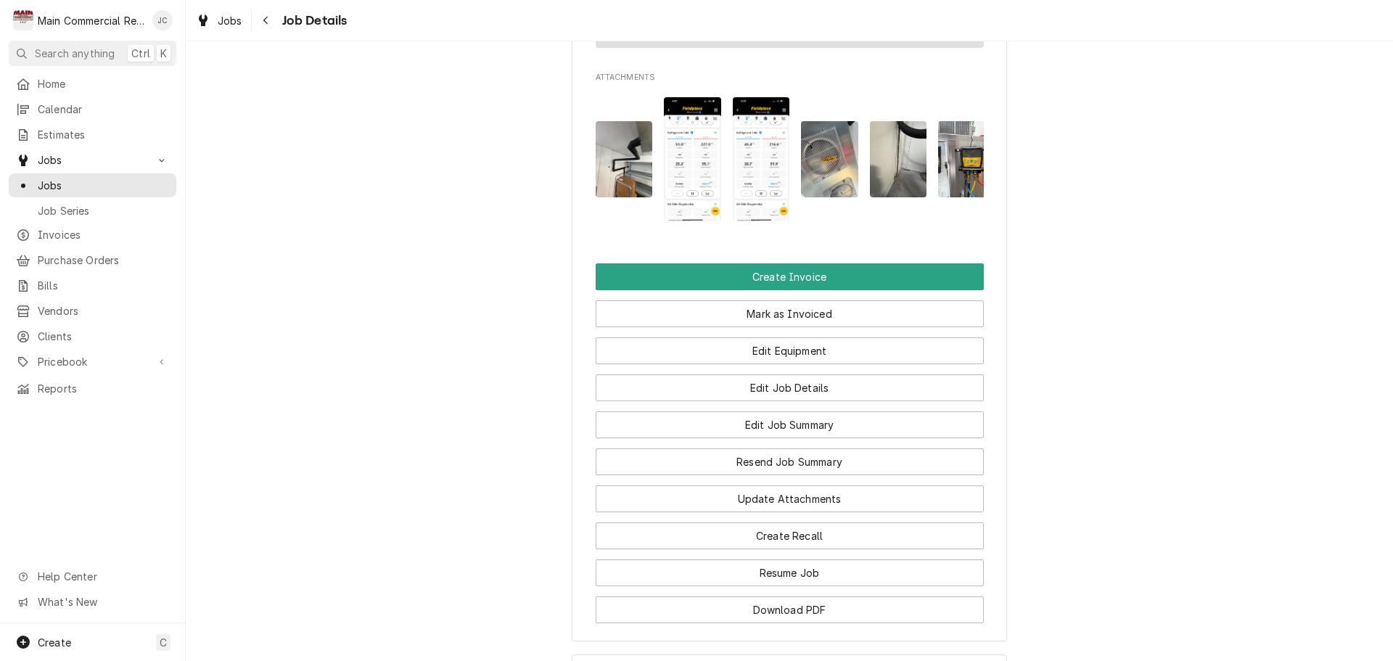
scroll to position [2104, 0]
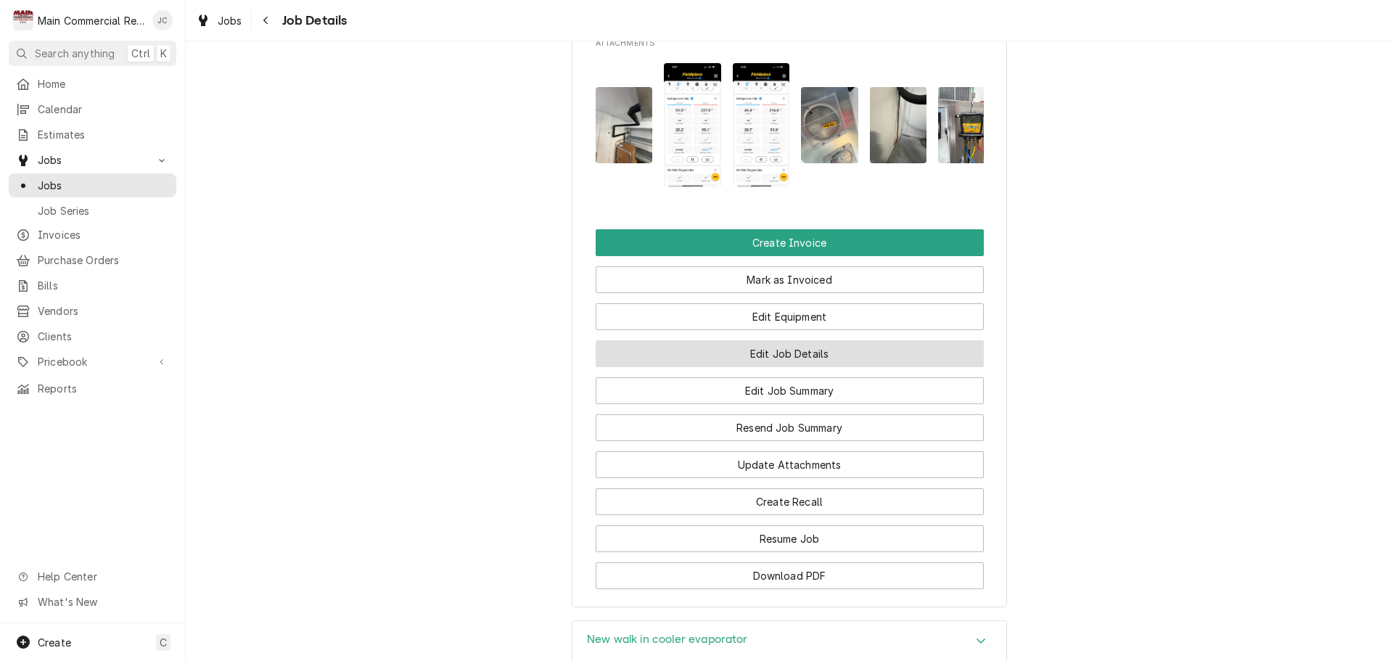
click at [780, 366] on button "Edit Job Details" at bounding box center [790, 353] width 388 height 27
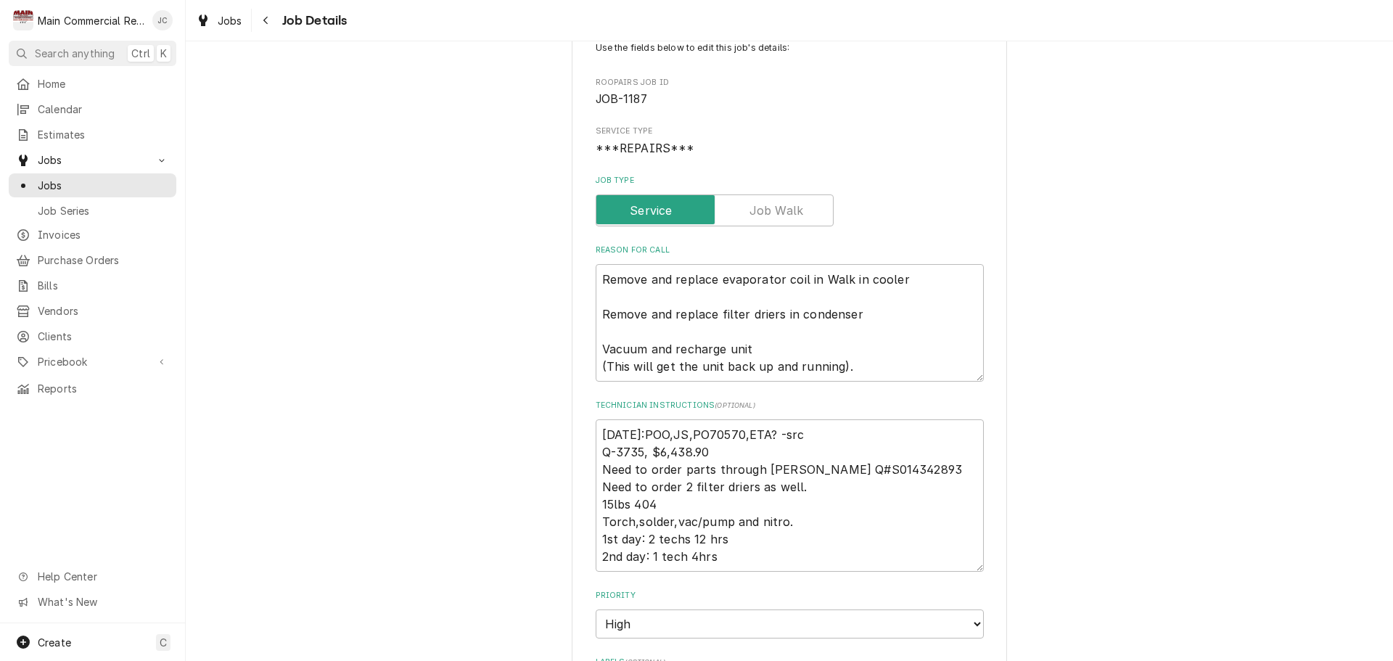
scroll to position [290, 0]
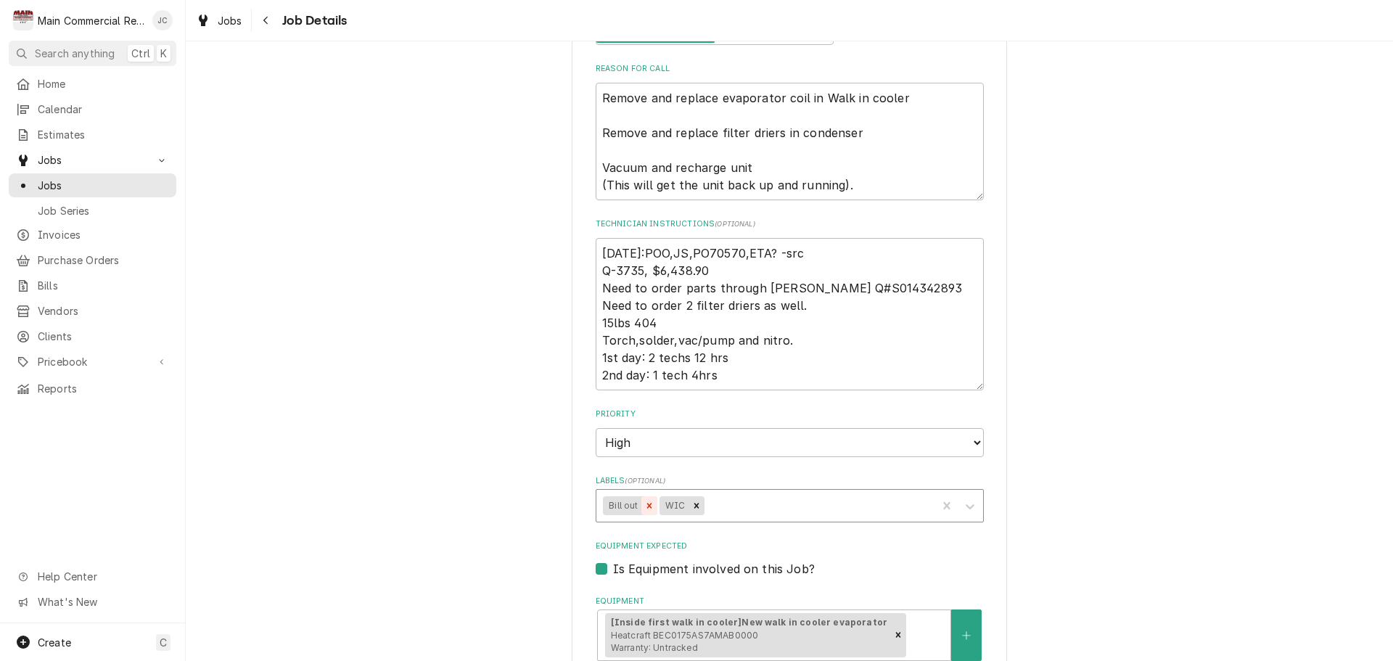
click at [644, 504] on icon "Remove Bill out" at bounding box center [649, 506] width 10 height 10
type textarea "x"
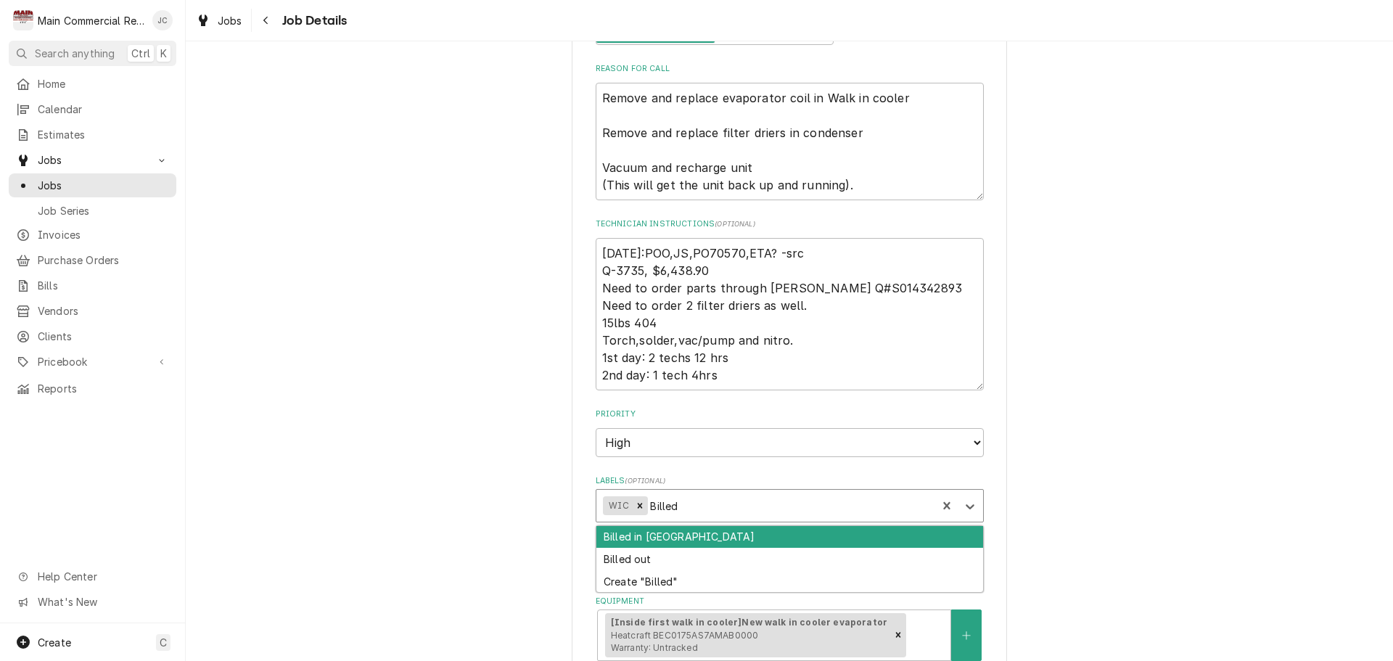
type input "Billed"
click at [655, 538] on div "Billed in [GEOGRAPHIC_DATA]" at bounding box center [789, 537] width 387 height 22
type textarea "x"
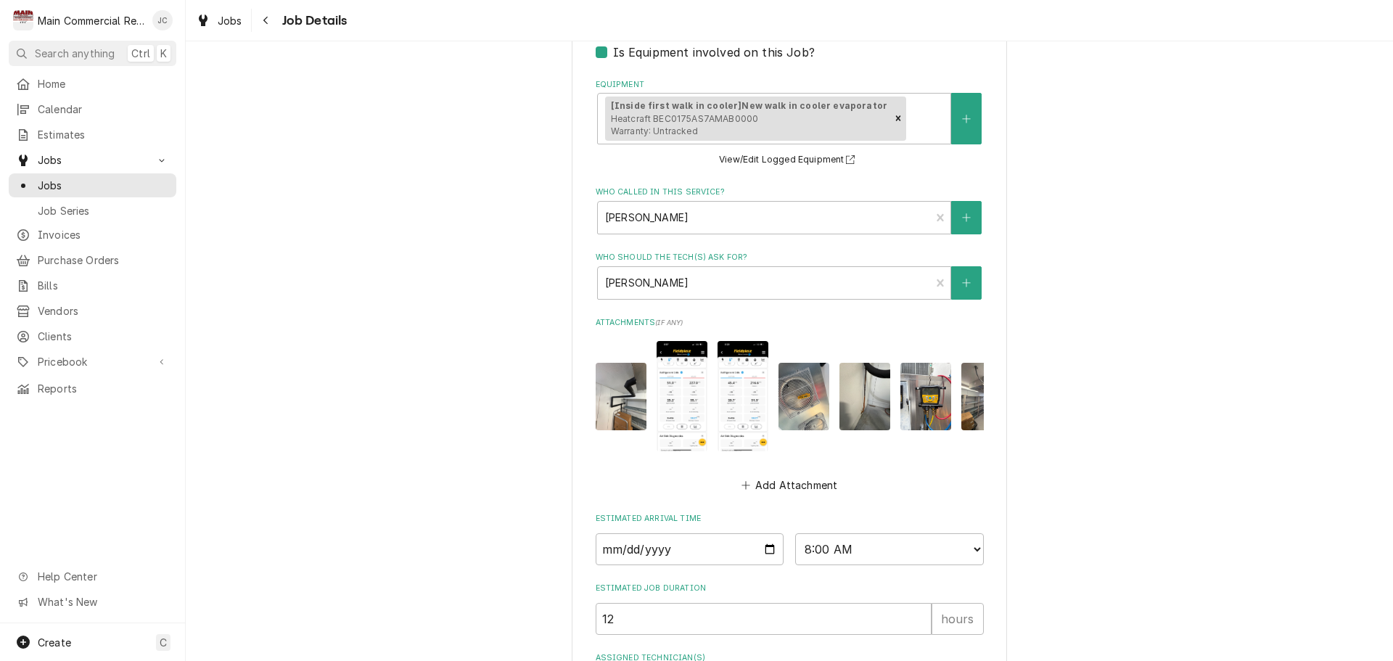
scroll to position [945, 0]
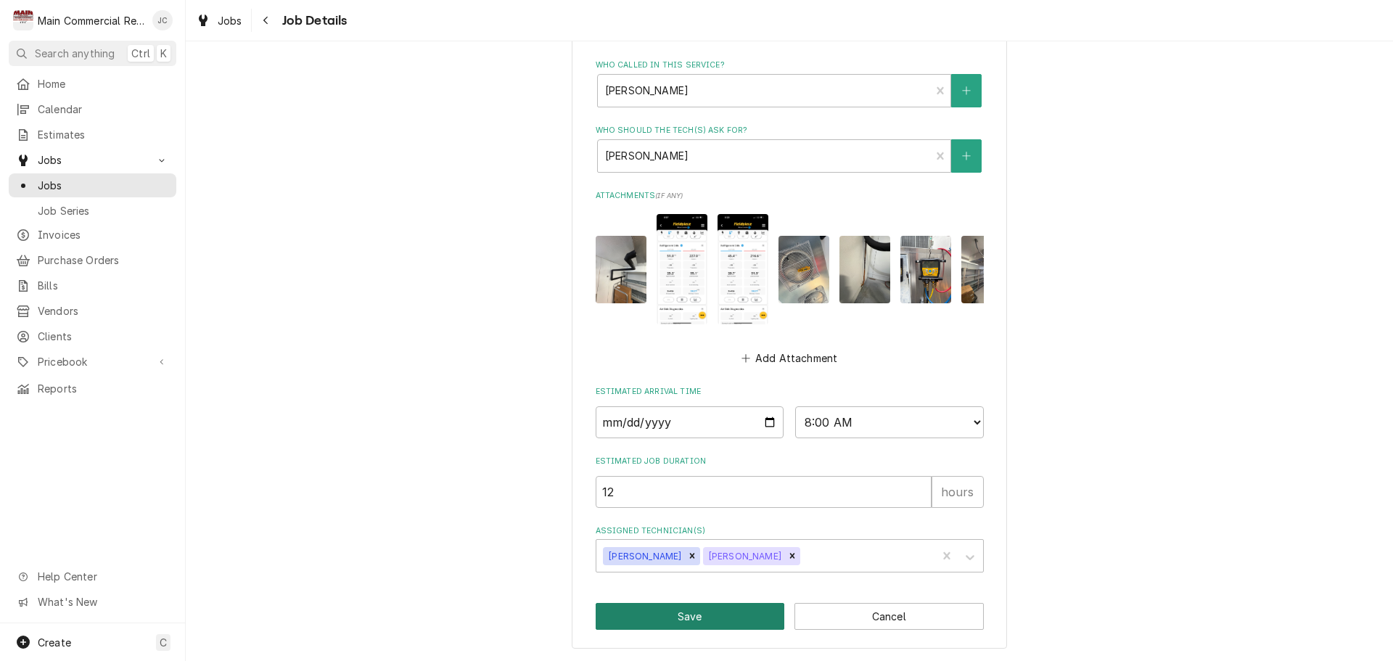
click at [646, 620] on button "Save" at bounding box center [690, 616] width 189 height 27
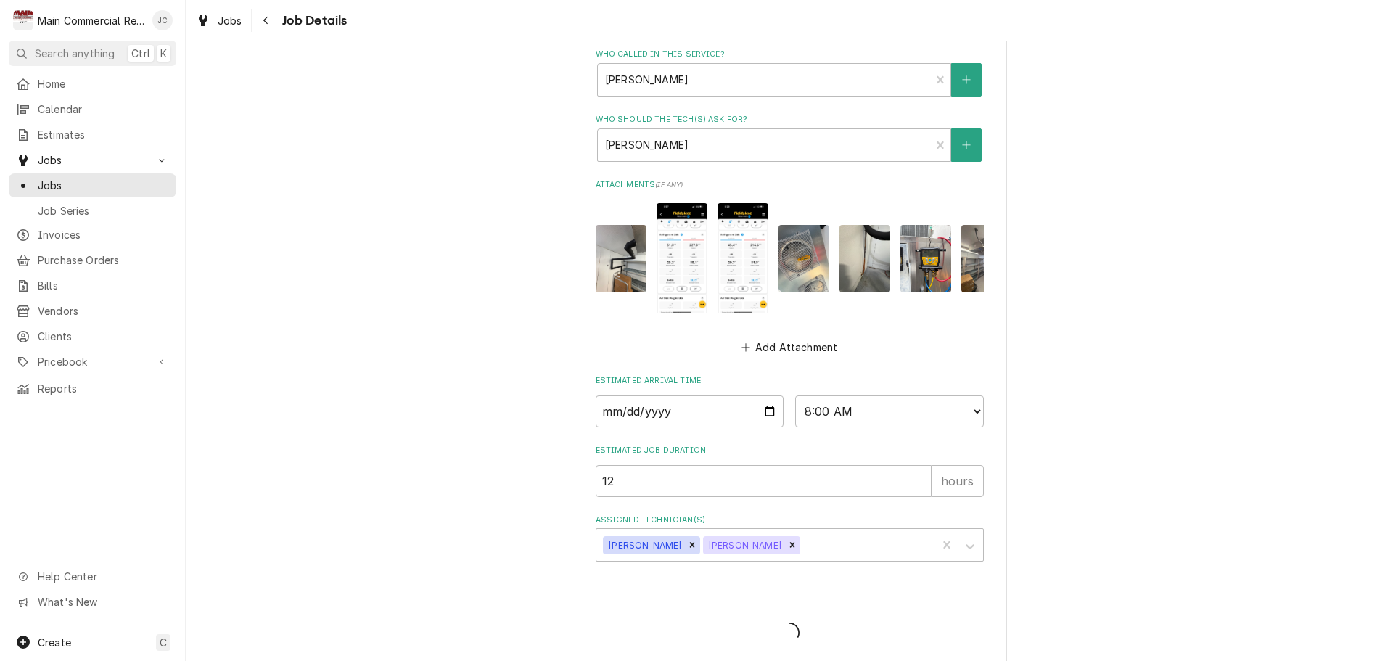
type textarea "x"
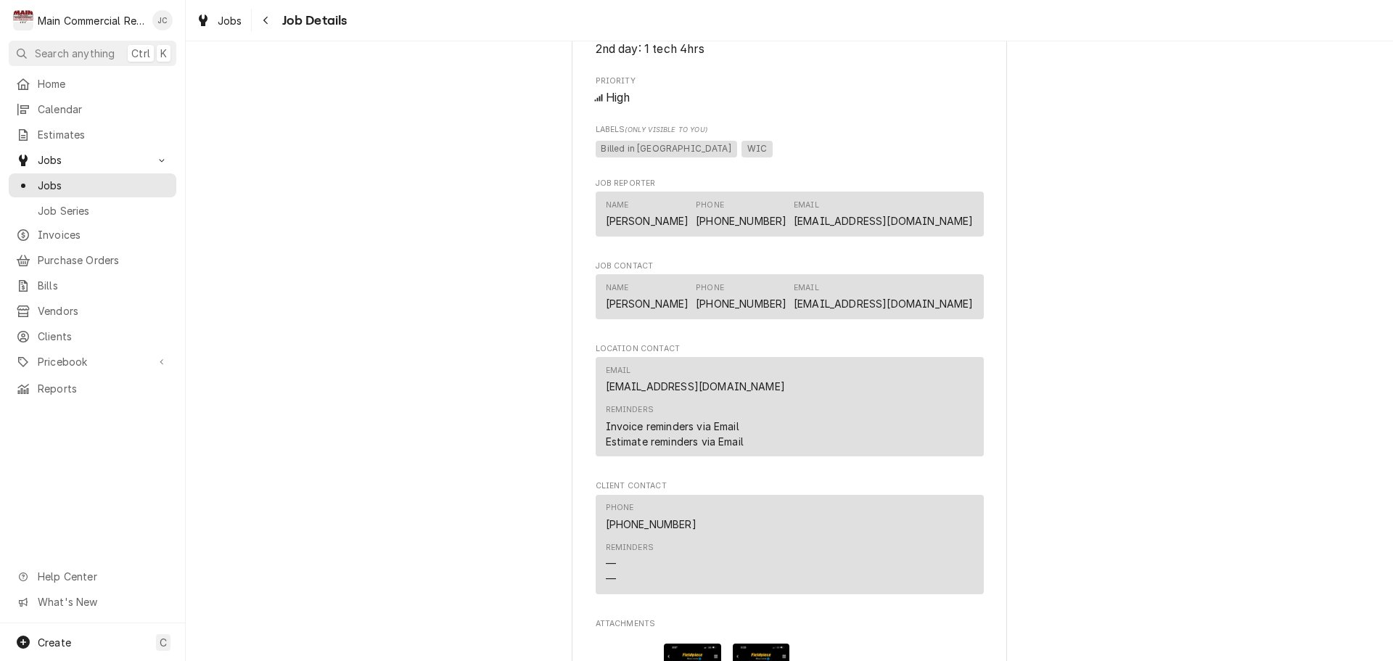
scroll to position [2031, 0]
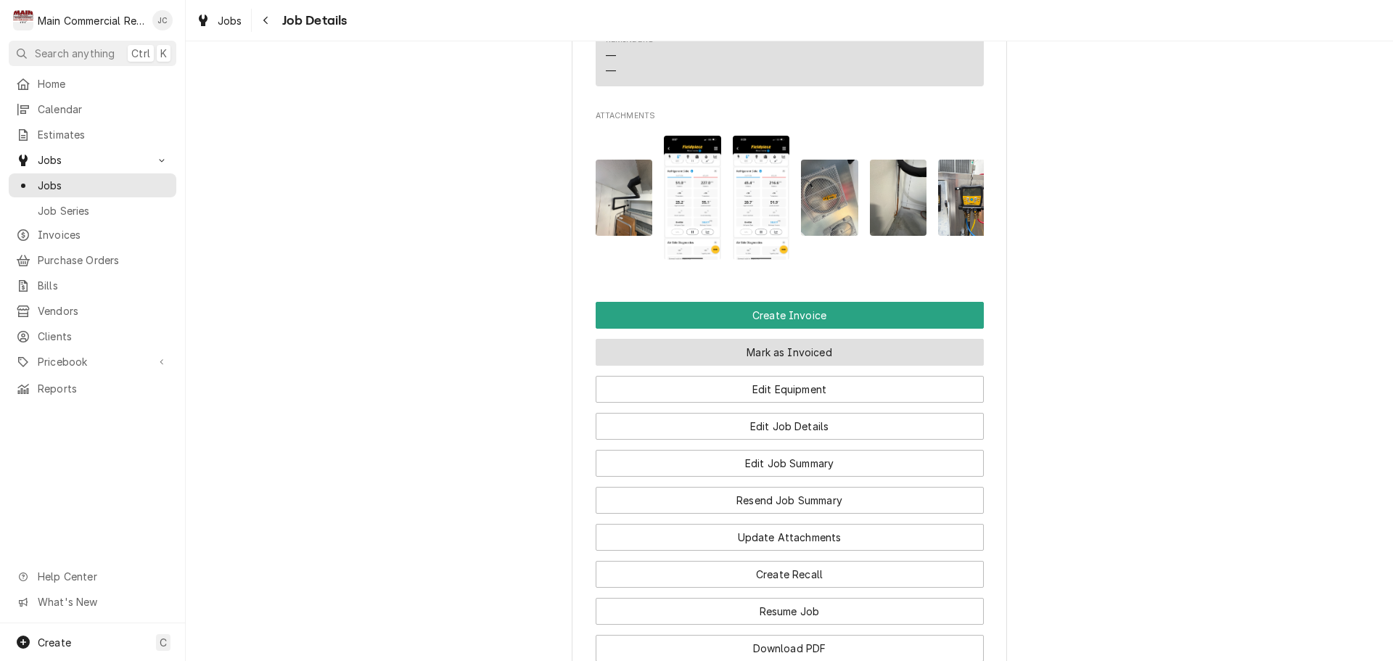
click at [818, 365] on button "Mark as Invoiced" at bounding box center [790, 352] width 388 height 27
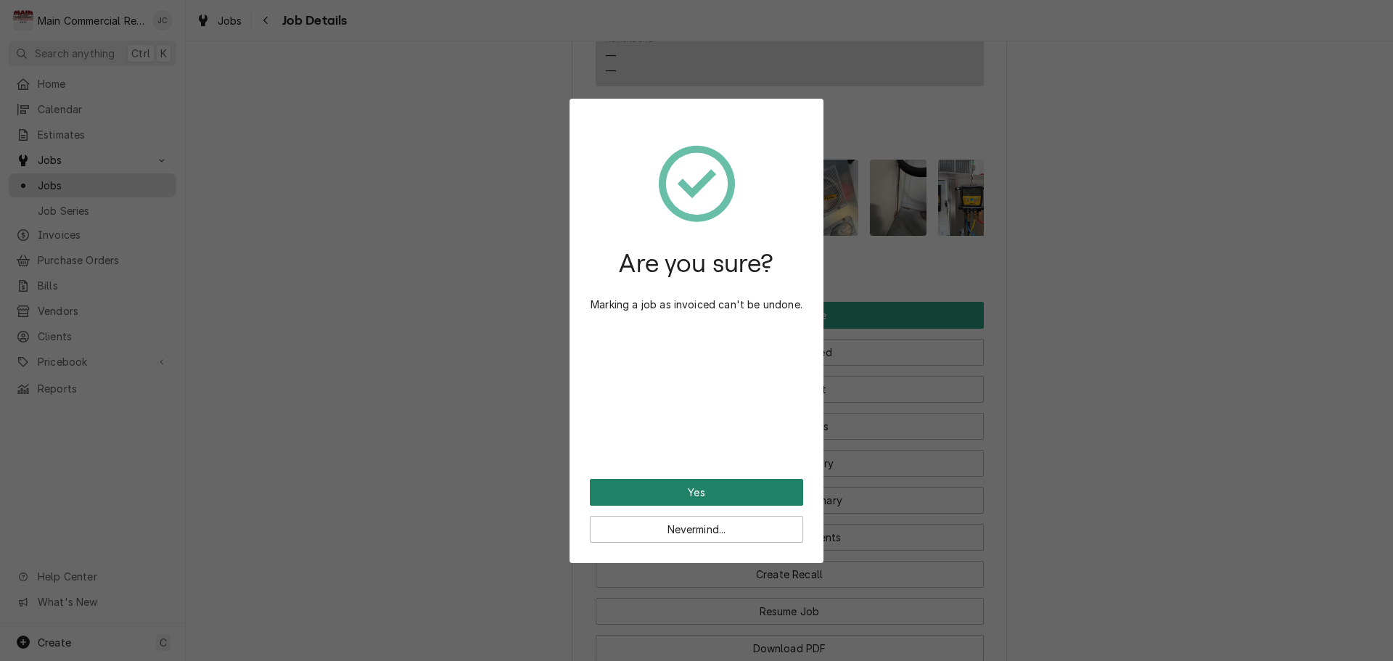
click at [723, 490] on button "Yes" at bounding box center [696, 492] width 213 height 27
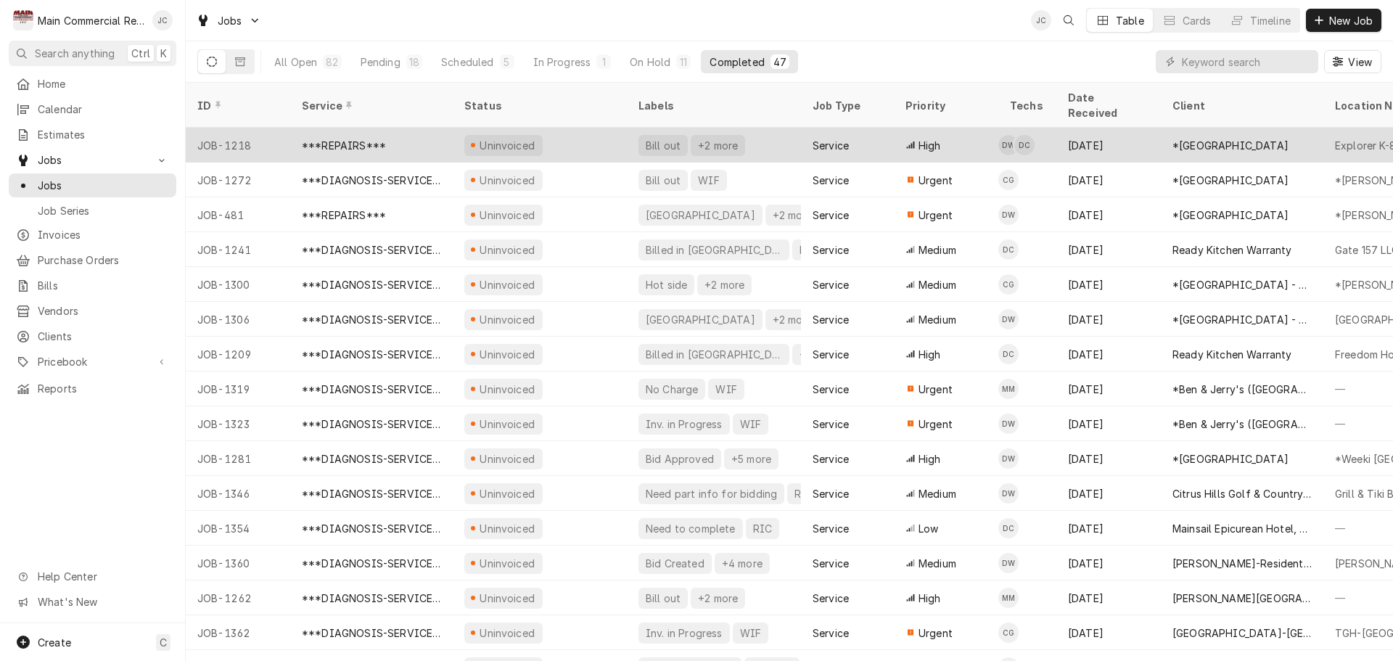
click at [335, 138] on div "***REPAIRS***" at bounding box center [344, 145] width 84 height 15
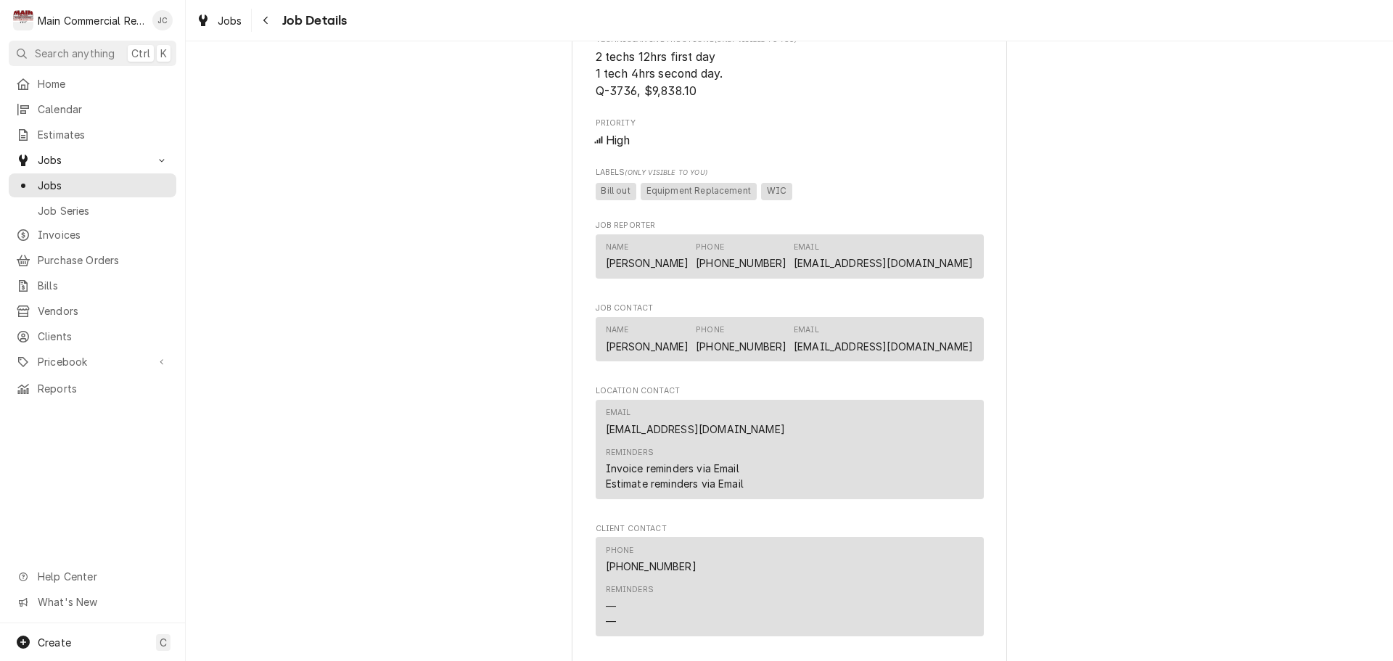
scroll to position [1451, 0]
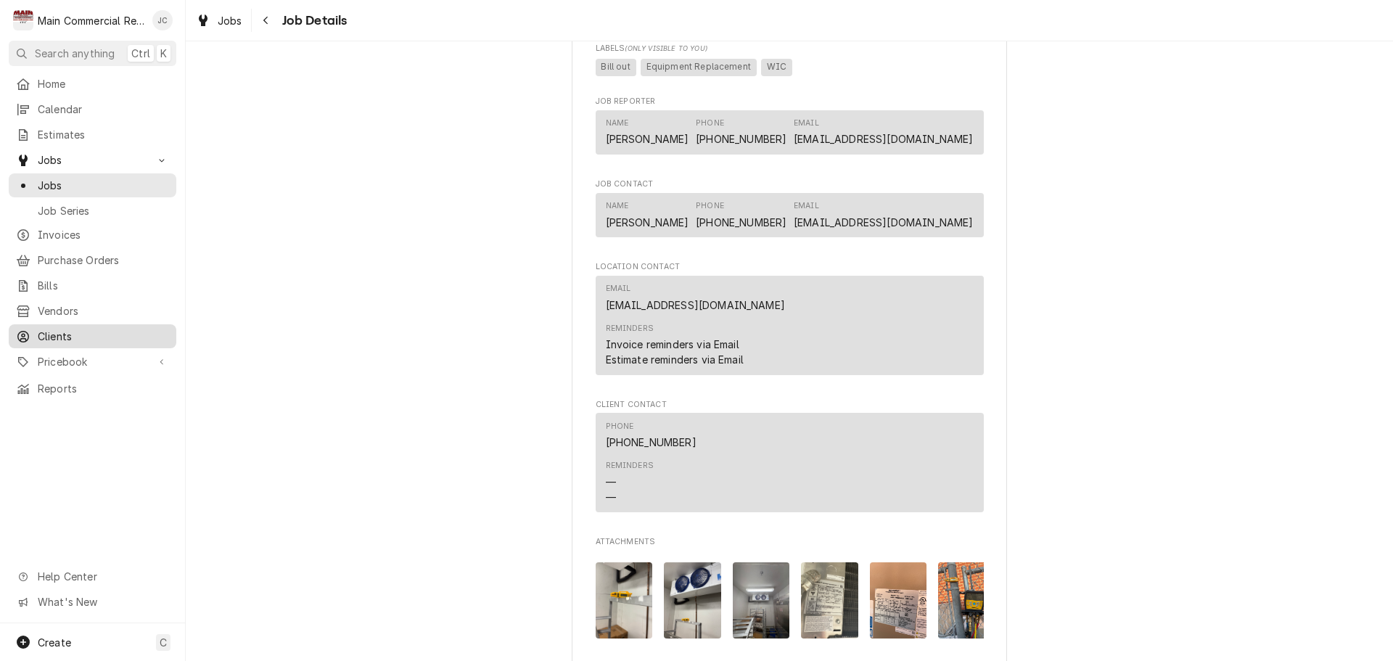
click at [60, 329] on span "Clients" at bounding box center [103, 336] width 131 height 15
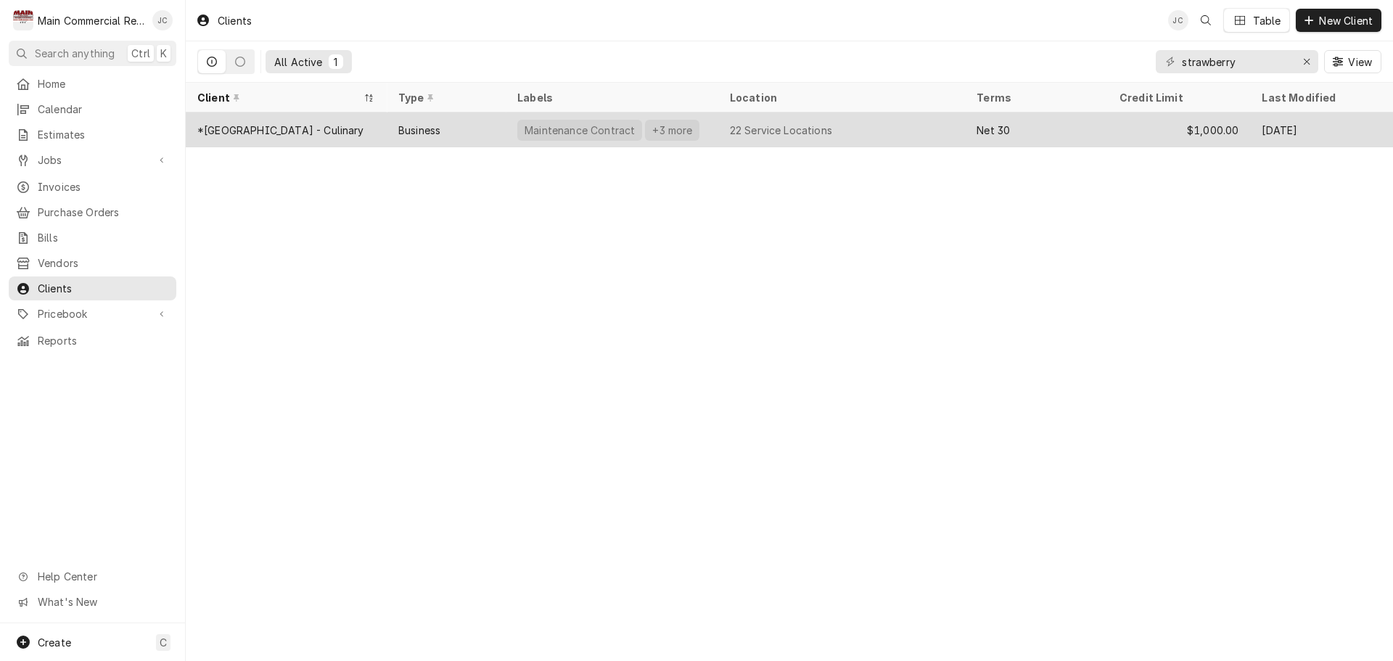
click at [300, 123] on div "*[GEOGRAPHIC_DATA] - Culinary" at bounding box center [280, 130] width 167 height 15
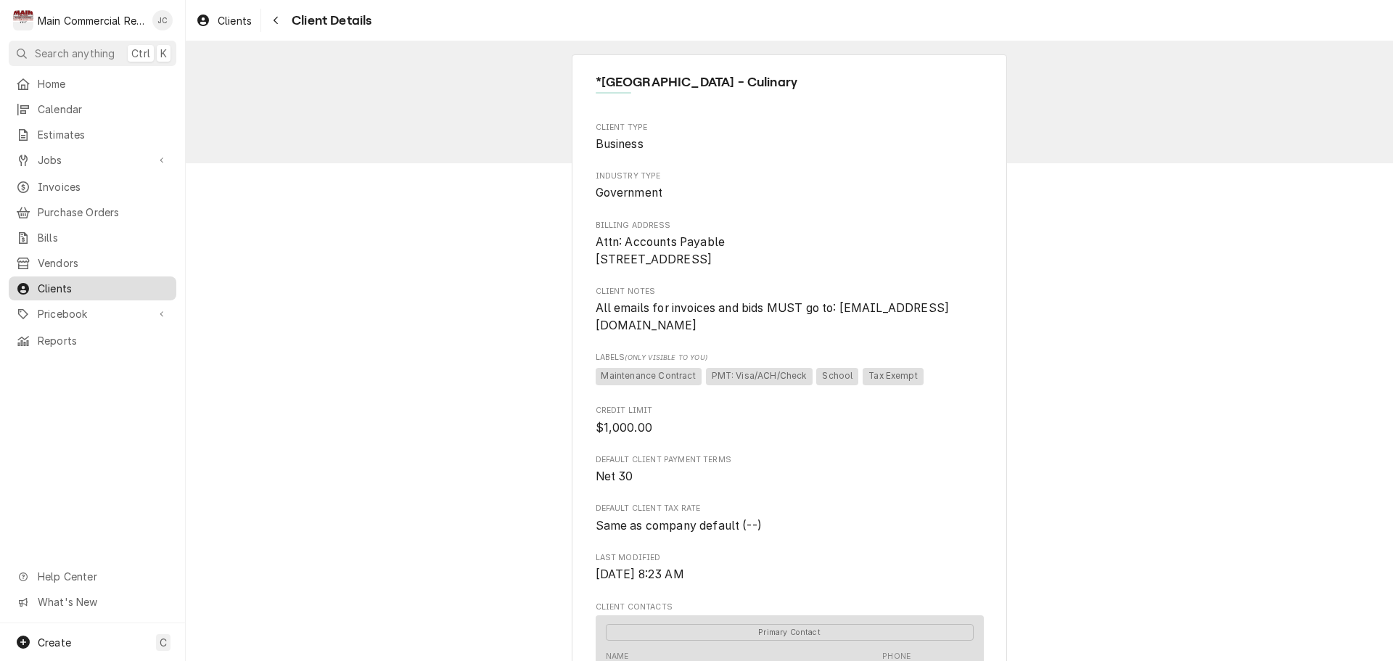
click at [56, 283] on span "Clients" at bounding box center [103, 288] width 131 height 15
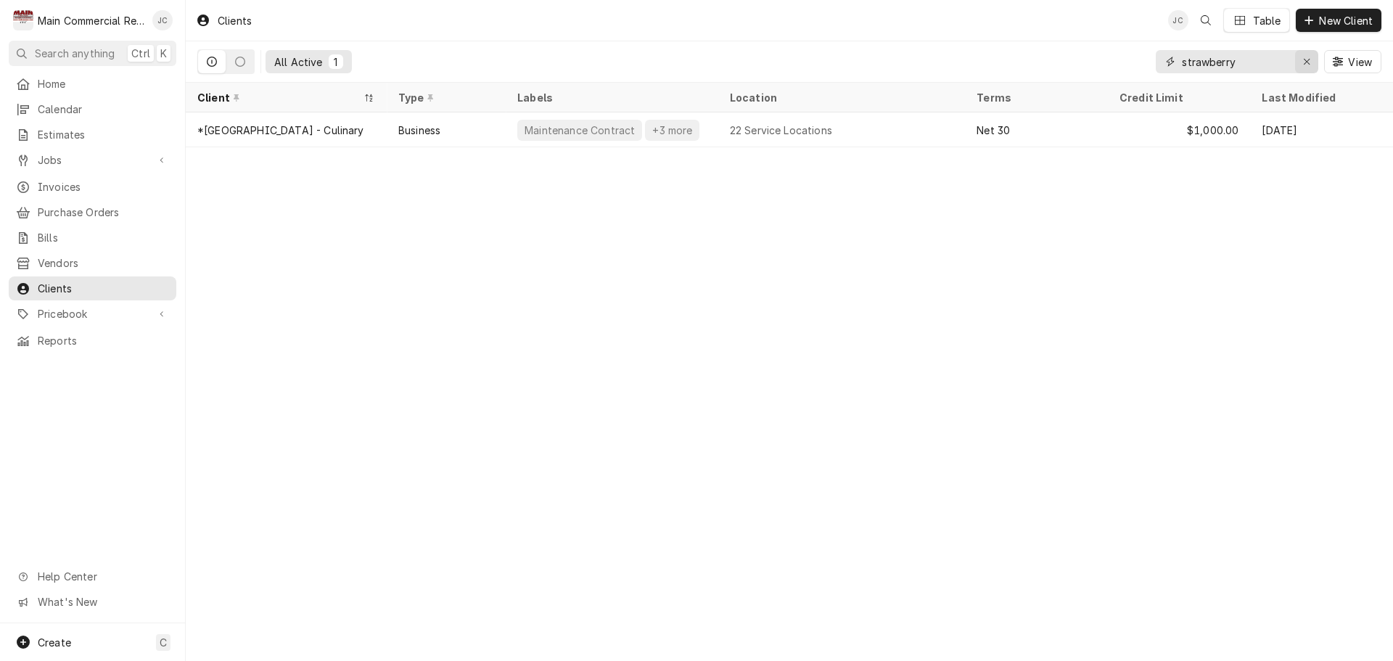
click at [1305, 60] on icon "Erase input" at bounding box center [1307, 62] width 8 height 10
click at [1238, 59] on input "Dynamic Content Wrapper" at bounding box center [1250, 61] width 136 height 23
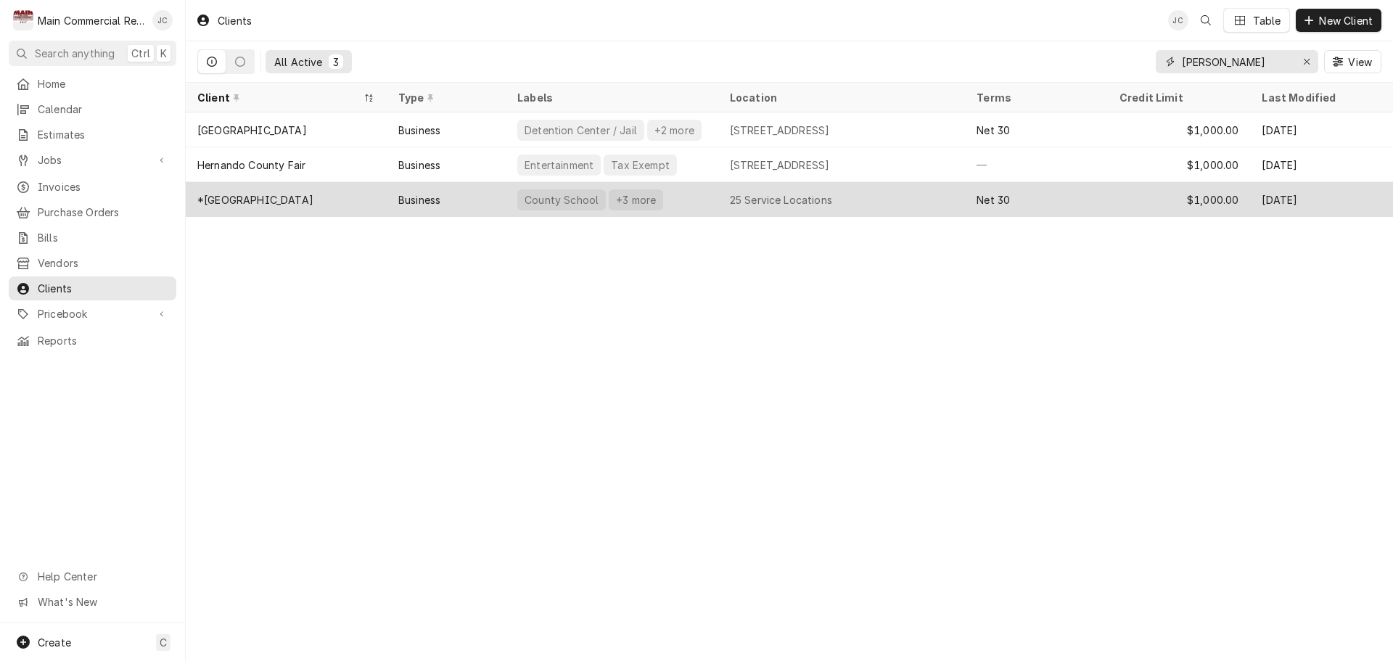
type input "hernando coun"
click at [313, 196] on div "*[GEOGRAPHIC_DATA]" at bounding box center [255, 199] width 116 height 15
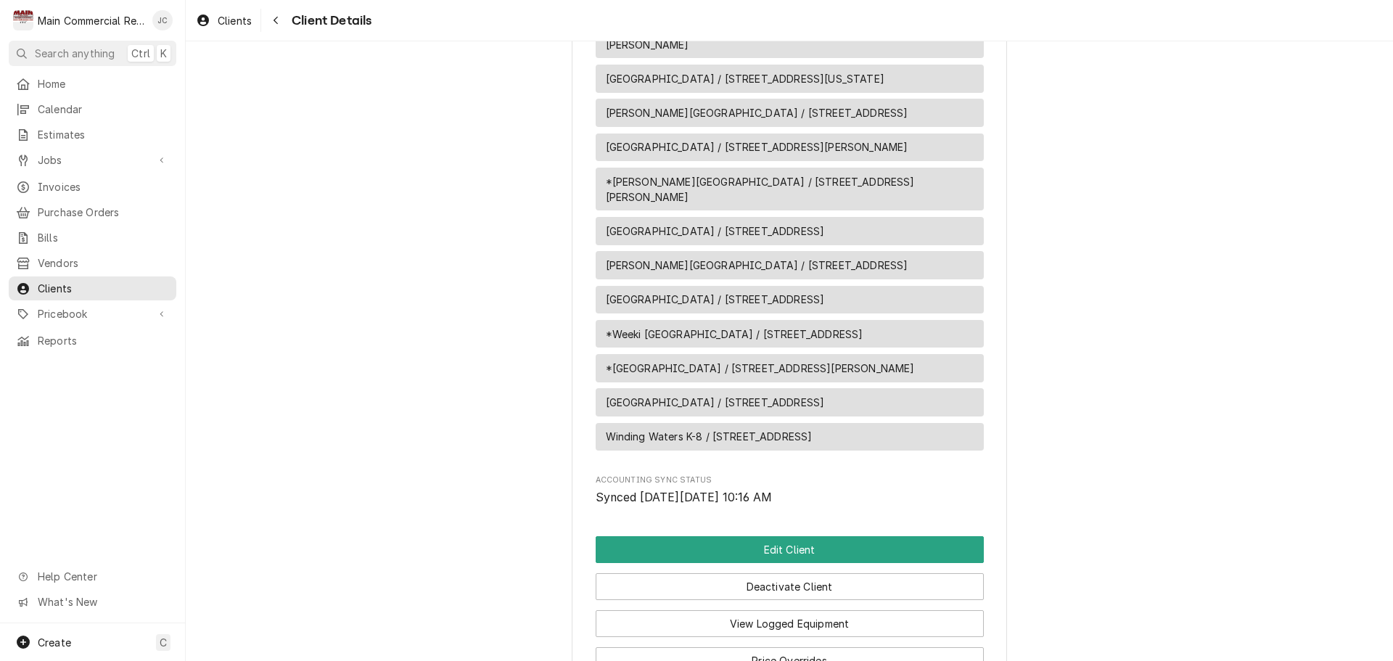
scroll to position [2437, 0]
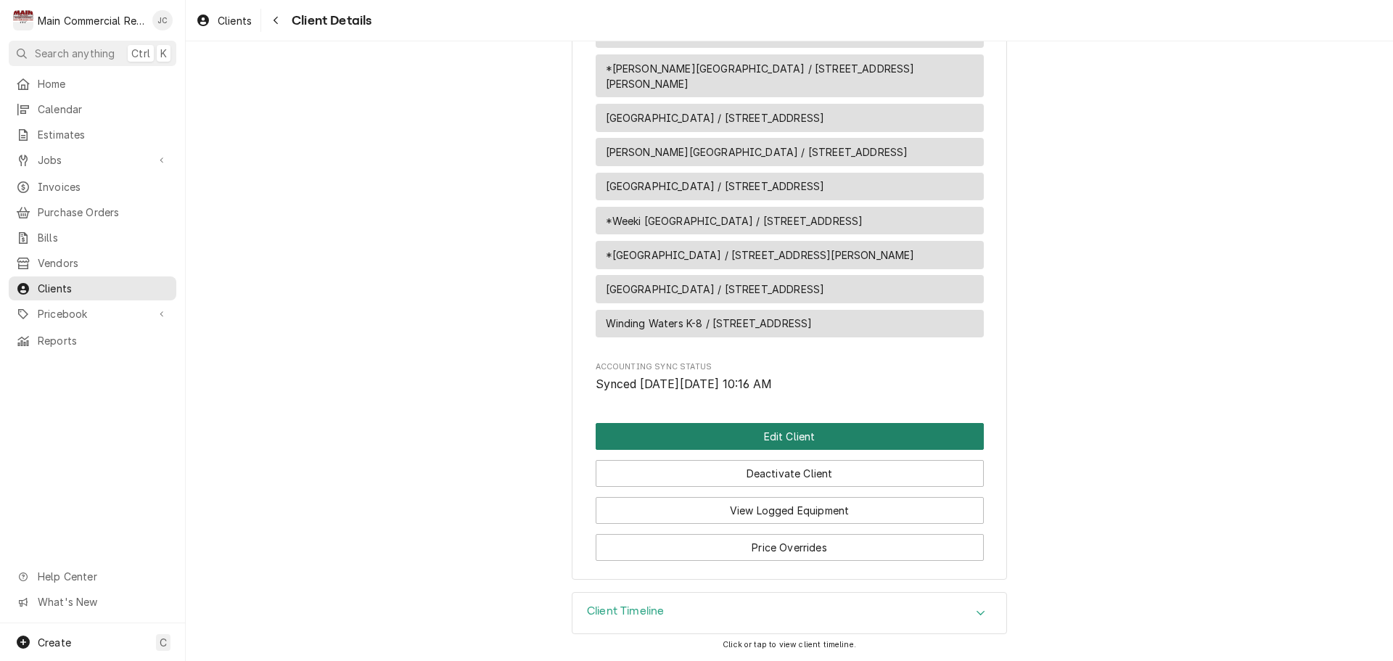
click at [780, 434] on button "Edit Client" at bounding box center [790, 436] width 388 height 27
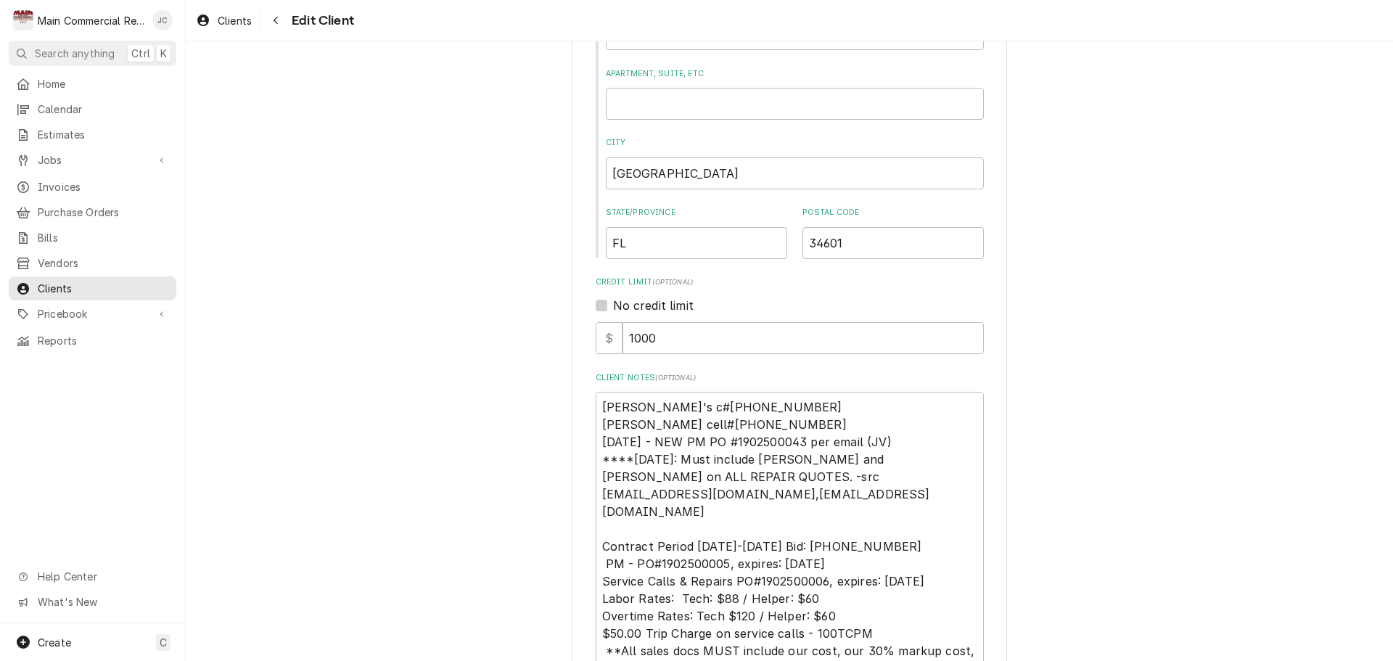
scroll to position [435, 0]
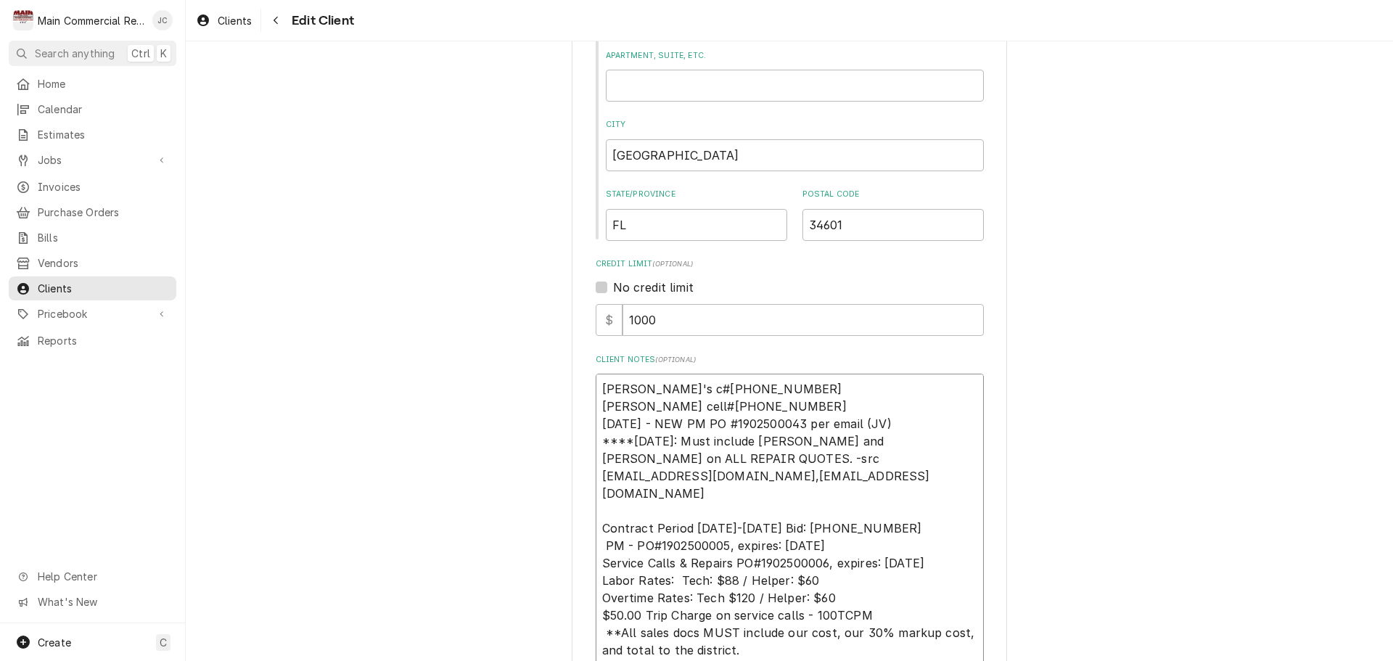
drag, startPoint x: 596, startPoint y: 510, endPoint x: 932, endPoint y: 542, distance: 338.1
click at [932, 542] on textarea "[PERSON_NAME]'s c#[PHONE_NUMBER] [PERSON_NAME] cell#[PHONE_NUMBER] [DATE] - NEW…" at bounding box center [790, 563] width 388 height 379
paste textarea "Service Calls & Repairs PO#1902600003, expires: Fiscal School Year [DATE]-[DATE]"
type textarea "x"
type textarea "[PERSON_NAME]'s c#[PHONE_NUMBER] [PERSON_NAME] cell#[PHONE_NUMBER] [DATE] - NEW…"
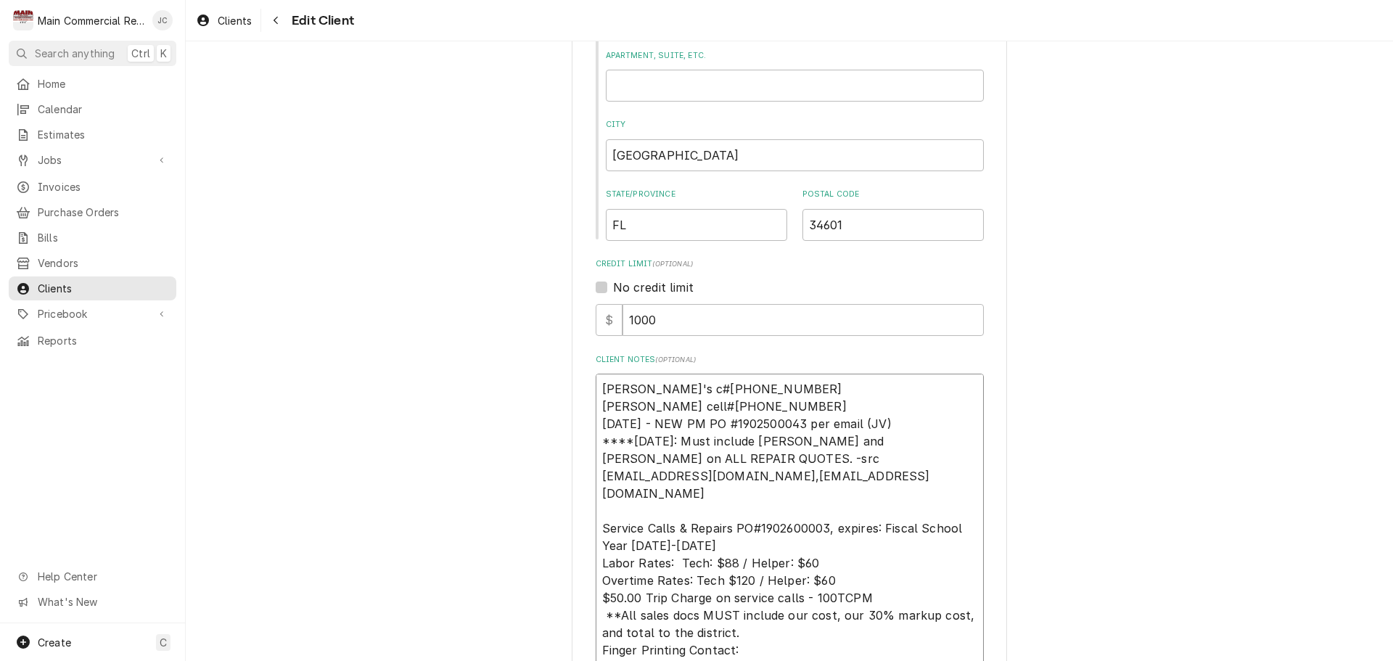
drag, startPoint x: 673, startPoint y: 512, endPoint x: 639, endPoint y: 517, distance: 34.4
click at [639, 517] on textarea "[PERSON_NAME]'s c#[PHONE_NUMBER] [PERSON_NAME] cell#[PHONE_NUMBER] [DATE] - NEW…" at bounding box center [790, 554] width 388 height 361
type textarea "x"
type textarea "[PERSON_NAME]'s c#[PHONE_NUMBER] [PERSON_NAME] cell#[PHONE_NUMBER] [DATE] - NEW…"
type textarea "x"
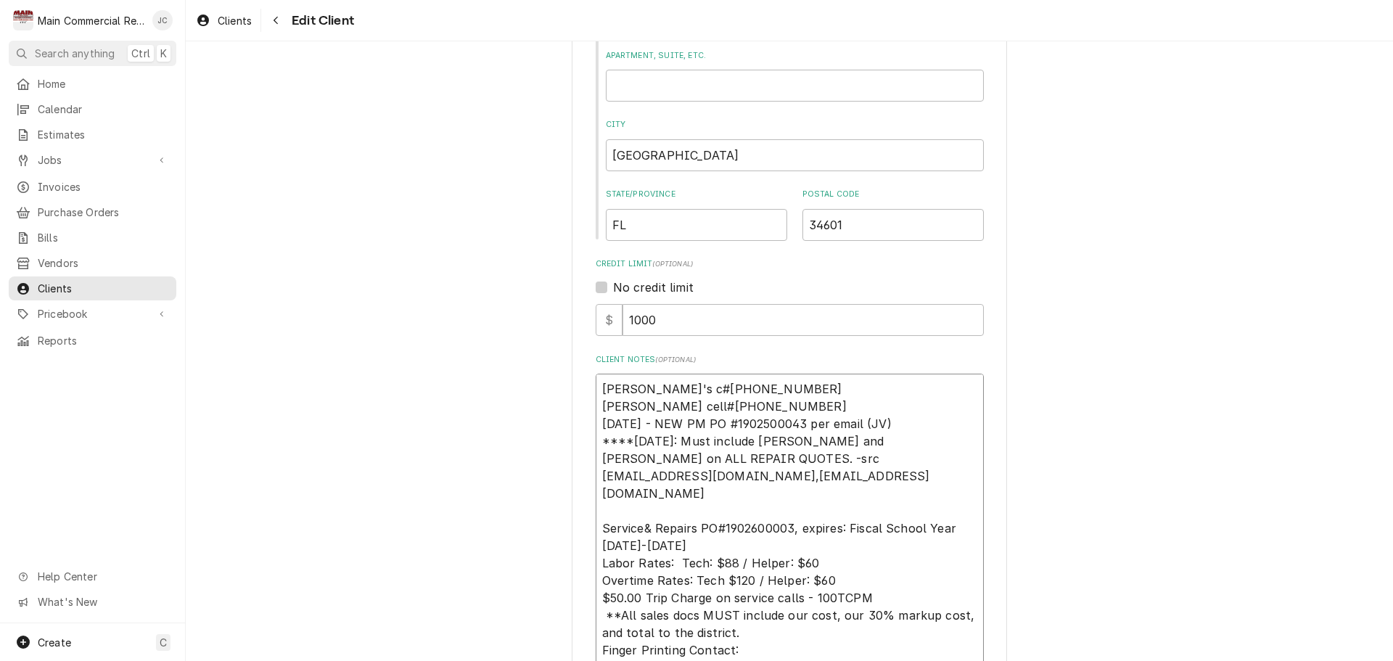
type textarea "[PERSON_NAME]'s c#[PHONE_NUMBER] [PERSON_NAME] cell#[PHONE_NUMBER] [DATE] - NEW…"
click at [817, 511] on textarea "[PERSON_NAME]'s c#[PHONE_NUMBER] [PERSON_NAME] cell#[PHONE_NUMBER] [DATE] - NEW…" at bounding box center [790, 554] width 388 height 361
type textarea "x"
type textarea "[PERSON_NAME]'s c#[PHONE_NUMBER] [PERSON_NAME] cell#[PHONE_NUMBER] [DATE] - NEW…"
type textarea "x"
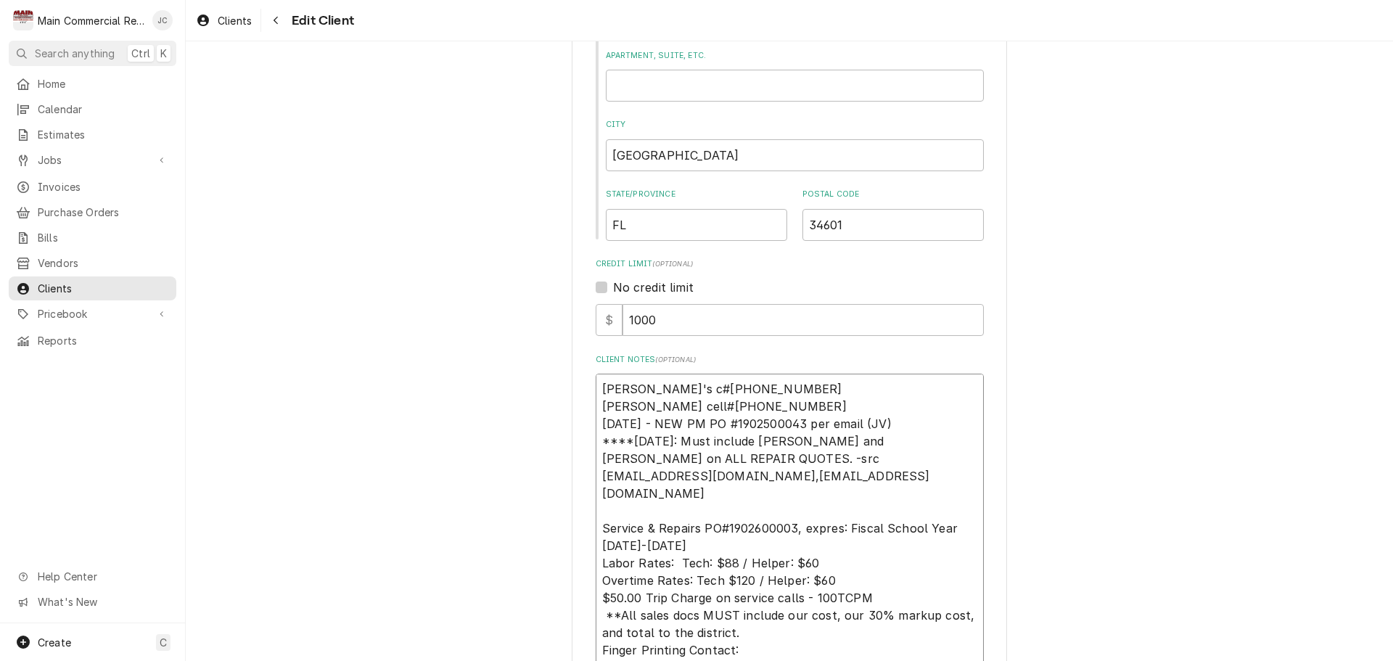
type textarea "[PERSON_NAME]'s c#[PHONE_NUMBER] [PERSON_NAME] cell#[PHONE_NUMBER] [DATE] - NEW…"
type textarea "x"
type textarea "[PERSON_NAME]'s c#[PHONE_NUMBER] [PERSON_NAME] cell#[PHONE_NUMBER] [DATE] - NEW…"
drag, startPoint x: 799, startPoint y: 511, endPoint x: 831, endPoint y: 513, distance: 32.0
click at [831, 513] on textarea "[PERSON_NAME]'s c#[PHONE_NUMBER] [PERSON_NAME] cell#[PHONE_NUMBER] [DATE] - NEW…" at bounding box center [790, 554] width 388 height 361
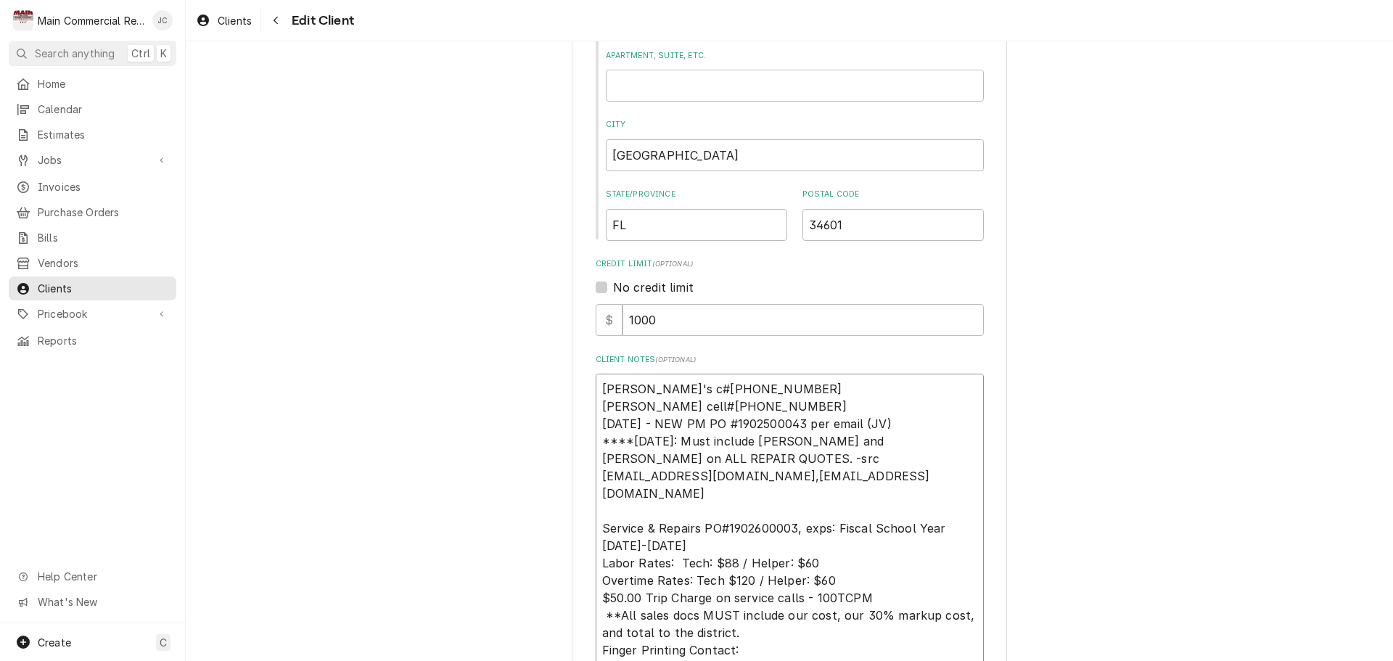
type textarea "x"
type textarea "[PERSON_NAME]'s c#[PHONE_NUMBER] [PERSON_NAME] cell#[PHONE_NUMBER] [DATE] - NEW…"
click at [913, 517] on textarea "[PERSON_NAME]'s c#[PHONE_NUMBER] [PERSON_NAME] cell#[PHONE_NUMBER] [DATE] - NEW…" at bounding box center [790, 554] width 388 height 361
drag, startPoint x: 910, startPoint y: 512, endPoint x: 938, endPoint y: 517, distance: 28.6
click at [938, 517] on textarea "[PERSON_NAME]'s c#[PHONE_NUMBER] [PERSON_NAME] cell#[PHONE_NUMBER] [DATE] - NEW…" at bounding box center [790, 554] width 388 height 361
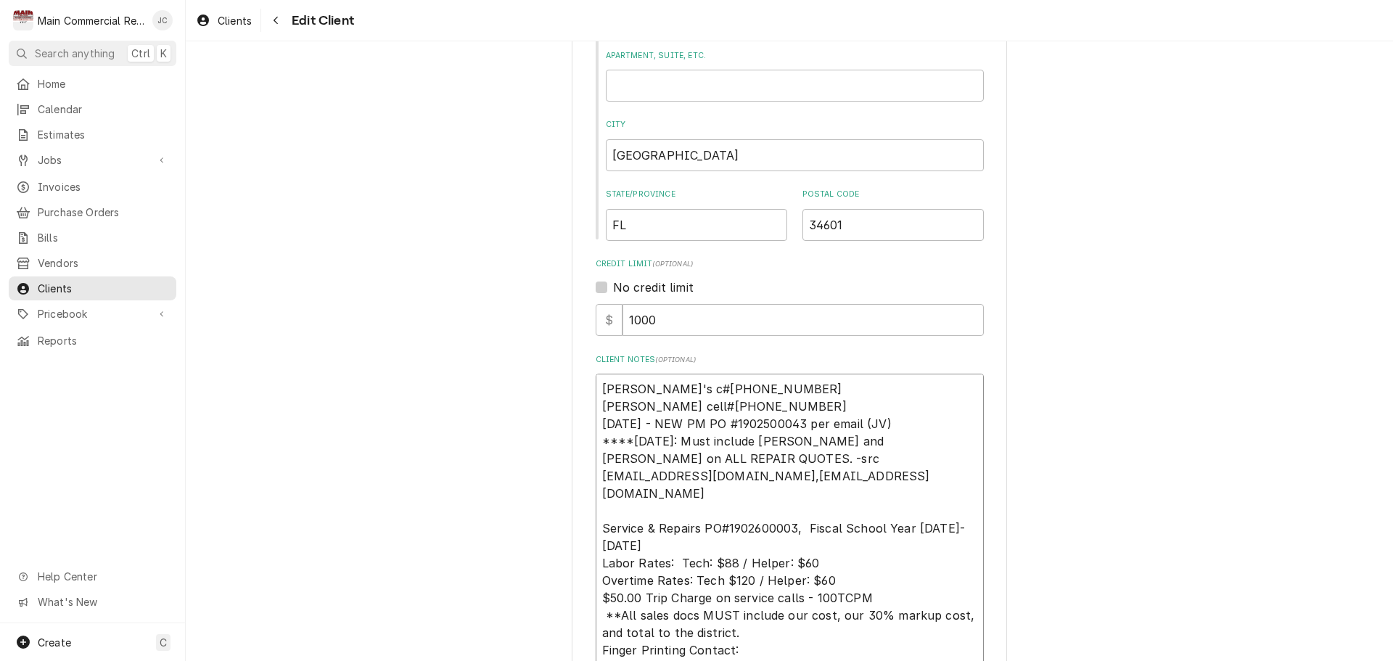
click at [886, 516] on textarea "[PERSON_NAME]'s c#[PHONE_NUMBER] [PERSON_NAME] cell#[PHONE_NUMBER] [DATE] - NEW…" at bounding box center [790, 554] width 388 height 361
type textarea "x"
type textarea "[PERSON_NAME]'s c#[PHONE_NUMBER] [PERSON_NAME] cell#[PHONE_NUMBER] [DATE] - NEW…"
type textarea "x"
click at [970, 511] on textarea "[PERSON_NAME]'s c#[PHONE_NUMBER] [PERSON_NAME] cell#[PHONE_NUMBER] [DATE] - NEW…" at bounding box center [790, 546] width 388 height 344
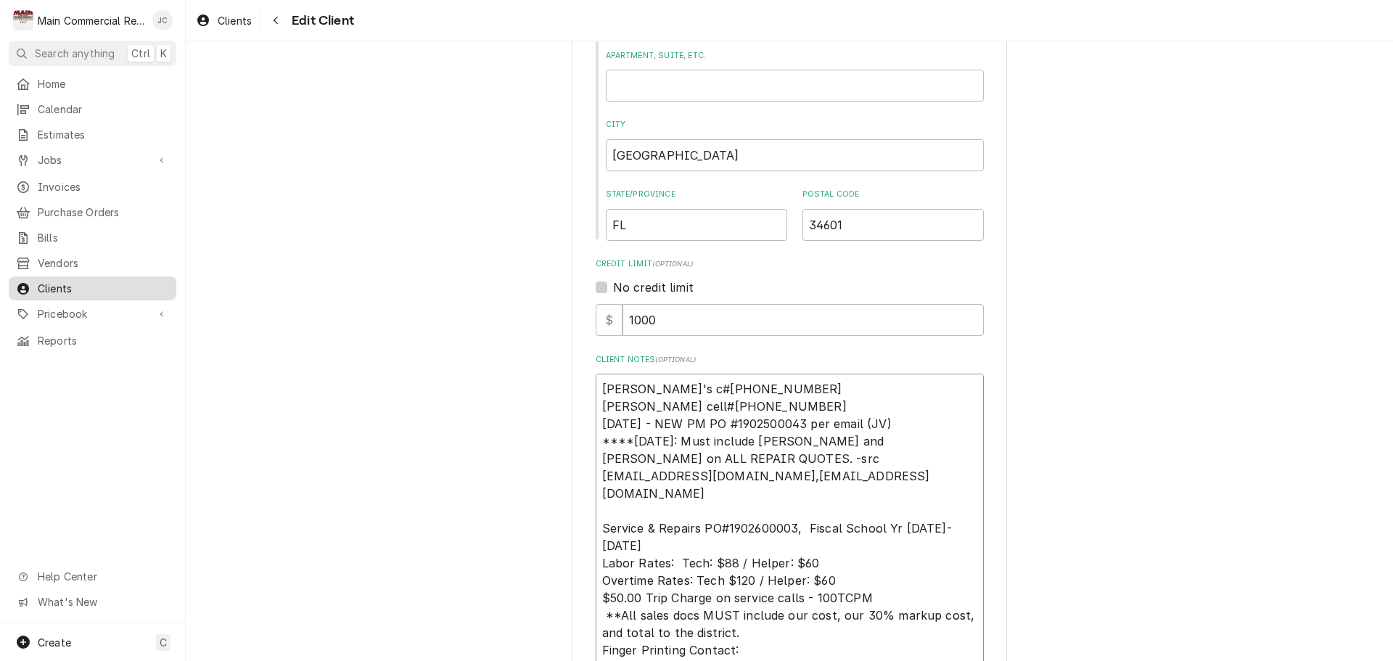
type textarea "[PERSON_NAME]'s c#[PHONE_NUMBER] [PERSON_NAME] cell#[PHONE_NUMBER] [DATE] - NEW…"
click at [961, 512] on textarea "[PERSON_NAME]'s c#[PHONE_NUMBER] [PERSON_NAME] cell#[PHONE_NUMBER] [DATE] - NEW…" at bounding box center [790, 546] width 388 height 344
type textarea "x"
type textarea "[PERSON_NAME]'s c#[PHONE_NUMBER] [PERSON_NAME] cell#[PHONE_NUMBER] [DATE] - NEW…"
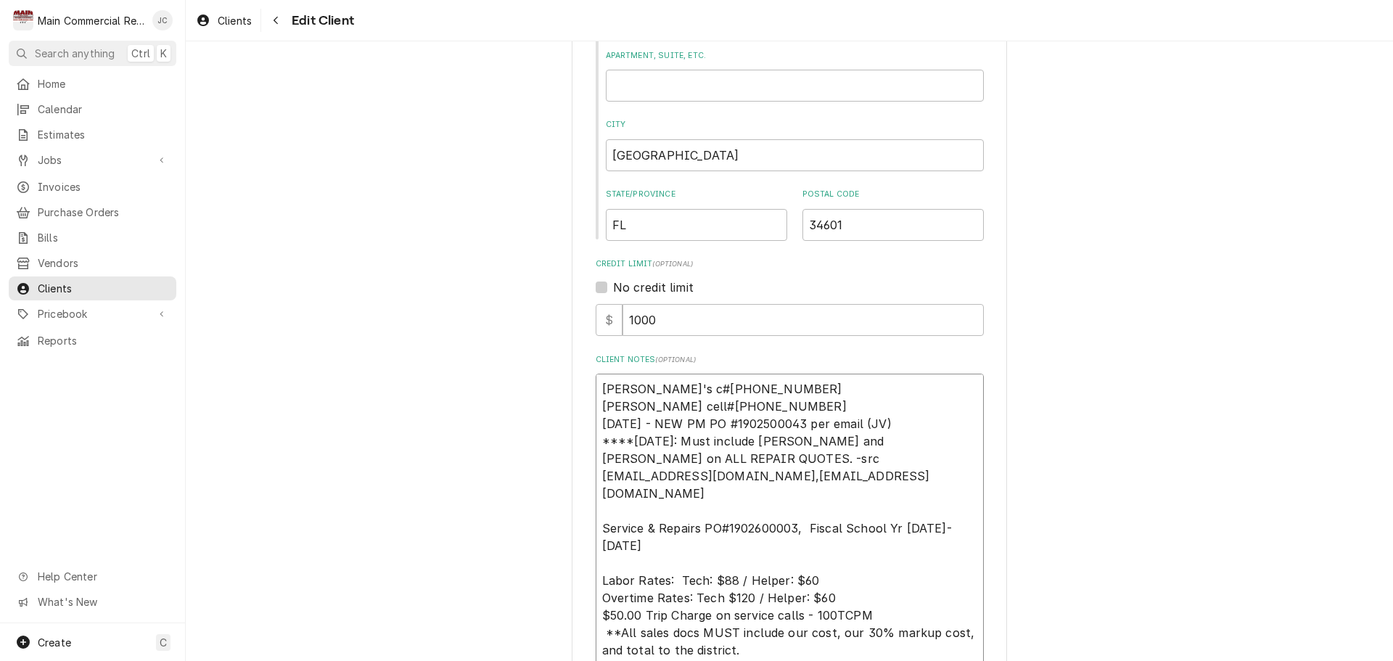
paste textarea "PM - PO#1902600002, expires: Fiscal School Year [DATE]-[DATE]"
type textarea "x"
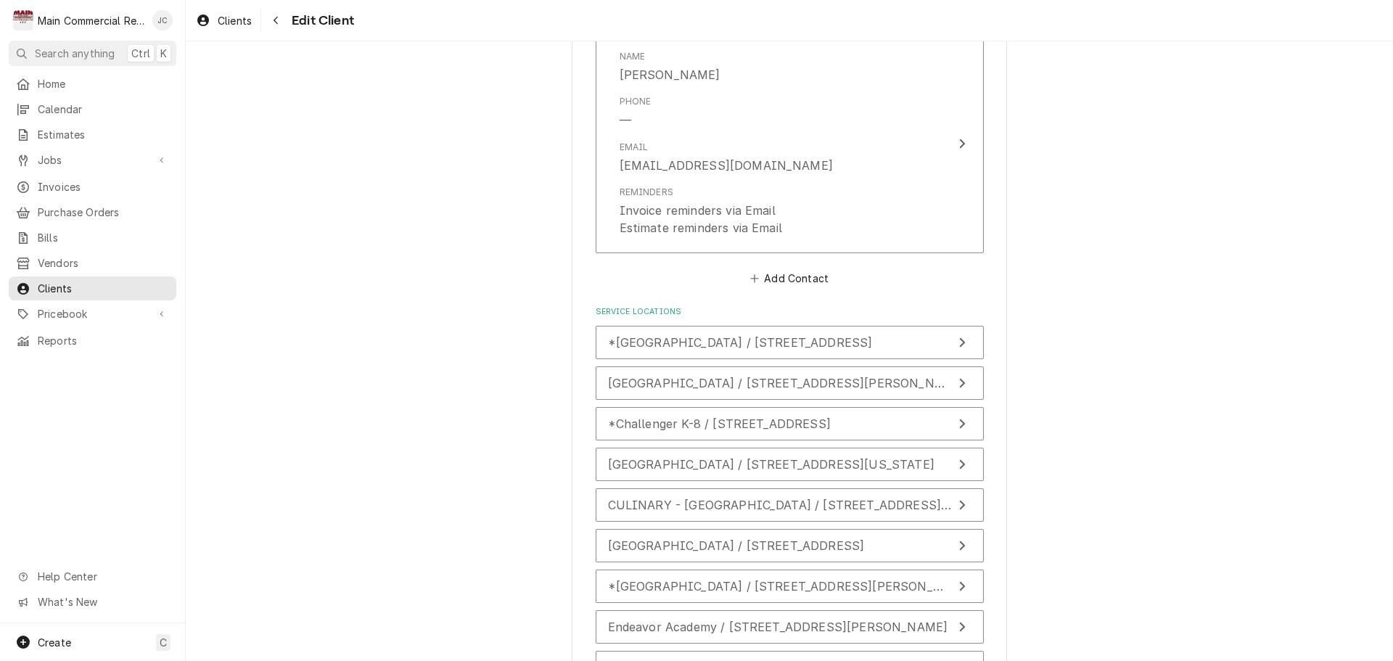
scroll to position [3321, 0]
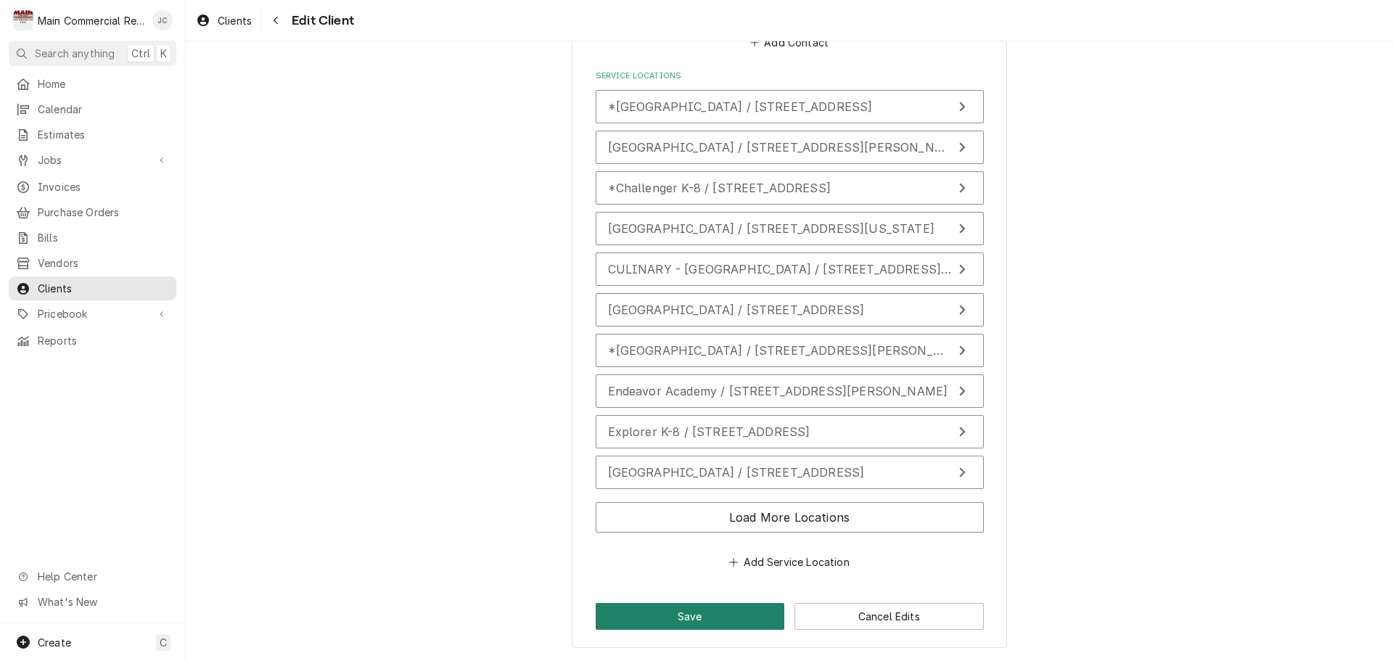
type textarea "[PERSON_NAME]'s c#[PHONE_NUMBER] [PERSON_NAME] cell#[PHONE_NUMBER] [DATE] - NEW…"
click at [714, 612] on button "Save" at bounding box center [690, 616] width 189 height 27
type textarea "x"
